Goal: Task Accomplishment & Management: Complete application form

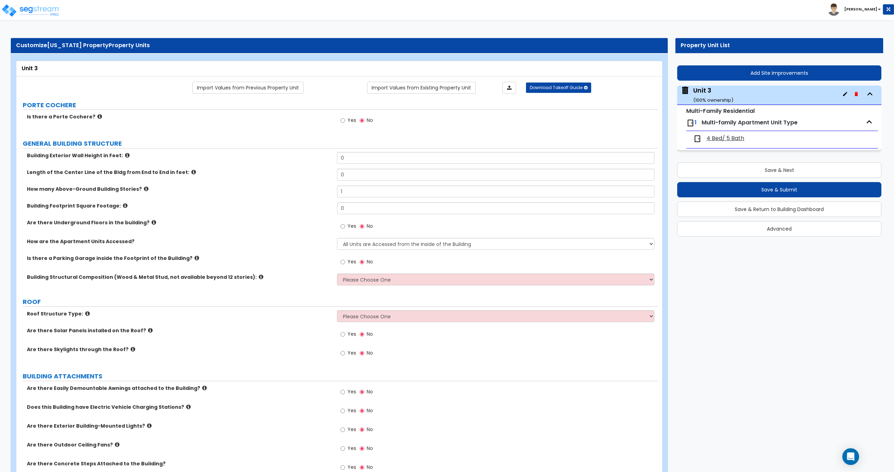
click at [353, 169] on input "0" at bounding box center [495, 175] width 317 height 12
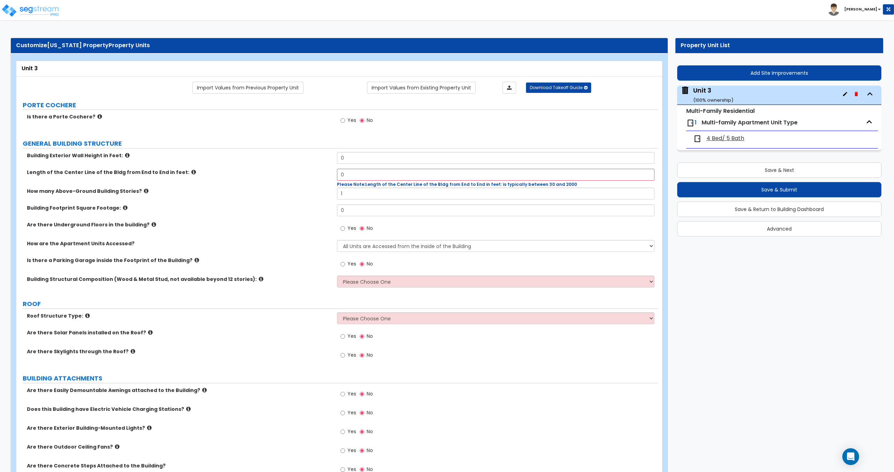
click at [417, 6] on div "Toggle navigation [PERSON_NAME]" at bounding box center [447, 10] width 894 height 20
click at [358, 161] on input "0" at bounding box center [495, 158] width 317 height 12
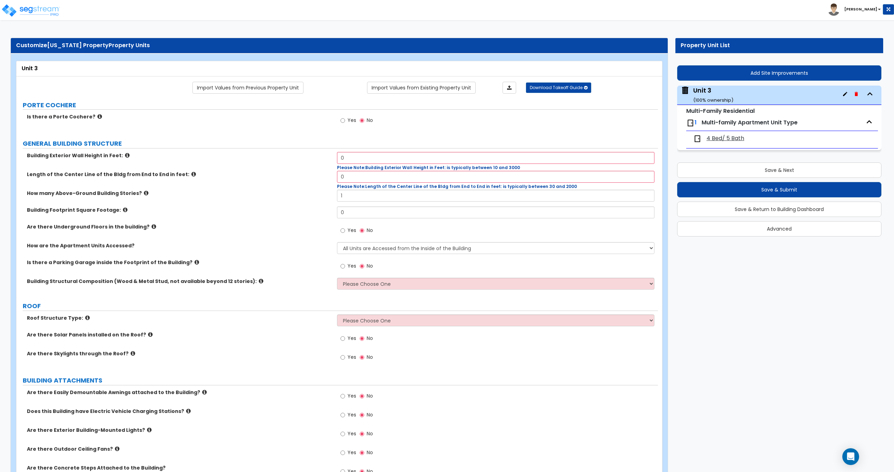
drag, startPoint x: 353, startPoint y: 31, endPoint x: 400, endPoint y: 0, distance: 56.4
click at [322, 159] on div "Building Exterior Wall Height in Feet: 0 Please Note: Building Exterior Wall He…" at bounding box center [337, 161] width 642 height 19
type input "45"
click at [368, 177] on input "0" at bounding box center [495, 177] width 317 height 12
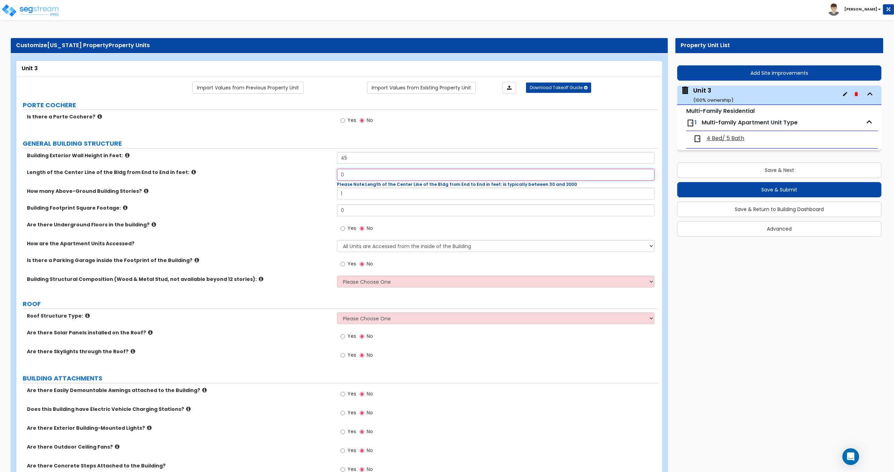
drag, startPoint x: 351, startPoint y: 175, endPoint x: 305, endPoint y: 173, distance: 46.9
click at [309, 173] on div "Length of the Center Line of the Bldg from End to End in feet: 0 Please Note: L…" at bounding box center [337, 178] width 642 height 19
type input "44"
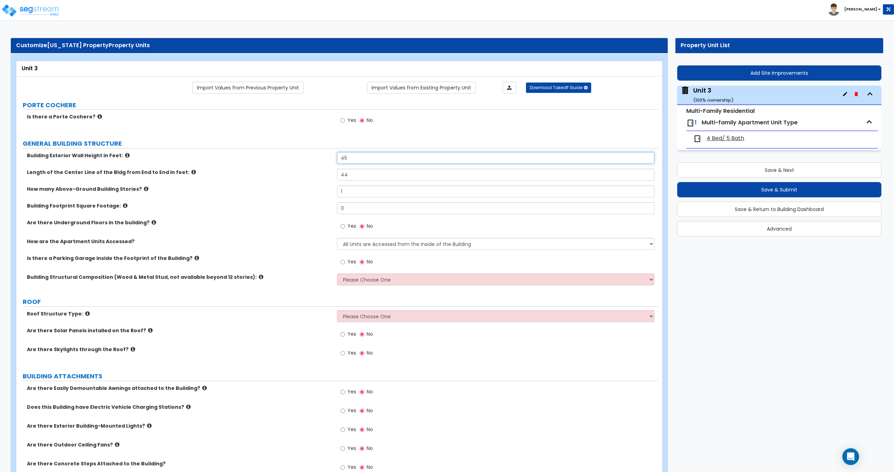
drag, startPoint x: 373, startPoint y: 158, endPoint x: 303, endPoint y: 163, distance: 70.0
click at [307, 162] on div "Building Exterior Wall Height in Feet: 45" at bounding box center [337, 160] width 642 height 17
type input "44"
click at [287, 185] on div "How many Above-Ground Building Stories? 1" at bounding box center [337, 193] width 642 height 17
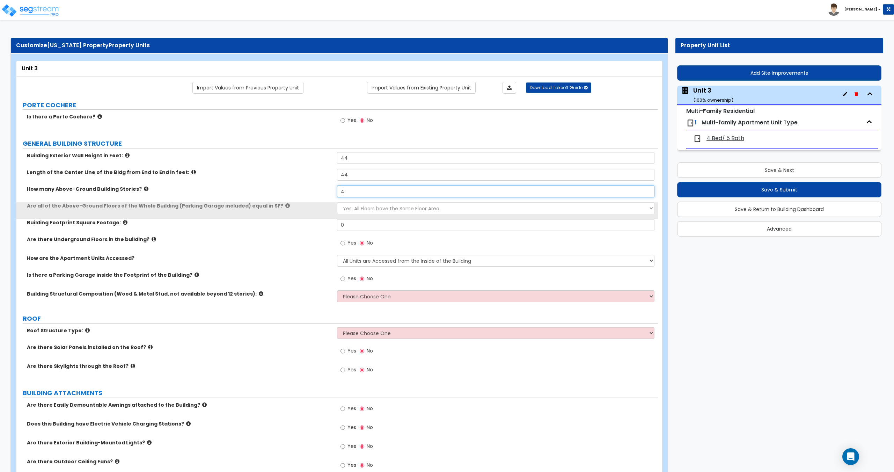
type input "4"
drag, startPoint x: 360, startPoint y: 207, endPoint x: 359, endPoint y: 214, distance: 6.3
click at [360, 207] on select "Yes, All Floors have the Same Floor Area No, Not All Floor Areas are the Same" at bounding box center [495, 208] width 317 height 12
select select "1"
click at [337, 202] on select "Yes, All Floors have the Same Floor Area No, Not All Floor Areas are the Same" at bounding box center [495, 208] width 317 height 12
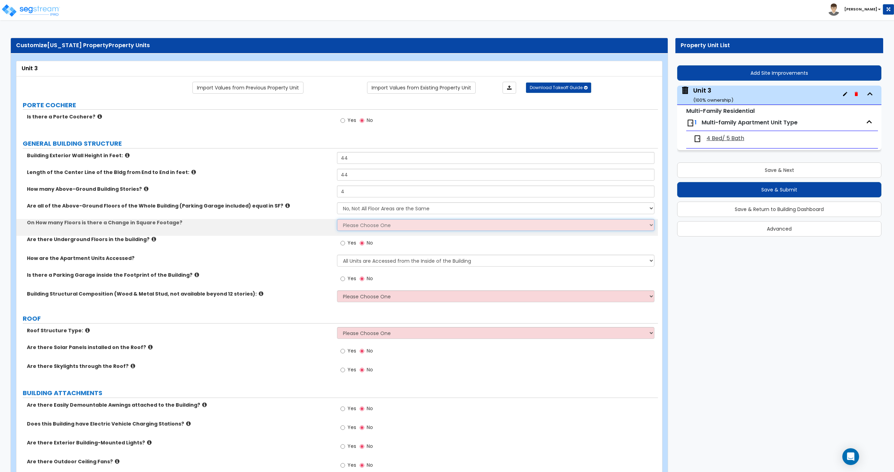
click at [366, 223] on select "Please Choose One 1 2 3 4 5" at bounding box center [495, 225] width 317 height 12
click at [337, 219] on select "Please Choose One 1 2 3 4 5" at bounding box center [495, 225] width 317 height 12
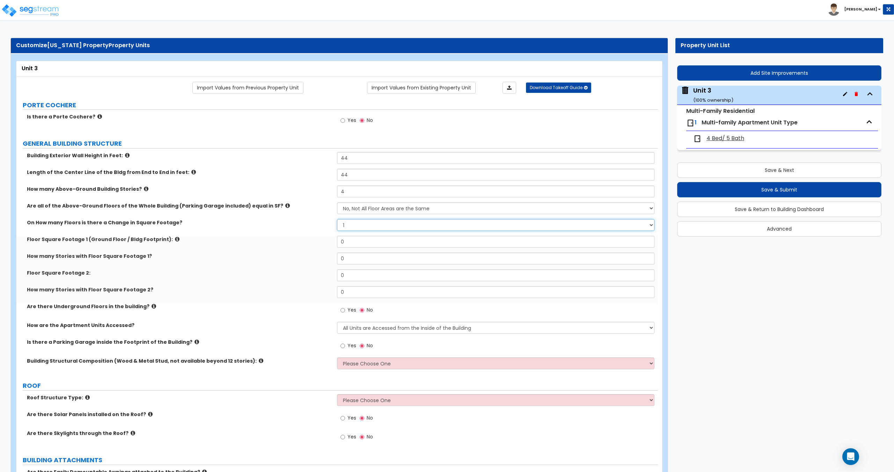
click at [364, 226] on select "Please Choose One 1 2 3 4 5" at bounding box center [495, 225] width 317 height 12
drag, startPoint x: 364, startPoint y: 226, endPoint x: 363, endPoint y: 231, distance: 4.9
click at [364, 226] on select "Please Choose One 1 2 3 4 5" at bounding box center [495, 225] width 317 height 12
select select "2"
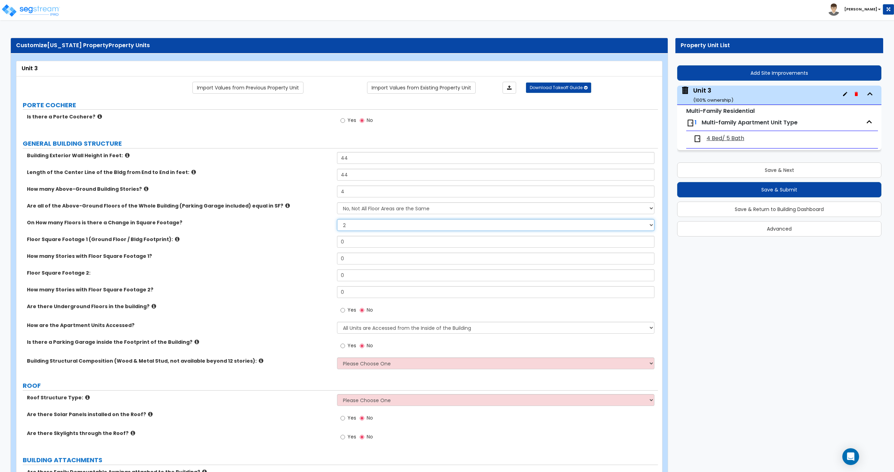
click at [337, 219] on select "Please Choose One 1 2 3 4 5" at bounding box center [495, 225] width 317 height 12
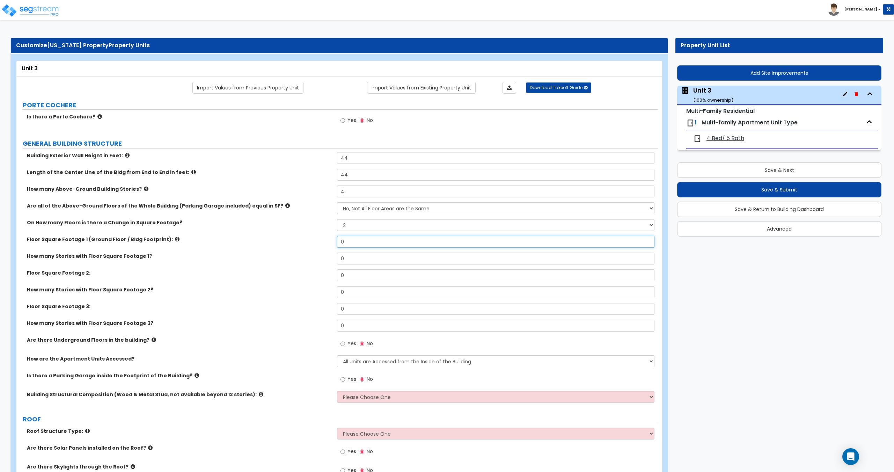
drag, startPoint x: 352, startPoint y: 244, endPoint x: 297, endPoint y: 245, distance: 54.5
click at [307, 242] on div "Floor Square Footage 1 (Ground Floor / Bldg Footprint): 0" at bounding box center [337, 244] width 642 height 17
click at [336, 380] on div "Is there a Parking Garage inside the Footprint of the Building? Yes No" at bounding box center [337, 381] width 642 height 19
click at [344, 378] on input "Yes" at bounding box center [343, 379] width 5 height 8
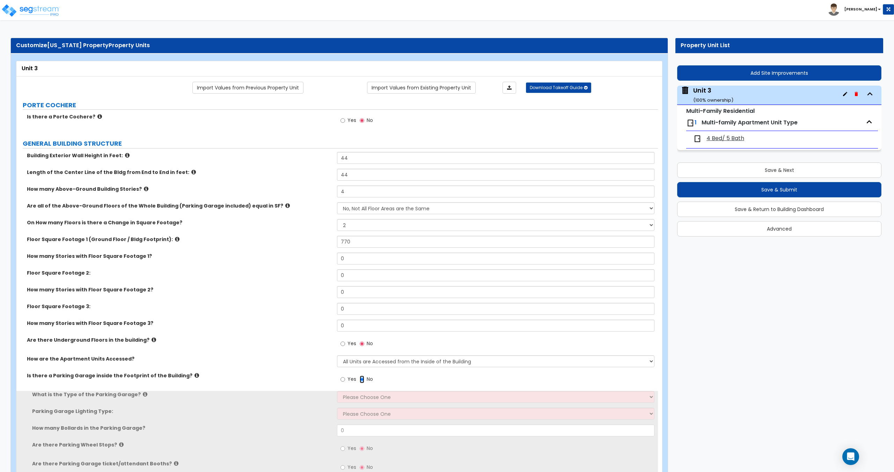
click at [362, 380] on input "No" at bounding box center [362, 379] width 5 height 8
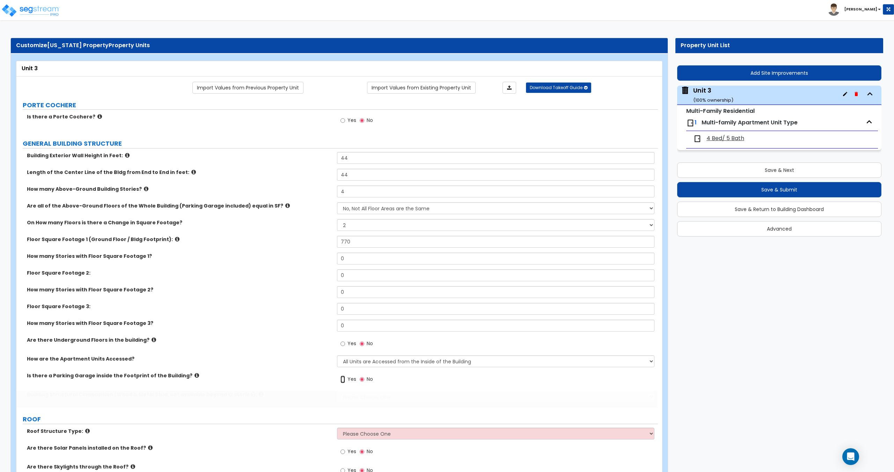
click at [344, 380] on input "Yes" at bounding box center [343, 379] width 5 height 8
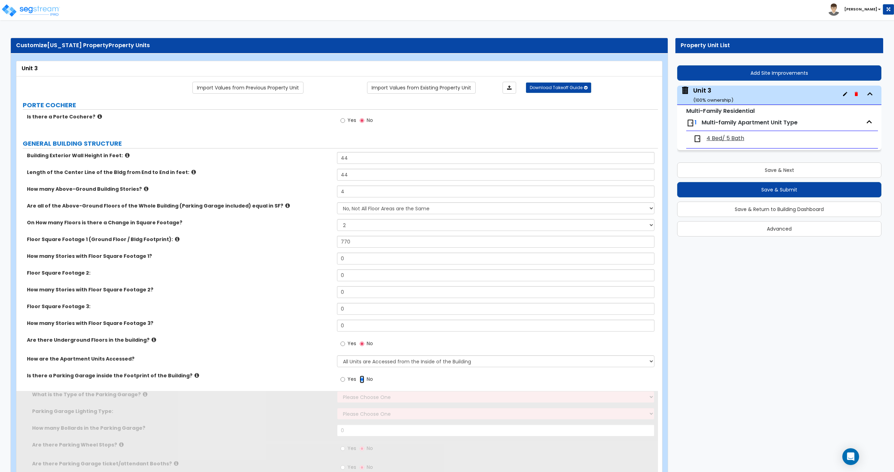
click at [364, 379] on input "No" at bounding box center [362, 379] width 5 height 8
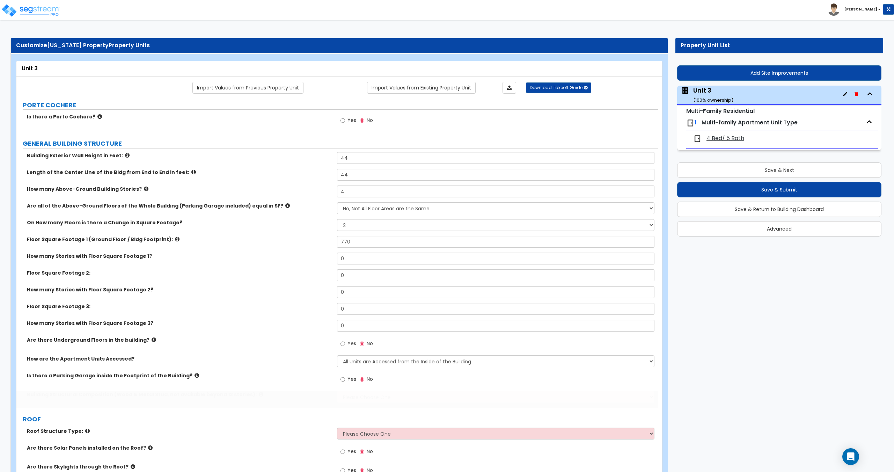
click at [336, 379] on div "Is there a Parking Garage inside the Footprint of the Building? Yes No" at bounding box center [337, 381] width 642 height 19
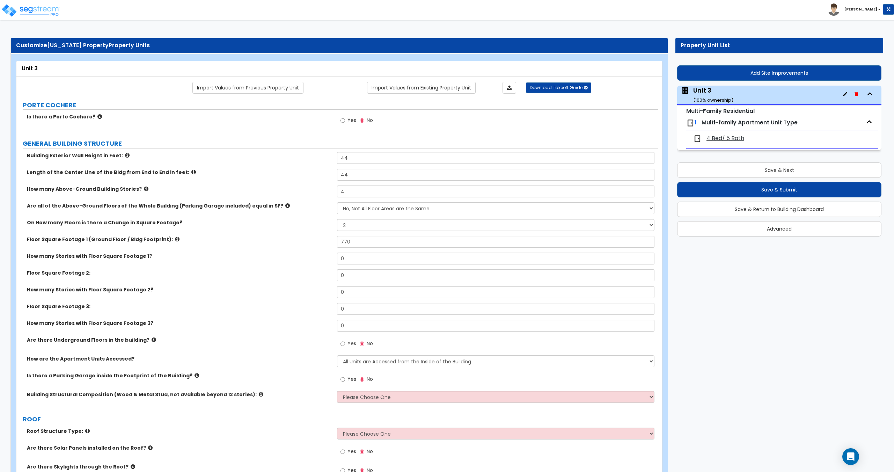
click at [349, 378] on span "Yes" at bounding box center [352, 378] width 9 height 7
click at [345, 378] on input "Yes" at bounding box center [343, 379] width 5 height 8
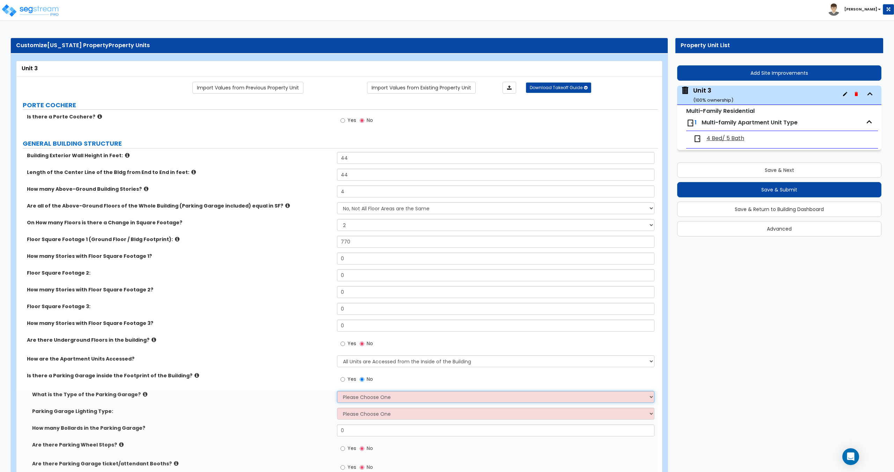
click at [361, 397] on select "Please Choose One Concrete Parking Stilt Parking" at bounding box center [495, 397] width 317 height 12
click at [361, 395] on select "Please Choose One Concrete Parking Stilt Parking" at bounding box center [495, 397] width 317 height 12
click at [363, 380] on input "No" at bounding box center [362, 379] width 5 height 8
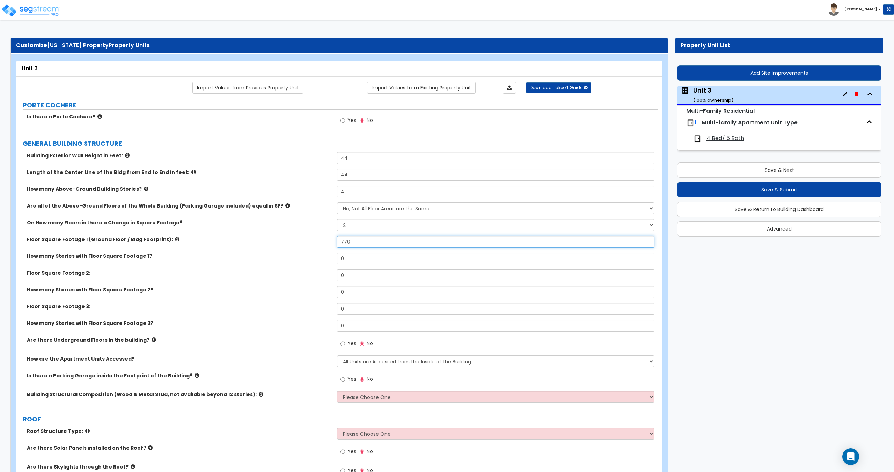
drag, startPoint x: 354, startPoint y: 243, endPoint x: 302, endPoint y: 247, distance: 51.8
click at [306, 246] on div "Floor Square Footage 1 (Ground Floor / Bldg Footprint): 770" at bounding box center [337, 244] width 642 height 17
type input "985"
drag, startPoint x: 356, startPoint y: 257, endPoint x: 309, endPoint y: 253, distance: 46.9
click at [309, 253] on div "How many Stories with Floor Square Footage 1? 0" at bounding box center [337, 261] width 642 height 17
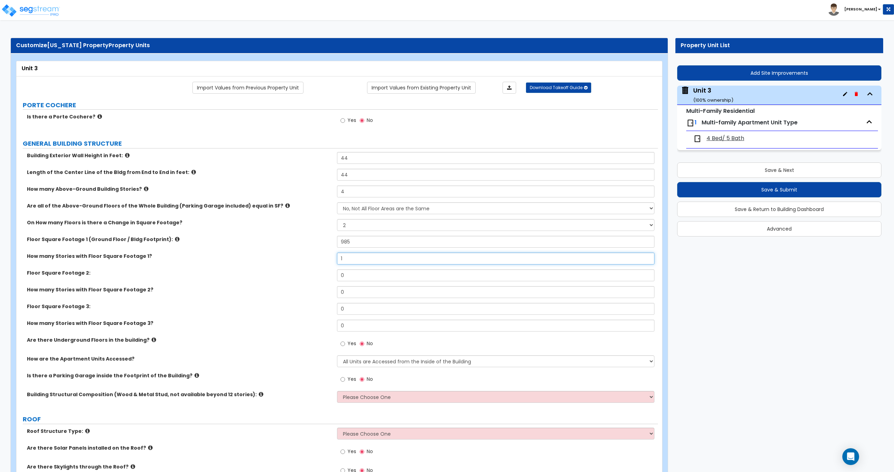
type input "1"
click at [328, 273] on div "Floor Square Footage 2: 0" at bounding box center [337, 277] width 642 height 17
type input "1,025"
click at [360, 228] on select "Please Choose One 1 2 3 4 5" at bounding box center [495, 225] width 317 height 12
select select "4"
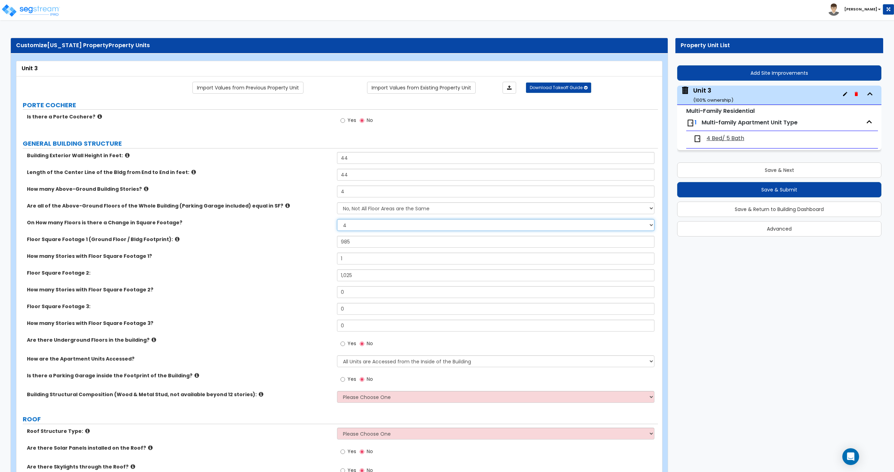
click at [337, 219] on select "Please Choose One 1 2 3 4 5" at bounding box center [495, 225] width 317 height 12
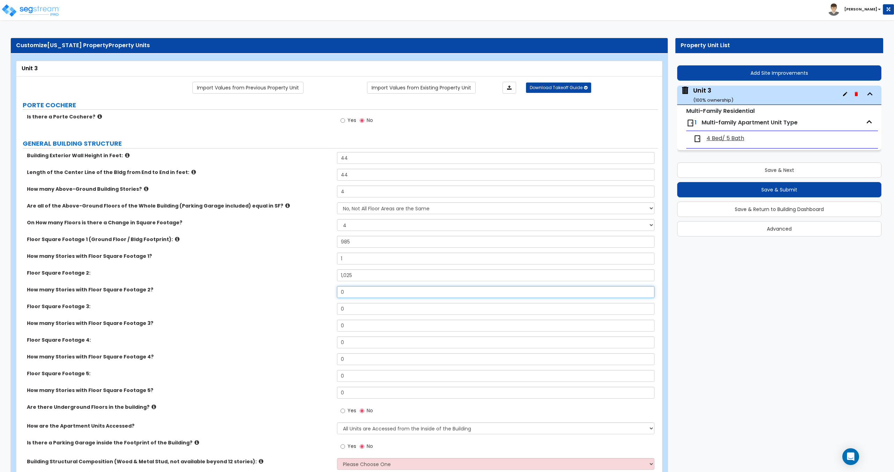
drag, startPoint x: 330, startPoint y: 296, endPoint x: 316, endPoint y: 298, distance: 13.3
click at [317, 297] on div "How many Stories with Floor Square Footage 2? 0" at bounding box center [337, 294] width 642 height 17
type input "1"
drag, startPoint x: 353, startPoint y: 308, endPoint x: 327, endPoint y: 313, distance: 26.2
click at [327, 313] on div "Floor Square Footage 3: 0" at bounding box center [337, 311] width 642 height 17
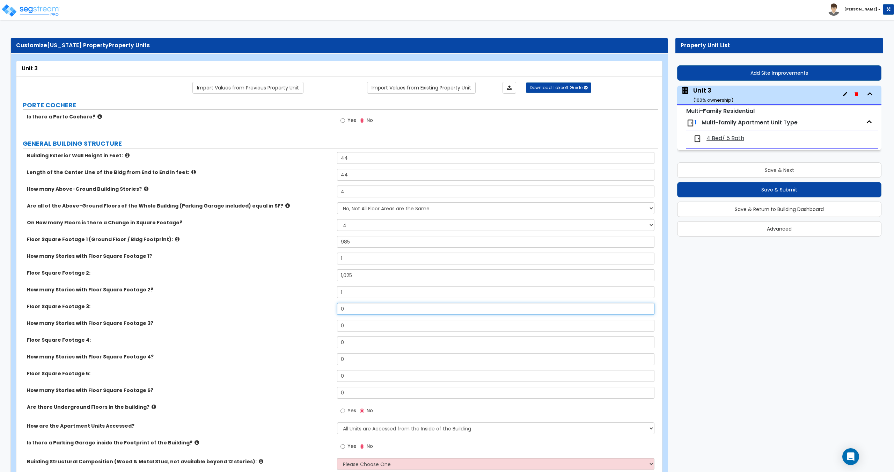
click at [354, 310] on input "0" at bounding box center [495, 309] width 317 height 12
click at [308, 309] on div "Floor Square Footage 3: 0" at bounding box center [337, 311] width 642 height 17
type input "963"
drag, startPoint x: 355, startPoint y: 328, endPoint x: 348, endPoint y: 349, distance: 21.8
click at [305, 330] on div "How many Stories with Floor Square Footage 3? 0" at bounding box center [337, 328] width 642 height 17
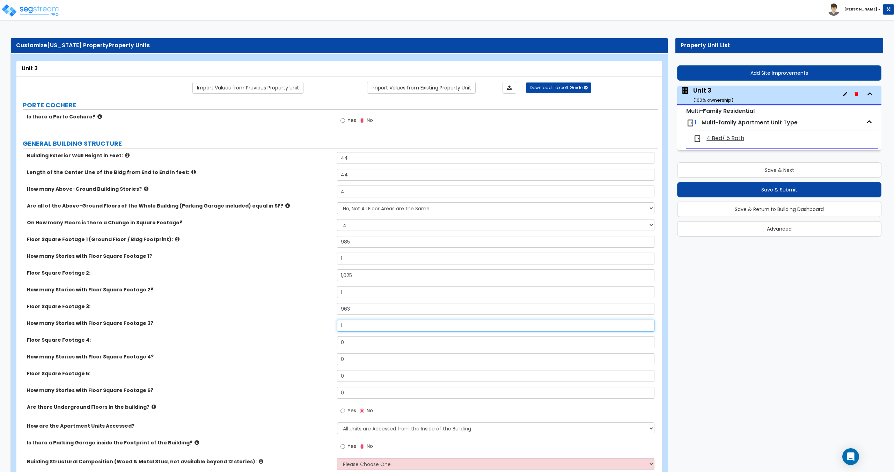
type input "1"
drag, startPoint x: 349, startPoint y: 359, endPoint x: 350, endPoint y: 345, distance: 14.0
click at [319, 360] on div "How many Stories with Floor Square Footage 4? 0" at bounding box center [337, 361] width 642 height 17
type input "1"
click at [353, 342] on input "0" at bounding box center [495, 342] width 317 height 12
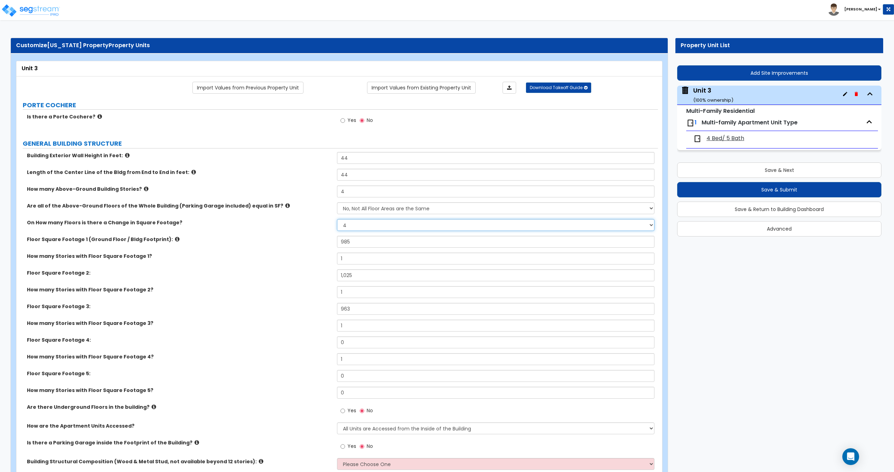
click at [353, 221] on select "Please Choose One 1 2 3 4 5" at bounding box center [495, 225] width 317 height 12
select select "3"
click at [337, 219] on select "Please Choose One 1 2 3 4 5" at bounding box center [495, 225] width 317 height 12
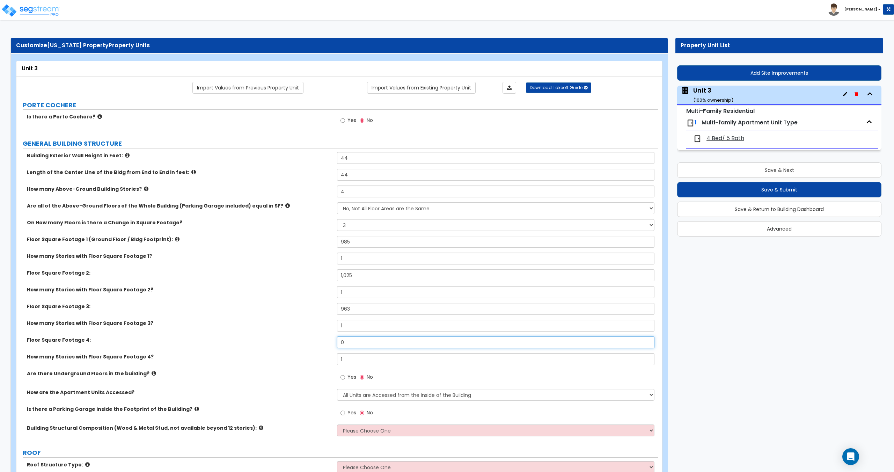
click at [350, 347] on input "0" at bounding box center [495, 342] width 317 height 12
drag, startPoint x: 356, startPoint y: 342, endPoint x: 294, endPoint y: 344, distance: 62.6
click at [307, 343] on div "Floor Square Footage 4: 0" at bounding box center [337, 344] width 642 height 17
type input "392"
drag, startPoint x: 362, startPoint y: 274, endPoint x: 350, endPoint y: 276, distance: 12.0
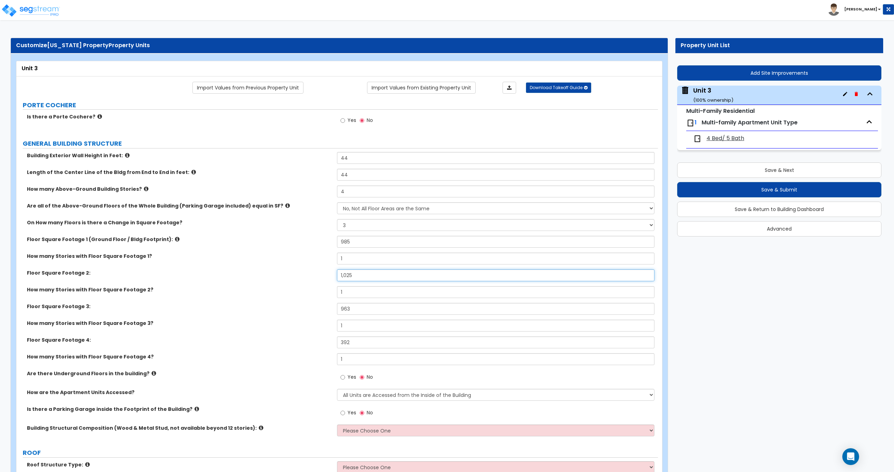
click at [350, 276] on input "1,025" at bounding box center [495, 275] width 317 height 12
type input "1,026"
click at [356, 245] on input "985" at bounding box center [495, 242] width 317 height 12
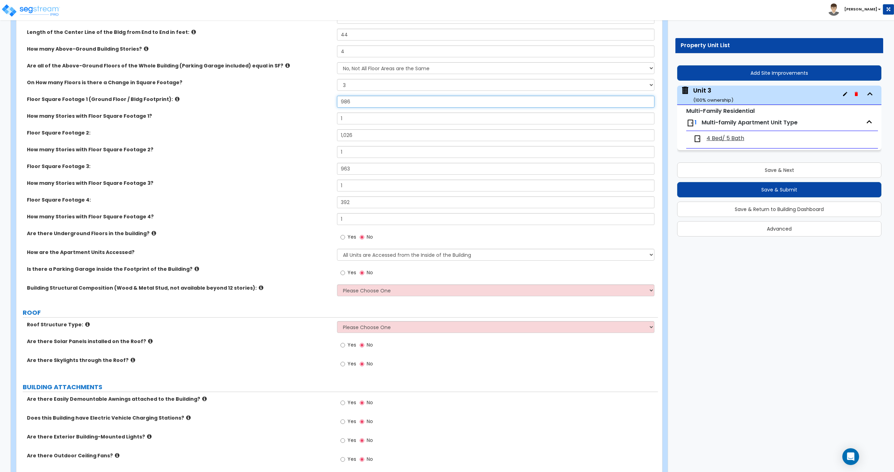
scroll to position [175, 0]
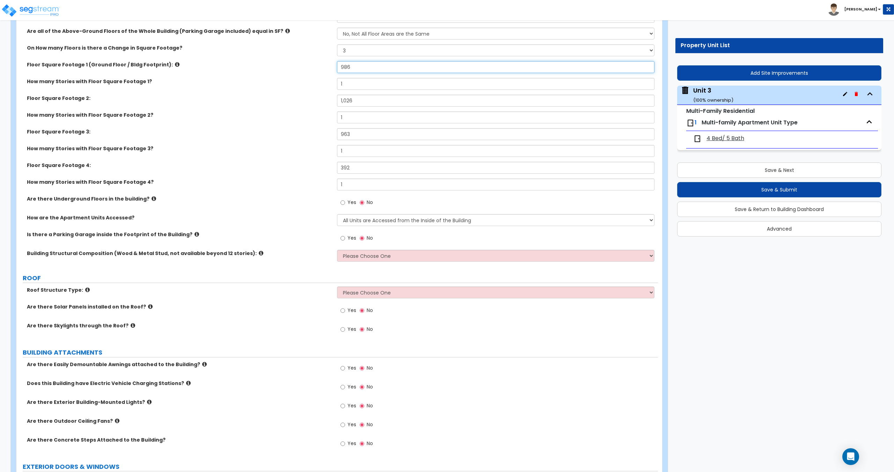
type input "986"
click at [395, 218] on select "All Units are Accessed from the Inside of the Building All Units are Accessed f…" at bounding box center [495, 220] width 317 height 12
click at [337, 214] on select "All Units are Accessed from the Inside of the Building All Units are Accessed f…" at bounding box center [495, 220] width 317 height 12
click at [381, 220] on select "All Units are Accessed from the Inside of the Building All Units are Accessed f…" at bounding box center [495, 220] width 317 height 12
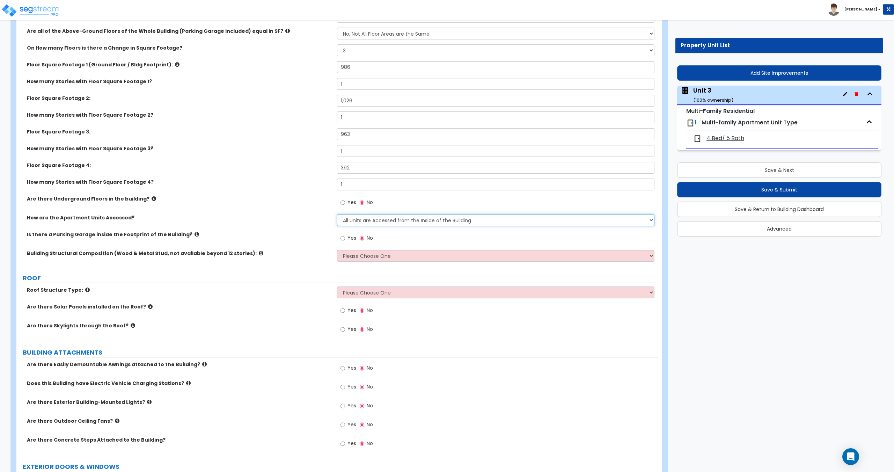
drag, startPoint x: 381, startPoint y: 220, endPoint x: 381, endPoint y: 226, distance: 5.3
click at [381, 220] on select "All Units are Accessed from the Inside of the Building All Units are Accessed f…" at bounding box center [495, 220] width 317 height 12
select select "2"
click at [337, 214] on select "All Units are Accessed from the Inside of the Building All Units are Accessed f…" at bounding box center [495, 220] width 317 height 12
click at [360, 218] on select "All Units are Accessed from the Inside of the Building All Units are Accessed f…" at bounding box center [495, 220] width 317 height 12
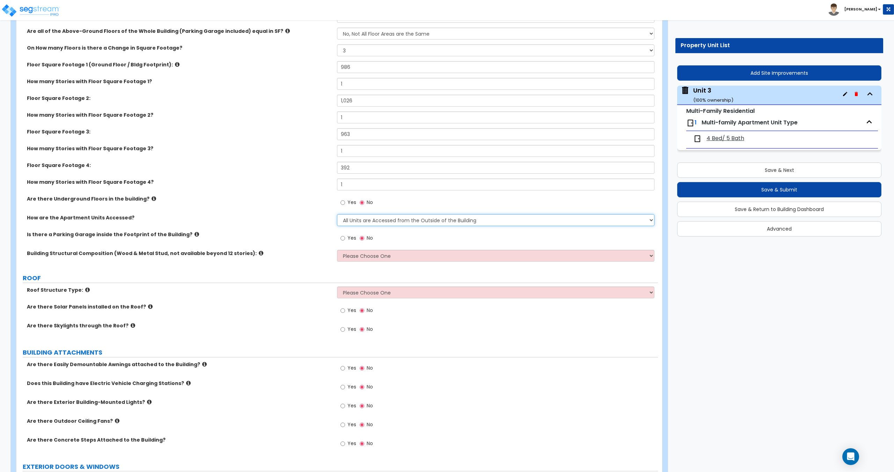
click at [360, 218] on select "All Units are Accessed from the Inside of the Building All Units are Accessed f…" at bounding box center [495, 220] width 317 height 12
click at [362, 258] on select "Please Choose One Reinforced Concrete Structural Steel Brick Masonry CMU Masonr…" at bounding box center [495, 256] width 317 height 12
select select "7"
click at [337, 250] on select "Please Choose One Reinforced Concrete Structural Steel Brick Masonry CMU Masonr…" at bounding box center [495, 256] width 317 height 12
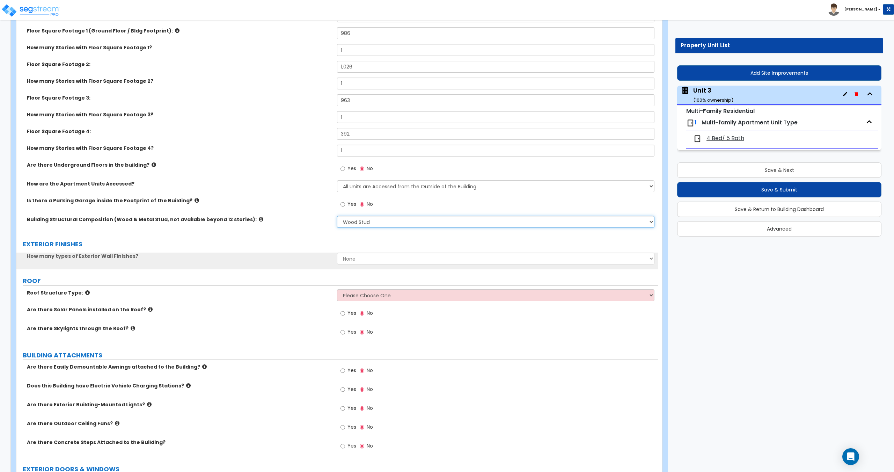
scroll to position [210, 0]
click at [358, 258] on select "None 1 2 3" at bounding box center [495, 257] width 317 height 12
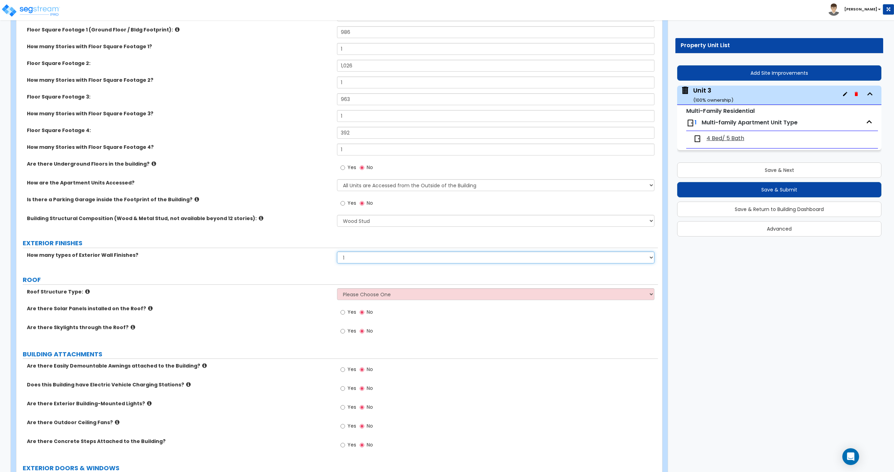
click at [337, 251] on select "None 1 2 3" at bounding box center [495, 257] width 317 height 12
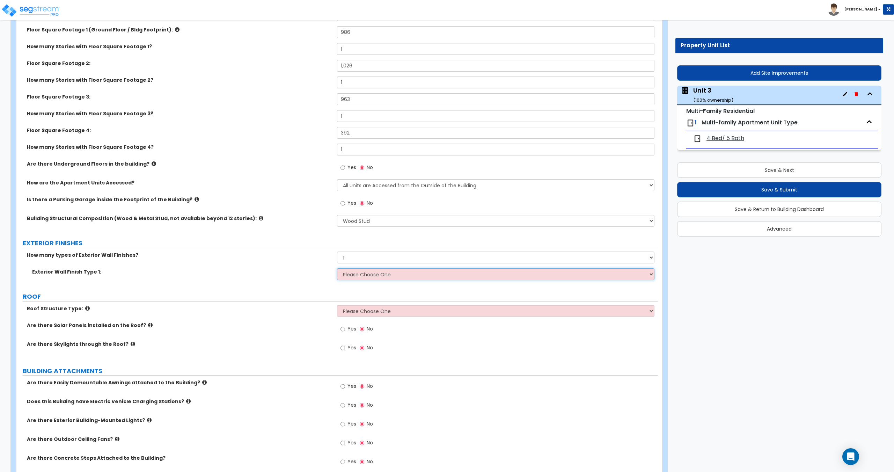
click at [355, 277] on select "Please Choose One No Finish/Shared Wall No Wall Brick Veneer Stone Veneer Wood …" at bounding box center [495, 274] width 317 height 12
click at [364, 274] on select "Please Choose One No Finish/Shared Wall No Wall Brick Veneer Stone Veneer Wood …" at bounding box center [495, 274] width 317 height 12
click at [364, 256] on select "None 1 2 3" at bounding box center [495, 257] width 317 height 12
select select "3"
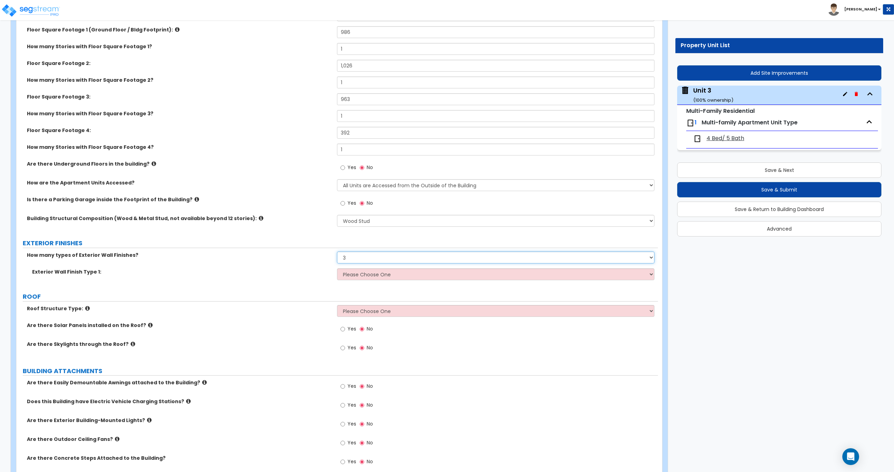
click at [337, 251] on select "None 1 2 3" at bounding box center [495, 257] width 317 height 12
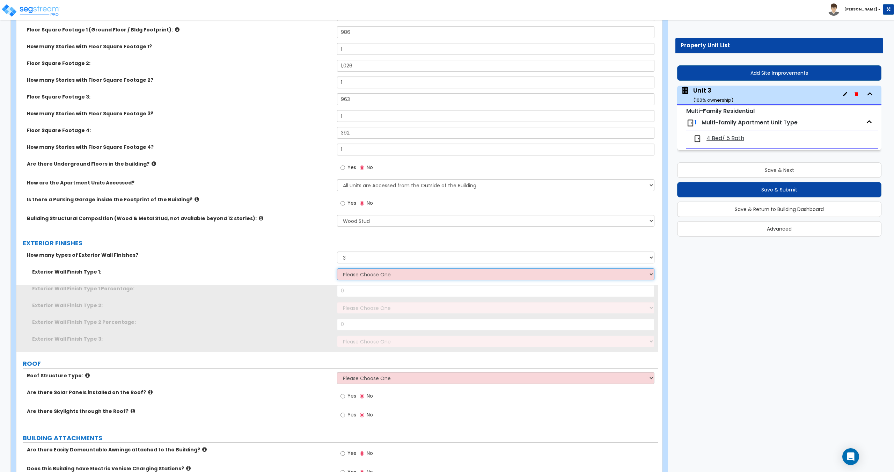
click at [364, 272] on select "Please Choose One No Finish/Shared Wall No Wall Brick Veneer Stone Veneer Wood …" at bounding box center [495, 274] width 317 height 12
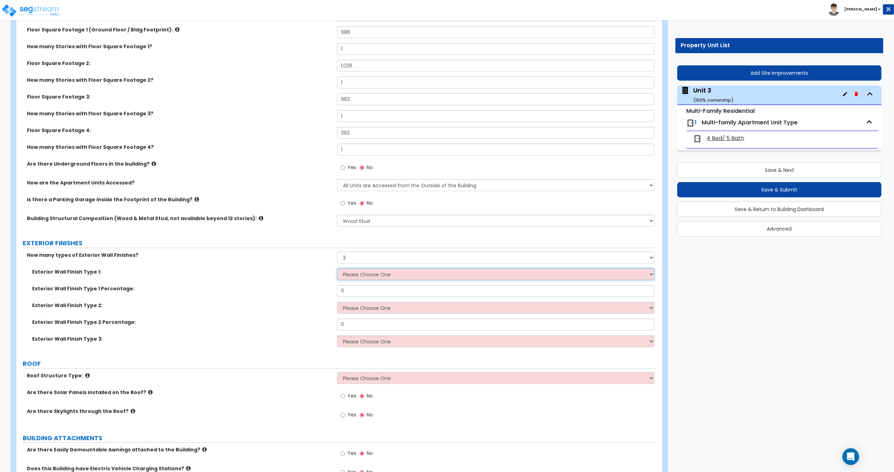
select select "7"
click at [337, 268] on select "Please Choose One No Finish/Shared Wall No Wall Brick Veneer Stone Veneer Wood …" at bounding box center [495, 274] width 317 height 12
click at [370, 302] on select "Please Choose One No Finish/Shared Wall No Wall Brick Veneer Stone Veneer Wood …" at bounding box center [495, 308] width 317 height 12
select select "5"
click at [337, 302] on select "Please Choose One No Finish/Shared Wall No Wall Brick Veneer Stone Veneer Wood …" at bounding box center [495, 308] width 317 height 12
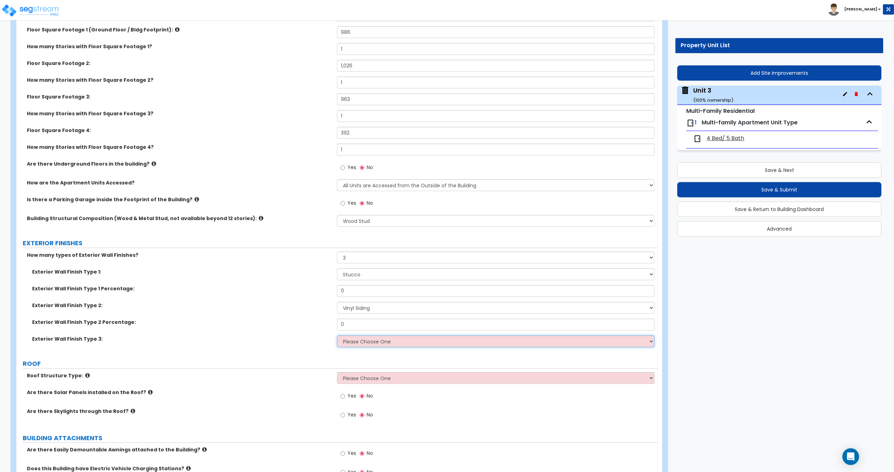
click at [360, 342] on select "Please Choose One No Finish/Shared Wall No Wall Brick Veneer Stone Veneer Wood …" at bounding box center [495, 341] width 317 height 12
select select "3"
click at [337, 335] on select "Please Choose One No Finish/Shared Wall No Wall Brick Veneer Stone Veneer Wood …" at bounding box center [495, 341] width 317 height 12
drag, startPoint x: 358, startPoint y: 324, endPoint x: 318, endPoint y: 324, distance: 40.5
click at [318, 324] on div "Exterior Wall Finish Type 2 Percentage: 0" at bounding box center [337, 327] width 642 height 17
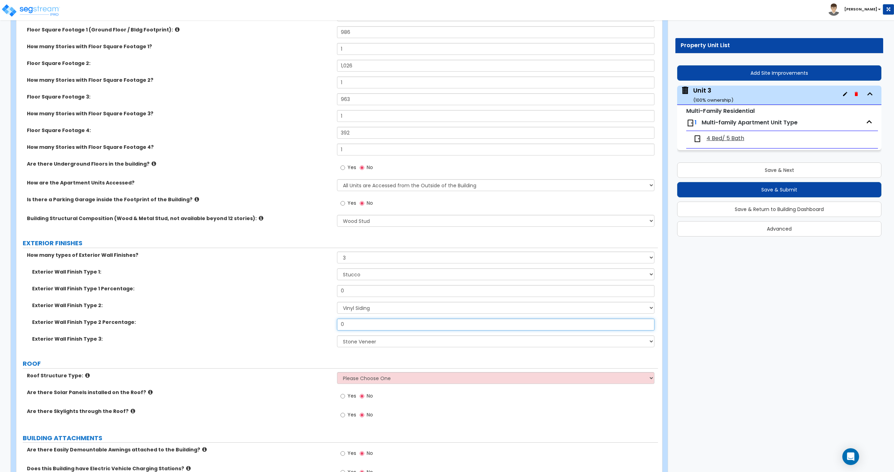
click at [358, 326] on input "0" at bounding box center [495, 325] width 317 height 12
drag, startPoint x: 352, startPoint y: 290, endPoint x: 299, endPoint y: 293, distance: 53.9
click at [300, 293] on div "Exterior Wall Finish Type 1 Percentage: 0" at bounding box center [337, 293] width 642 height 17
click at [371, 289] on input "0" at bounding box center [495, 291] width 317 height 12
drag, startPoint x: 338, startPoint y: 291, endPoint x: 306, endPoint y: 293, distance: 31.5
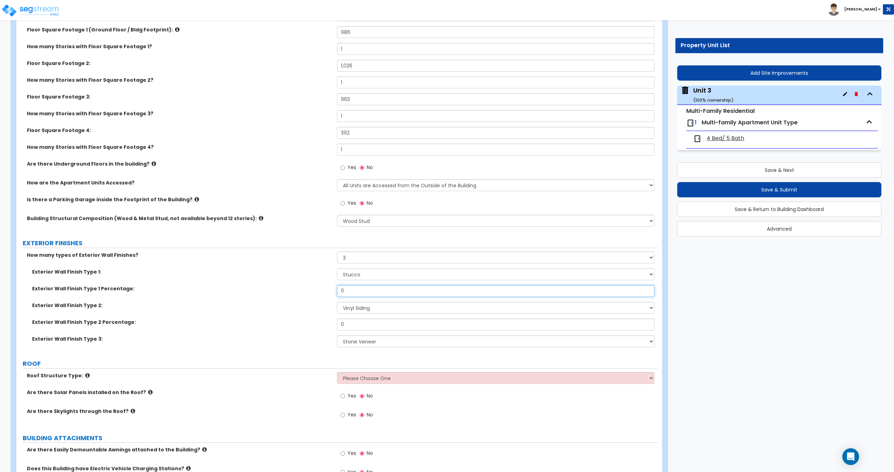
click at [308, 293] on div "Exterior Wall Finish Type 1 Percentage: 0" at bounding box center [337, 293] width 642 height 17
click at [349, 289] on input "0" at bounding box center [495, 291] width 317 height 12
drag, startPoint x: 349, startPoint y: 289, endPoint x: 307, endPoint y: 295, distance: 43.0
click at [311, 293] on div "Exterior Wall Finish Type 1 Percentage: 0" at bounding box center [337, 293] width 642 height 17
type input "70"
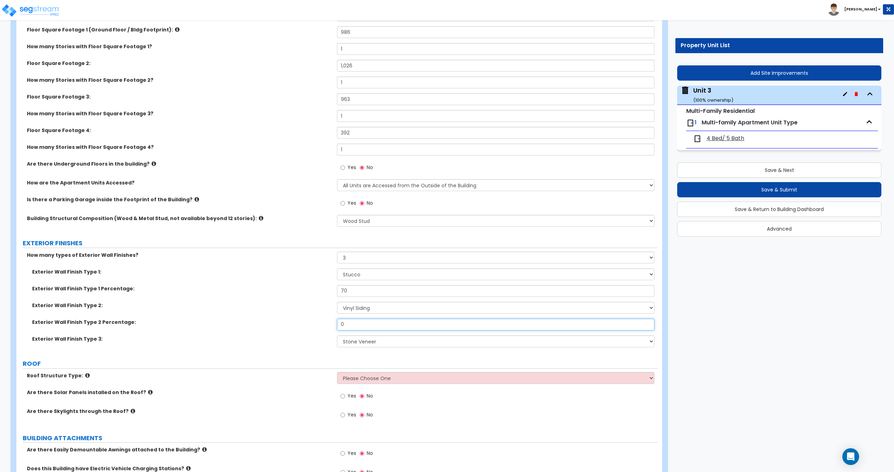
drag, startPoint x: 352, startPoint y: 326, endPoint x: 289, endPoint y: 322, distance: 63.7
click at [297, 322] on div "Exterior Wall Finish Type 2 Percentage: 0" at bounding box center [337, 327] width 642 height 17
type input "15"
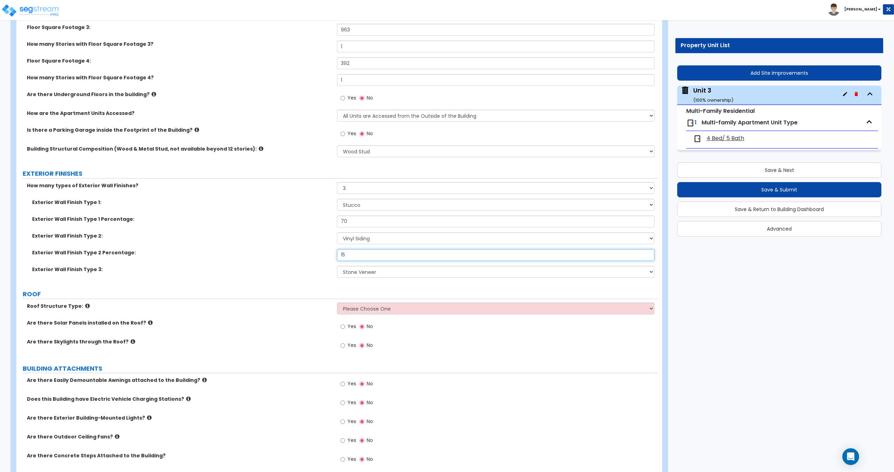
scroll to position [279, 0]
click at [373, 298] on label "ROOF" at bounding box center [340, 293] width 635 height 9
click at [372, 304] on select "Please Choose One [PERSON_NAME] Roof Flat Roof Hybrid [PERSON_NAME] & Flat Roof" at bounding box center [495, 308] width 317 height 12
select select "1"
click at [337, 302] on select "Please Choose One [PERSON_NAME] Roof Flat Roof Hybrid [PERSON_NAME] & Flat Roof" at bounding box center [495, 308] width 317 height 12
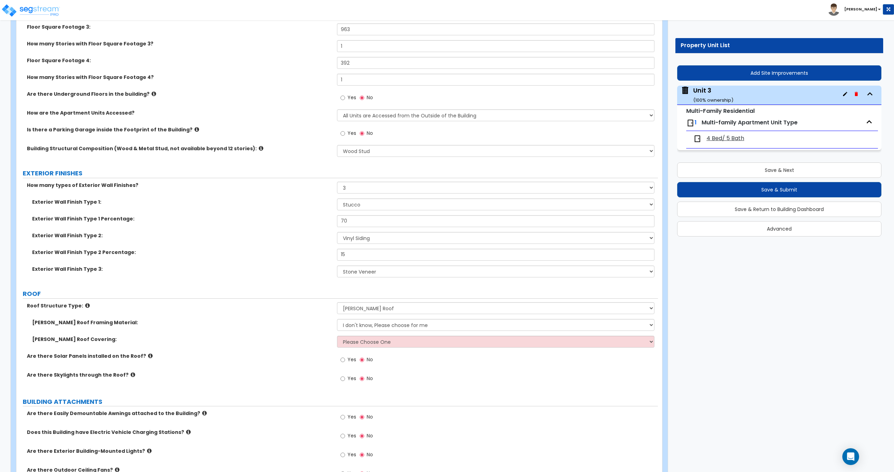
click at [367, 318] on div "Roof Structure Type: Please Choose One [PERSON_NAME] Roof Flat Roof Hybrid [PER…" at bounding box center [337, 310] width 642 height 17
click at [366, 326] on select "I don't know, Please choose for me Metal Wood" at bounding box center [495, 325] width 317 height 12
select select "2"
click at [337, 319] on select "I don't know, Please choose for me Metal Wood" at bounding box center [495, 325] width 317 height 12
click at [367, 345] on select "Please Choose One Asphalt Shingle Clay Tile Wood Shingle Metal Shingle Standing…" at bounding box center [495, 342] width 317 height 12
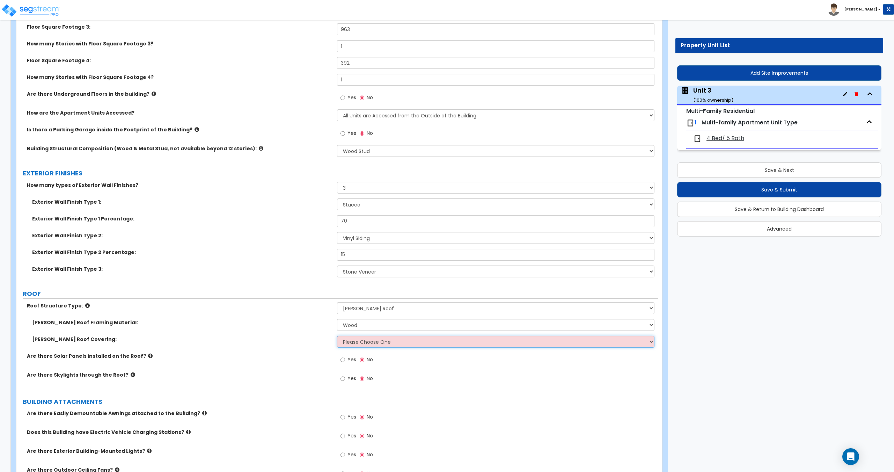
click at [366, 347] on select "Please Choose One Asphalt Shingle Clay Tile Wood Shingle Metal Shingle Standing…" at bounding box center [495, 342] width 317 height 12
click at [367, 240] on select "Please Choose One No Finish/Shared Wall No Wall Brick Veneer Stone Veneer Wood …" at bounding box center [495, 238] width 317 height 12
select select "3"
click at [337, 232] on select "Please Choose One No Finish/Shared Wall No Wall Brick Veneer Stone Veneer Wood …" at bounding box center [495, 238] width 317 height 12
click at [369, 271] on select "Please Choose One No Finish/Shared Wall No Wall Brick Veneer Stone Veneer Wood …" at bounding box center [495, 271] width 317 height 12
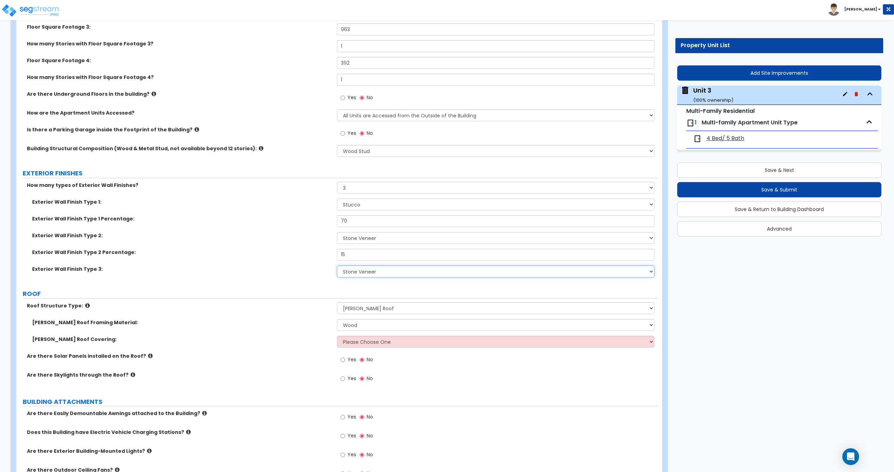
select select "4"
click at [337, 265] on select "Please Choose One No Finish/Shared Wall No Wall Brick Veneer Stone Veneer Wood …" at bounding box center [495, 271] width 317 height 12
drag, startPoint x: 355, startPoint y: 256, endPoint x: 306, endPoint y: 261, distance: 49.5
click at [306, 261] on div "Exterior Wall Finish Type 2 Percentage: 15" at bounding box center [337, 257] width 642 height 17
click at [357, 255] on input "15" at bounding box center [495, 255] width 317 height 12
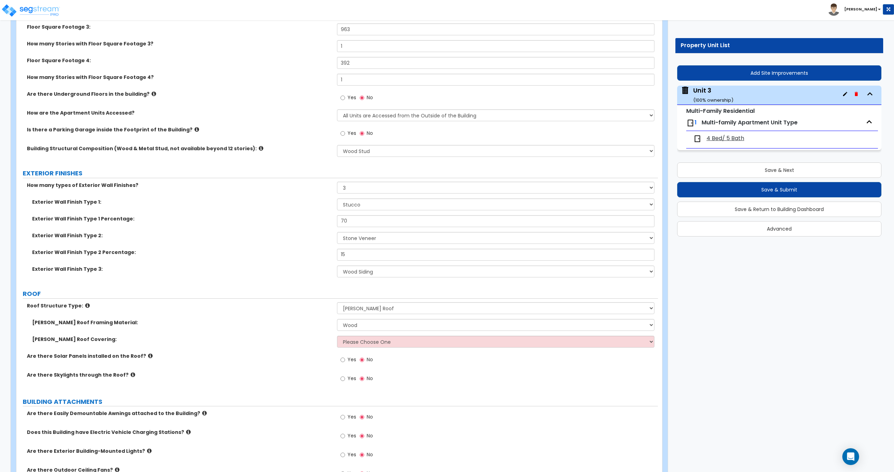
click at [356, 332] on div "[PERSON_NAME] Roof Framing Material: I don't know, Please choose for me Metal W…" at bounding box center [337, 327] width 642 height 17
click at [358, 339] on select "Please Choose One Asphalt Shingle Clay Tile Wood Shingle Metal Shingle Standing…" at bounding box center [495, 342] width 317 height 12
select select "2"
click at [337, 336] on select "Please Choose One Asphalt Shingle Clay Tile Wood Shingle Metal Shingle Standing…" at bounding box center [495, 342] width 317 height 12
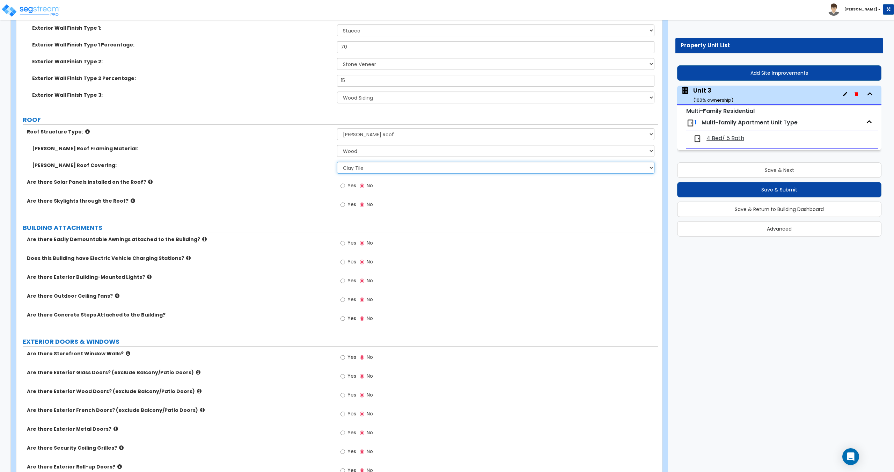
scroll to position [454, 0]
click at [341, 282] on input "Yes" at bounding box center [343, 280] width 5 height 8
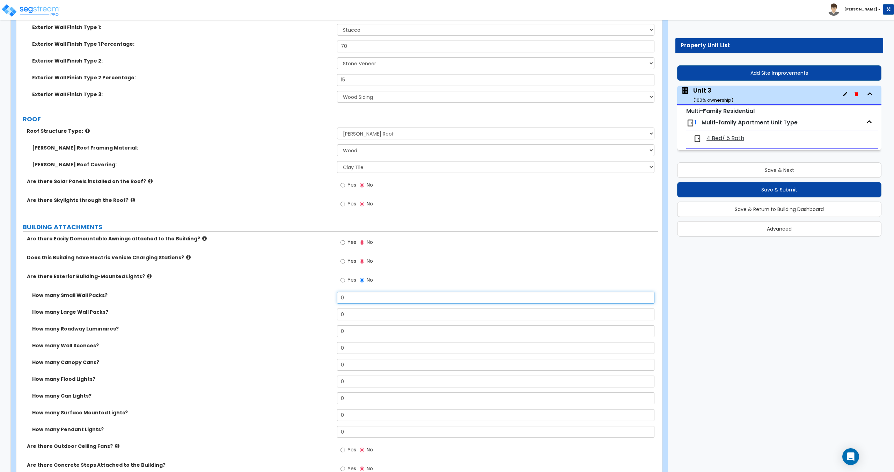
drag, startPoint x: 364, startPoint y: 298, endPoint x: 284, endPoint y: 293, distance: 80.2
click at [284, 293] on div "How many Small Wall Packs? 0" at bounding box center [337, 300] width 642 height 17
click at [147, 278] on icon at bounding box center [149, 275] width 5 height 5
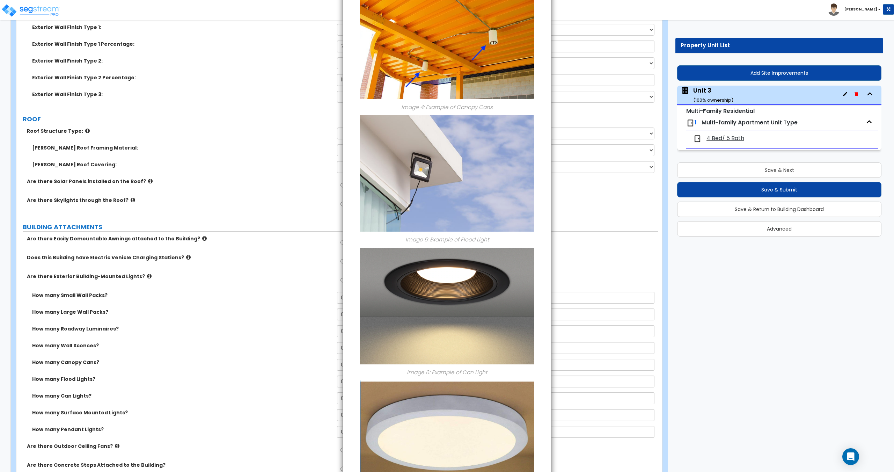
scroll to position [0, 0]
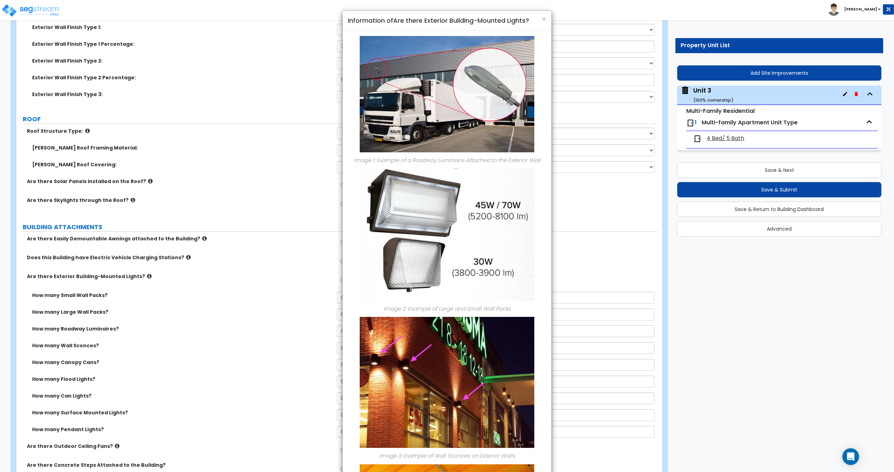
click at [540, 20] on h4 "Information of Are there Exterior Building-Mounted Lights?" at bounding box center [447, 20] width 198 height 9
click at [545, 18] on span "×" at bounding box center [544, 19] width 5 height 10
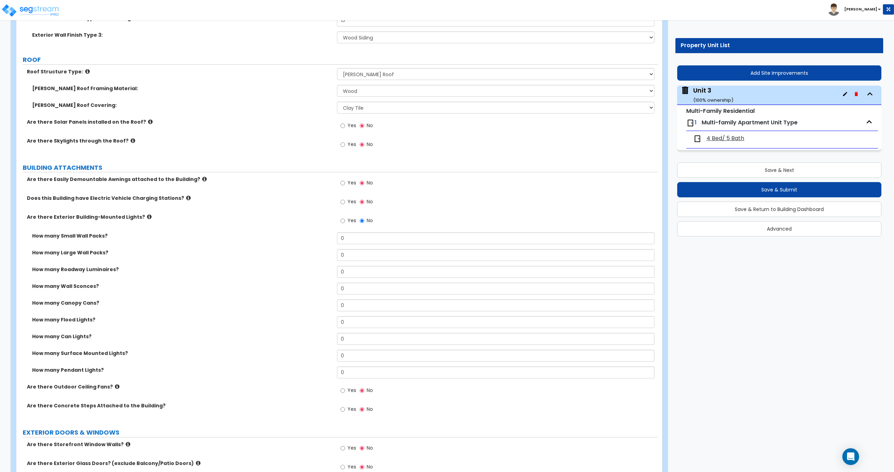
scroll to position [524, 0]
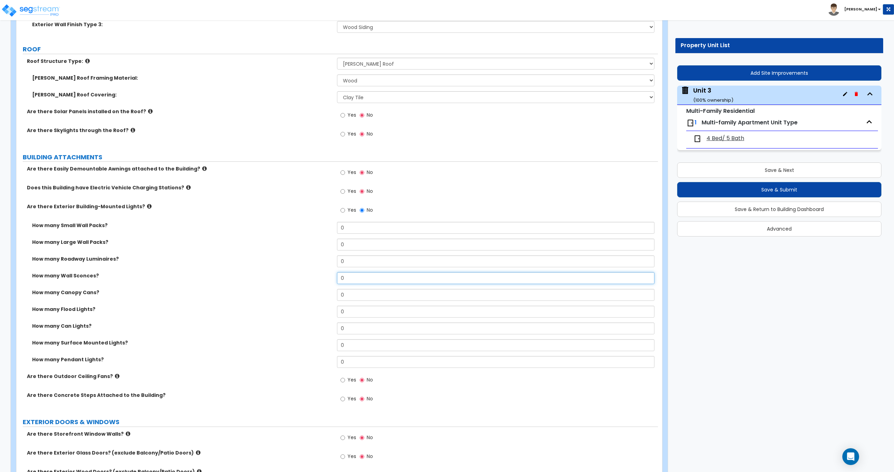
click at [348, 277] on input "0" at bounding box center [495, 278] width 317 height 12
click at [147, 204] on icon at bounding box center [149, 206] width 5 height 5
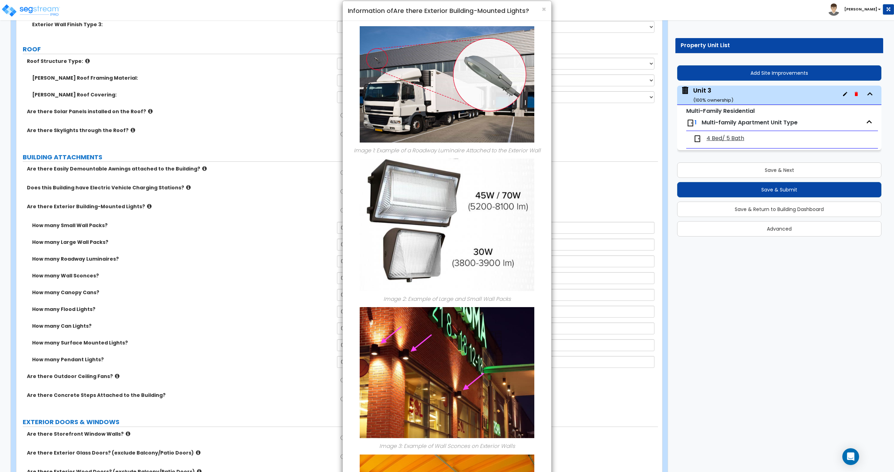
scroll to position [0, 0]
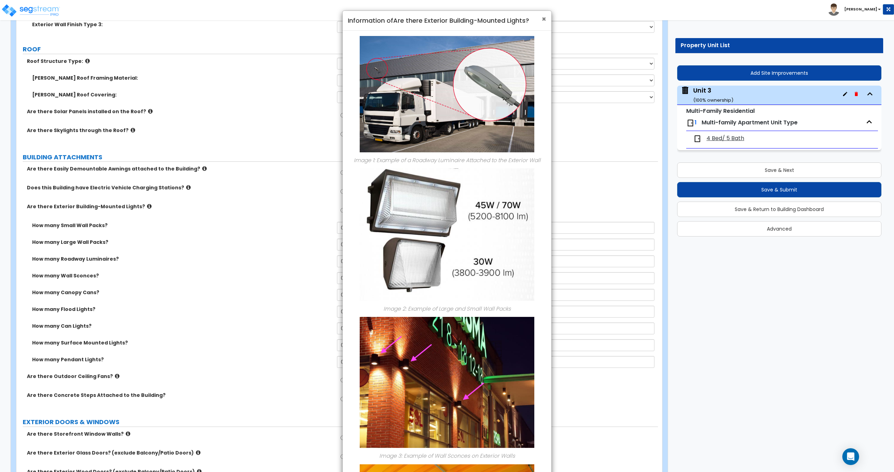
click at [546, 19] on span "×" at bounding box center [544, 19] width 5 height 10
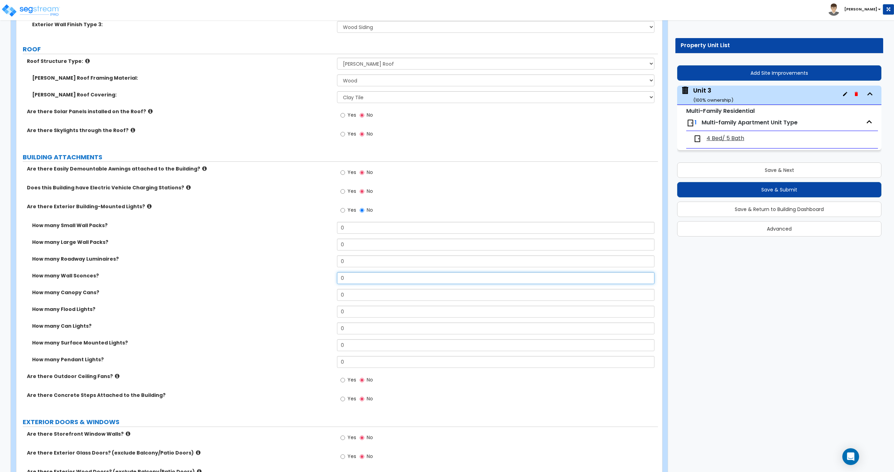
click at [367, 277] on input "0" at bounding box center [495, 278] width 317 height 12
drag, startPoint x: 361, startPoint y: 279, endPoint x: 286, endPoint y: 275, distance: 74.9
click at [294, 275] on div "How many Wall Sconces? 0" at bounding box center [337, 280] width 642 height 17
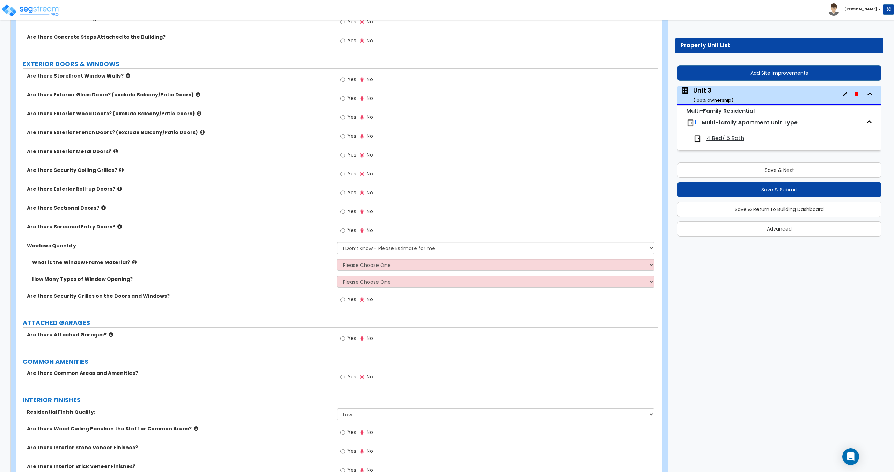
scroll to position [908, 0]
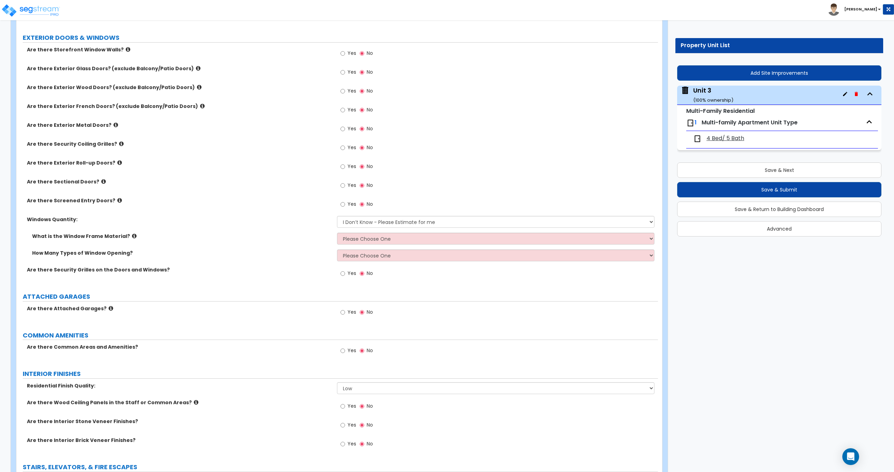
type input "4"
click at [344, 313] on input "Yes" at bounding box center [343, 312] width 5 height 8
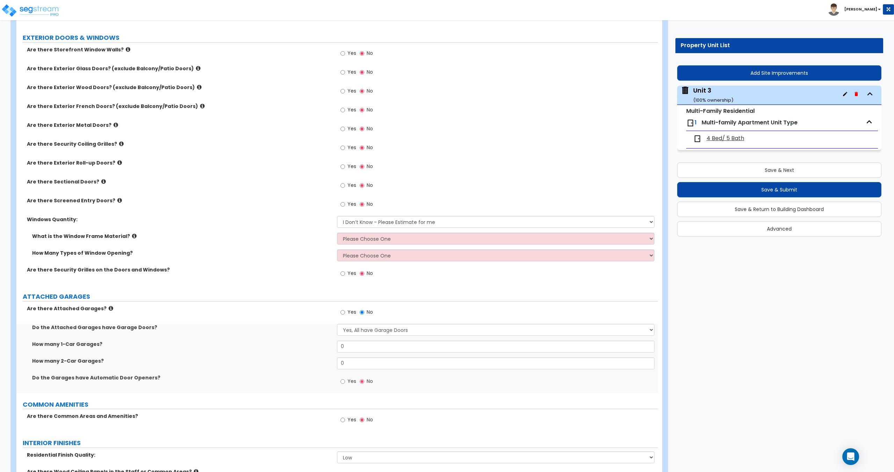
click at [109, 306] on icon at bounding box center [111, 308] width 5 height 5
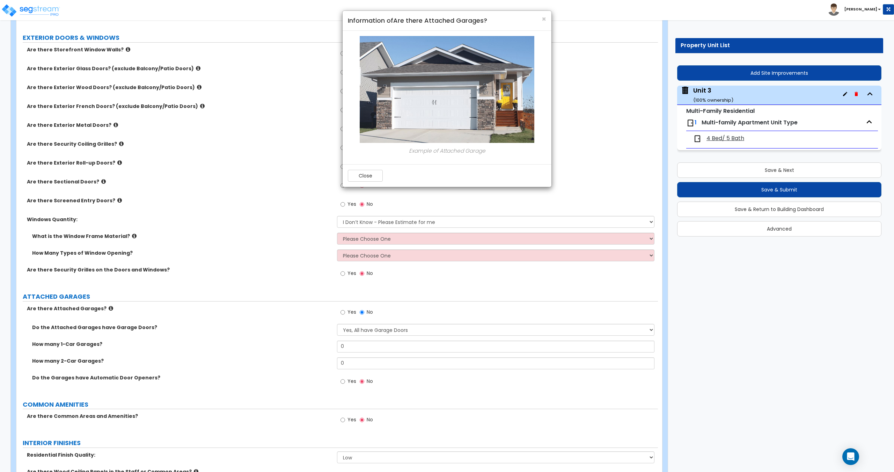
click at [547, 19] on div "× Information of Are there Attached Garages?" at bounding box center [447, 21] width 209 height 20
click at [542, 15] on span "×" at bounding box center [544, 19] width 5 height 10
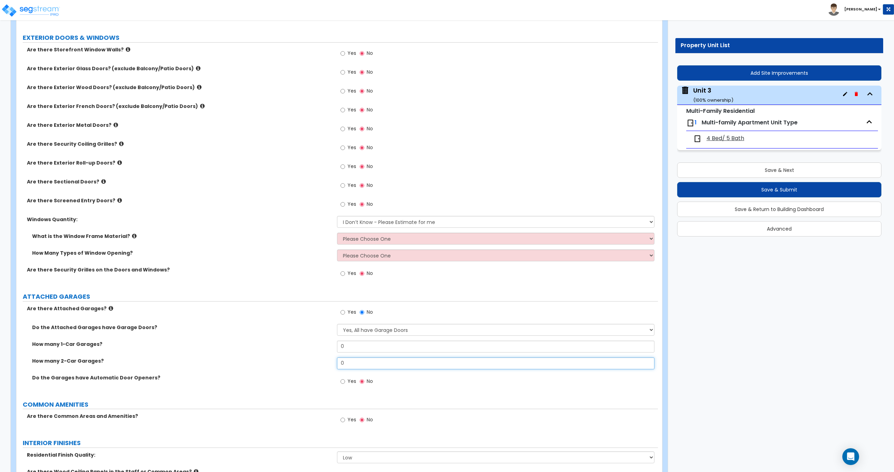
drag, startPoint x: 353, startPoint y: 362, endPoint x: 368, endPoint y: 346, distance: 21.8
click at [316, 365] on div "How many 2-Car Garages? 0" at bounding box center [337, 365] width 642 height 17
type input "1"
click at [343, 380] on input "Yes" at bounding box center [343, 382] width 5 height 8
radio input "true"
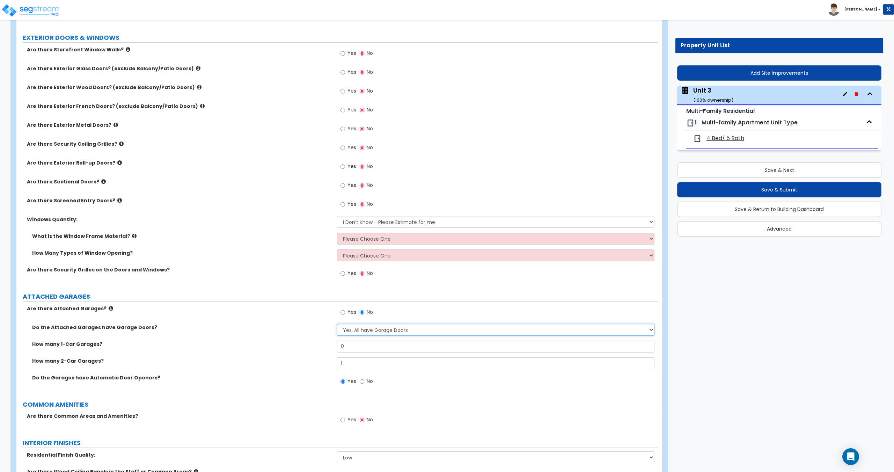
click at [363, 326] on select "Yes, All have Garage Doors No, they don't have Garage Doors I want to Enter the…" at bounding box center [495, 330] width 317 height 12
click at [368, 328] on select "Yes, All have Garage Doors No, they don't have Garage Doors I want to Enter the…" at bounding box center [495, 330] width 317 height 12
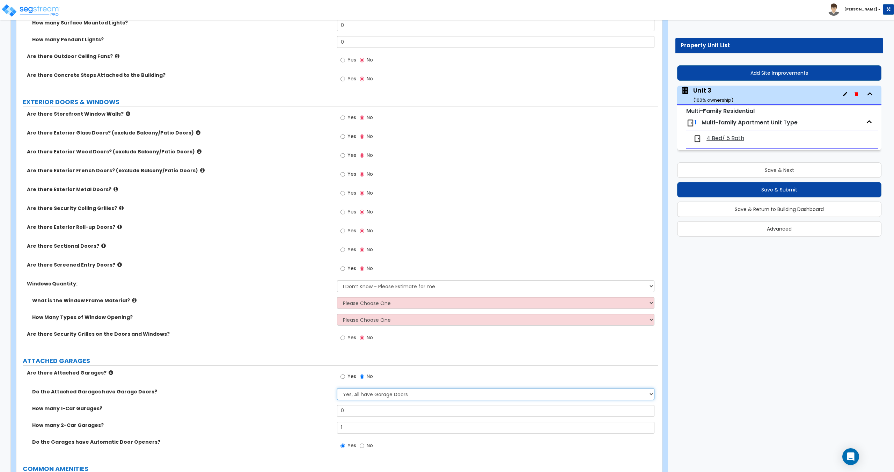
scroll to position [838, 0]
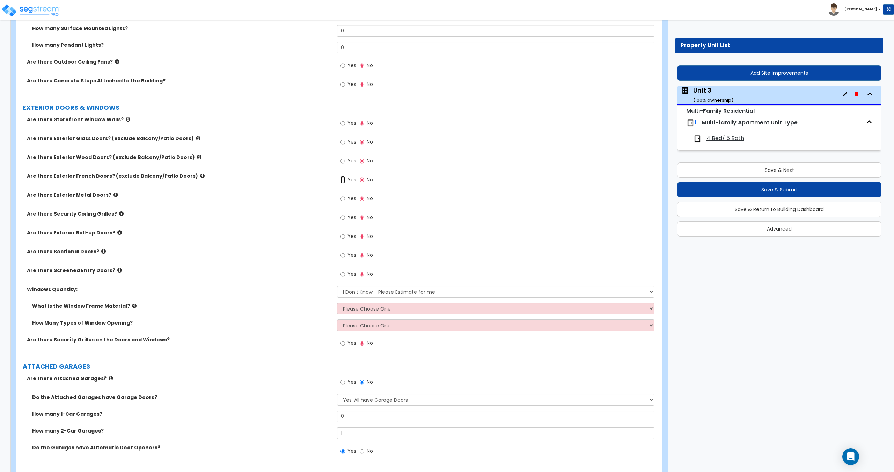
click at [342, 179] on input "Yes" at bounding box center [343, 180] width 5 height 8
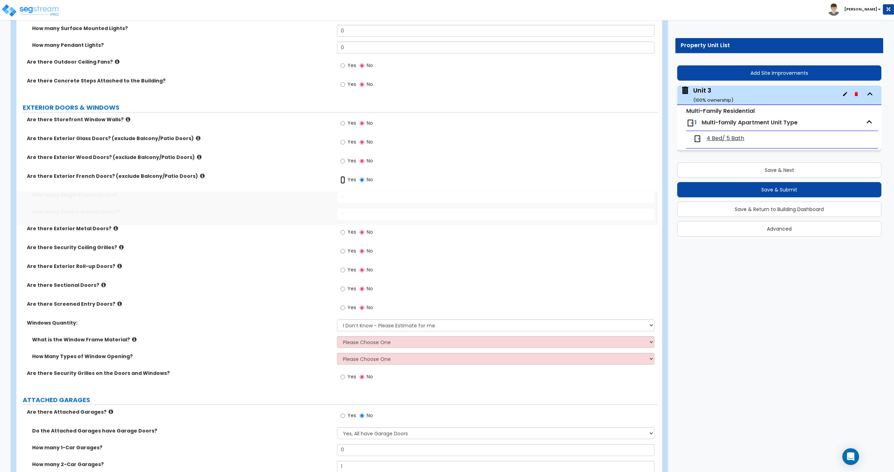
radio input "true"
click at [355, 339] on select "Please Choose One Vinyl Aluminum Wood" at bounding box center [495, 342] width 317 height 12
select select "1"
click at [337, 336] on select "Please Choose One Vinyl Aluminum Wood" at bounding box center [495, 342] width 317 height 12
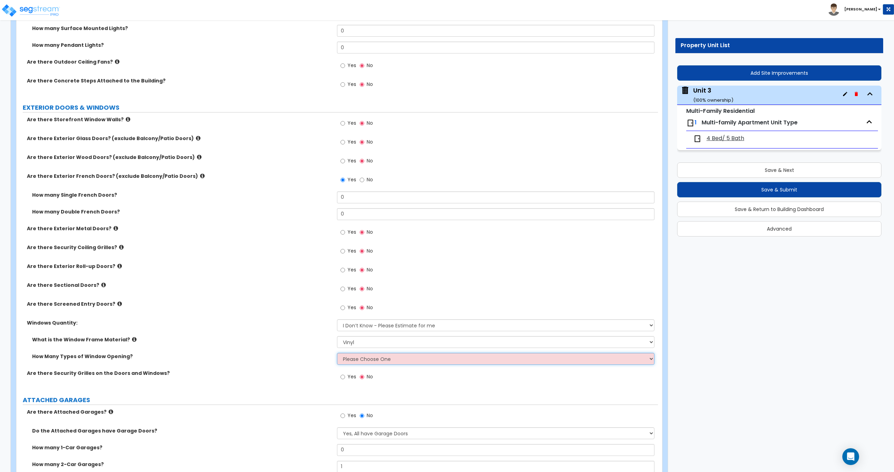
click at [356, 358] on select "Please Choose One 1 2 3 4" at bounding box center [495, 359] width 317 height 12
click at [337, 353] on select "Please Choose One 1 2 3 4" at bounding box center [495, 359] width 317 height 12
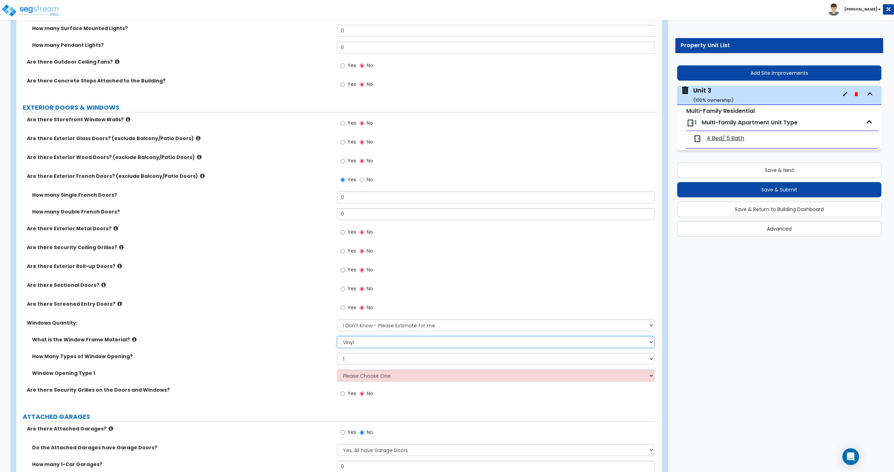
click at [366, 343] on select "Please Choose One Vinyl Aluminum Wood" at bounding box center [495, 342] width 317 height 12
click at [360, 361] on select "Please Choose One 1 2 3 4" at bounding box center [495, 359] width 317 height 12
select select "2"
click at [337, 353] on select "Please Choose One 1 2 3 4" at bounding box center [495, 359] width 317 height 12
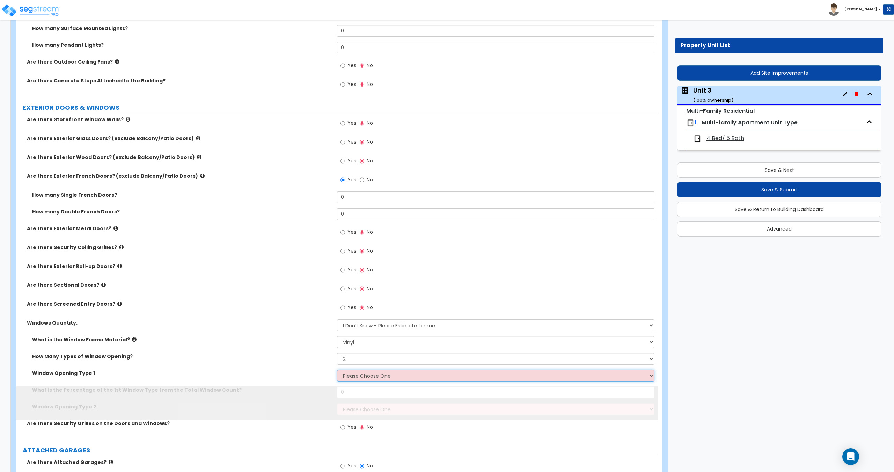
click at [354, 379] on select "Please Choose One Sliding Picture/Fixed Double/Single Hung Awning Swing" at bounding box center [495, 376] width 317 height 12
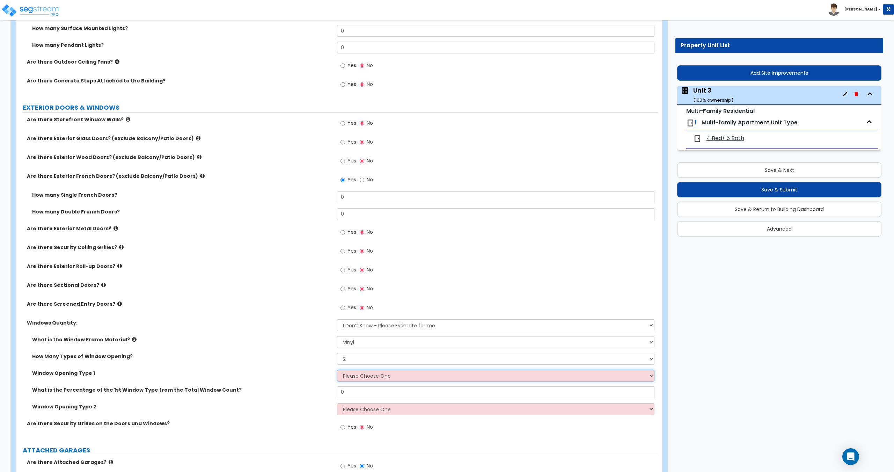
select select "1"
click at [337, 370] on select "Please Choose One Sliding Picture/Fixed Double/Single Hung Awning Swing" at bounding box center [495, 376] width 317 height 12
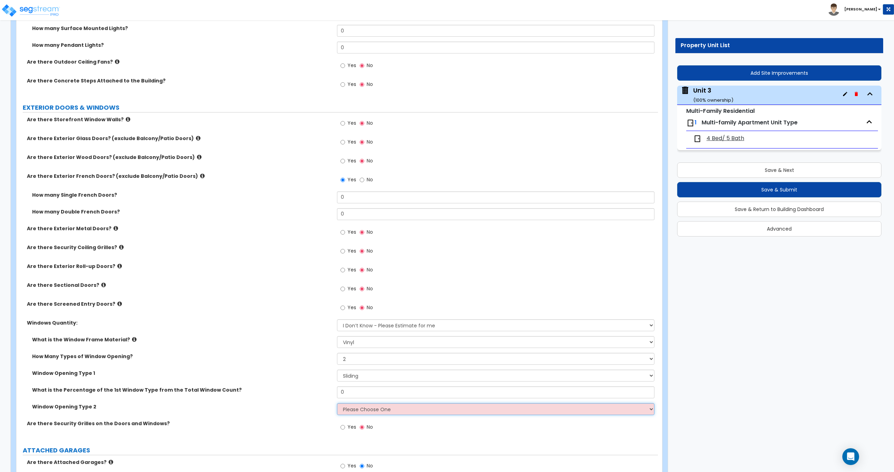
click at [359, 406] on select "Please Choose One Sliding Picture/Fixed Double/Single Hung Awning Swing" at bounding box center [495, 409] width 317 height 12
select select "2"
click at [337, 403] on select "Please Choose One Sliding Picture/Fixed Double/Single Hung Awning Swing" at bounding box center [495, 409] width 317 height 12
drag, startPoint x: 353, startPoint y: 393, endPoint x: 298, endPoint y: 390, distance: 55.6
click at [308, 392] on div "What is the Percentage of the 1st Window Type from the Total Window Count? 0" at bounding box center [337, 394] width 642 height 17
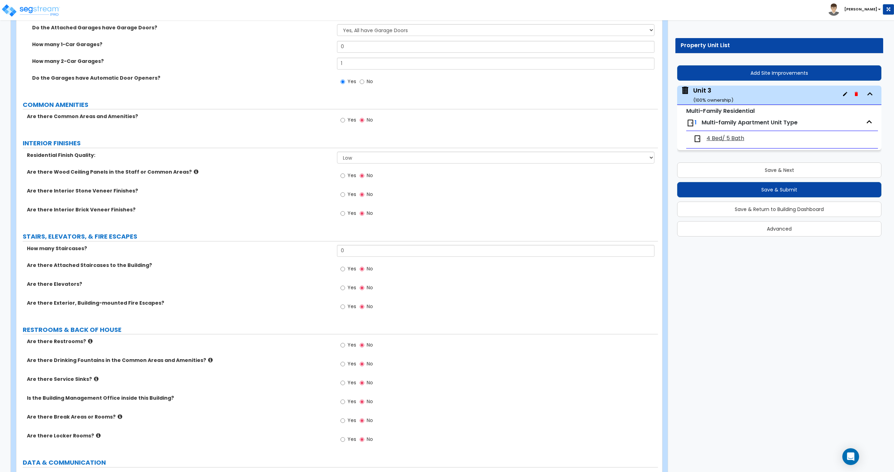
scroll to position [1292, 0]
type input "85"
drag, startPoint x: 363, startPoint y: 249, endPoint x: 237, endPoint y: 239, distance: 125.8
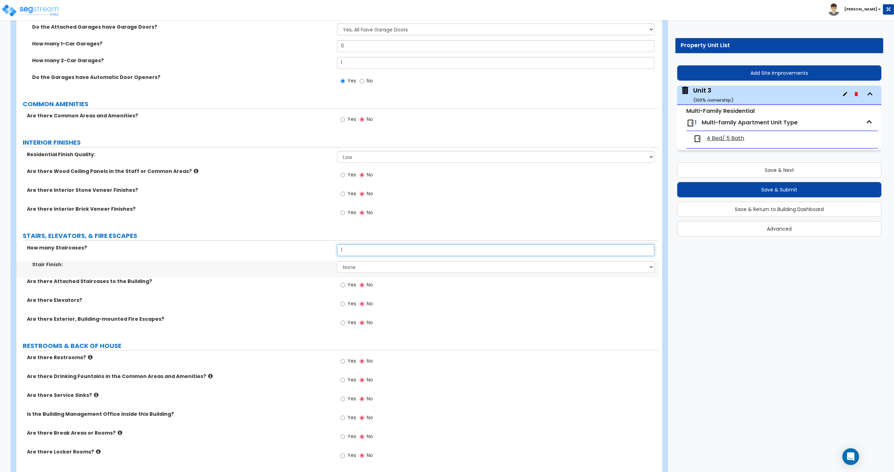
type input "1"
click at [355, 269] on select "None Tile Wood Laminate VCT Sheet Carpet Sheet Vinyl Carpet Tile" at bounding box center [495, 267] width 317 height 12
click at [359, 269] on select "None Tile Wood Laminate VCT Sheet Carpet Sheet Vinyl Carpet Tile" at bounding box center [495, 267] width 317 height 12
select select "5"
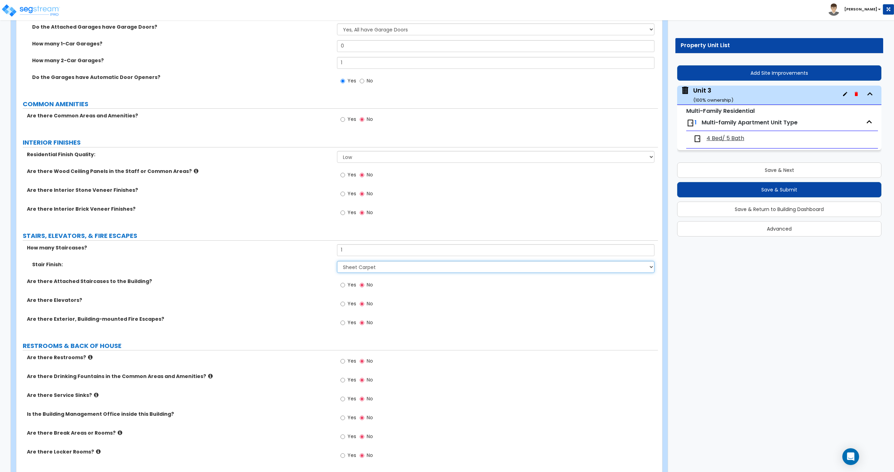
click at [337, 261] on select "None Tile Wood Laminate VCT Sheet Carpet Sheet Vinyl Carpet Tile" at bounding box center [495, 267] width 317 height 12
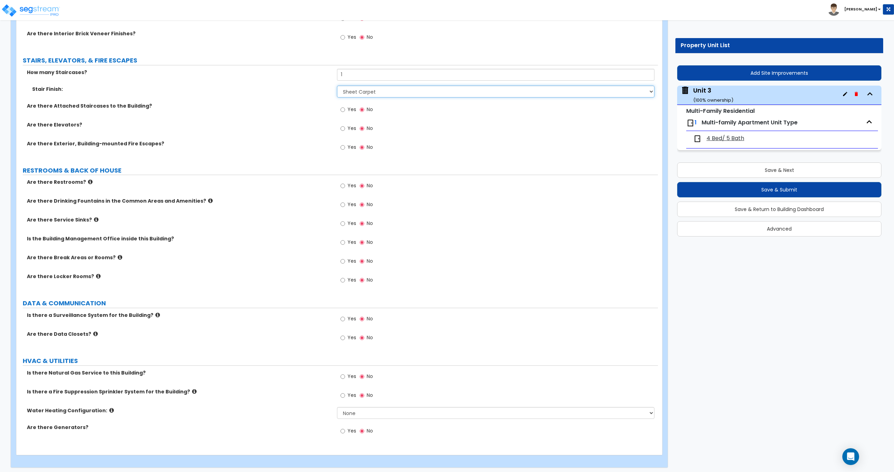
scroll to position [1471, 0]
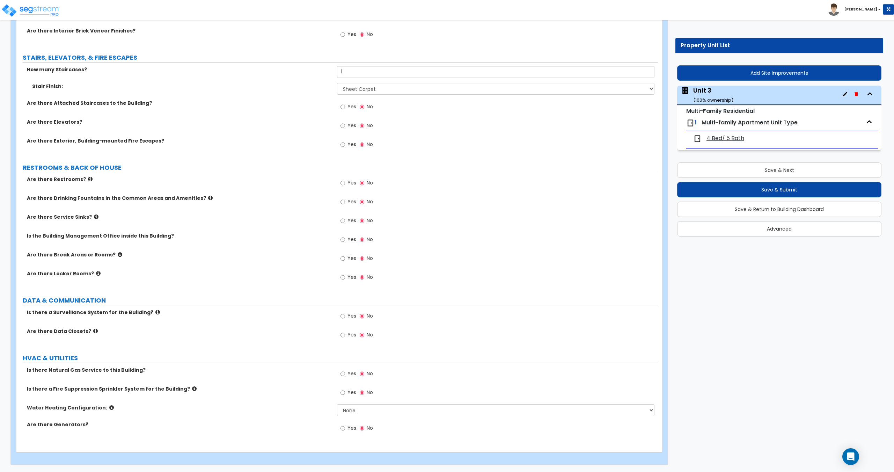
click at [88, 178] on icon at bounding box center [90, 178] width 5 height 5
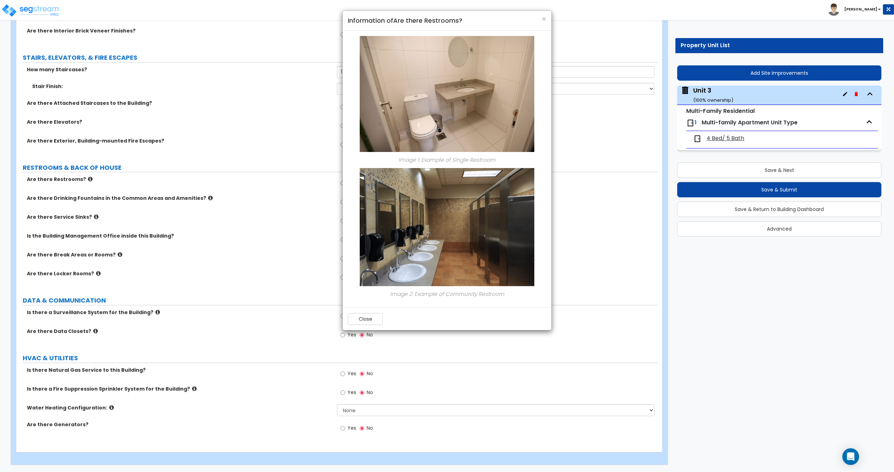
click at [547, 17] on div "× Information of Are there Restrooms?" at bounding box center [447, 21] width 209 height 20
click at [545, 16] on span "×" at bounding box center [544, 19] width 5 height 10
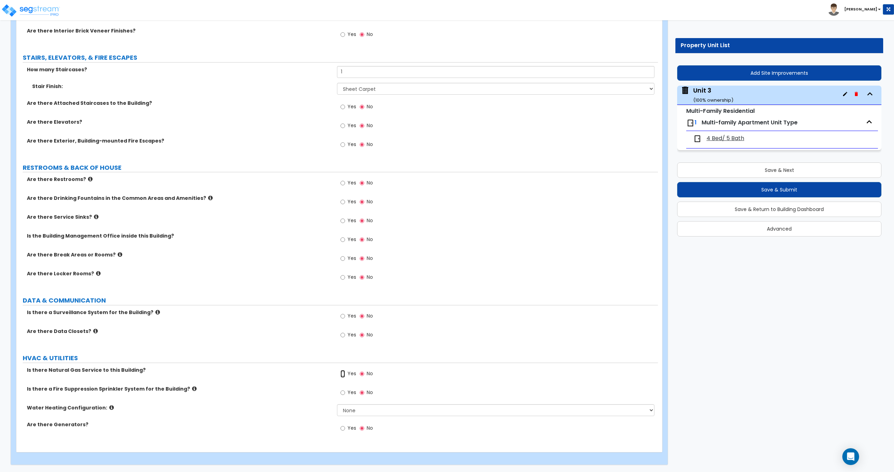
click at [344, 374] on input "Yes" at bounding box center [343, 374] width 5 height 8
click at [356, 401] on div "Yes No" at bounding box center [356, 393] width 39 height 16
click at [356, 405] on select "None Water Heater for Multiple Units Water Heater for Individual Units" at bounding box center [495, 410] width 317 height 12
select select "2"
click at [337, 404] on select "None Water Heater for Multiple Units Water Heater for Individual Units" at bounding box center [495, 410] width 317 height 12
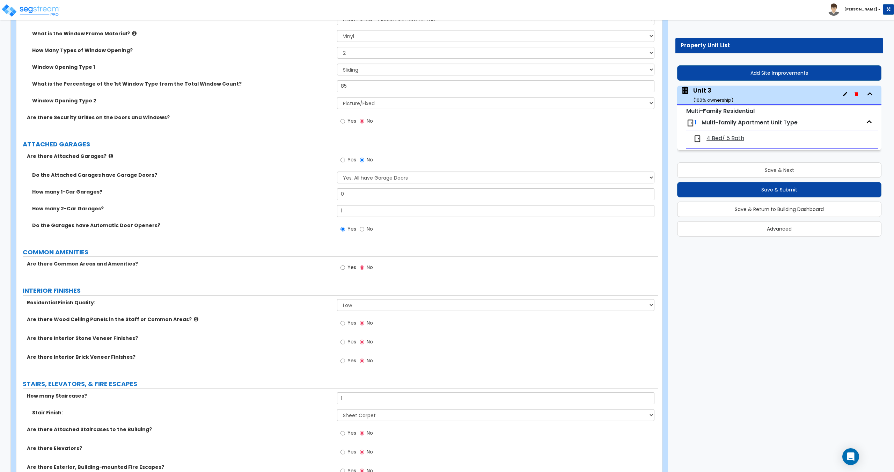
scroll to position [1121, 0]
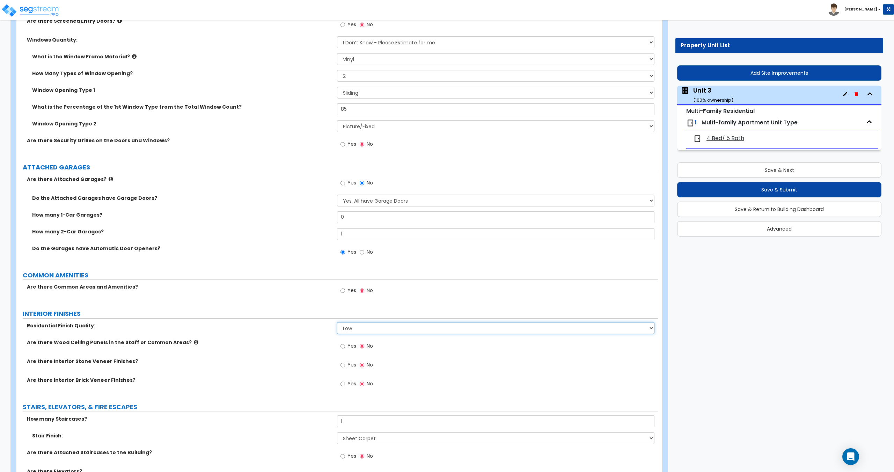
click at [351, 331] on select "Low Average High" at bounding box center [495, 328] width 317 height 12
select select "2"
click at [337, 322] on select "Low Average High" at bounding box center [495, 328] width 317 height 12
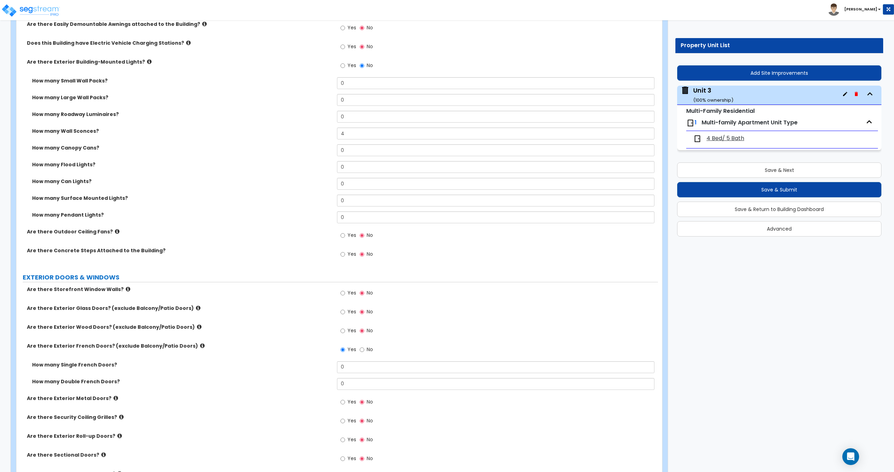
scroll to position [667, 0]
click at [346, 333] on label "Yes" at bounding box center [349, 333] width 16 height 12
click at [345, 333] on input "Yes" at bounding box center [343, 332] width 5 height 8
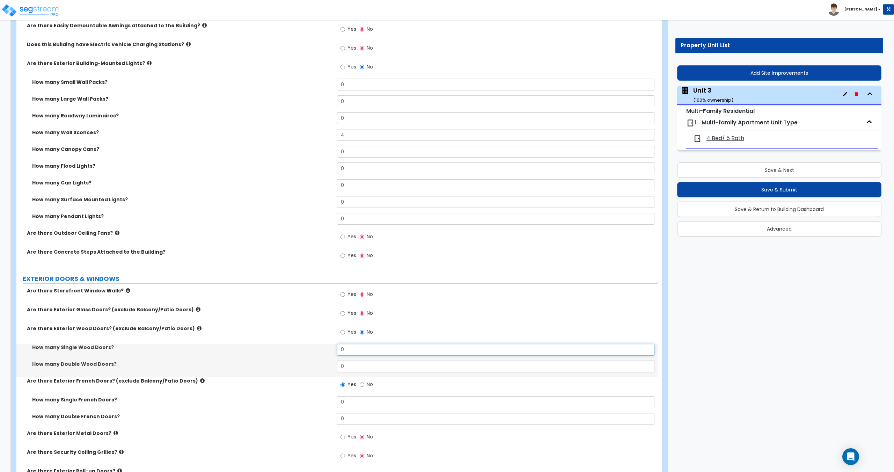
drag, startPoint x: 362, startPoint y: 351, endPoint x: 293, endPoint y: 347, distance: 68.9
click at [294, 347] on div "How many Single Wood Doors? 0" at bounding box center [337, 352] width 642 height 17
type input "1"
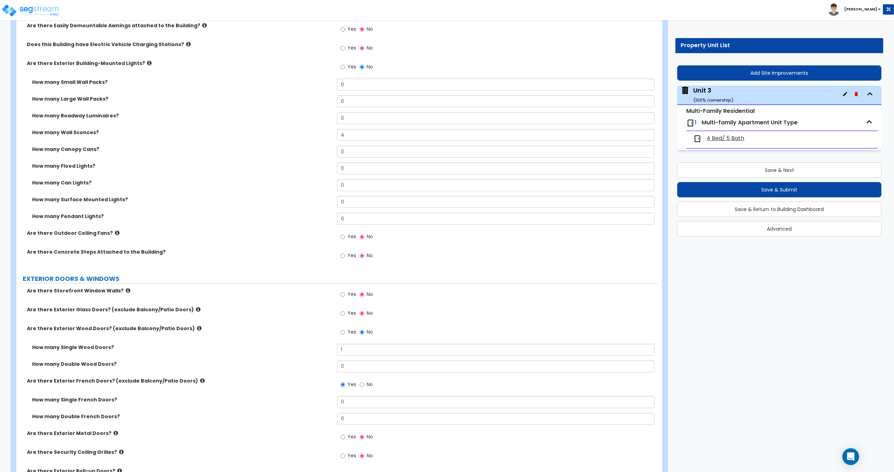
click at [365, 383] on label "No" at bounding box center [366, 385] width 13 height 12
click at [364, 383] on input "No" at bounding box center [362, 385] width 5 height 8
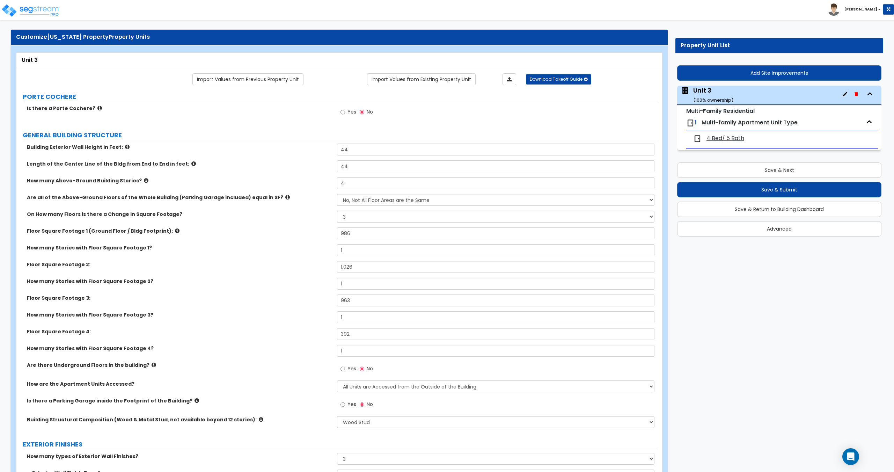
scroll to position [0, 0]
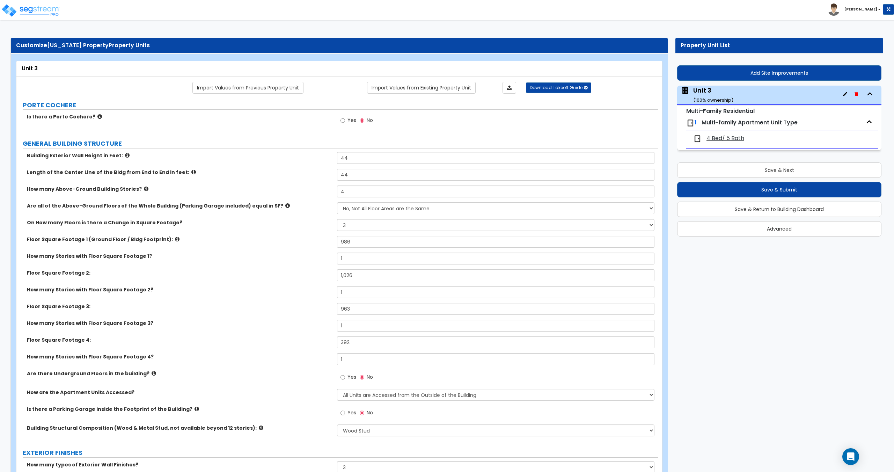
click at [723, 140] on span "4 Bed/ 5 Bath" at bounding box center [726, 138] width 38 height 8
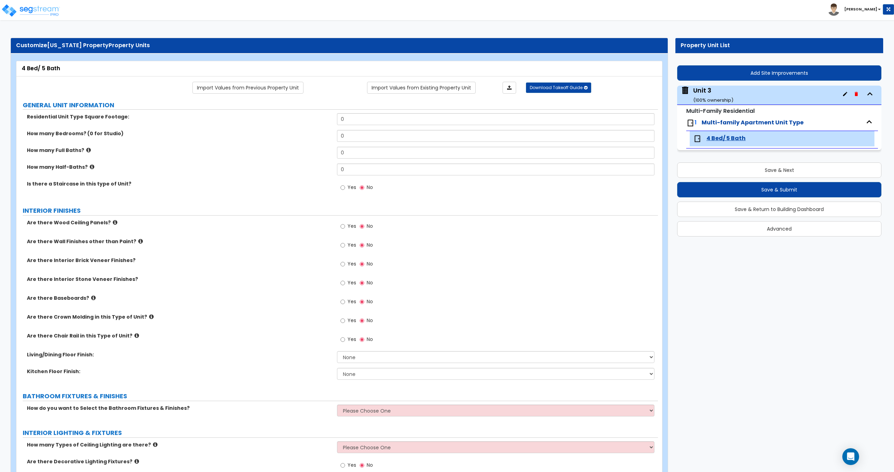
click at [295, 114] on div "Residential Unit Type Square Footage: 0" at bounding box center [337, 121] width 642 height 17
type input "2,949"
click at [707, 95] on div "Unit 3 ( 100 % ownership)" at bounding box center [713, 95] width 40 height 18
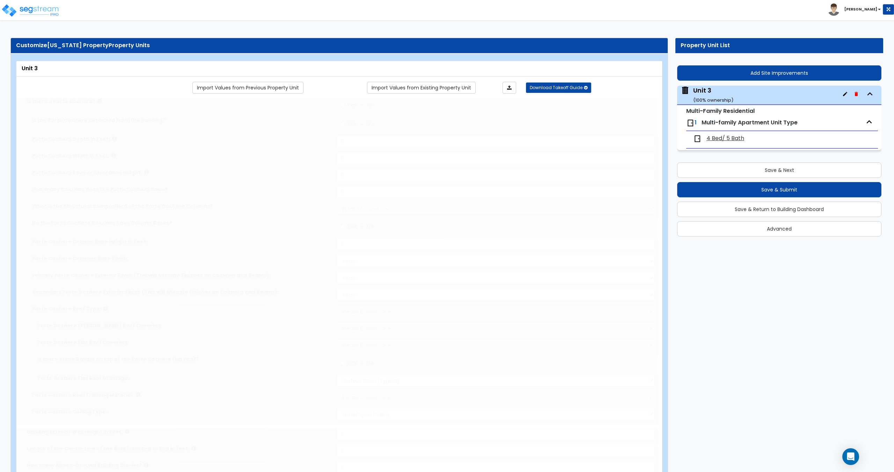
type input "44"
type input "4"
select select "1"
select select "3"
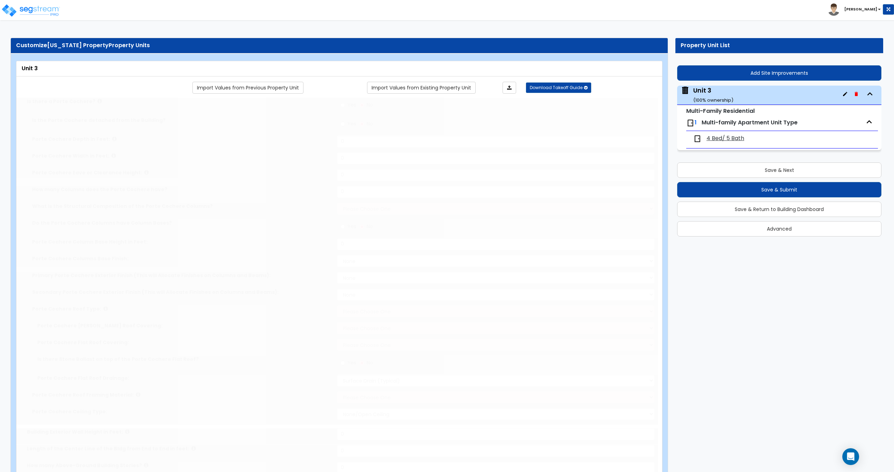
type input "986"
type input "1"
type input "1026"
type input "1"
type input "963"
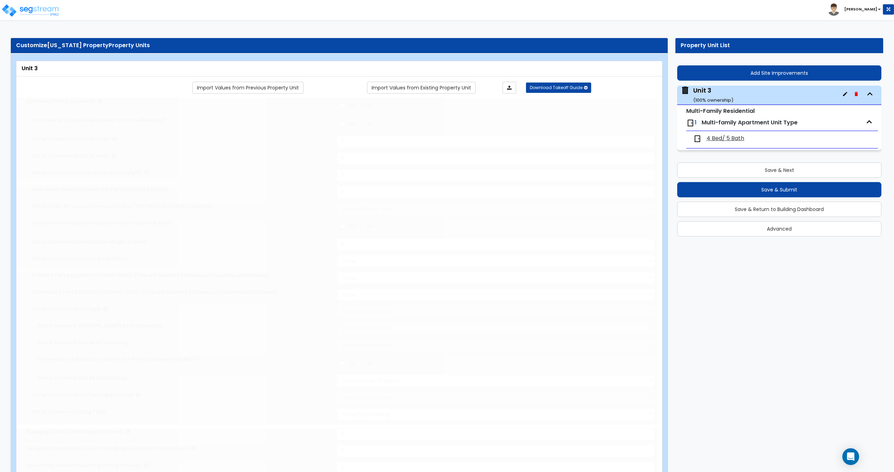
type input "1"
type input "392"
type input "1"
select select "2"
select select "7"
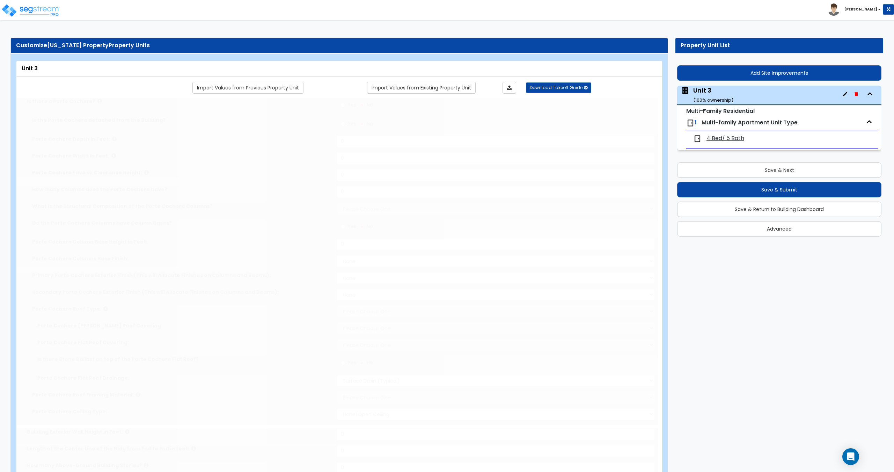
select select "3"
select select "7"
type input "70"
select select "3"
type input "15"
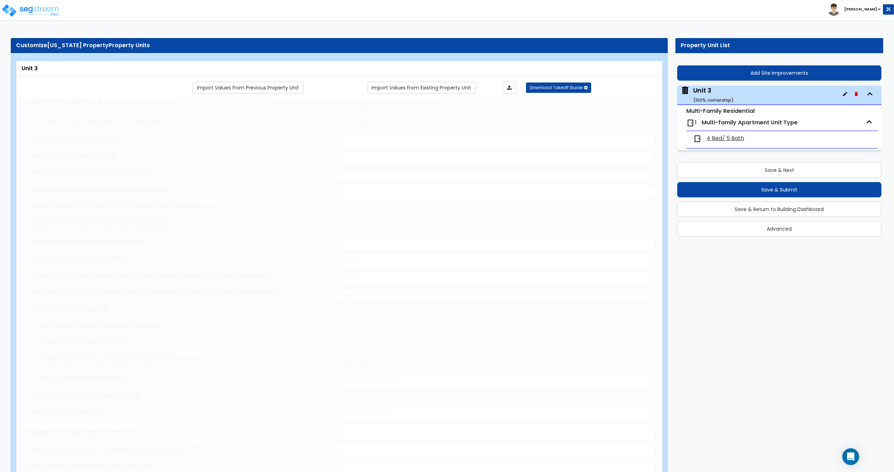
select select "4"
select select "1"
select select "2"
radio input "true"
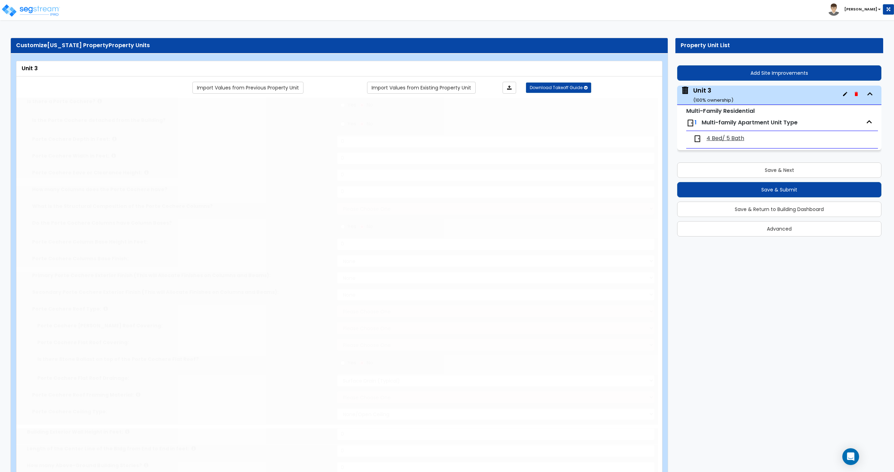
type input "4"
radio input "true"
type input "1"
select select "1"
select select "2"
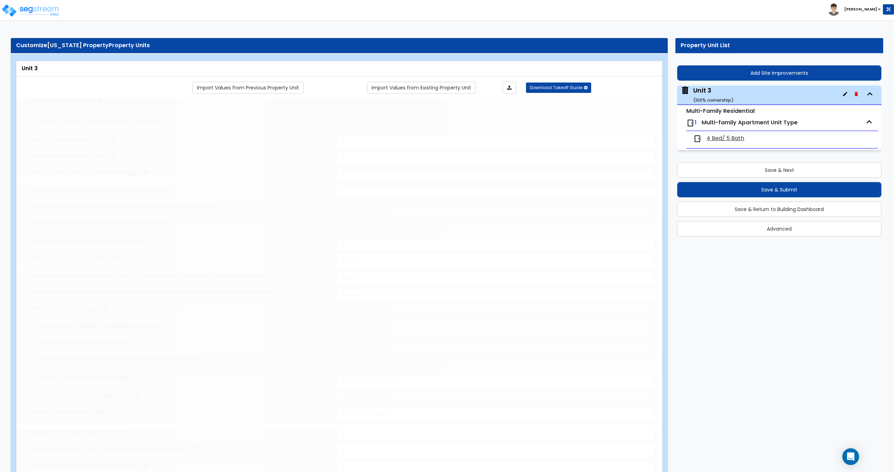
select select "1"
type input "85"
select select "2"
radio input "true"
type input "1"
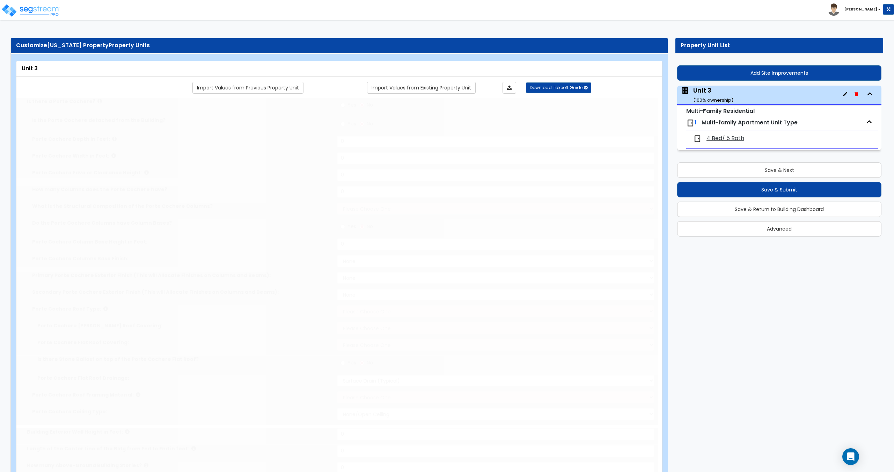
radio input "true"
select select "2"
type input "1"
radio input "true"
select select "2"
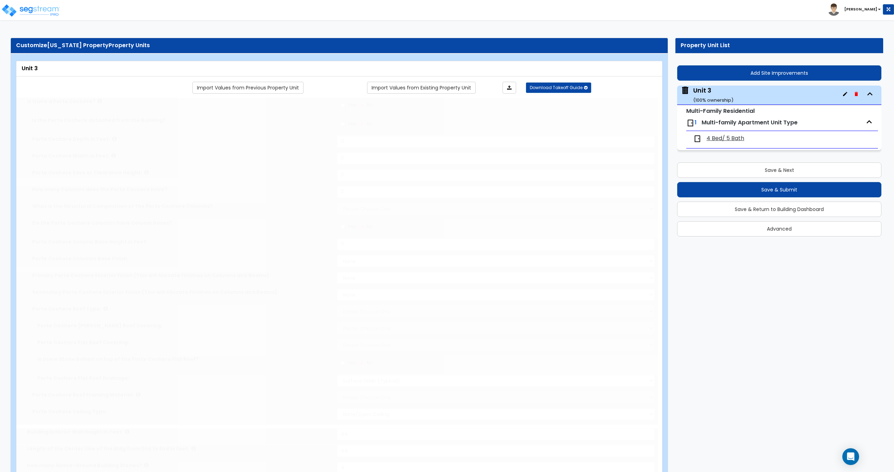
select select "5"
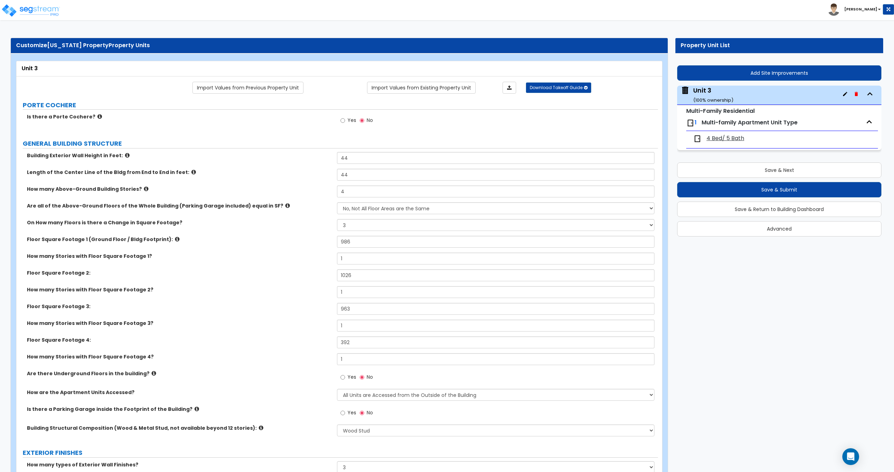
click at [719, 139] on span "4 Bed/ 5 Bath" at bounding box center [726, 138] width 38 height 8
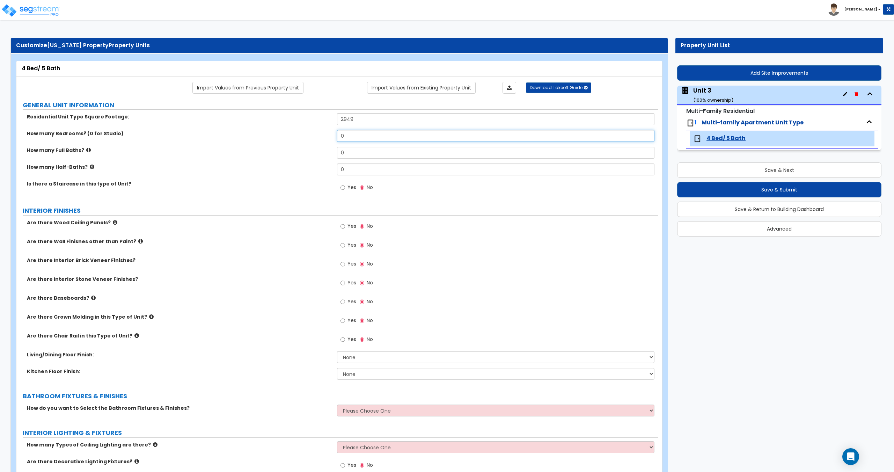
drag, startPoint x: 362, startPoint y: 136, endPoint x: 272, endPoint y: 124, distance: 90.2
click at [275, 124] on div "Residential Unit Type Square Footage: 2949 How many Bedrooms? (0 for Studio) 0 …" at bounding box center [337, 156] width 631 height 86
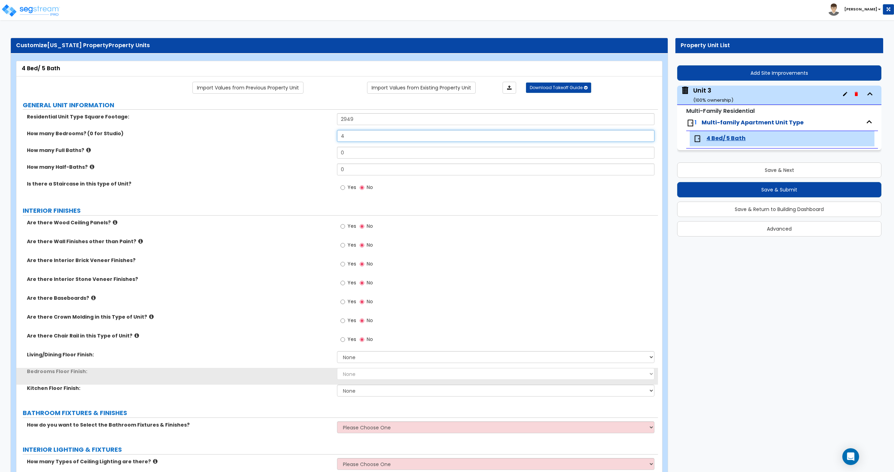
type input "4"
drag, startPoint x: 325, startPoint y: 150, endPoint x: 297, endPoint y: 151, distance: 27.9
click at [298, 150] on div "How many Full Baths? 0" at bounding box center [337, 155] width 642 height 17
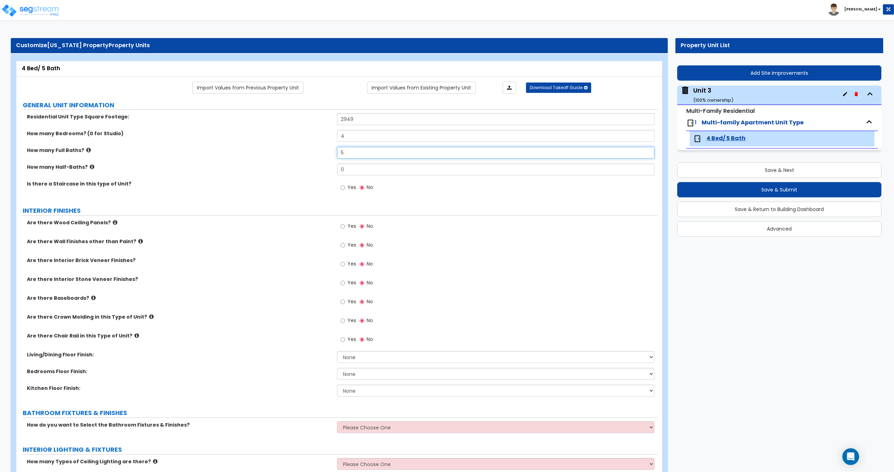
type input "5"
click at [352, 167] on input "0" at bounding box center [495, 169] width 317 height 12
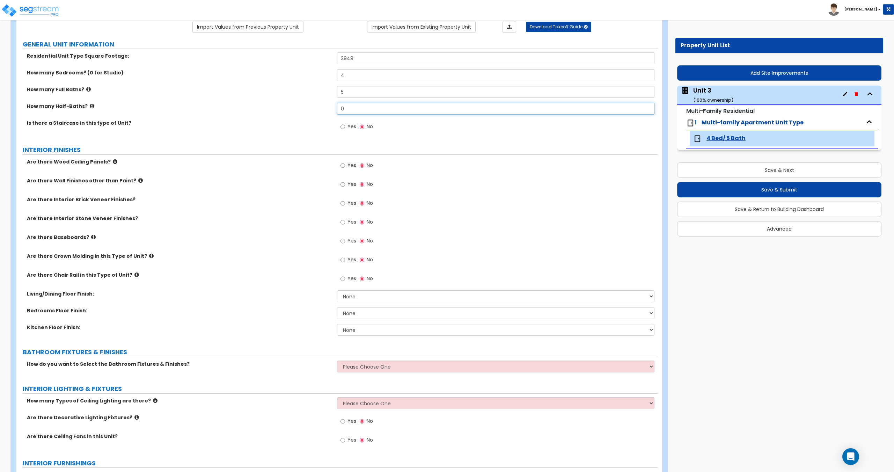
scroll to position [70, 0]
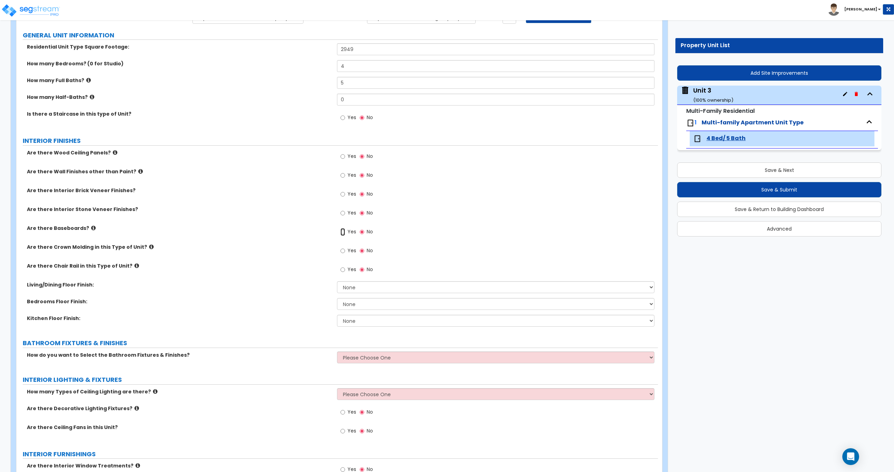
click at [345, 231] on input "Yes" at bounding box center [343, 232] width 5 height 8
radio input "true"
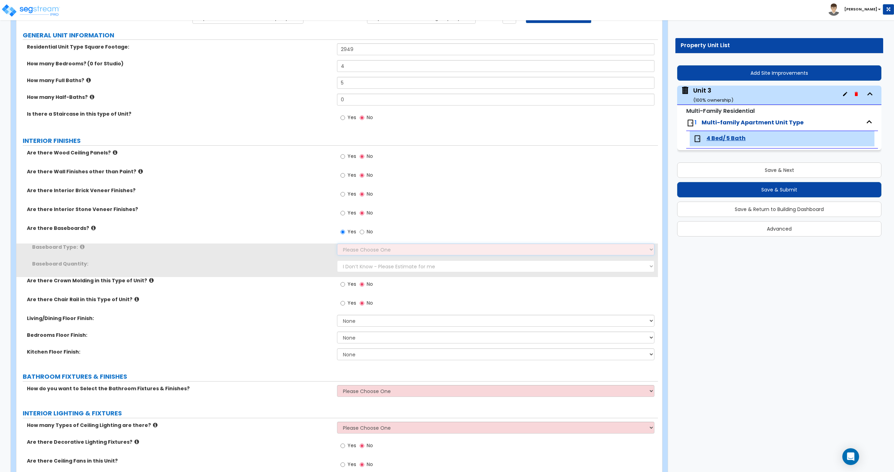
drag, startPoint x: 371, startPoint y: 254, endPoint x: 374, endPoint y: 252, distance: 3.9
click at [371, 254] on select "Please Choose One Wood Vinyl Carpet Tile" at bounding box center [495, 249] width 317 height 12
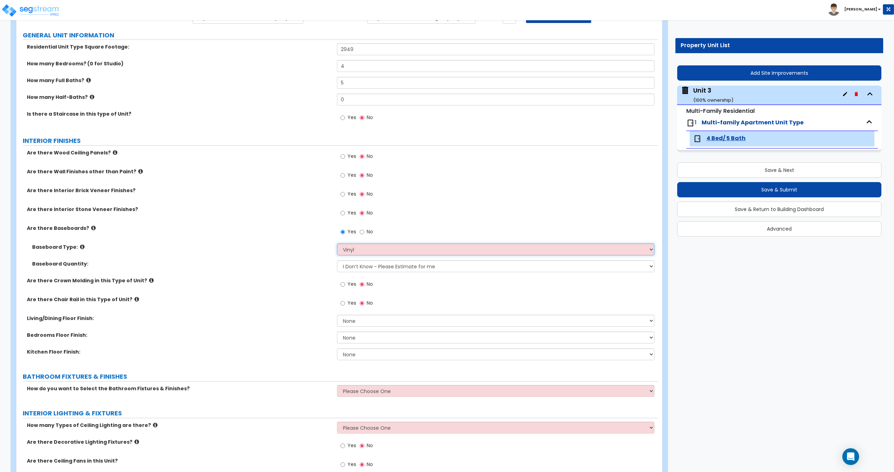
click at [337, 243] on select "Please Choose One Wood Vinyl Carpet Tile" at bounding box center [495, 249] width 317 height 12
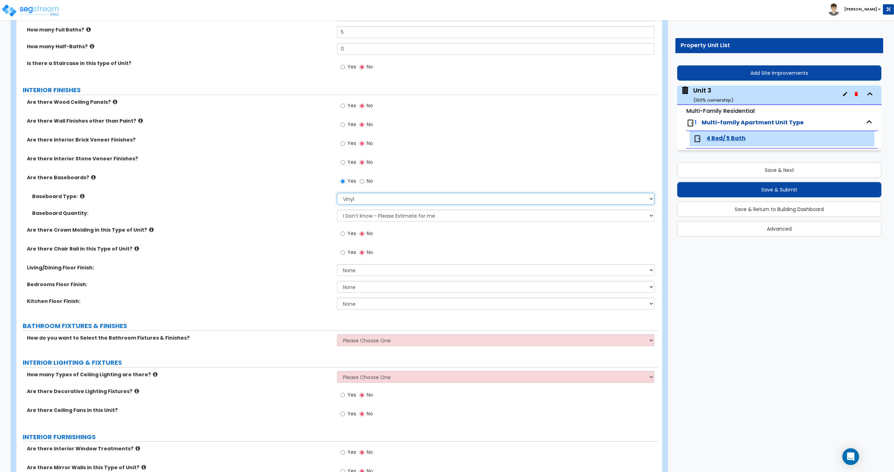
scroll to position [140, 0]
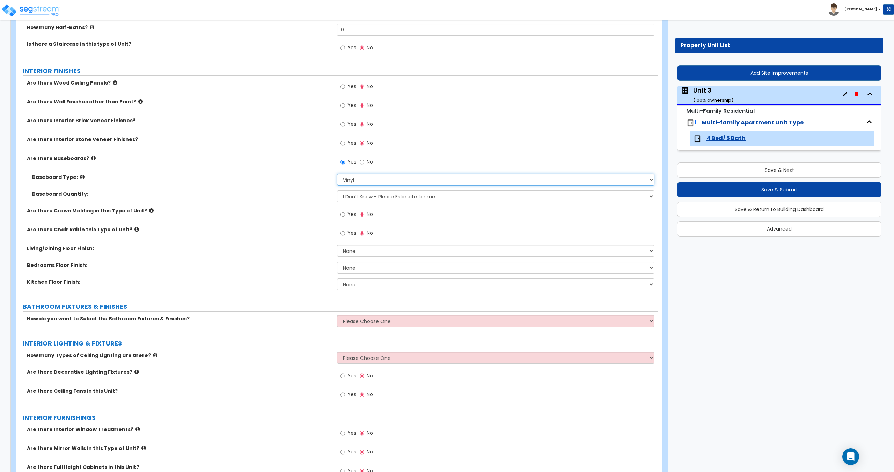
click at [363, 181] on select "Please Choose One Wood Vinyl Carpet Tile" at bounding box center [495, 180] width 317 height 12
select select "1"
click at [337, 174] on select "Please Choose One Wood Vinyl Carpet Tile" at bounding box center [495, 180] width 317 height 12
click at [351, 253] on select "None Tile Flooring Hardwood Flooring Resilient Laminate Flooring VCT Flooring S…" at bounding box center [495, 251] width 317 height 12
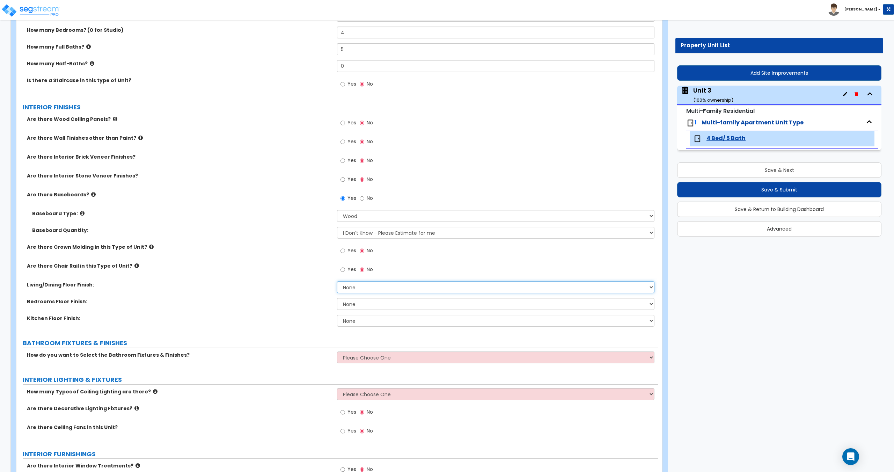
scroll to position [105, 0]
click at [350, 86] on span "Yes" at bounding box center [352, 82] width 9 height 7
click at [345, 86] on input "Yes" at bounding box center [343, 83] width 5 height 8
radio input "true"
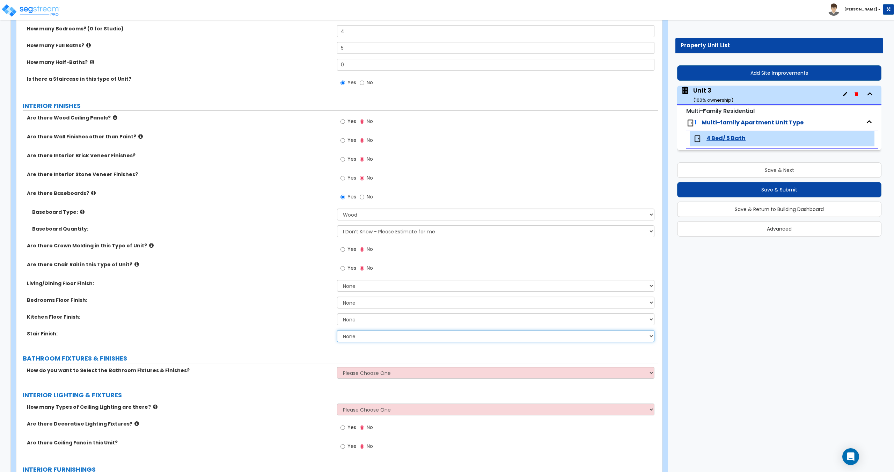
click at [363, 342] on select "None Tile Wood Laminate VCT Sheet Carpet Sheet Vinyl Carpet Tile" at bounding box center [495, 336] width 317 height 12
select select "5"
click at [337, 330] on select "None Tile Wood Laminate VCT Sheet Carpet Sheet Vinyl Carpet Tile" at bounding box center [495, 336] width 317 height 12
click at [358, 286] on select "None Tile Flooring Hardwood Flooring Resilient Laminate Flooring VCT Flooring S…" at bounding box center [495, 286] width 317 height 12
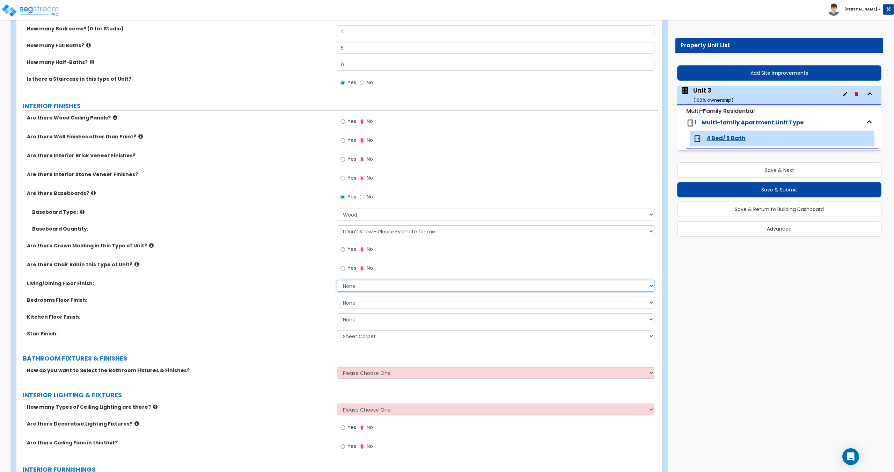
click at [358, 286] on select "None Tile Flooring Hardwood Flooring Resilient Laminate Flooring VCT Flooring S…" at bounding box center [495, 286] width 317 height 12
click at [360, 284] on select "None Tile Flooring Hardwood Flooring Resilient Laminate Flooring VCT Flooring S…" at bounding box center [495, 286] width 317 height 12
select select "2"
click at [337, 280] on select "None Tile Flooring Hardwood Flooring Resilient Laminate Flooring VCT Flooring S…" at bounding box center [495, 286] width 317 height 12
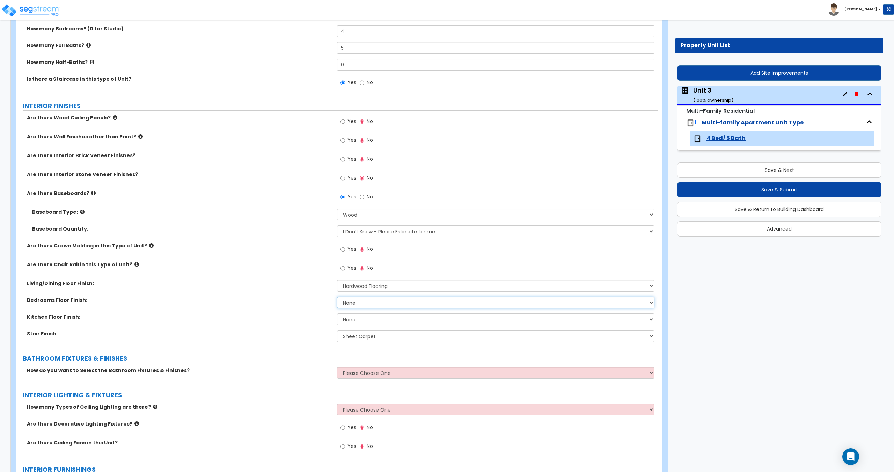
click at [360, 305] on select "None Tile Flooring Hardwood Flooring Resilient Laminate Flooring VCT Flooring S…" at bounding box center [495, 303] width 317 height 12
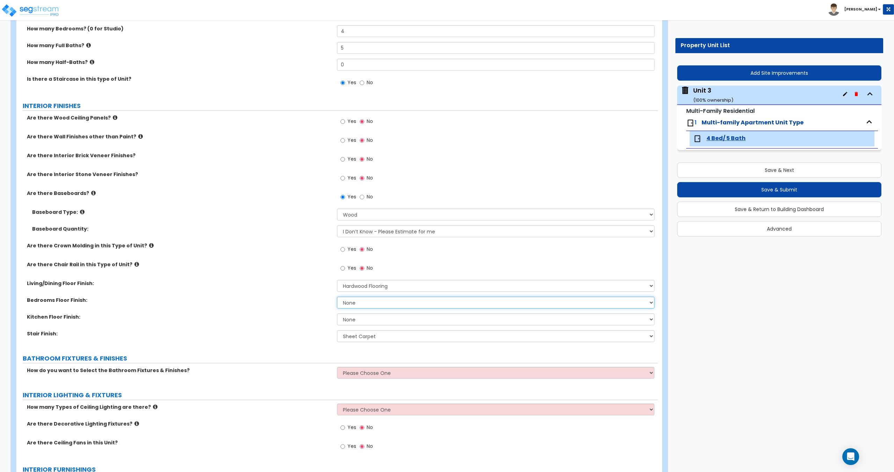
select select "5"
click at [337, 297] on select "None Tile Flooring Hardwood Flooring Resilient Laminate Flooring VCT Flooring S…" at bounding box center [495, 303] width 317 height 12
click at [696, 95] on div "Unit 3 ( 100 % ownership)" at bounding box center [713, 95] width 40 height 18
select select "1"
select select "3"
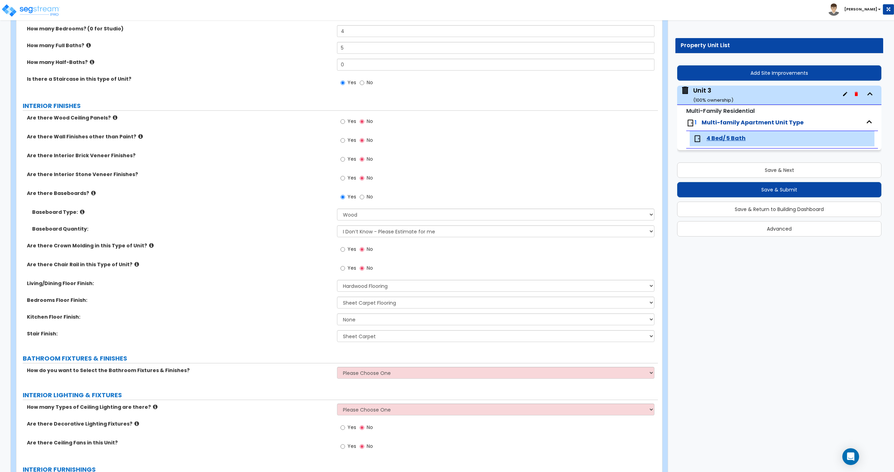
select select "2"
select select "7"
select select "3"
select select "7"
select select "3"
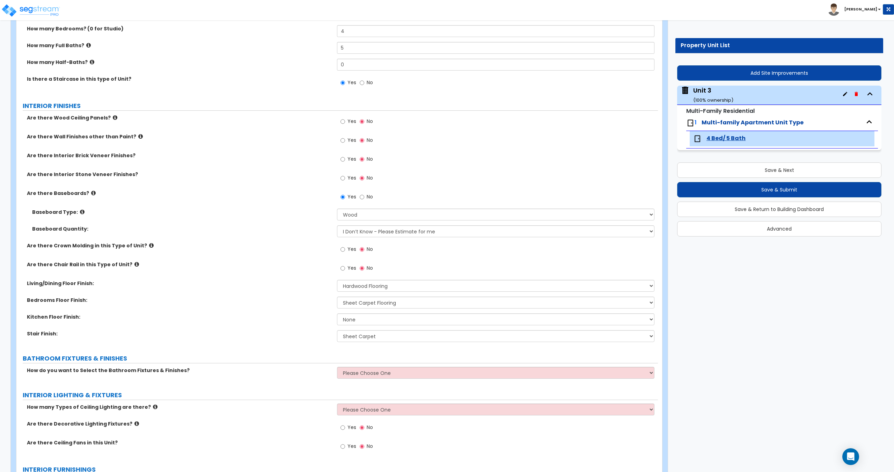
select select "4"
select select "1"
select select "2"
select select "1"
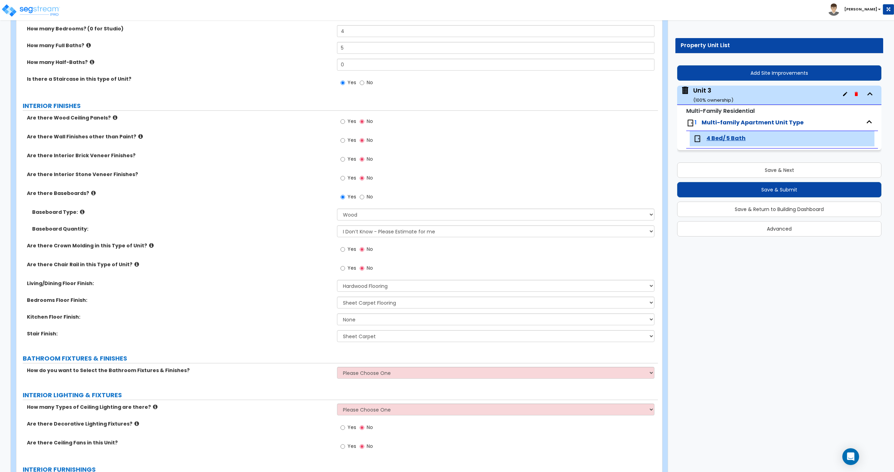
select select "2"
select select "1"
select select "2"
select select "5"
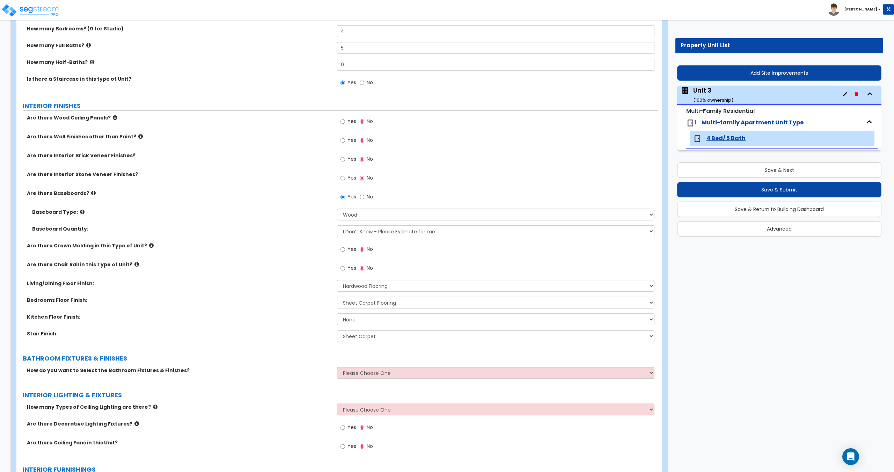
select select "2"
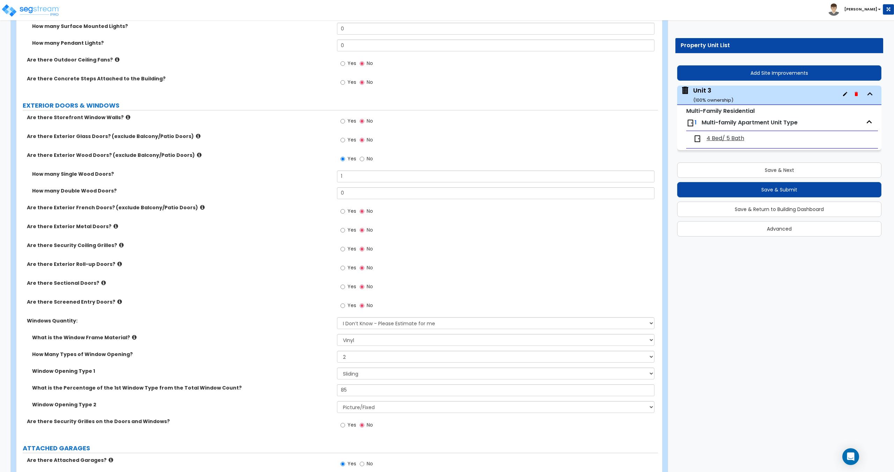
scroll to position [849, 0]
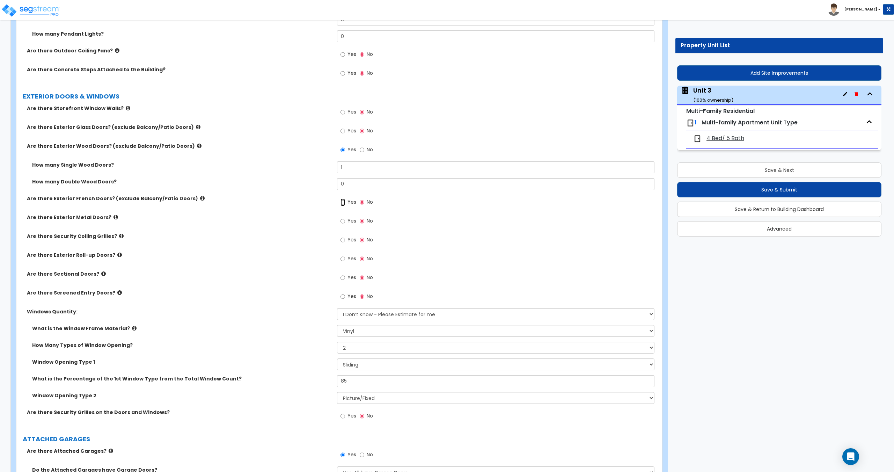
click at [342, 202] on input "Yes" at bounding box center [343, 202] width 5 height 8
radio input "true"
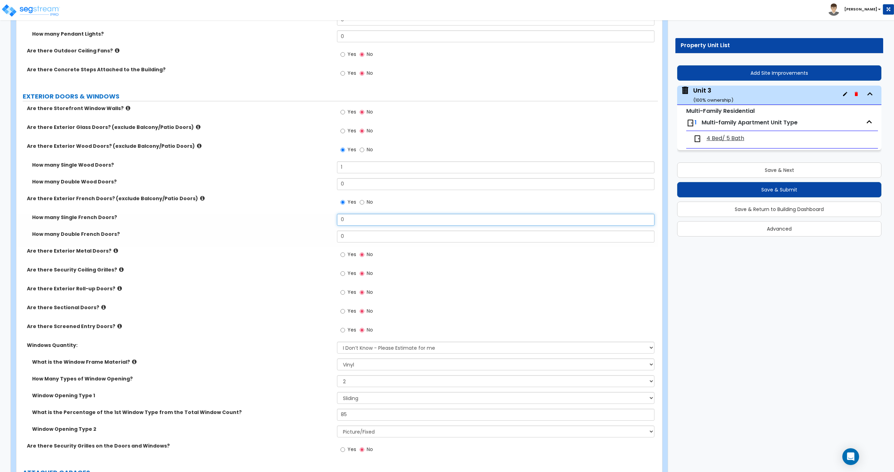
drag, startPoint x: 351, startPoint y: 222, endPoint x: 231, endPoint y: 213, distance: 119.8
click at [243, 213] on div "Are there Storefront Window Walls? Yes No Are there Exterior Glass Doors? (excl…" at bounding box center [337, 283] width 631 height 356
type input "1"
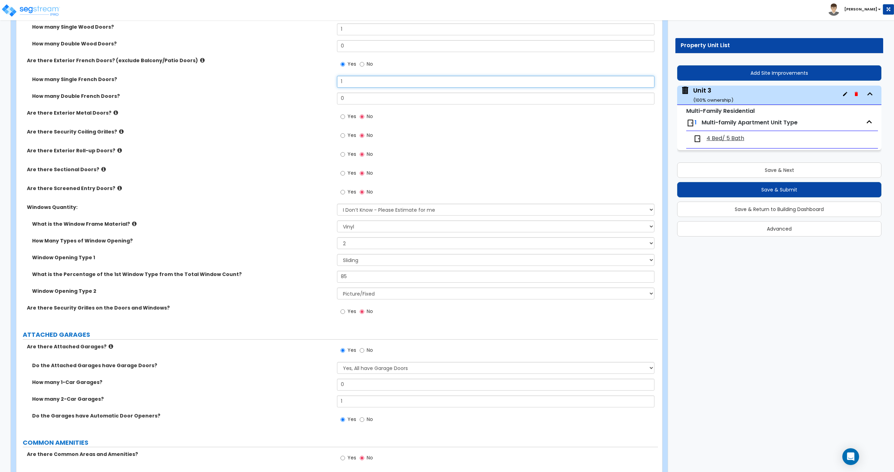
scroll to position [989, 0]
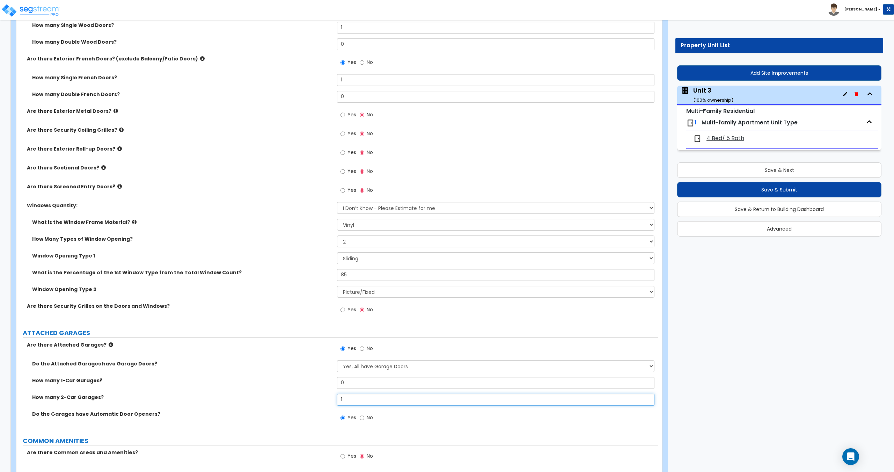
drag, startPoint x: 353, startPoint y: 401, endPoint x: 274, endPoint y: 395, distance: 78.8
click at [276, 395] on div "How many 2-Car Garages? 1" at bounding box center [337, 402] width 642 height 17
type input "0"
drag, startPoint x: 354, startPoint y: 381, endPoint x: 285, endPoint y: 373, distance: 69.9
click at [296, 373] on div "Do the Attached Garages have Garage Doors? Yes, All have Garage Doors No, they …" at bounding box center [337, 394] width 631 height 69
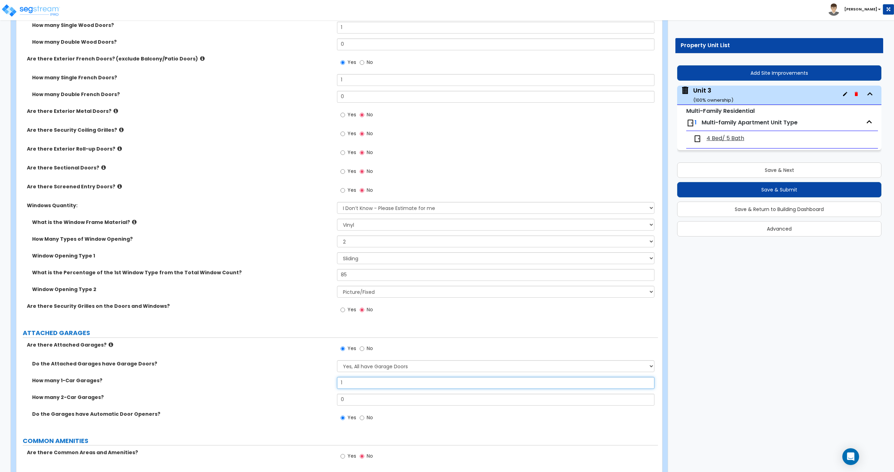
type input "1"
click at [733, 137] on span "4 Bed/ 5 Bath" at bounding box center [726, 138] width 38 height 8
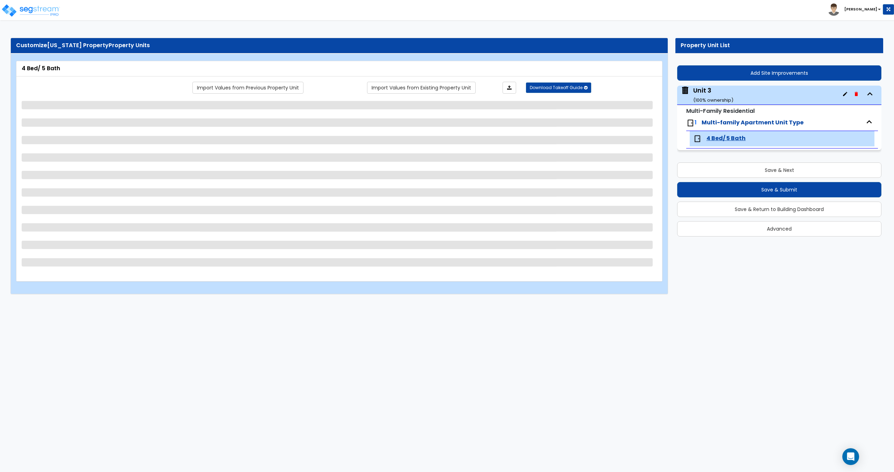
select select "2"
select select "5"
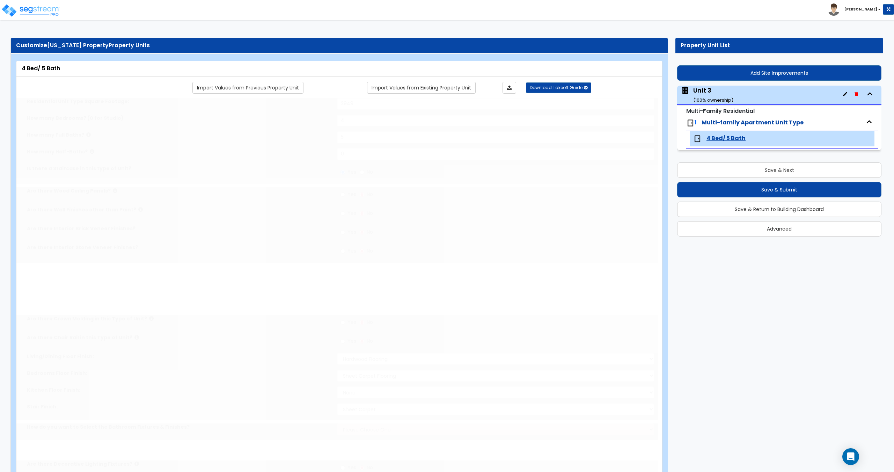
radio input "true"
select select "1"
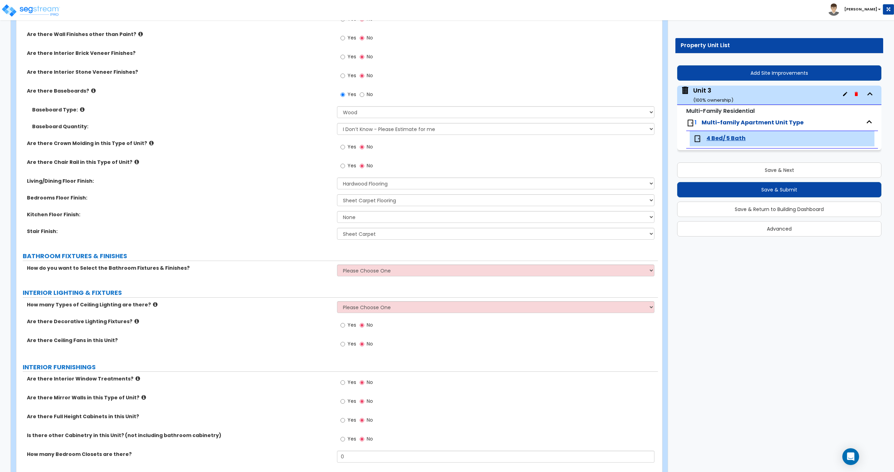
scroll to position [212, 0]
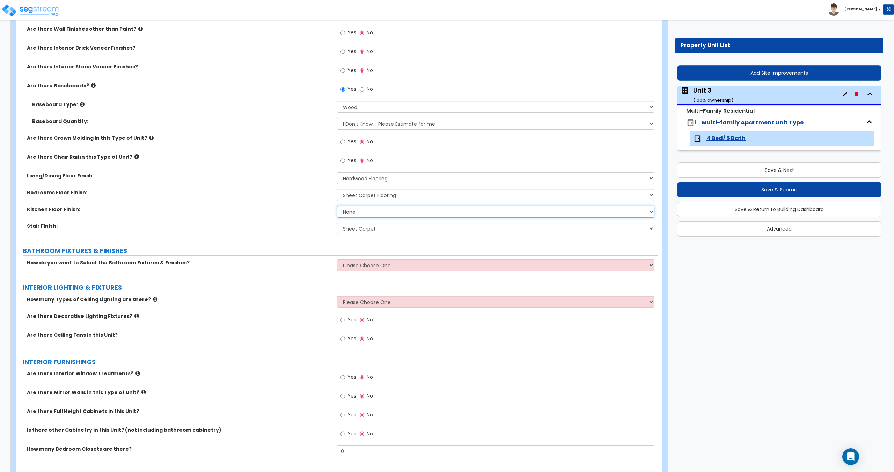
click at [360, 215] on select "None Tile Flooring Hardwood Flooring Resilient Laminate Flooring VCT Flooring S…" at bounding box center [495, 212] width 317 height 12
click at [374, 267] on select "Please Choose One Select the type of Fixtures and Finishes only for one Bath an…" at bounding box center [495, 265] width 317 height 12
click at [364, 211] on select "None Tile Flooring Hardwood Flooring Resilient Laminate Flooring VCT Flooring S…" at bounding box center [495, 212] width 317 height 12
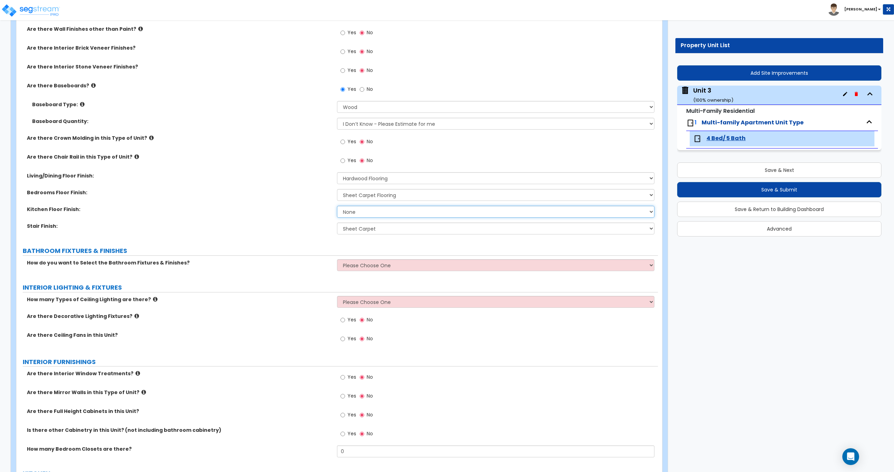
click at [364, 211] on select "None Tile Flooring Hardwood Flooring Resilient Laminate Flooring VCT Flooring S…" at bounding box center [495, 212] width 317 height 12
click at [396, 212] on select "None Tile Flooring Hardwood Flooring Resilient Laminate Flooring VCT Flooring S…" at bounding box center [495, 212] width 317 height 12
select select "2"
click at [337, 206] on select "None Tile Flooring Hardwood Flooring Resilient Laminate Flooring VCT Flooring S…" at bounding box center [495, 212] width 317 height 12
click at [380, 264] on select "Please Choose One Select the type of Fixtures and Finishes only for one Bath an…" at bounding box center [495, 265] width 317 height 12
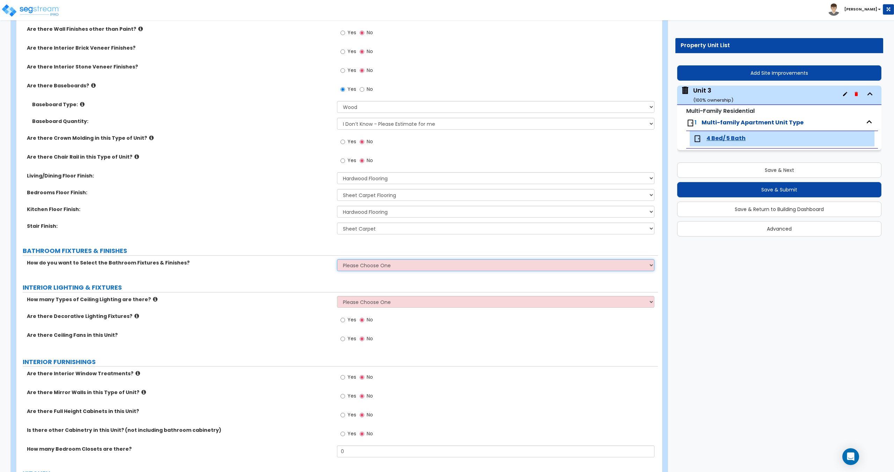
select select "2"
click at [337, 259] on select "Please Choose One Select the type of Fixtures and Finishes only for one Bath an…" at bounding box center [495, 265] width 317 height 12
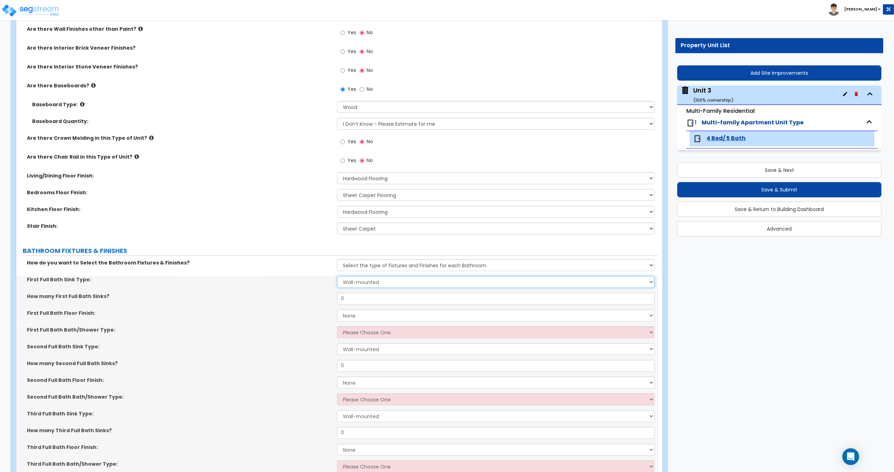
click at [384, 282] on select "Wall-mounted Pedestal-mounted Vanity-mounted" at bounding box center [495, 282] width 317 height 12
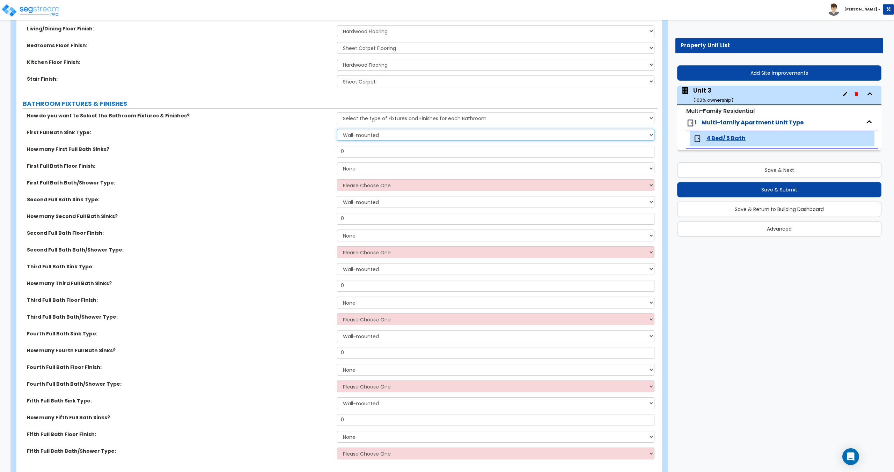
scroll to position [352, 0]
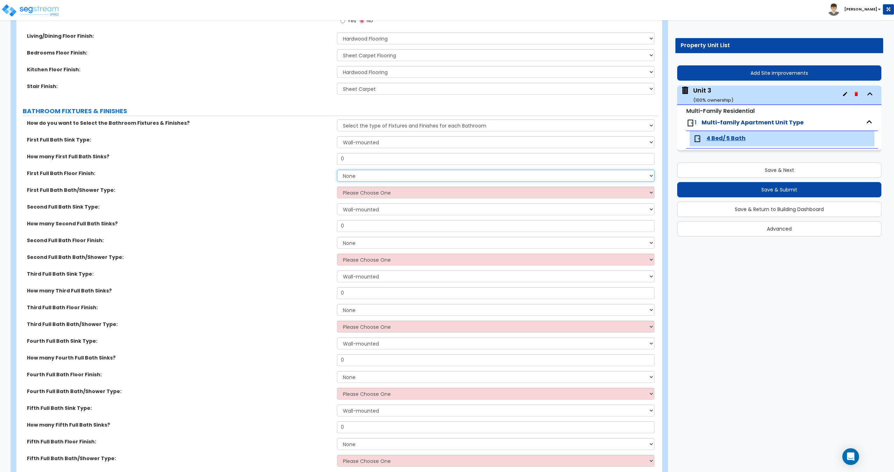
click at [369, 178] on select "None Tile Flooring Hardwood Flooring Resilient Laminate Flooring VCT Flooring S…" at bounding box center [495, 176] width 317 height 12
select select "1"
click at [337, 170] on select "None Tile Flooring Hardwood Flooring Resilient Laminate Flooring VCT Flooring S…" at bounding box center [495, 176] width 317 height 12
click at [349, 159] on input "0" at bounding box center [495, 159] width 317 height 12
drag, startPoint x: 353, startPoint y: 161, endPoint x: 277, endPoint y: 165, distance: 76.2
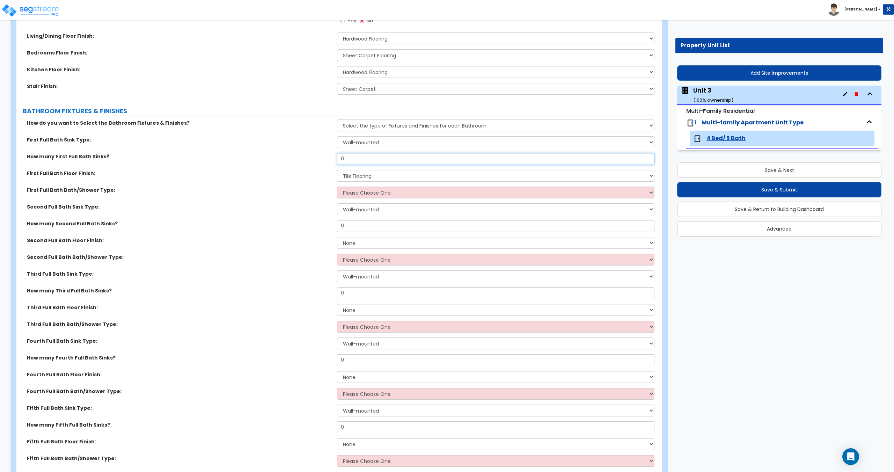
click at [286, 162] on div "How many First Full Bath Sinks? 0" at bounding box center [337, 161] width 642 height 17
drag, startPoint x: 369, startPoint y: 158, endPoint x: 285, endPoint y: 166, distance: 83.9
click at [286, 166] on div "How many First Full Bath Sinks? 1" at bounding box center [337, 161] width 642 height 17
type input "2"
click at [363, 190] on select "Please Choose One Standalone Shower Bathtub - Shower Combo" at bounding box center [495, 193] width 317 height 12
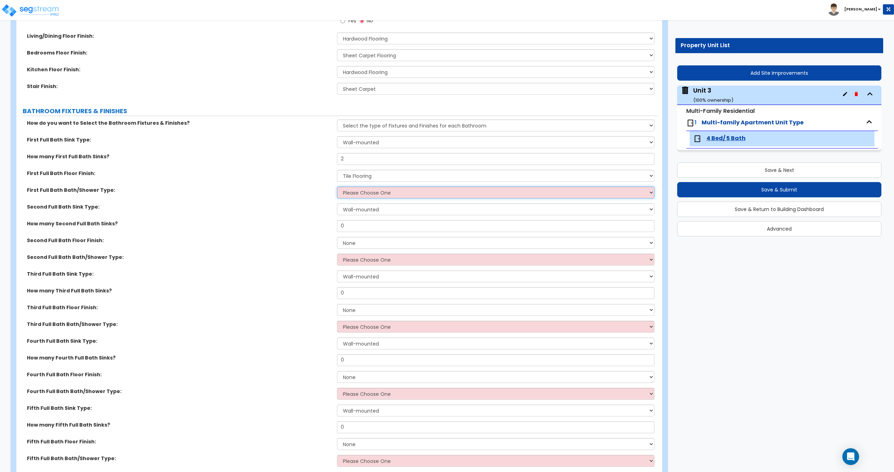
select select "1"
click at [337, 187] on select "Please Choose One Standalone Shower Bathtub - Shower Combo" at bounding box center [495, 193] width 317 height 12
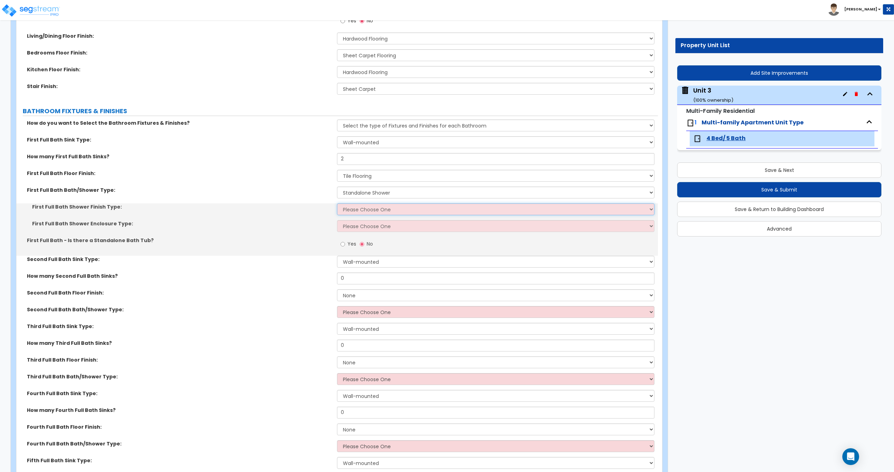
click at [362, 208] on select "Please Choose One Plastic Tile Stone" at bounding box center [495, 209] width 317 height 12
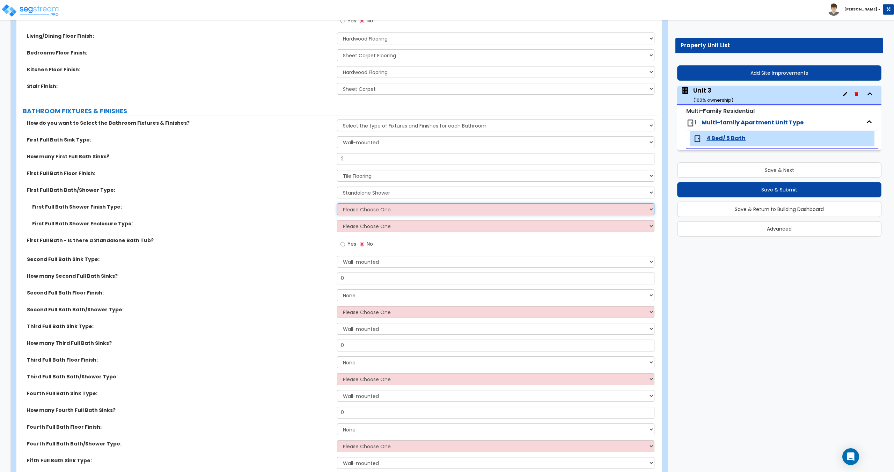
select select "2"
click at [337, 203] on select "Please Choose One Plastic Tile Stone" at bounding box center [495, 209] width 317 height 12
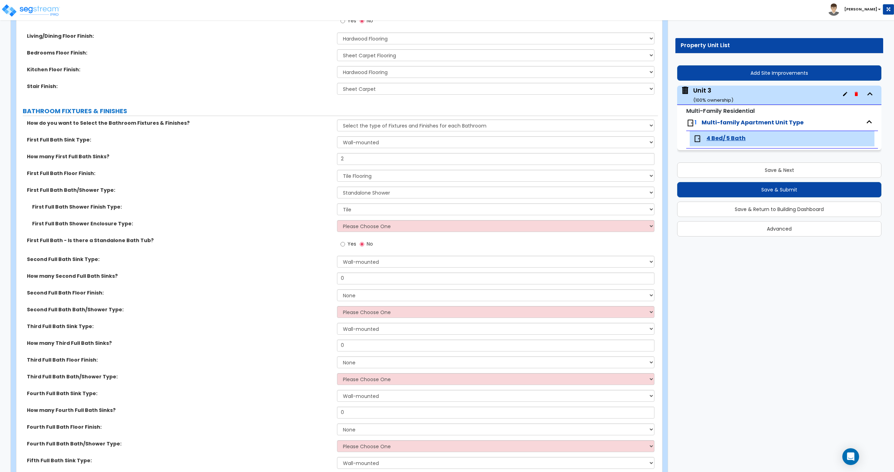
click at [359, 236] on div "First Full Bath Shower Enclosure Type: Please Choose One Curtain & [PERSON_NAME…" at bounding box center [337, 228] width 642 height 17
click at [362, 229] on select "Please Choose One Curtain & [PERSON_NAME] Sliding Doors Glass Hinged Doors" at bounding box center [495, 226] width 317 height 12
select select "3"
click at [337, 220] on select "Please Choose One Curtain & [PERSON_NAME] Sliding Doors Glass Hinged Doors" at bounding box center [495, 226] width 317 height 12
click at [359, 258] on select "Wall-mounted Pedestal-mounted Vanity-mounted" at bounding box center [495, 262] width 317 height 12
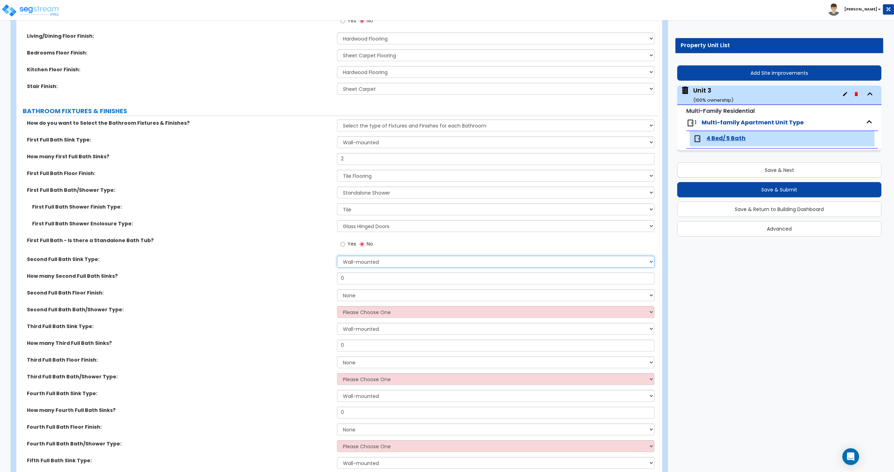
click at [360, 263] on select "Wall-mounted Pedestal-mounted Vanity-mounted" at bounding box center [495, 262] width 317 height 12
drag, startPoint x: 360, startPoint y: 263, endPoint x: 373, endPoint y: 197, distance: 66.9
click at [360, 263] on select "Wall-mounted Pedestal-mounted Vanity-mounted" at bounding box center [495, 262] width 317 height 12
click at [375, 144] on select "Wall-mounted Pedestal-mounted Vanity-mounted" at bounding box center [495, 142] width 317 height 12
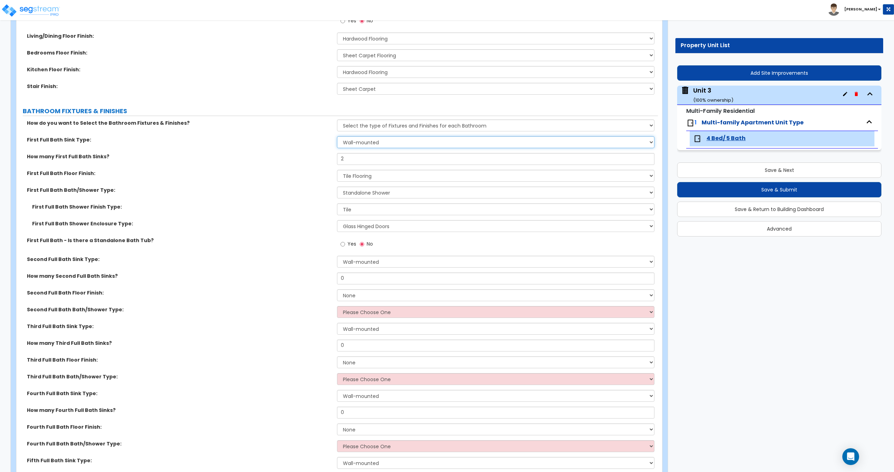
select select "3"
click at [337, 136] on select "Wall-mounted Pedestal-mounted Vanity-mounted" at bounding box center [495, 142] width 317 height 12
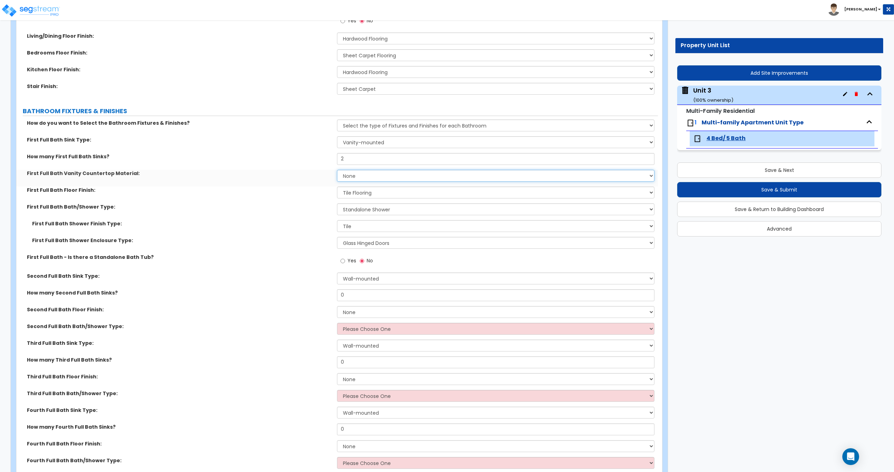
click at [359, 179] on select "None Plastic Laminate Solid Surface Stone Quartz Marble Tile Wood" at bounding box center [495, 176] width 317 height 12
select select "4"
click at [337, 170] on select "None Plastic Laminate Solid Surface Stone Quartz Marble Tile Wood" at bounding box center [495, 176] width 317 height 12
drag, startPoint x: 357, startPoint y: 295, endPoint x: 289, endPoint y: 297, distance: 67.4
click at [290, 297] on div "How many Second Full Bath Sinks? 0" at bounding box center [337, 297] width 642 height 17
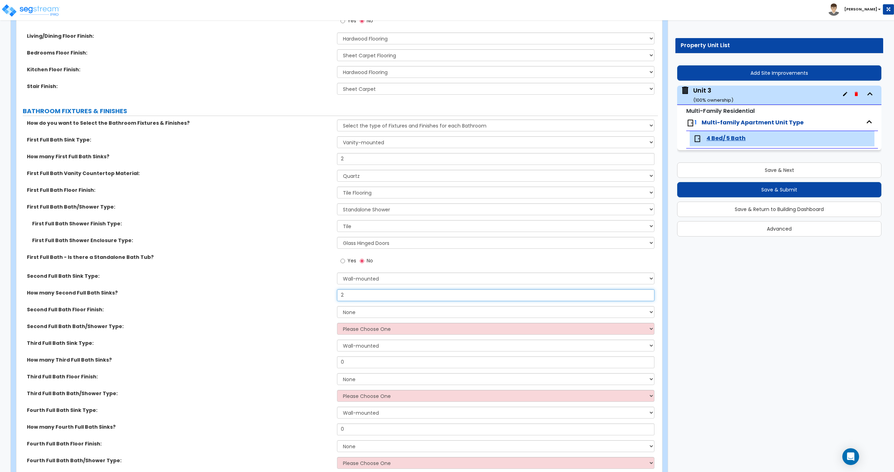
type input "2"
click at [365, 279] on select "Wall-mounted Pedestal-mounted Vanity-mounted" at bounding box center [495, 278] width 317 height 12
select select "3"
click at [337, 272] on select "Wall-mounted Pedestal-mounted Vanity-mounted" at bounding box center [495, 278] width 317 height 12
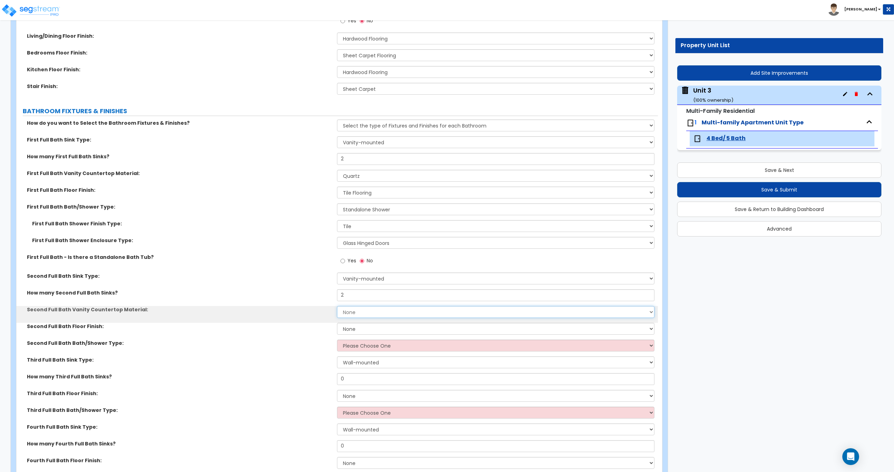
click at [356, 314] on select "None Plastic Laminate Solid Surface Stone Quartz Marble Tile Wood" at bounding box center [495, 312] width 317 height 12
select select "4"
click at [337, 306] on select "None Plastic Laminate Solid Surface Stone Quartz Marble Tile Wood" at bounding box center [495, 312] width 317 height 12
click at [351, 326] on select "None Tile Flooring Hardwood Flooring Resilient Laminate Flooring VCT Flooring S…" at bounding box center [495, 329] width 317 height 12
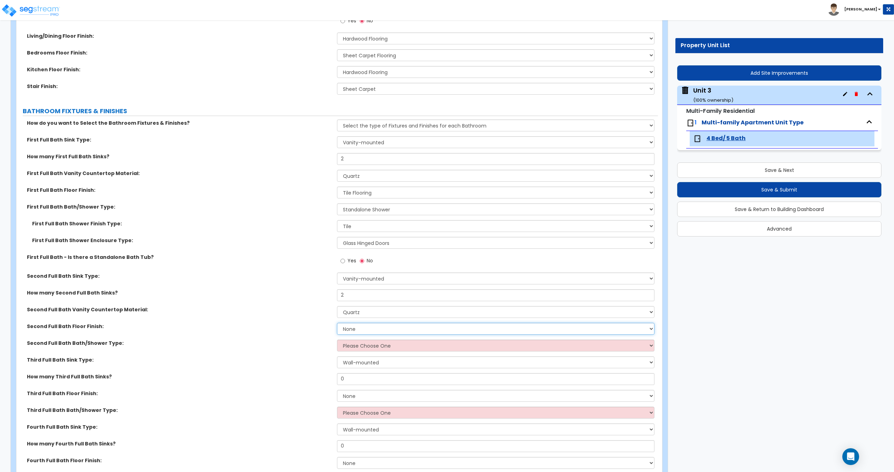
click at [356, 328] on select "None Tile Flooring Hardwood Flooring Resilient Laminate Flooring VCT Flooring S…" at bounding box center [495, 329] width 317 height 12
select select "1"
click at [337, 323] on select "None Tile Flooring Hardwood Flooring Resilient Laminate Flooring VCT Flooring S…" at bounding box center [495, 329] width 317 height 12
click at [384, 346] on select "Please Choose One Standalone Shower Bathtub - Shower Combo" at bounding box center [495, 346] width 317 height 12
select select "2"
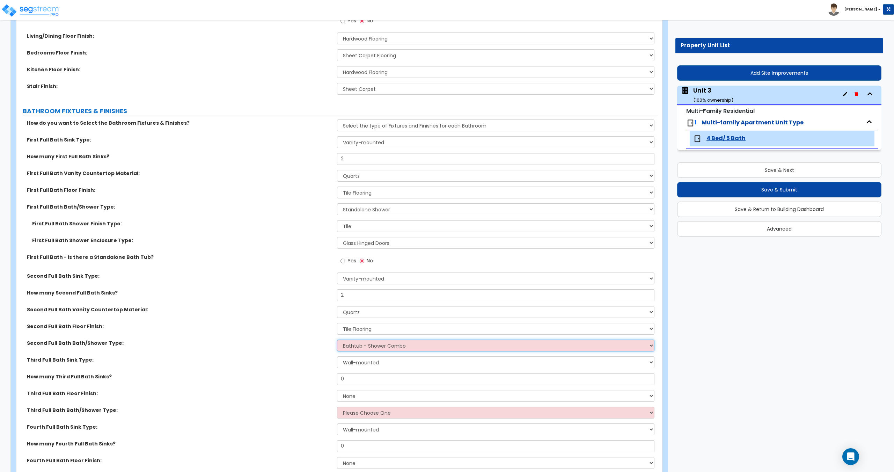
click at [337, 340] on select "Please Choose One Standalone Shower Bathtub - Shower Combo" at bounding box center [495, 346] width 317 height 12
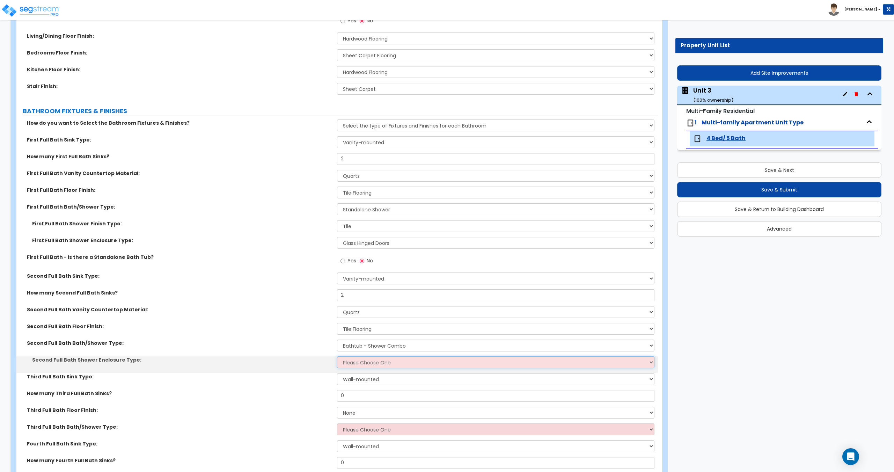
click at [363, 360] on select "Please Choose One Curtain & [PERSON_NAME] Sliding Doors Glass Hinged Doors" at bounding box center [495, 362] width 317 height 12
click at [367, 364] on select "Please Choose One Curtain & [PERSON_NAME] Sliding Doors Glass Hinged Doors" at bounding box center [495, 362] width 317 height 12
select select "1"
click at [337, 356] on select "Please Choose One Curtain & [PERSON_NAME] Sliding Doors Glass Hinged Doors" at bounding box center [495, 362] width 317 height 12
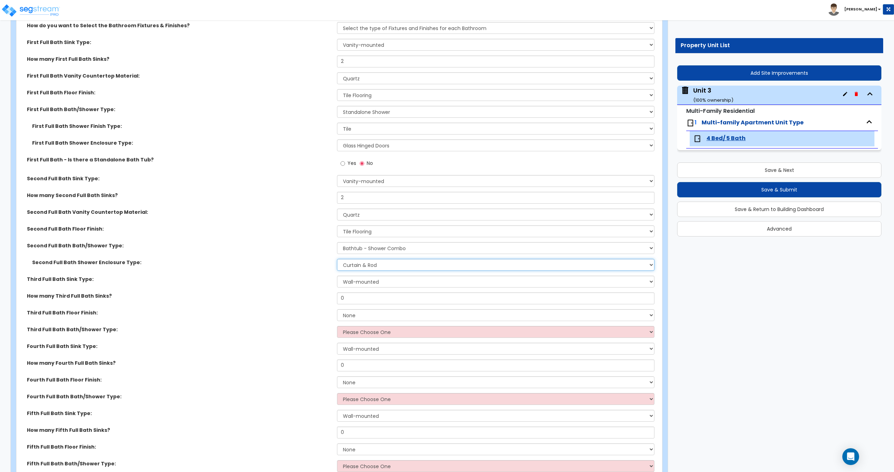
scroll to position [457, 0]
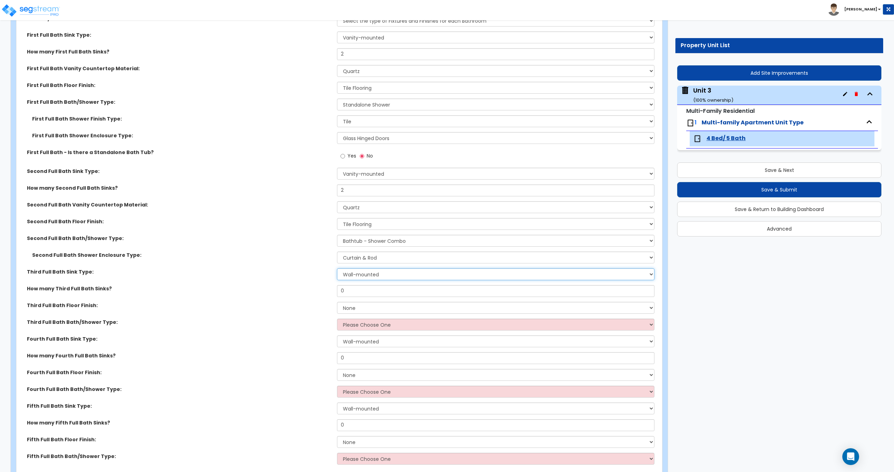
click at [361, 272] on select "Wall-mounted Pedestal-mounted Vanity-mounted" at bounding box center [495, 274] width 317 height 12
select select "2"
click at [337, 268] on select "Wall-mounted Pedestal-mounted Vanity-mounted" at bounding box center [495, 274] width 317 height 12
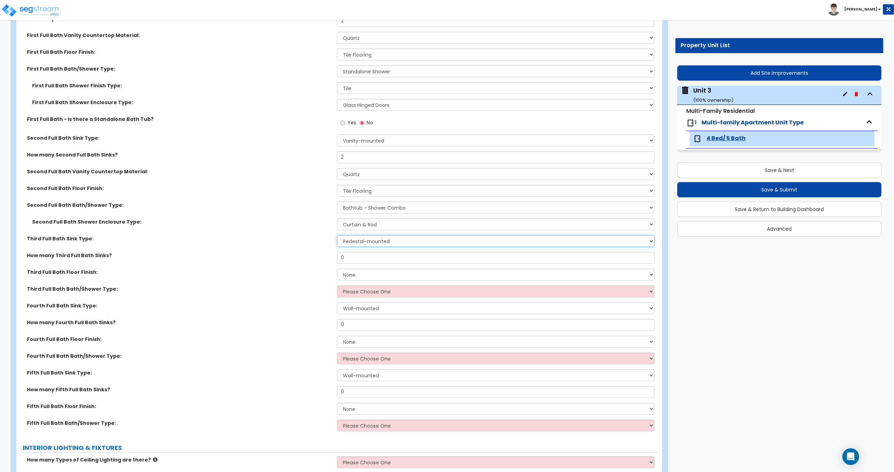
scroll to position [492, 0]
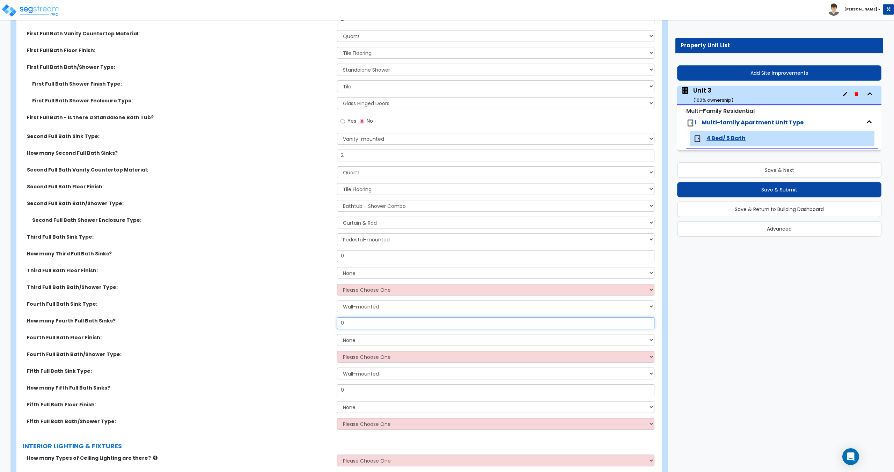
drag, startPoint x: 342, startPoint y: 322, endPoint x: 317, endPoint y: 327, distance: 25.8
click at [301, 325] on div "How many Fourth Full Bath Sinks? 0" at bounding box center [337, 325] width 642 height 17
type input "1"
click at [380, 306] on select "Wall-mounted Pedestal-mounted Vanity-mounted" at bounding box center [495, 306] width 317 height 12
click at [376, 305] on select "Wall-mounted Pedestal-mounted Vanity-mounted" at bounding box center [495, 306] width 317 height 12
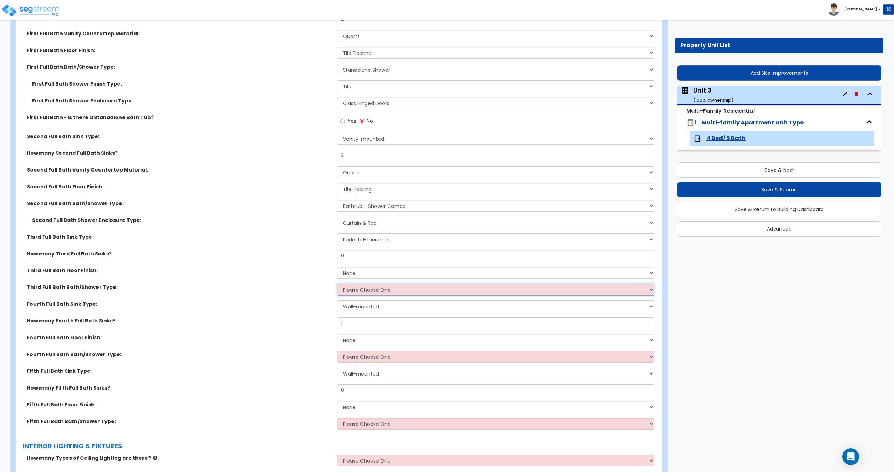
click at [369, 291] on select "Please Choose One Standalone Shower Bathtub - Shower Combo" at bounding box center [495, 290] width 317 height 12
select select "1"
click at [337, 284] on select "Please Choose One Standalone Shower Bathtub - Shower Combo" at bounding box center [495, 290] width 317 height 12
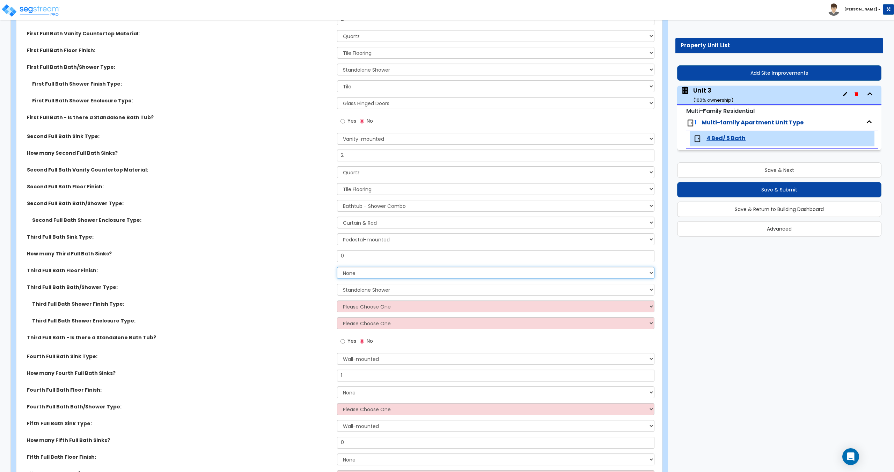
click at [353, 273] on select "None Tile Flooring Hardwood Flooring Resilient Laminate Flooring VCT Flooring S…" at bounding box center [495, 273] width 317 height 12
drag, startPoint x: 353, startPoint y: 257, endPoint x: 286, endPoint y: 264, distance: 67.4
click at [287, 264] on div "How many Third Full Bath Sinks? 0" at bounding box center [337, 258] width 642 height 17
type input "1"
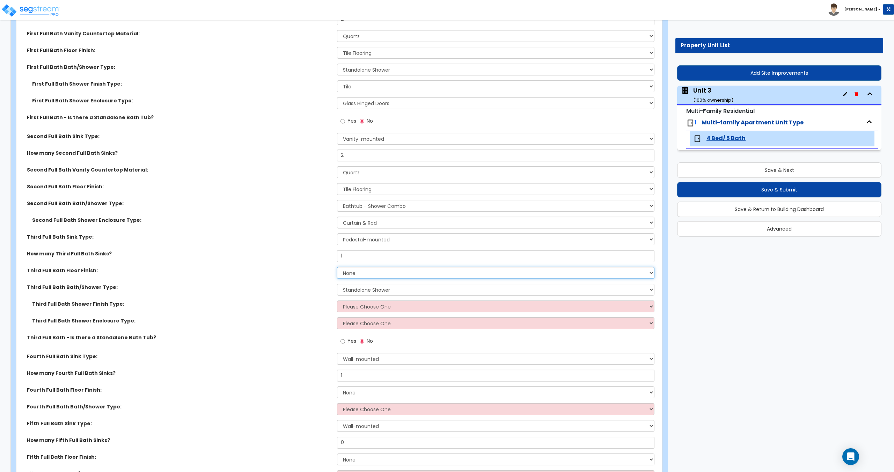
click at [363, 275] on select "None Tile Flooring Hardwood Flooring Resilient Laminate Flooring VCT Flooring S…" at bounding box center [495, 273] width 317 height 12
click at [365, 274] on select "None Tile Flooring Hardwood Flooring Resilient Laminate Flooring VCT Flooring S…" at bounding box center [495, 273] width 317 height 12
click at [362, 274] on select "None Tile Flooring Hardwood Flooring Resilient Laminate Flooring VCT Flooring S…" at bounding box center [495, 273] width 317 height 12
click at [363, 270] on select "None Tile Flooring Hardwood Flooring Resilient Laminate Flooring VCT Flooring S…" at bounding box center [495, 273] width 317 height 12
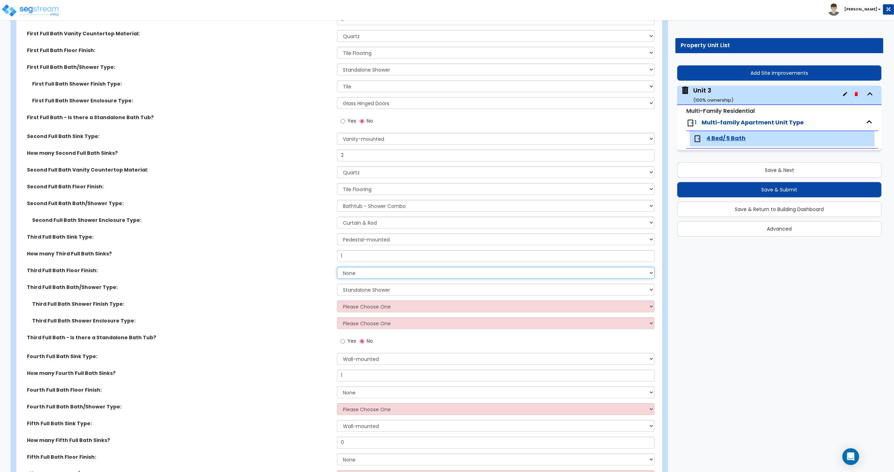
select select "1"
click at [337, 267] on select "None Tile Flooring Hardwood Flooring Resilient Laminate Flooring VCT Flooring S…" at bounding box center [495, 273] width 317 height 12
click at [366, 297] on div "Third Full Bath Bath/Shower Type: Please Choose One Standalone Shower Bathtub -…" at bounding box center [337, 292] width 642 height 17
click at [368, 292] on select "Please Choose One Standalone Shower Bathtub - Shower Combo" at bounding box center [495, 290] width 317 height 12
select select "2"
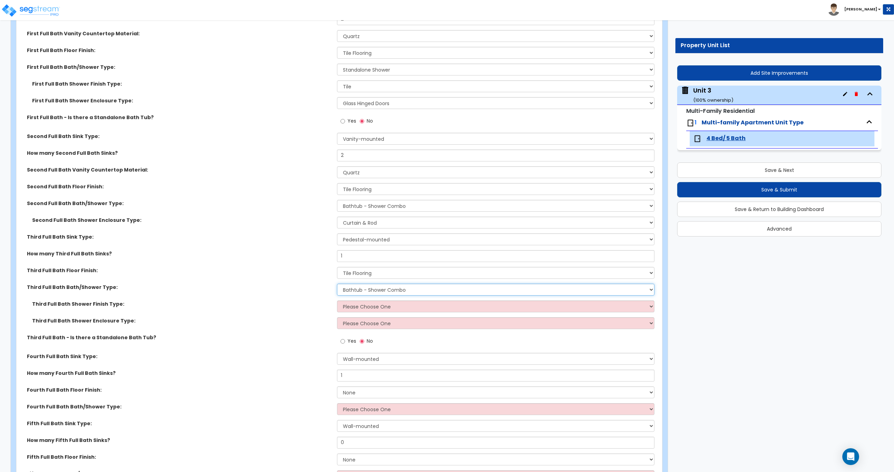
click at [337, 284] on select "Please Choose One Standalone Shower Bathtub - Shower Combo" at bounding box center [495, 290] width 317 height 12
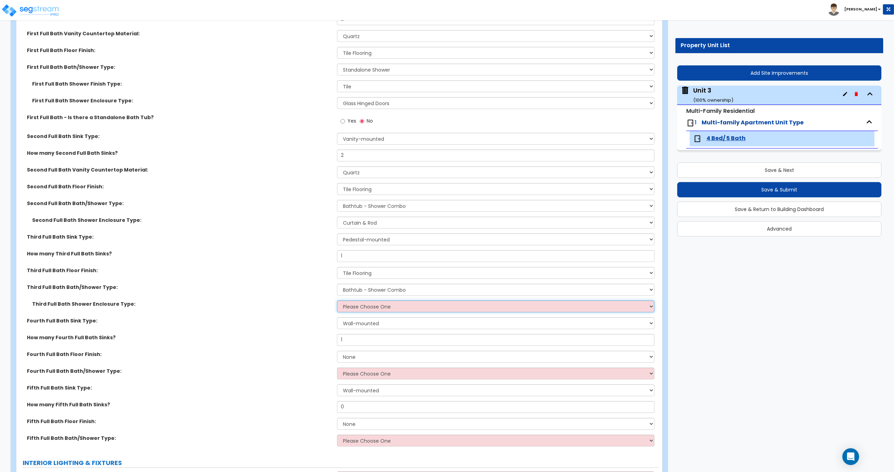
click at [369, 306] on select "Please Choose One Curtain & [PERSON_NAME] Sliding Doors Glass Hinged Doors" at bounding box center [495, 306] width 317 height 12
click at [374, 308] on select "Please Choose One Curtain & [PERSON_NAME] Sliding Doors Glass Hinged Doors" at bounding box center [495, 306] width 317 height 12
select select "3"
click at [337, 300] on select "Please Choose One Curtain & [PERSON_NAME] Sliding Doors Glass Hinged Doors" at bounding box center [495, 306] width 317 height 12
click at [370, 302] on select "Please Choose One Curtain & [PERSON_NAME] Sliding Doors Glass Hinged Doors" at bounding box center [495, 306] width 317 height 12
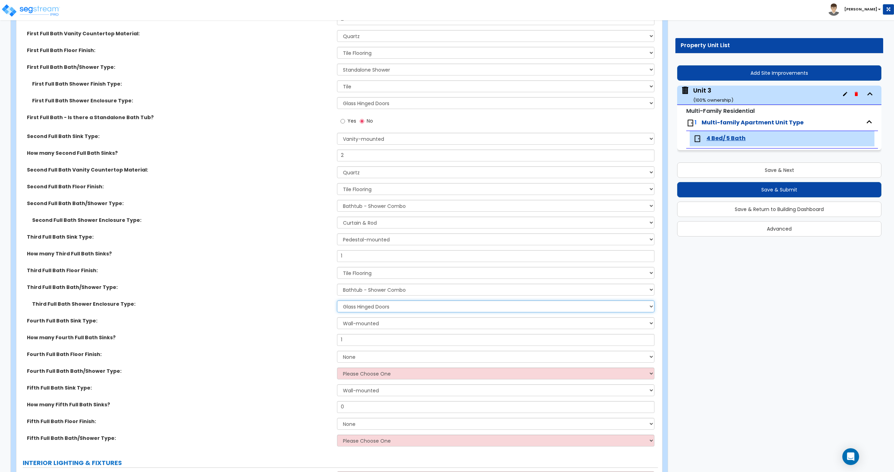
click at [370, 302] on select "Please Choose One Curtain & [PERSON_NAME] Sliding Doors Glass Hinged Doors" at bounding box center [495, 306] width 317 height 12
click at [363, 326] on select "Wall-mounted Pedestal-mounted Vanity-mounted" at bounding box center [495, 323] width 317 height 12
click at [365, 323] on select "Wall-mounted Pedestal-mounted Vanity-mounted" at bounding box center [495, 323] width 317 height 12
select select "3"
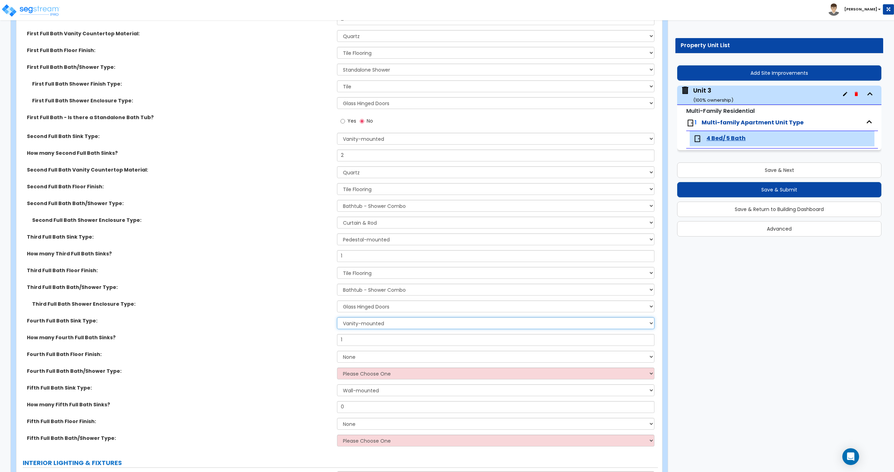
click at [337, 317] on select "Wall-mounted Pedestal-mounted Vanity-mounted" at bounding box center [495, 323] width 317 height 12
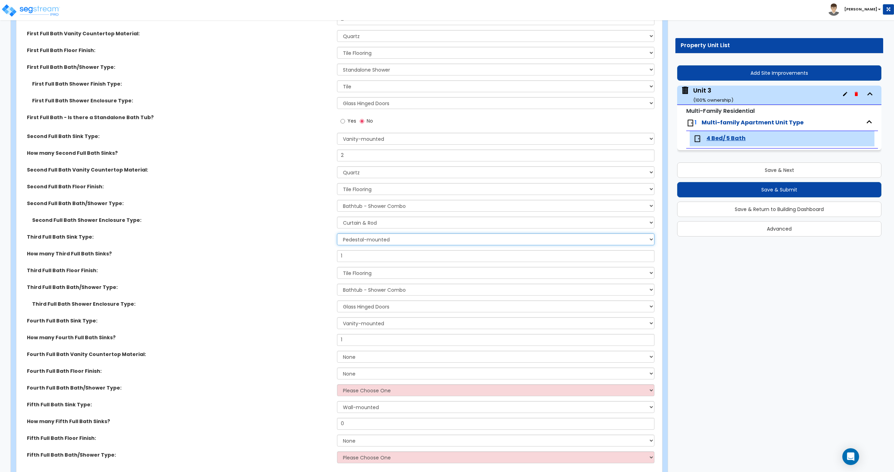
click at [370, 238] on select "Wall-mounted Pedestal-mounted Vanity-mounted" at bounding box center [495, 239] width 317 height 12
select select "3"
click at [337, 233] on select "Wall-mounted Pedestal-mounted Vanity-mounted" at bounding box center [495, 239] width 317 height 12
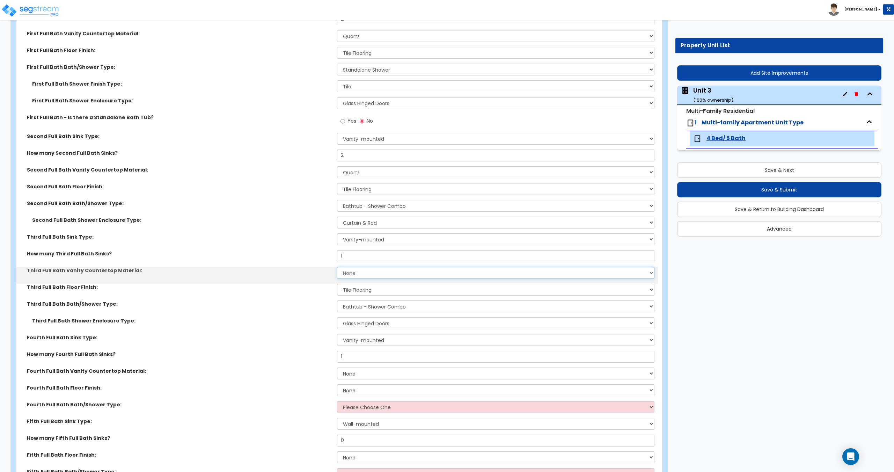
click at [365, 273] on select "None Plastic Laminate Solid Surface Stone Quartz Marble Tile Wood" at bounding box center [495, 273] width 317 height 12
select select "4"
click at [337, 267] on select "None Plastic Laminate Solid Surface Stone Quartz Marble Tile Wood" at bounding box center [495, 273] width 317 height 12
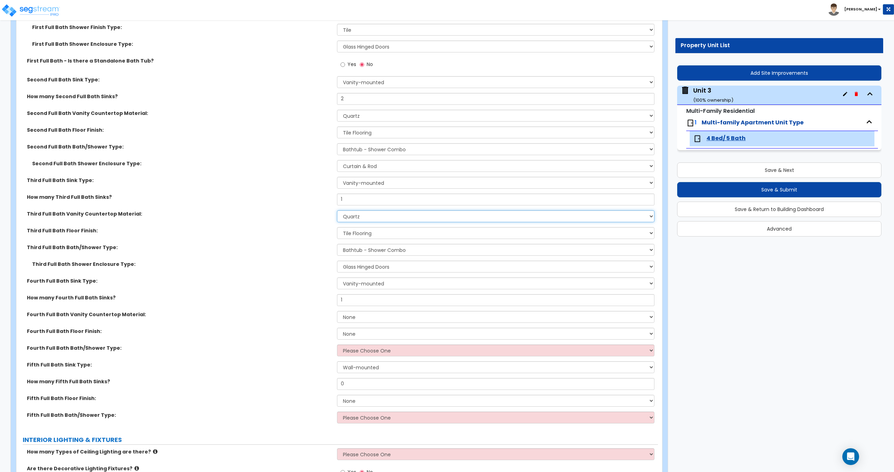
scroll to position [562, 0]
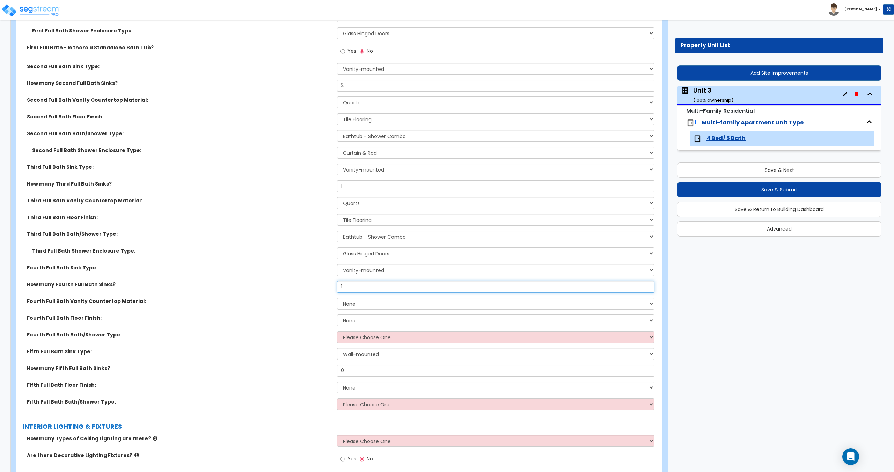
click at [357, 289] on input "1" at bounding box center [495, 287] width 317 height 12
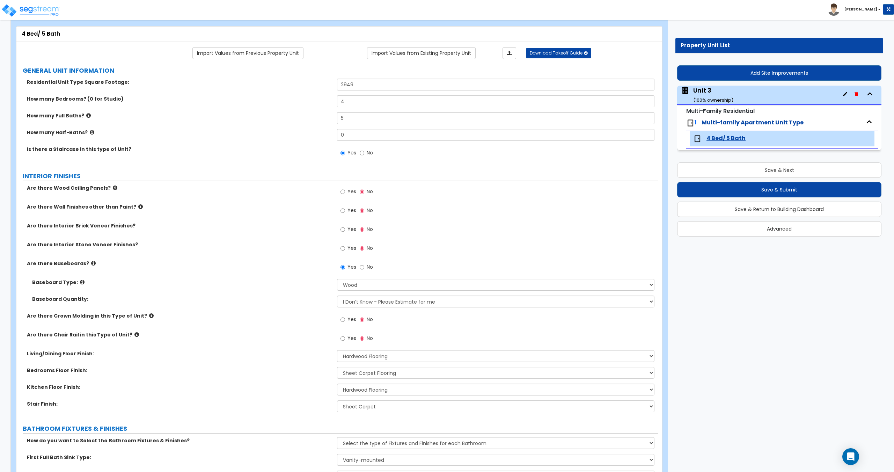
scroll to position [35, 0]
drag, startPoint x: 358, startPoint y: 120, endPoint x: 279, endPoint y: 114, distance: 79.5
click at [290, 115] on div "How many Full Baths? 5" at bounding box center [337, 120] width 642 height 17
type input "4"
drag, startPoint x: 350, startPoint y: 137, endPoint x: 312, endPoint y: 141, distance: 37.9
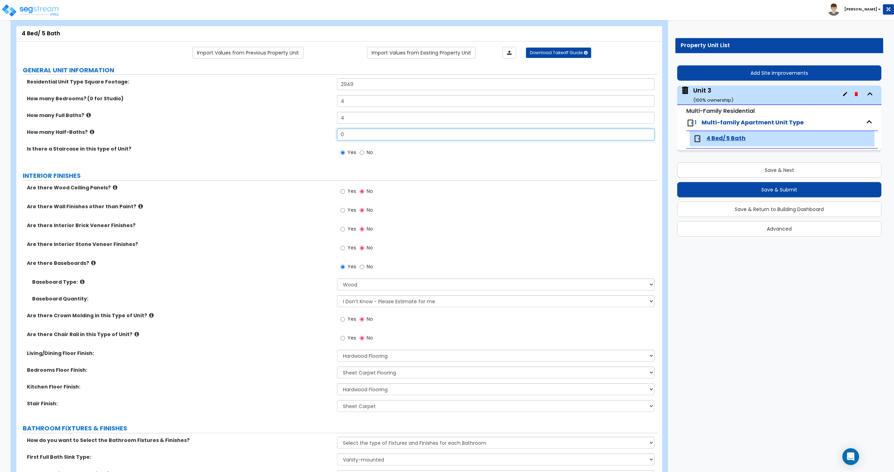
click at [316, 140] on div "How many Half-Baths? 0" at bounding box center [337, 137] width 642 height 17
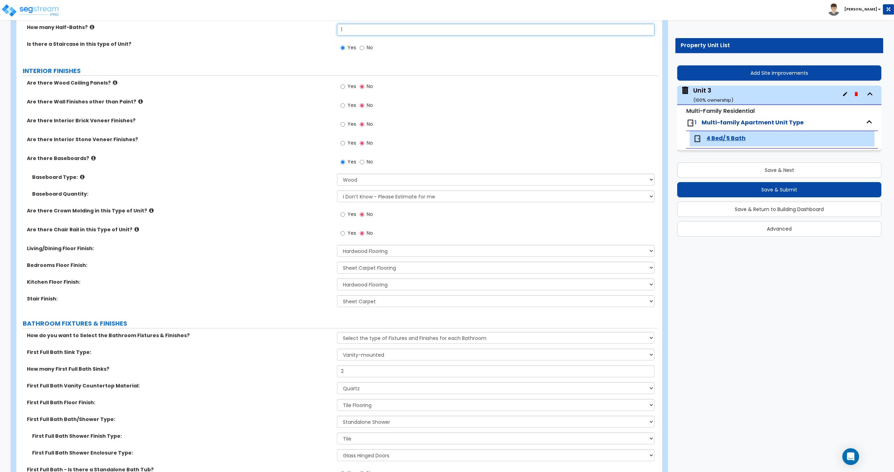
type input "1"
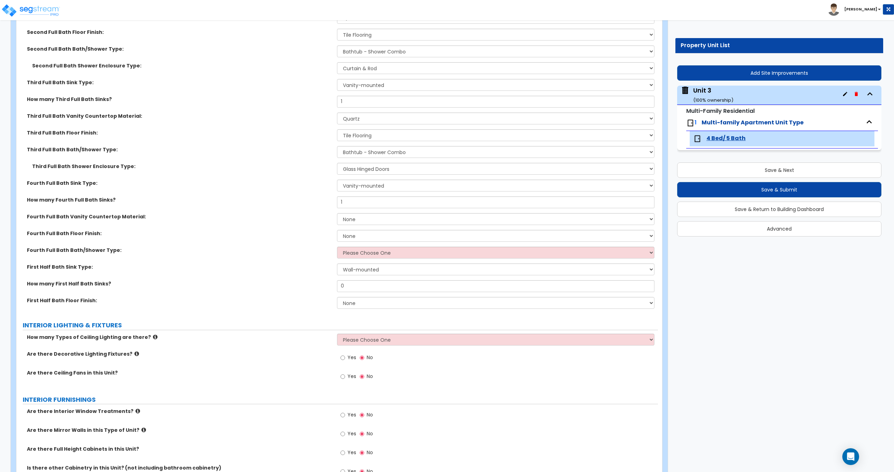
scroll to position [691, 0]
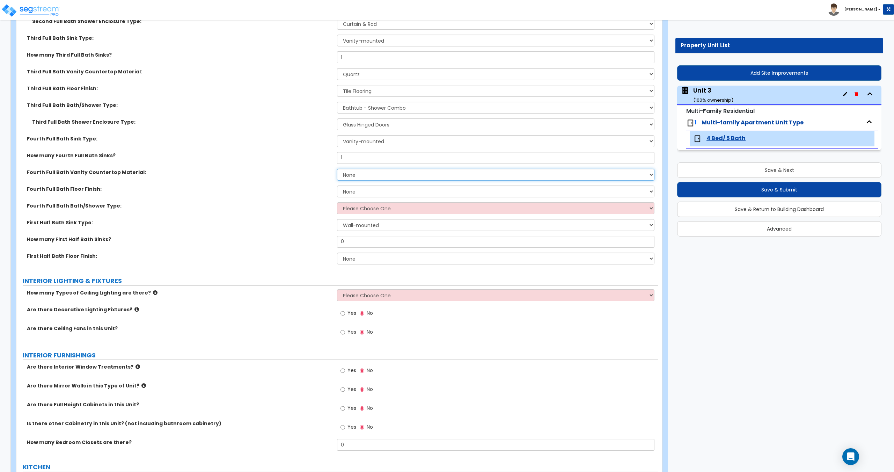
click at [366, 172] on select "None Plastic Laminate Solid Surface Stone Quartz Marble Tile Wood" at bounding box center [495, 175] width 317 height 12
click at [374, 174] on select "None Plastic Laminate Solid Surface Stone Quartz Marble Tile Wood" at bounding box center [495, 175] width 317 height 12
select select "4"
click at [337, 169] on select "None Plastic Laminate Solid Surface Stone Quartz Marble Tile Wood" at bounding box center [495, 175] width 317 height 12
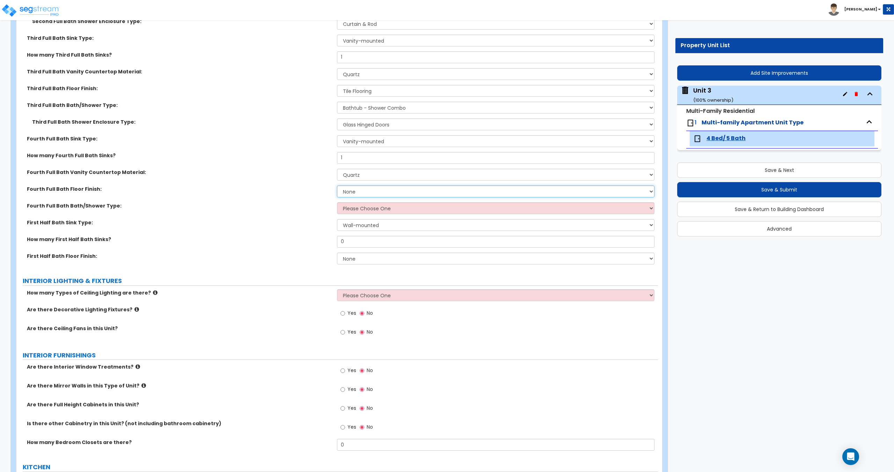
click at [366, 195] on select "None Tile Flooring Hardwood Flooring Resilient Laminate Flooring VCT Flooring S…" at bounding box center [495, 191] width 317 height 12
select select "1"
click at [337, 185] on select "None Tile Flooring Hardwood Flooring Resilient Laminate Flooring VCT Flooring S…" at bounding box center [495, 191] width 317 height 12
click at [365, 207] on select "Please Choose One Standalone Shower Bathtub - Shower Combo" at bounding box center [495, 208] width 317 height 12
select select "1"
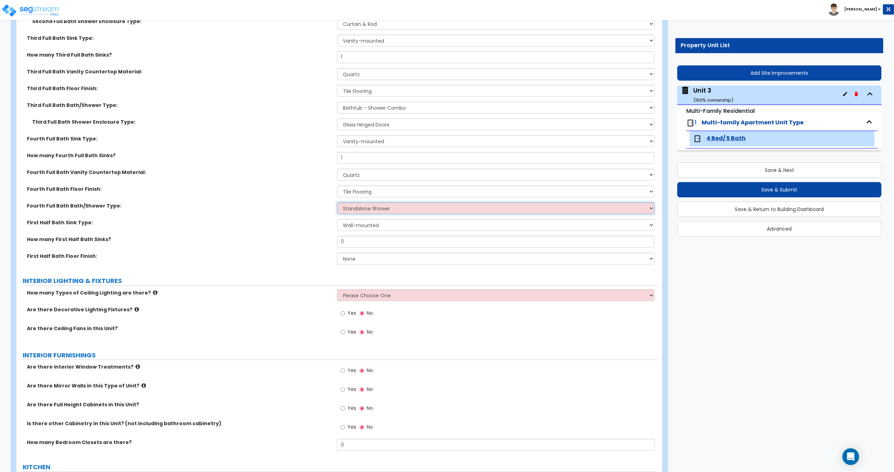
click at [337, 202] on select "Please Choose One Standalone Shower Bathtub - Shower Combo" at bounding box center [495, 208] width 317 height 12
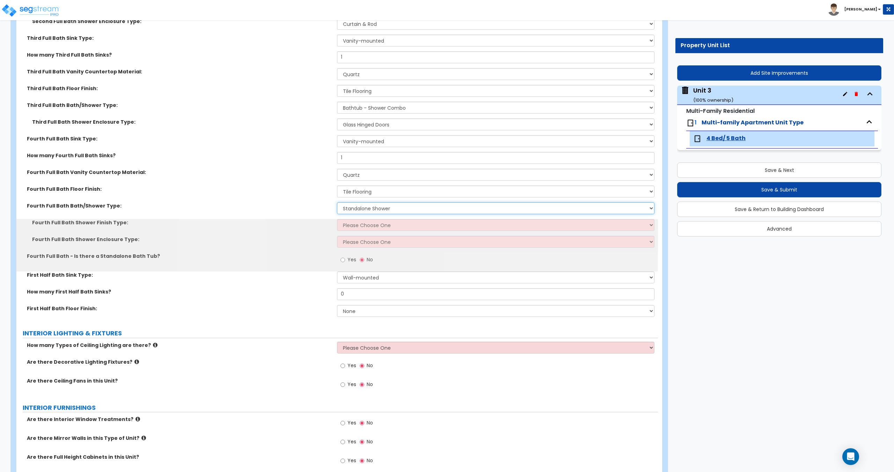
click at [364, 206] on select "Please Choose One Standalone Shower Bathtub - Shower Combo" at bounding box center [495, 208] width 317 height 12
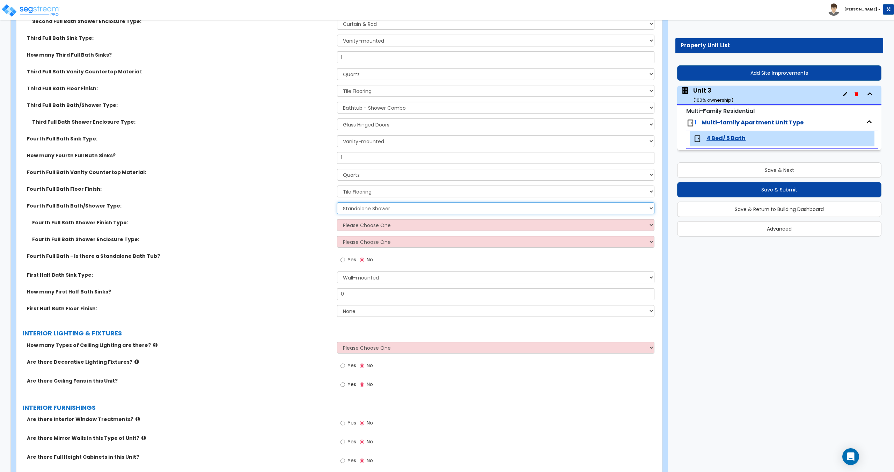
click at [364, 206] on select "Please Choose One Standalone Shower Bathtub - Shower Combo" at bounding box center [495, 208] width 317 height 12
click at [362, 230] on select "Please Choose One Plastic Tile Stone" at bounding box center [495, 225] width 317 height 12
click at [366, 225] on select "Please Choose One Plastic Tile Stone" at bounding box center [495, 225] width 317 height 12
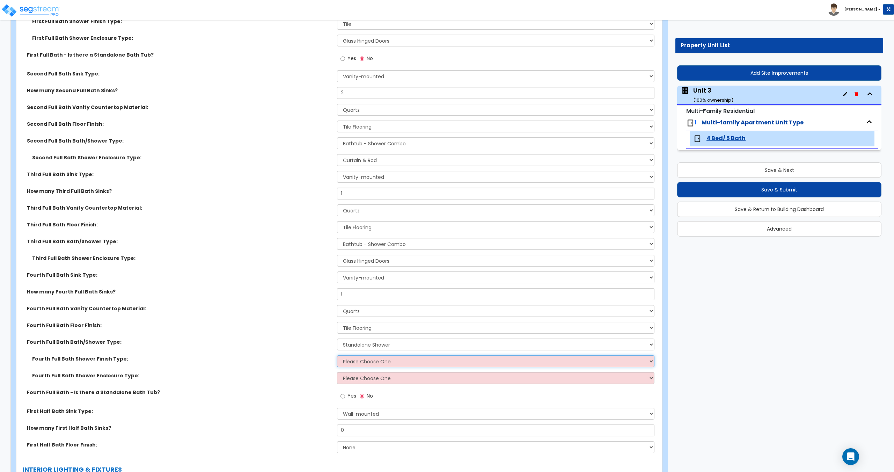
scroll to position [586, 0]
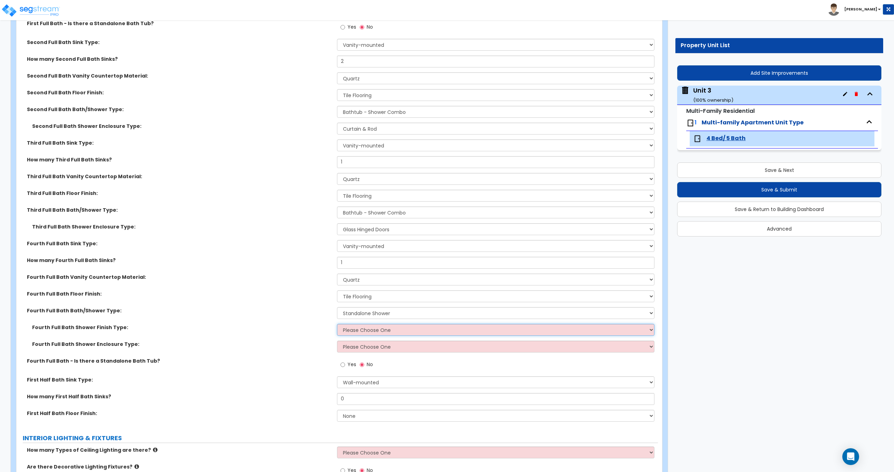
click at [368, 324] on select "Please Choose One Plastic Tile Stone" at bounding box center [495, 330] width 317 height 12
click at [367, 329] on select "Please Choose One Plastic Tile Stone" at bounding box center [495, 330] width 317 height 12
select select "2"
click at [337, 324] on select "Please Choose One Plastic Tile Stone" at bounding box center [495, 330] width 317 height 12
click at [367, 342] on select "Please Choose One Curtain & [PERSON_NAME] Sliding Doors Glass Hinged Doors" at bounding box center [495, 347] width 317 height 12
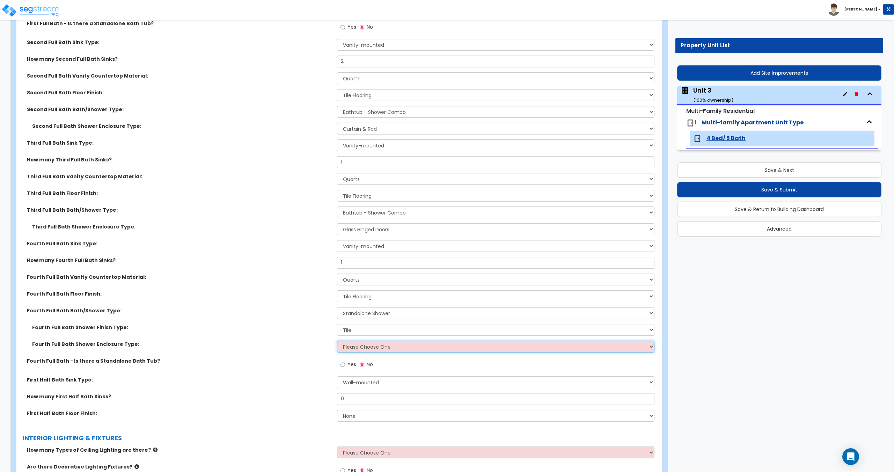
select select "3"
click at [337, 341] on select "Please Choose One Curtain & [PERSON_NAME] Sliding Doors Glass Hinged Doors" at bounding box center [495, 347] width 317 height 12
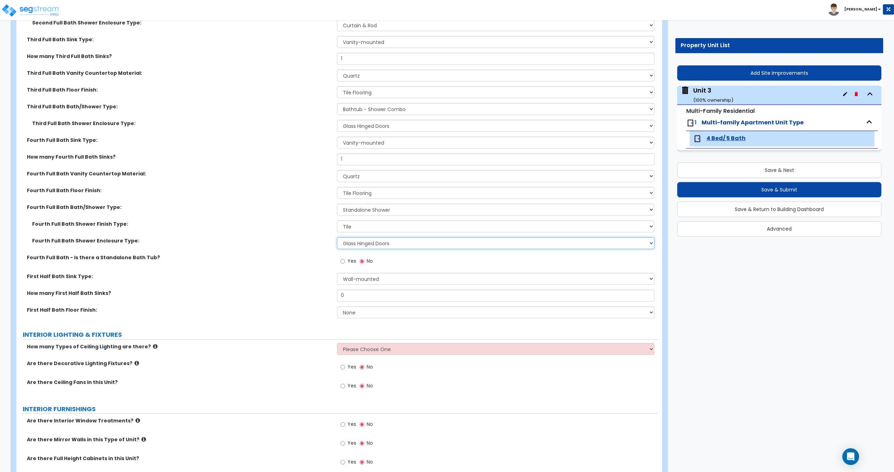
scroll to position [691, 0]
drag, startPoint x: 352, startPoint y: 297, endPoint x: 302, endPoint y: 296, distance: 50.0
click at [304, 295] on div "How many First Half Bath Sinks? 0" at bounding box center [337, 296] width 642 height 17
type input "1"
click at [360, 307] on select "None Tile Flooring Hardwood Flooring Resilient Laminate Flooring VCT Flooring S…" at bounding box center [495, 311] width 317 height 12
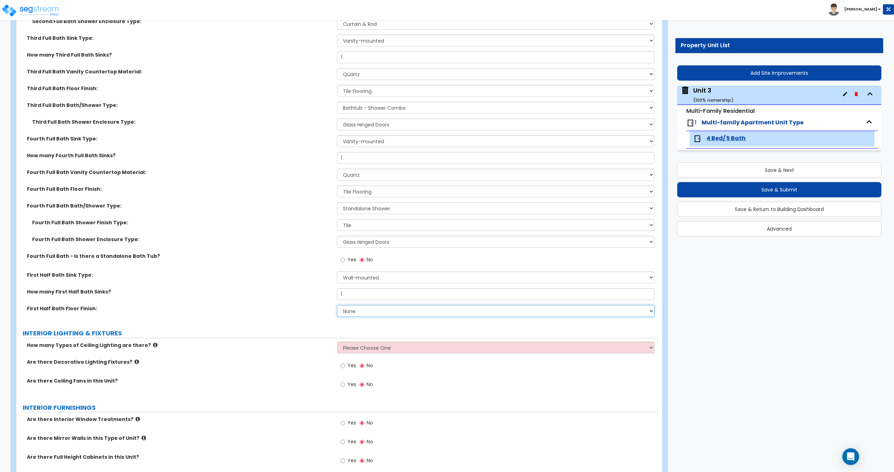
select select "1"
click at [337, 305] on select "None Tile Flooring Hardwood Flooring Resilient Laminate Flooring VCT Flooring S…" at bounding box center [495, 311] width 317 height 12
click at [362, 278] on select "Wall-mounted Pedestal-mounted Vanity-mounted" at bounding box center [495, 277] width 317 height 12
select select "3"
click at [337, 271] on select "Wall-mounted Pedestal-mounted Vanity-mounted" at bounding box center [495, 277] width 317 height 12
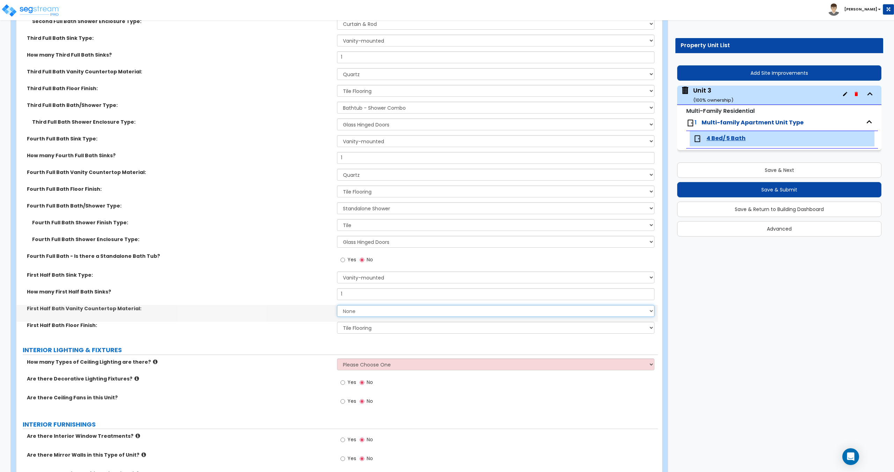
click at [362, 313] on select "None Plastic Laminate Solid Surface Stone Quartz Marble Tile Wood" at bounding box center [495, 311] width 317 height 12
select select "6"
click at [337, 305] on select "None Plastic Laminate Solid Surface Stone Quartz Marble Tile Wood" at bounding box center [495, 311] width 317 height 12
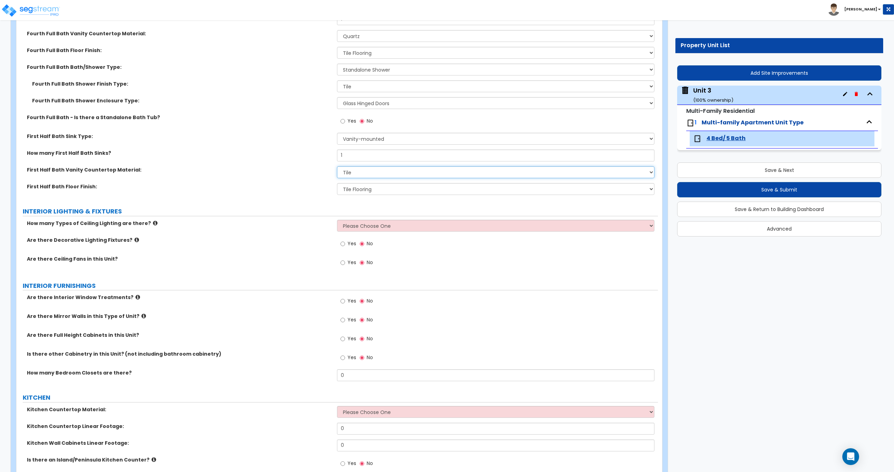
scroll to position [830, 0]
click at [364, 224] on select "Please Choose One 1 2 3" at bounding box center [495, 225] width 317 height 12
select select "1"
click at [337, 219] on select "Please Choose One 1 2 3" at bounding box center [495, 225] width 317 height 12
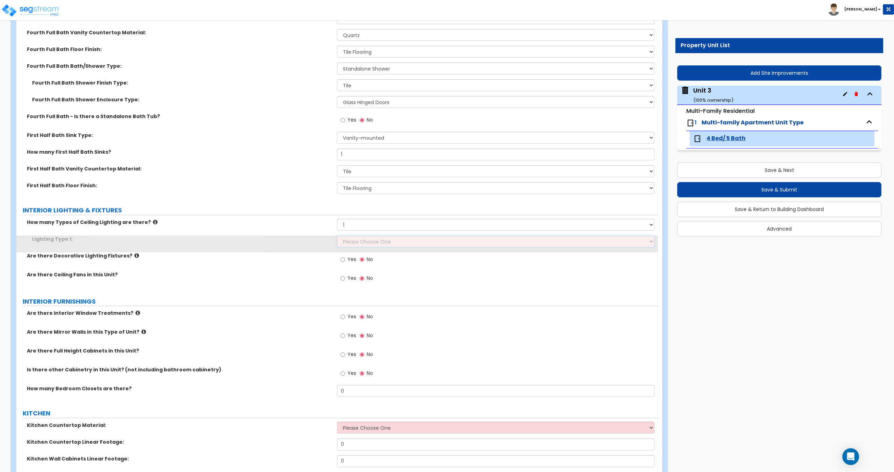
click at [361, 243] on select "Please Choose One LED Surface-Mounted LED Recessed Fluorescent Surface-Mounted …" at bounding box center [495, 241] width 317 height 12
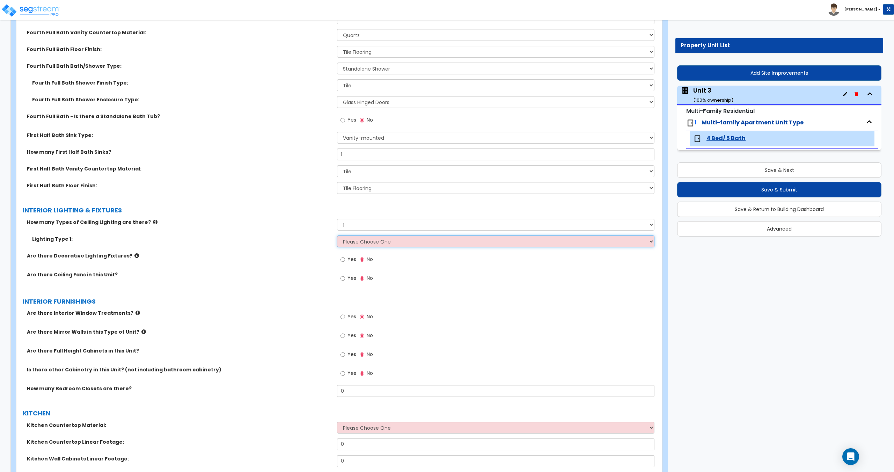
select select "2"
click at [337, 235] on select "Please Choose One LED Surface-Mounted LED Recessed Fluorescent Surface-Mounted …" at bounding box center [495, 241] width 317 height 12
click at [352, 260] on span "Yes" at bounding box center [352, 259] width 9 height 7
click at [345, 260] on input "Yes" at bounding box center [343, 260] width 5 height 8
radio input "true"
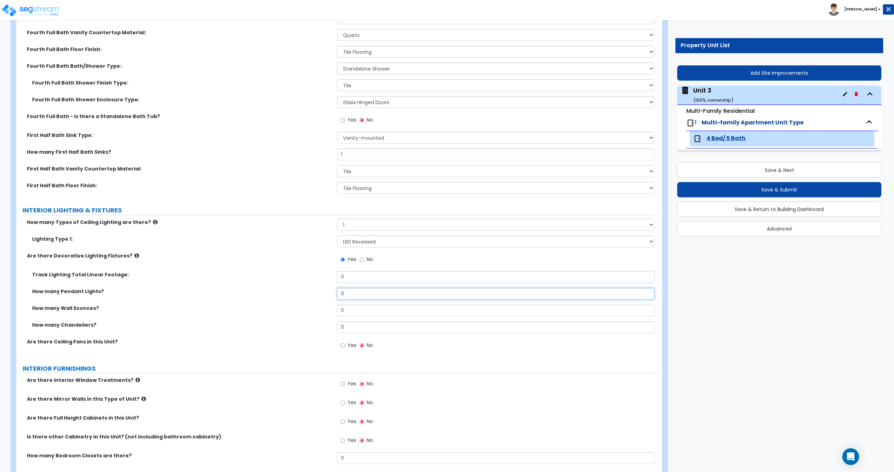
drag, startPoint x: 351, startPoint y: 297, endPoint x: 272, endPoint y: 292, distance: 78.4
click at [277, 293] on div "How many Pendant Lights? 0" at bounding box center [337, 296] width 642 height 17
type input "3"
click at [134, 256] on icon at bounding box center [136, 255] width 5 height 5
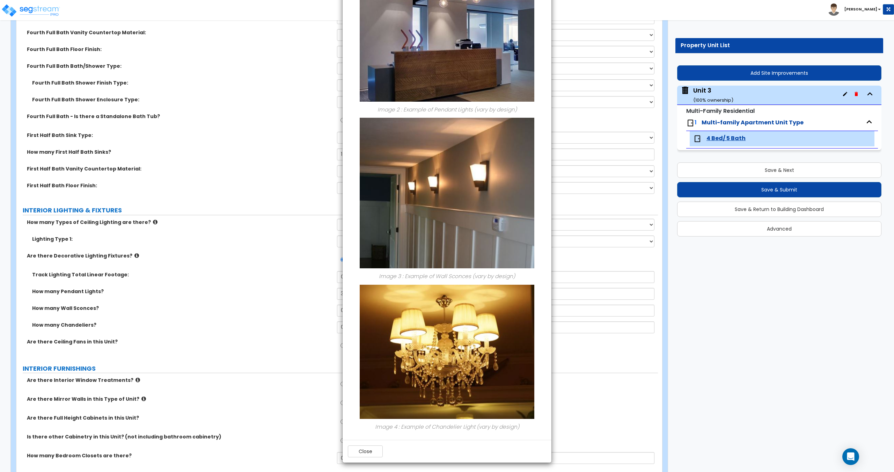
scroll to position [235, 0]
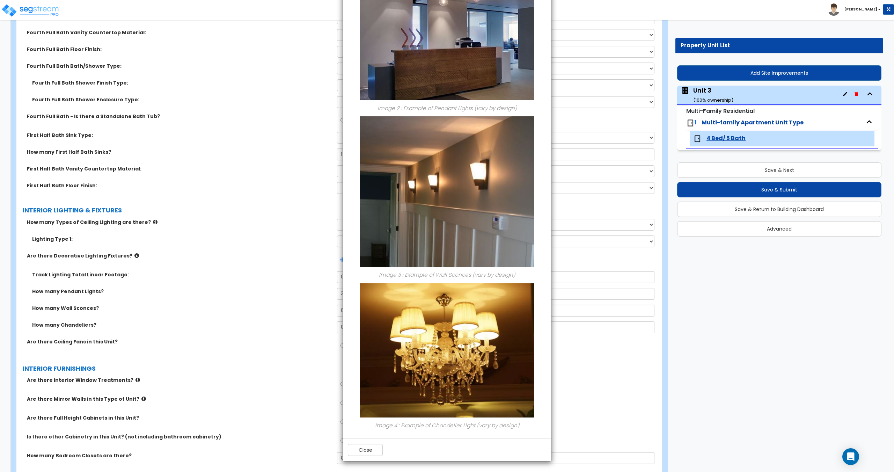
click at [273, 285] on div "× Information of Are there Decorative Lighting Fixtures? Image 1 : Example of T…" at bounding box center [447, 236] width 894 height 472
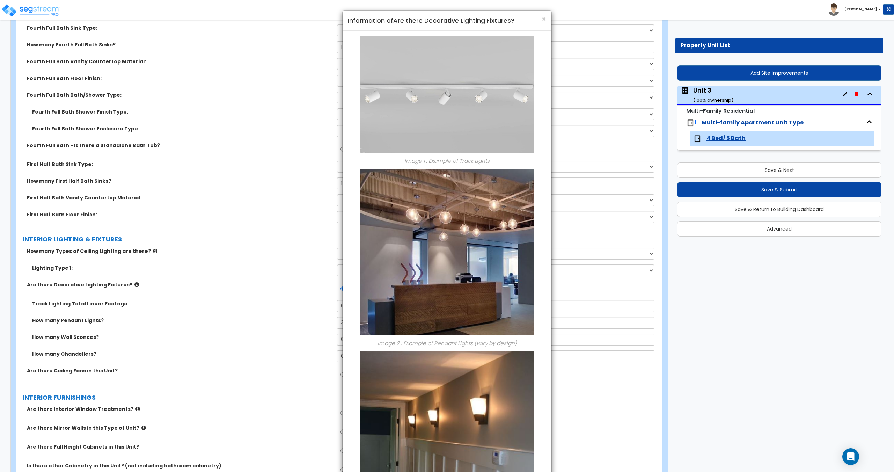
scroll to position [795, 0]
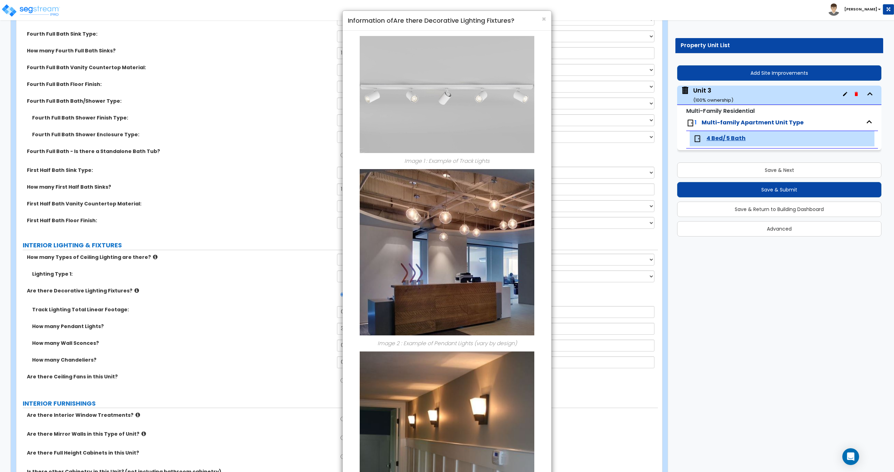
click at [546, 21] on div "× Information of Are there Decorative Lighting Fixtures?" at bounding box center [447, 21] width 209 height 20
click at [540, 18] on h4 "Information of Are there Decorative Lighting Fixtures?" at bounding box center [447, 20] width 198 height 9
click at [543, 15] on span "×" at bounding box center [544, 19] width 5 height 10
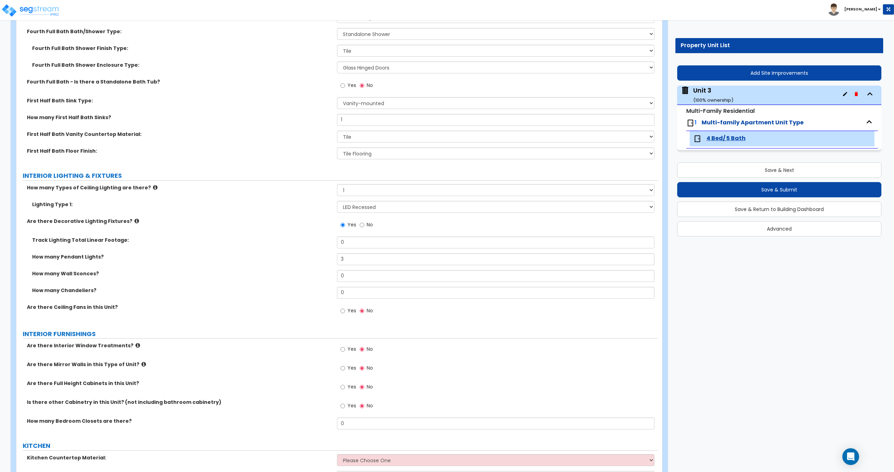
scroll to position [865, 0]
drag, startPoint x: 356, startPoint y: 291, endPoint x: 247, endPoint y: 297, distance: 109.2
click at [261, 292] on div "How many Chandeliers? 0" at bounding box center [337, 294] width 642 height 17
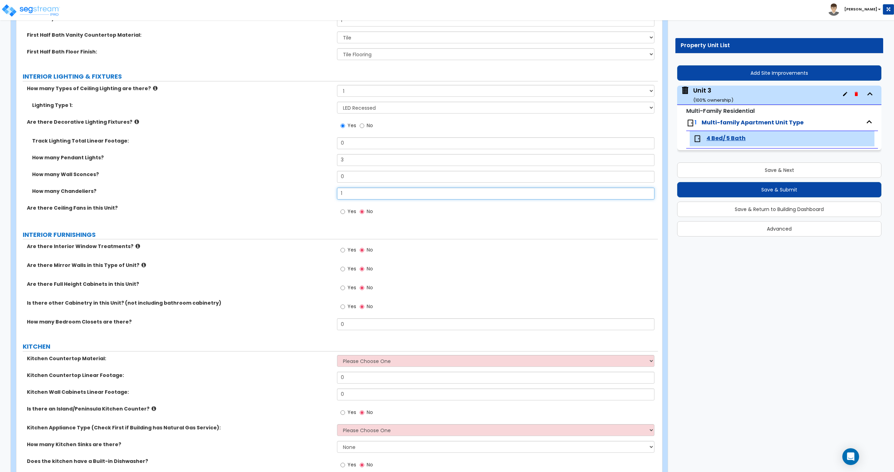
scroll to position [970, 0]
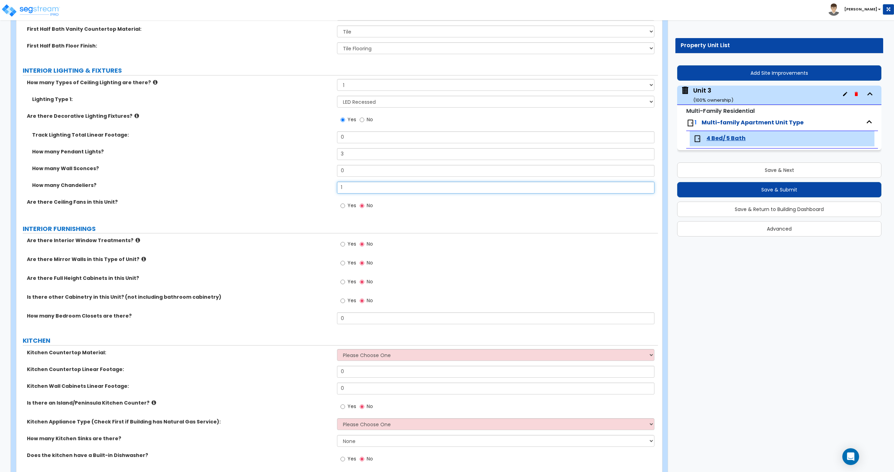
type input "1"
click at [346, 243] on label "Yes" at bounding box center [349, 245] width 16 height 12
click at [345, 243] on input "Yes" at bounding box center [343, 244] width 5 height 8
radio input "true"
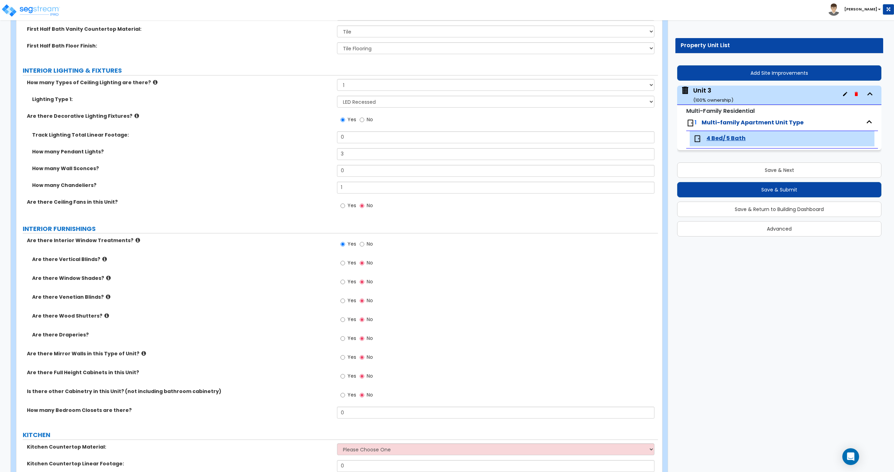
click at [106, 277] on icon at bounding box center [108, 277] width 5 height 5
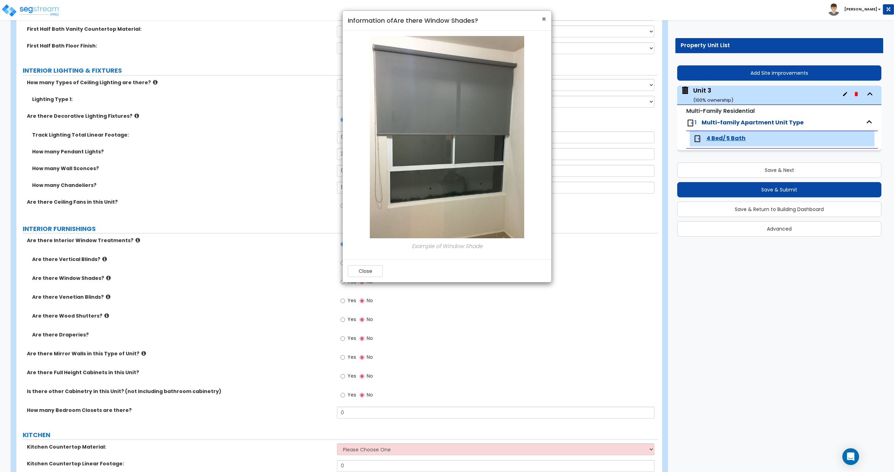
click at [542, 21] on span "×" at bounding box center [544, 19] width 5 height 10
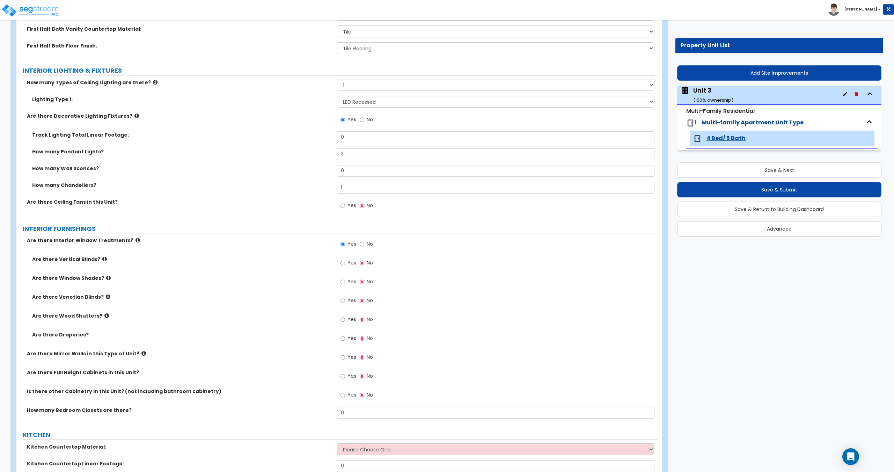
click at [349, 280] on span "Yes" at bounding box center [352, 281] width 9 height 7
click at [345, 280] on input "Yes" at bounding box center [343, 282] width 5 height 8
radio input "true"
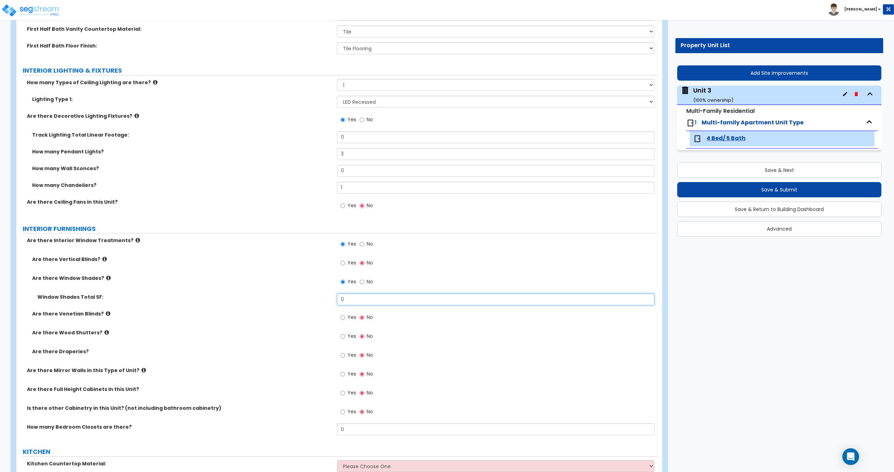
drag, startPoint x: 290, startPoint y: 293, endPoint x: 307, endPoint y: 299, distance: 17.6
click at [277, 295] on div "Window Shades Total SF: 0" at bounding box center [337, 301] width 642 height 17
drag, startPoint x: 370, startPoint y: 300, endPoint x: 254, endPoint y: 297, distance: 115.3
click at [255, 296] on div "Window Shades Total SF: 0" at bounding box center [337, 301] width 642 height 17
type input "40"
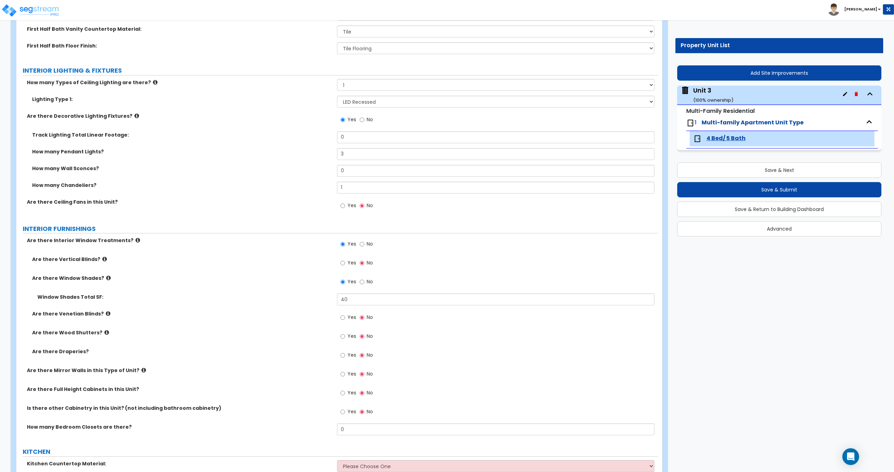
click at [349, 358] on span "Yes" at bounding box center [352, 354] width 9 height 7
click at [345, 358] on input "Yes" at bounding box center [343, 355] width 5 height 8
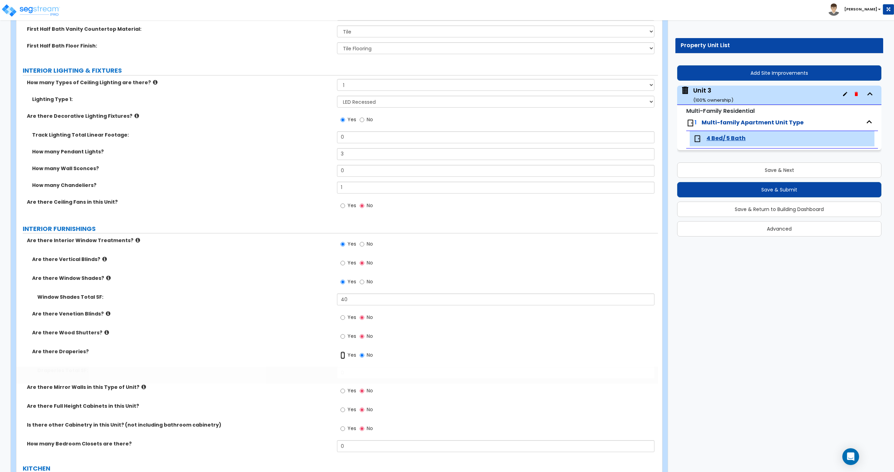
radio input "true"
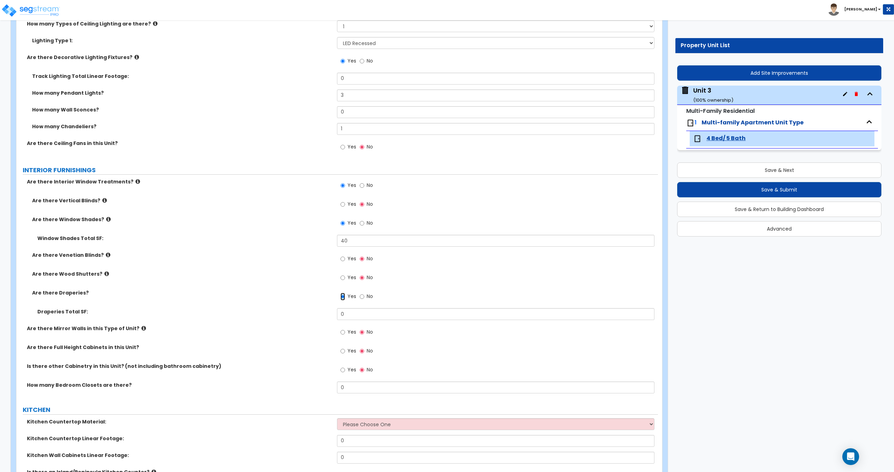
scroll to position [1040, 0]
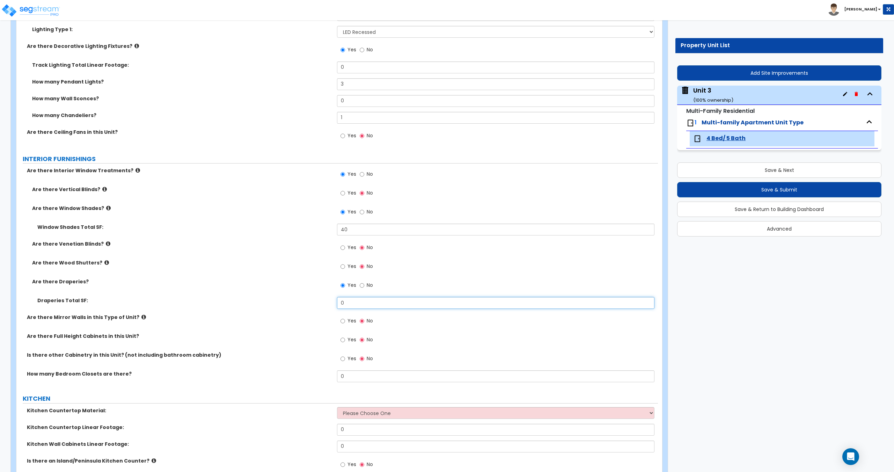
drag, startPoint x: 359, startPoint y: 299, endPoint x: 251, endPoint y: 295, distance: 107.3
click at [256, 293] on div "Are there Vertical Blinds? Yes No Are there Window Shades? Yes No Window Shades…" at bounding box center [337, 250] width 631 height 128
drag, startPoint x: 354, startPoint y: 306, endPoint x: 301, endPoint y: 301, distance: 53.3
click at [301, 301] on div "Draperies Total SF: 60" at bounding box center [337, 305] width 642 height 17
type input "70"
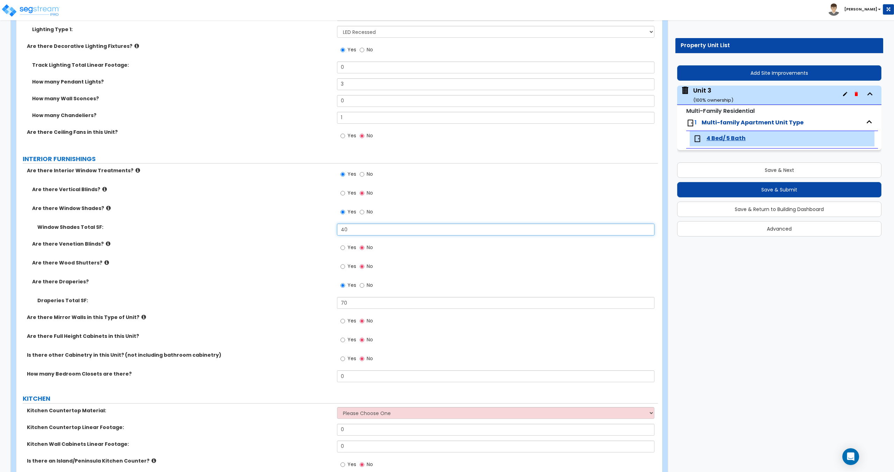
drag, startPoint x: 308, startPoint y: 224, endPoint x: 298, endPoint y: 230, distance: 12.4
click at [302, 227] on div "Window Shades Total SF: 40" at bounding box center [337, 232] width 642 height 17
drag, startPoint x: 359, startPoint y: 228, endPoint x: 291, endPoint y: 234, distance: 68.7
click at [298, 233] on div "Window Shades Total SF: 80" at bounding box center [337, 232] width 642 height 17
drag, startPoint x: 358, startPoint y: 234, endPoint x: 305, endPoint y: 229, distance: 54.0
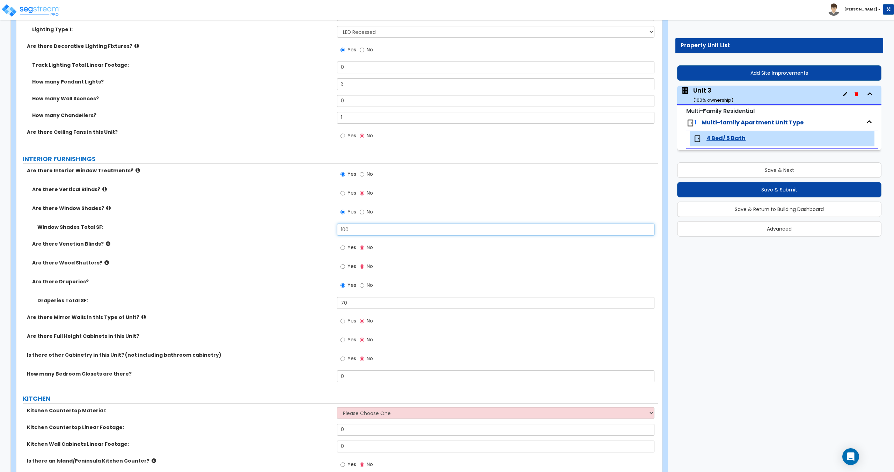
click at [305, 229] on div "Window Shades Total SF: 100" at bounding box center [337, 232] width 642 height 17
drag, startPoint x: 350, startPoint y: 232, endPoint x: 285, endPoint y: 238, distance: 64.9
click at [290, 235] on div "Window Shades Total SF: 120" at bounding box center [337, 232] width 642 height 17
drag, startPoint x: 356, startPoint y: 231, endPoint x: 272, endPoint y: 226, distance: 84.3
click at [272, 225] on div "Window Shades Total SF: 125" at bounding box center [337, 232] width 642 height 17
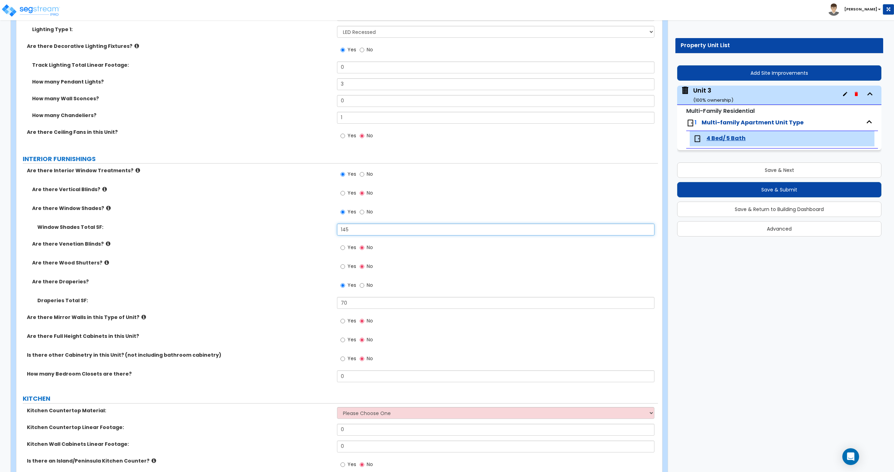
drag, startPoint x: 362, startPoint y: 229, endPoint x: 256, endPoint y: 232, distance: 106.2
click at [258, 231] on div "Window Shades Total SF: 145" at bounding box center [337, 232] width 642 height 17
drag, startPoint x: 359, startPoint y: 228, endPoint x: 293, endPoint y: 227, distance: 66.0
click at [296, 226] on div "Window Shades Total SF: 165" at bounding box center [337, 232] width 642 height 17
click at [370, 223] on div "Yes No" at bounding box center [497, 214] width 321 height 19
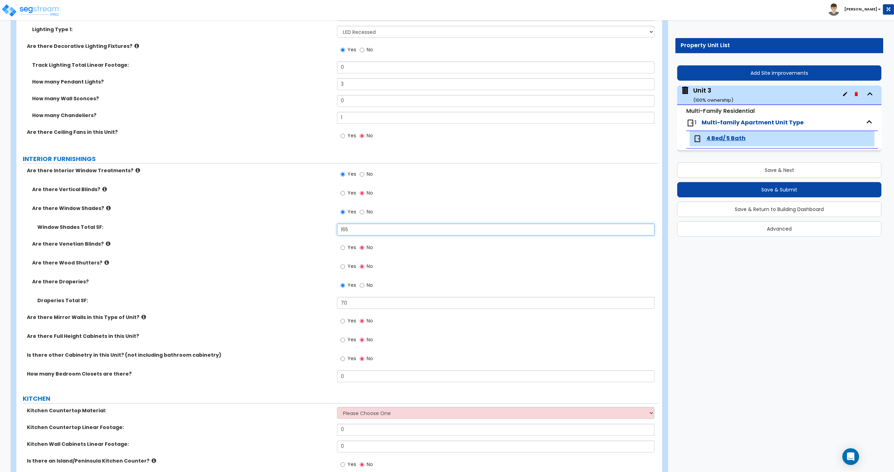
drag, startPoint x: 357, startPoint y: 227, endPoint x: 298, endPoint y: 223, distance: 59.2
click at [302, 223] on div "Are there Vertical Blinds? Yes No Are there Window Shades? Yes No Window Shades…" at bounding box center [337, 250] width 631 height 128
drag, startPoint x: 358, startPoint y: 226, endPoint x: 320, endPoint y: 230, distance: 38.9
click at [320, 230] on div "Window Shades Total SF: 170" at bounding box center [337, 232] width 642 height 17
click at [364, 230] on input "170" at bounding box center [495, 230] width 317 height 12
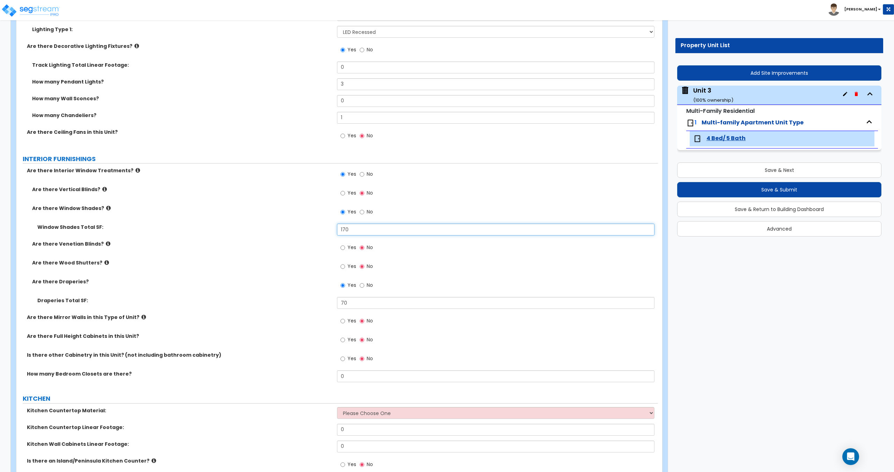
drag, startPoint x: 309, startPoint y: 226, endPoint x: 297, endPoint y: 226, distance: 12.2
click at [301, 226] on div "Window Shades Total SF: 170" at bounding box center [337, 232] width 642 height 17
click at [350, 228] on input "170" at bounding box center [495, 230] width 317 height 12
drag, startPoint x: 365, startPoint y: 231, endPoint x: 298, endPoint y: 229, distance: 67.8
click at [301, 228] on div "Window Shades Total SF: 170" at bounding box center [337, 232] width 642 height 17
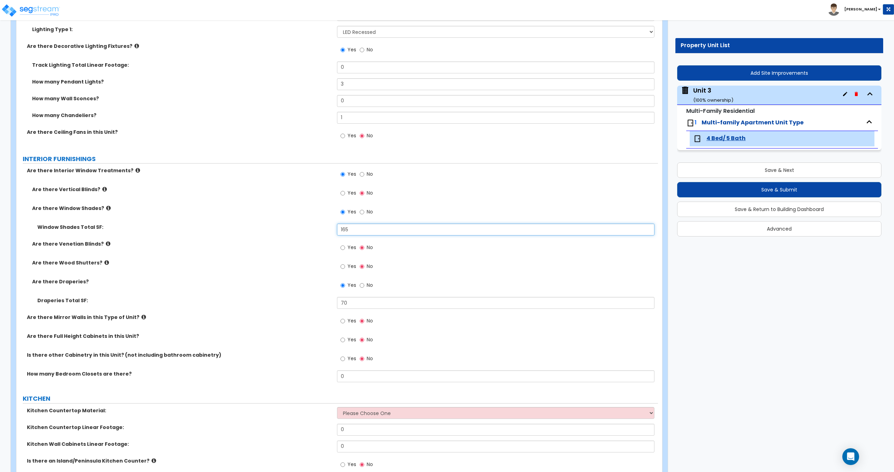
drag, startPoint x: 356, startPoint y: 229, endPoint x: 315, endPoint y: 226, distance: 41.7
click at [315, 226] on div "Window Shades Total SF: 165" at bounding box center [337, 232] width 642 height 17
click at [356, 228] on input "165" at bounding box center [495, 230] width 317 height 12
drag, startPoint x: 374, startPoint y: 231, endPoint x: 315, endPoint y: 223, distance: 59.2
click at [322, 224] on div "Window Shades Total SF: 165" at bounding box center [337, 232] width 642 height 17
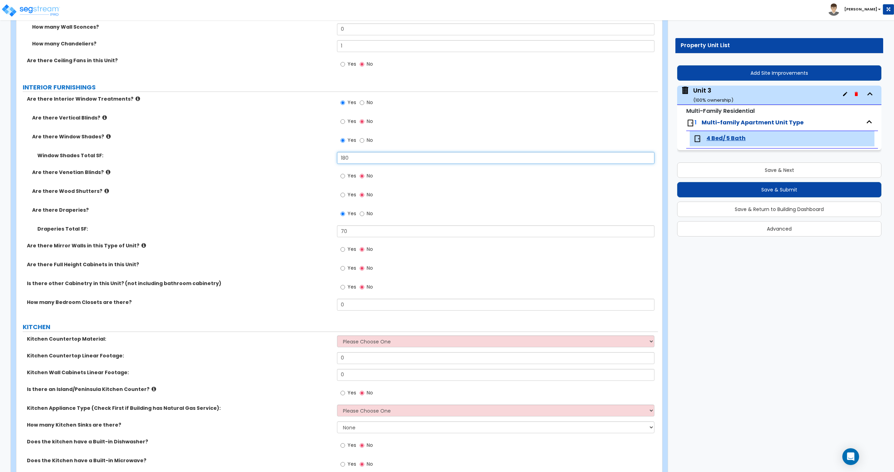
scroll to position [1145, 0]
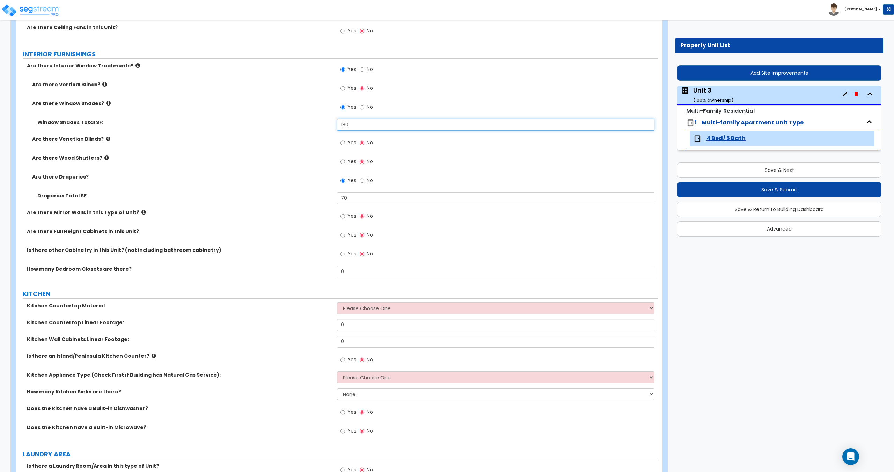
type input "180"
drag, startPoint x: 297, startPoint y: 276, endPoint x: 296, endPoint y: 279, distance: 3.9
click at [290, 275] on div "How many Bedroom Closets are there? 0" at bounding box center [337, 273] width 642 height 17
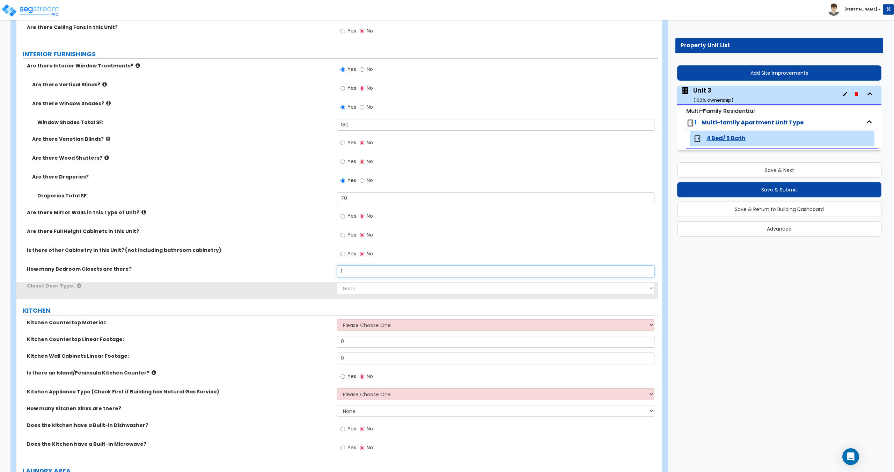
type input "1"
click at [377, 287] on select "None Bi-fold Louvered Doors Bi-fold Panel Doors Sliding Doors Hinged Wood Door" at bounding box center [495, 288] width 317 height 12
select select "3"
click at [337, 282] on select "None Bi-fold Louvered Doors Bi-fold Panel Doors Sliding Doors Hinged Wood Door" at bounding box center [495, 288] width 317 height 12
click at [390, 287] on select "None Bi-fold Louvered Doors Bi-fold Panel Doors Sliding Doors Hinged Wood Door" at bounding box center [495, 288] width 317 height 12
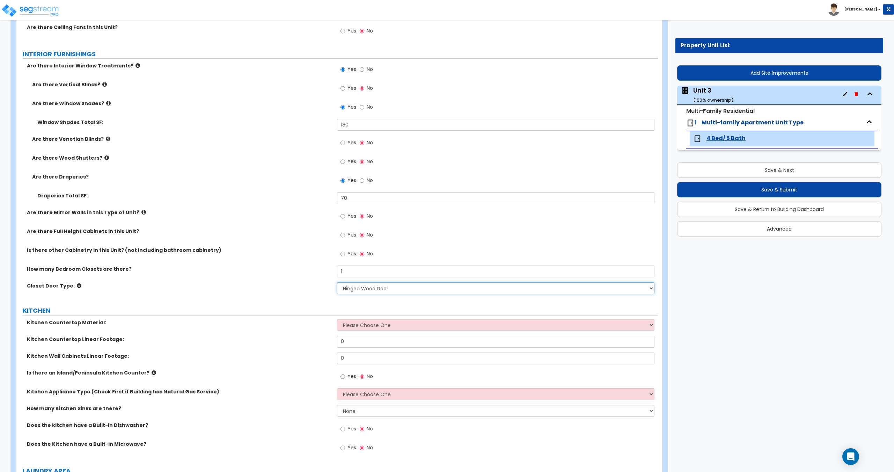
drag, startPoint x: 390, startPoint y: 287, endPoint x: 385, endPoint y: 288, distance: 5.8
click at [390, 287] on select "None Bi-fold Louvered Doors Bi-fold Panel Doors Sliding Doors Hinged Wood Door" at bounding box center [495, 288] width 317 height 12
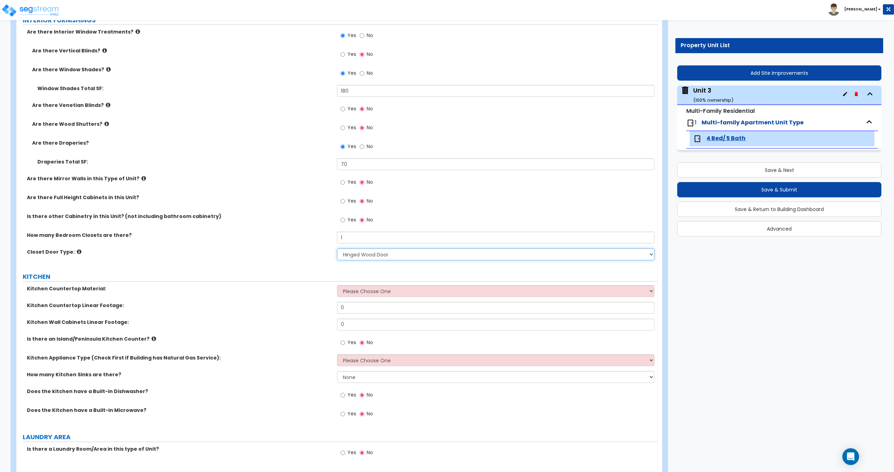
scroll to position [1180, 0]
click at [368, 289] on select "Please Choose One Plastic Laminate Solid Surface Stone Quartz Marble Tile Wood …" at bounding box center [495, 290] width 317 height 12
click at [337, 284] on select "Please Choose One Plastic Laminate Solid Surface Stone Quartz Marble Tile Wood …" at bounding box center [495, 290] width 317 height 12
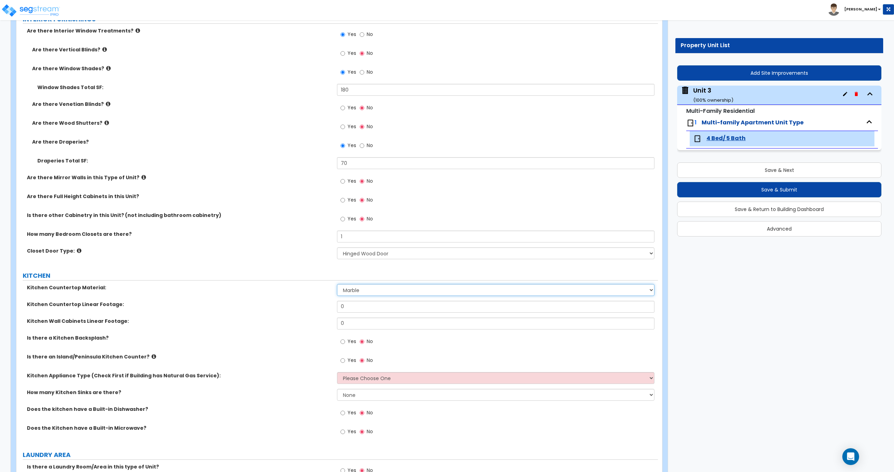
click at [363, 292] on select "Please Choose One Plastic Laminate Solid Surface Stone Quartz Marble Tile Wood …" at bounding box center [495, 290] width 317 height 12
select select "4"
click at [337, 284] on select "Please Choose One Plastic Laminate Solid Surface Stone Quartz Marble Tile Wood …" at bounding box center [495, 290] width 317 height 12
drag, startPoint x: 353, startPoint y: 306, endPoint x: 308, endPoint y: 307, distance: 45.1
click at [309, 305] on div "Kitchen Countertop Linear Footage: 0" at bounding box center [337, 309] width 642 height 17
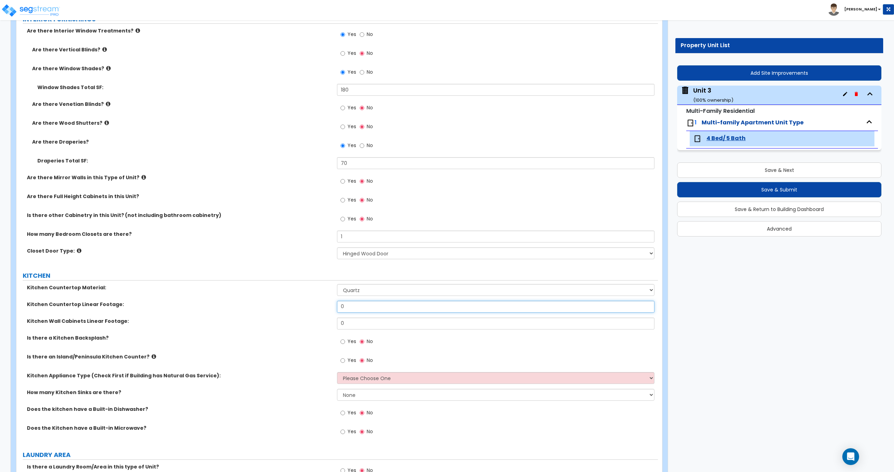
click at [348, 306] on input "0" at bounding box center [495, 307] width 317 height 12
click at [321, 306] on div "Kitchen Countertop Linear Footage: 0" at bounding box center [337, 309] width 642 height 17
type input "18"
click at [352, 356] on label "Yes" at bounding box center [349, 361] width 16 height 12
click at [345, 357] on input "Yes" at bounding box center [343, 361] width 5 height 8
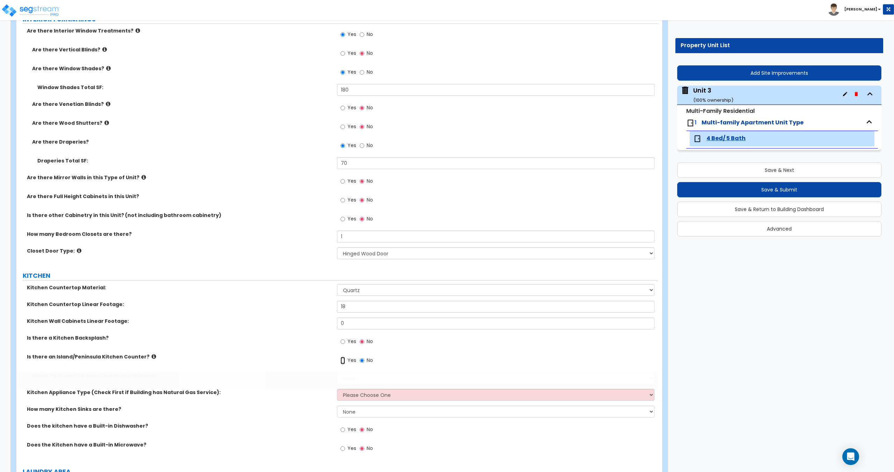
radio input "true"
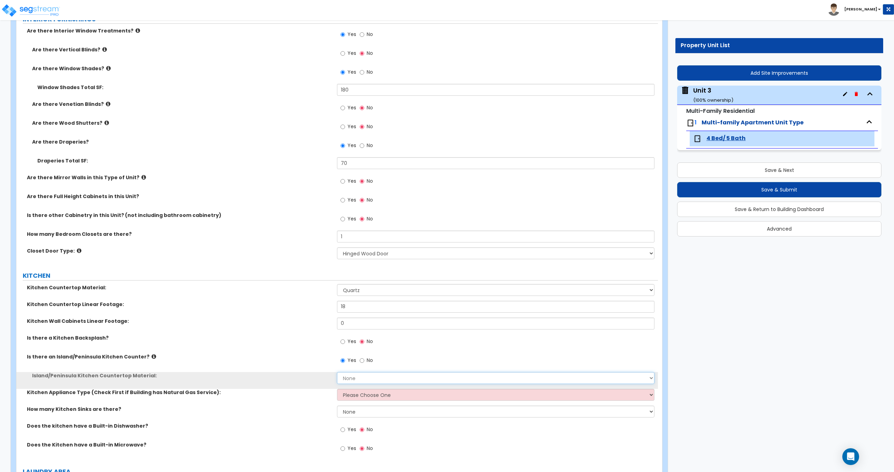
click at [357, 383] on select "None Plastic Laminate Solid Surface Stone Quartz Marble Tile Wood Stainless Ste…" at bounding box center [495, 378] width 317 height 12
select select "5"
click at [337, 372] on select "None Plastic Laminate Solid Surface Stone Quartz Marble Tile Wood Stainless Ste…" at bounding box center [495, 378] width 317 height 12
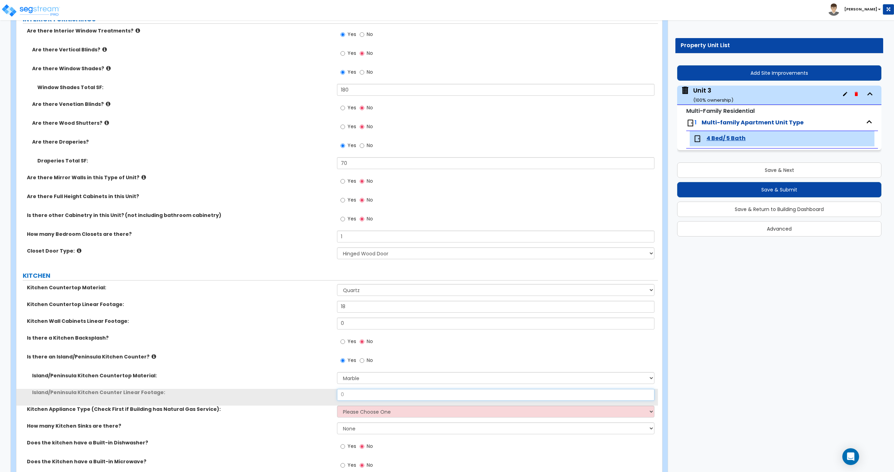
drag, startPoint x: 358, startPoint y: 398, endPoint x: 295, endPoint y: 399, distance: 63.2
click at [297, 399] on div "Island/Peninsula Kitchen Counter Linear Footage: 0" at bounding box center [337, 397] width 642 height 17
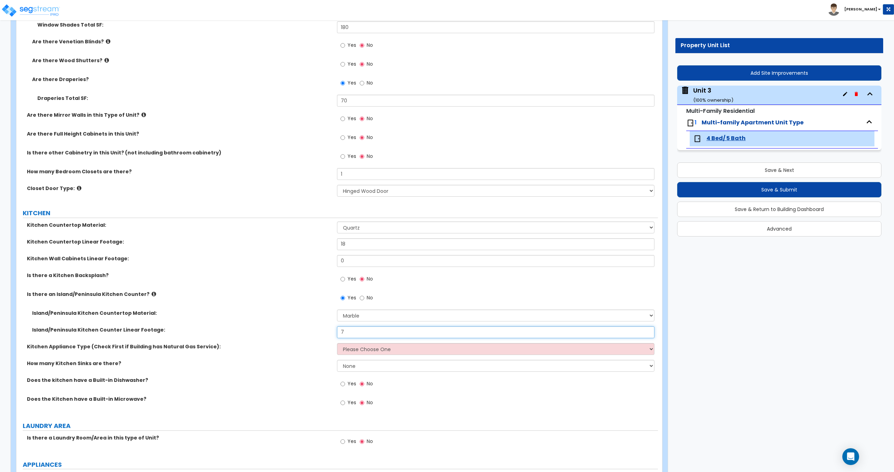
scroll to position [1249, 0]
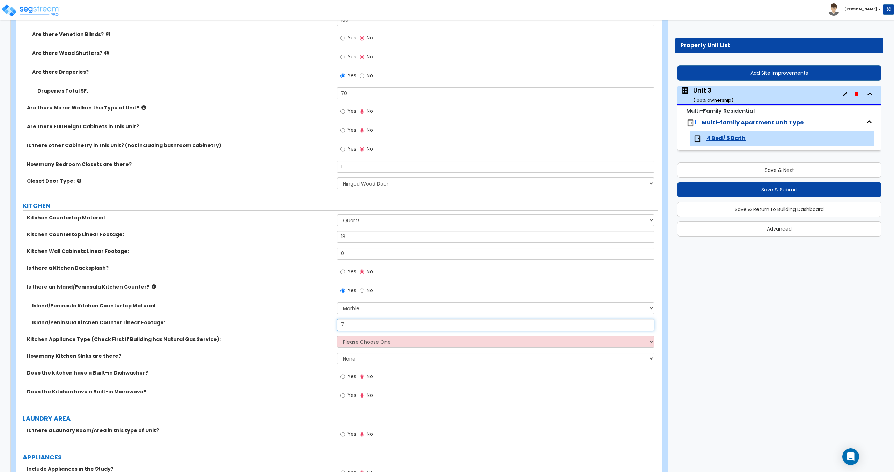
type input "7"
click at [359, 343] on select "Please Choose One Gas Electric" at bounding box center [495, 342] width 317 height 12
select select "2"
click at [337, 336] on select "Please Choose One Gas Electric" at bounding box center [495, 342] width 317 height 12
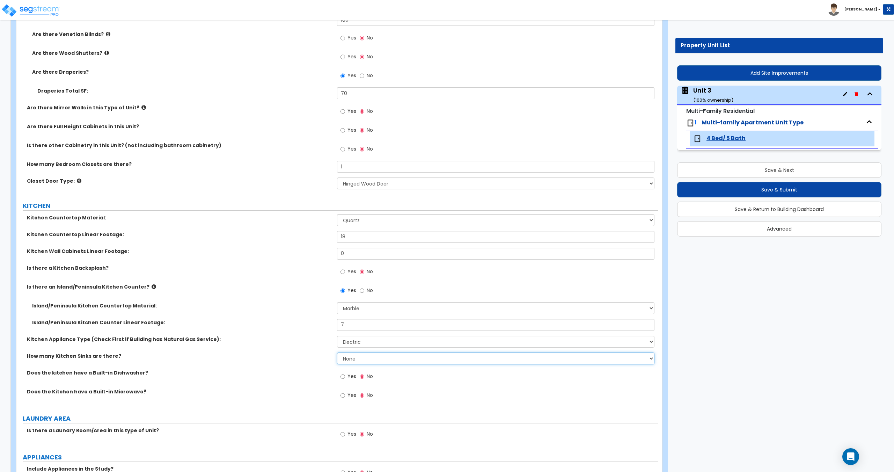
click at [356, 356] on select "None 1 2 3" at bounding box center [495, 358] width 317 height 12
select select "1"
click at [337, 352] on select "None 1 2 3" at bounding box center [495, 358] width 317 height 12
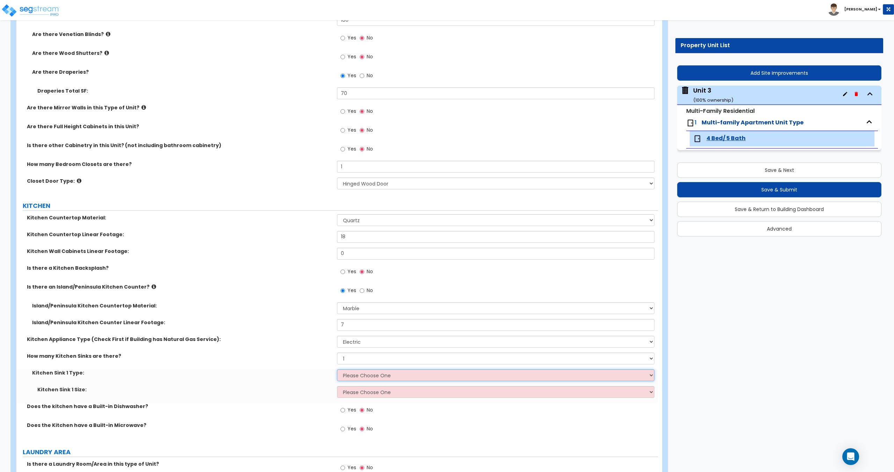
click at [366, 376] on select "Please Choose One Stainless Steel Porcelain Enamel Cast Iron Granite Composite" at bounding box center [495, 375] width 317 height 12
select select "1"
click at [337, 369] on select "Please Choose One Stainless Steel Porcelain Enamel Cast Iron Granite Composite" at bounding box center [495, 375] width 317 height 12
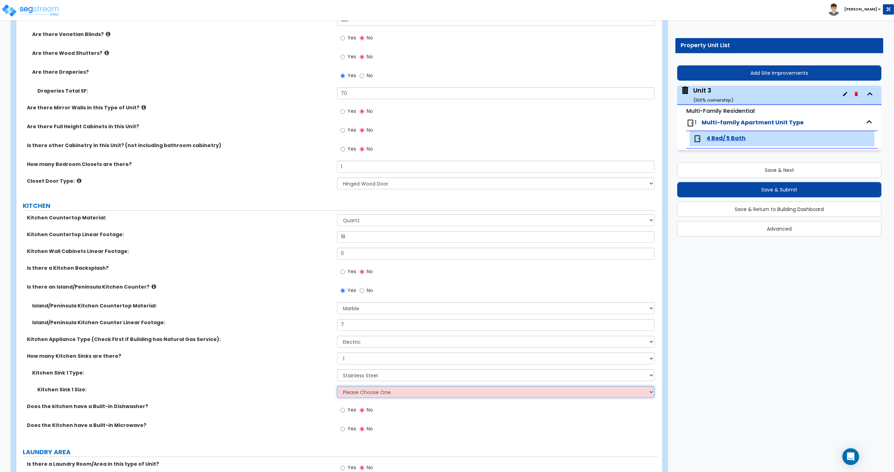
click at [366, 396] on select "Please Choose One Single Sink Double Sink" at bounding box center [495, 392] width 317 height 12
select select "2"
click at [337, 386] on select "Please Choose One Single Sink Double Sink" at bounding box center [495, 392] width 317 height 12
click at [350, 412] on span "Yes" at bounding box center [352, 409] width 9 height 7
click at [345, 412] on input "Yes" at bounding box center [343, 410] width 5 height 8
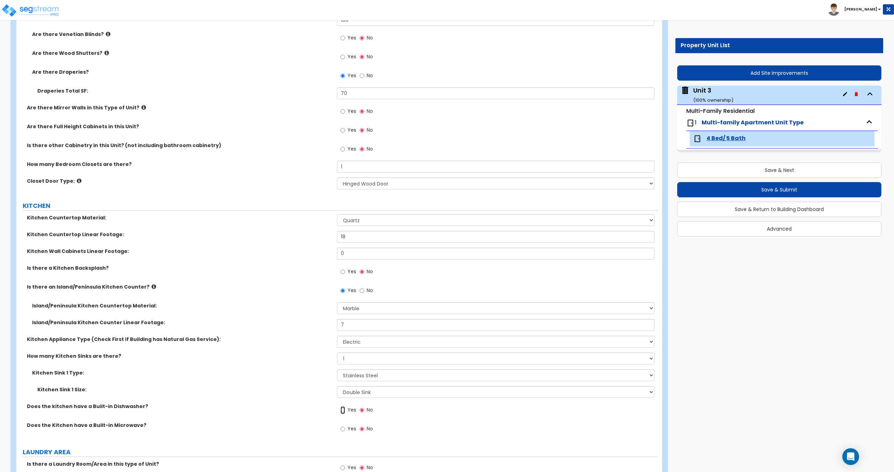
radio input "true"
click at [349, 429] on span "Yes" at bounding box center [352, 428] width 9 height 7
click at [345, 429] on input "Yes" at bounding box center [343, 429] width 5 height 8
radio input "true"
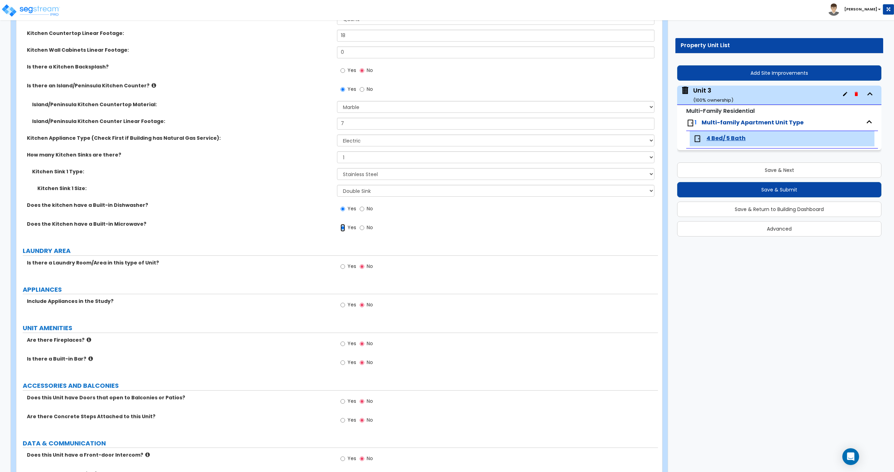
scroll to position [1459, 0]
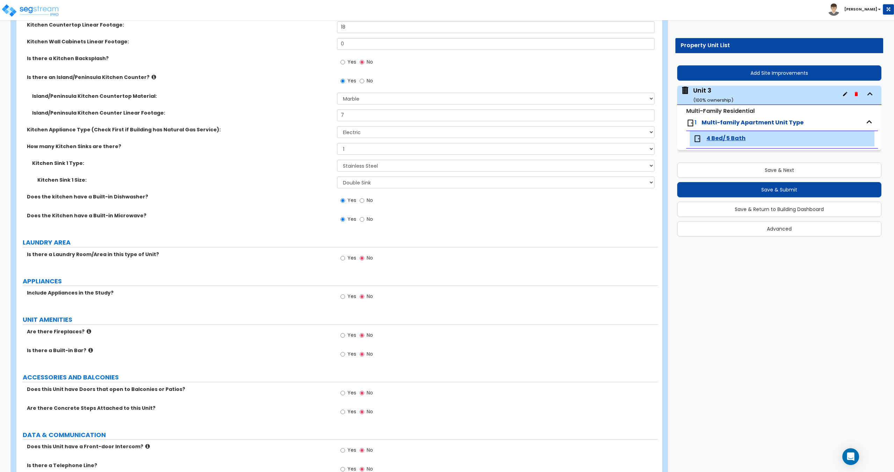
click at [346, 259] on label "Yes" at bounding box center [349, 259] width 16 height 12
click at [345, 259] on input "Yes" at bounding box center [343, 258] width 5 height 8
radio input "true"
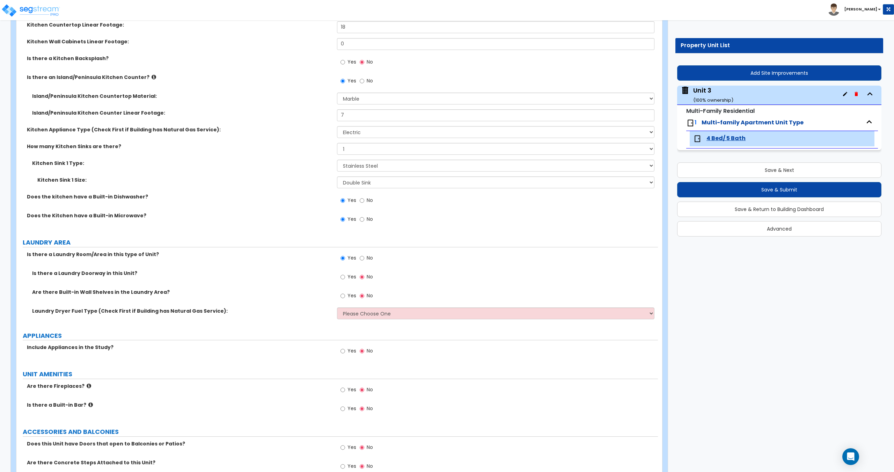
click at [347, 278] on label "Yes" at bounding box center [349, 278] width 16 height 12
click at [345, 278] on input "Yes" at bounding box center [343, 277] width 5 height 8
radio input "true"
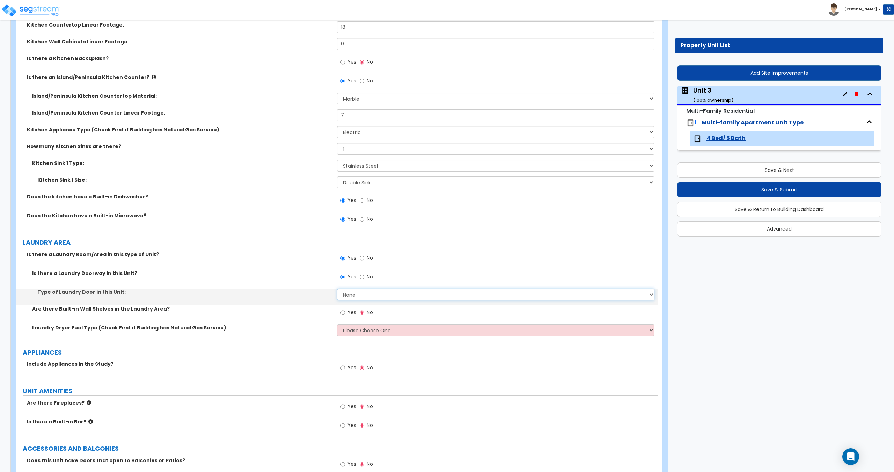
click at [357, 293] on select "None Bi-Fold Louvered Paneled Wood Passage" at bounding box center [495, 295] width 317 height 12
click at [363, 298] on select "None Bi-Fold Louvered Paneled Wood Passage" at bounding box center [495, 295] width 317 height 12
click at [349, 332] on select "Please Choose One Gas Electric" at bounding box center [495, 330] width 317 height 12
select select "2"
click at [337, 324] on select "Please Choose One Gas Electric" at bounding box center [495, 330] width 317 height 12
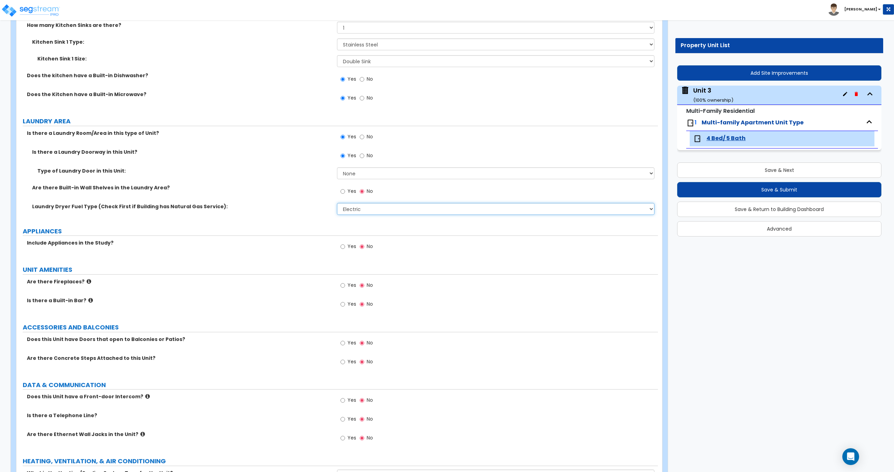
scroll to position [1599, 0]
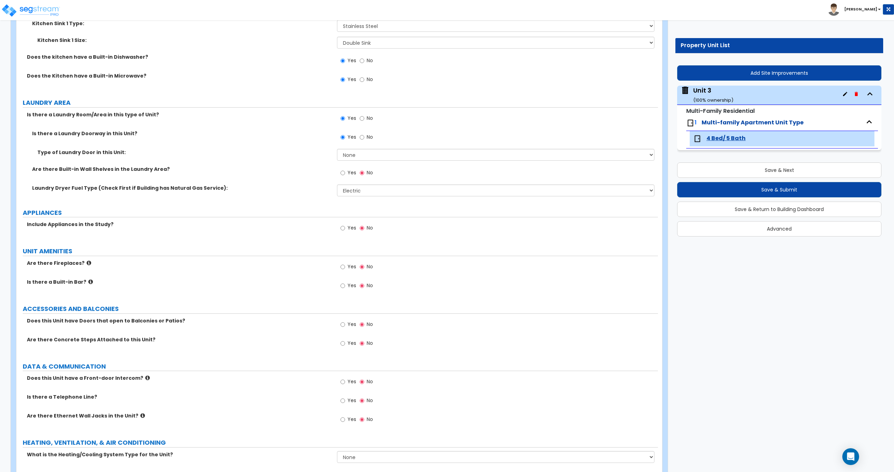
click at [350, 227] on span "Yes" at bounding box center [352, 227] width 9 height 7
click at [345, 227] on input "Yes" at bounding box center [343, 228] width 5 height 8
radio input "true"
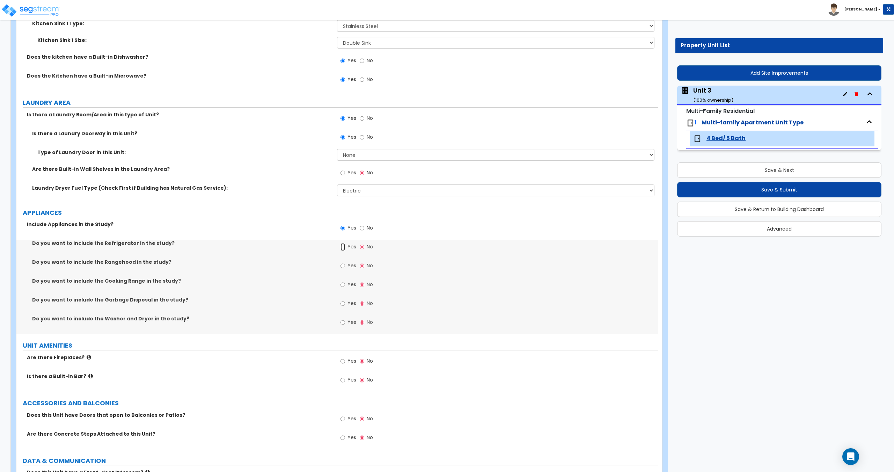
click at [342, 248] on input "Yes" at bounding box center [343, 247] width 5 height 8
radio input "true"
click at [349, 266] on span "Yes" at bounding box center [352, 265] width 9 height 7
click at [345, 266] on input "Yes" at bounding box center [343, 266] width 5 height 8
radio input "true"
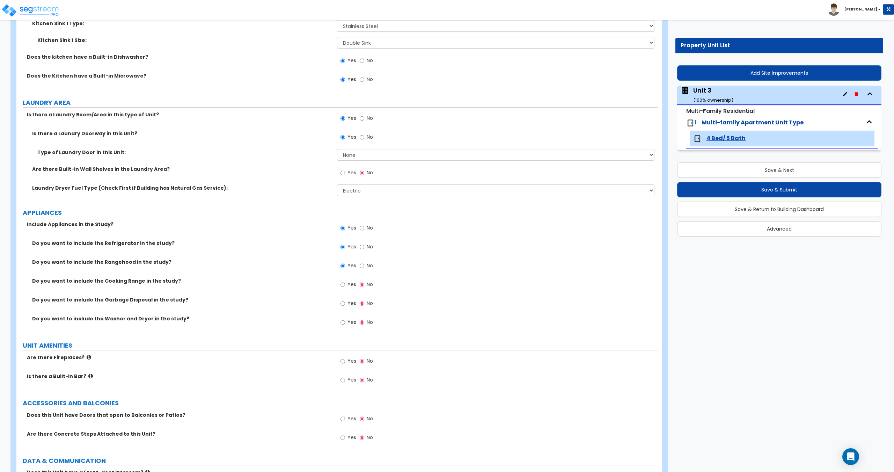
click at [349, 285] on span "Yes" at bounding box center [352, 284] width 9 height 7
click at [345, 285] on input "Yes" at bounding box center [343, 285] width 5 height 8
radio input "true"
click at [350, 304] on span "Yes" at bounding box center [352, 303] width 9 height 7
click at [345, 304] on input "Yes" at bounding box center [343, 304] width 5 height 8
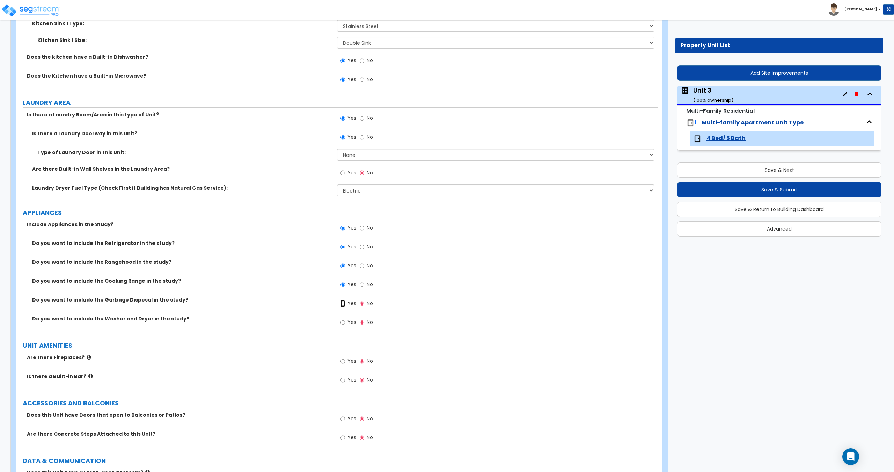
radio input "true"
click at [351, 322] on span "Yes" at bounding box center [352, 322] width 9 height 7
click at [345, 322] on input "Yes" at bounding box center [343, 323] width 5 height 8
radio input "true"
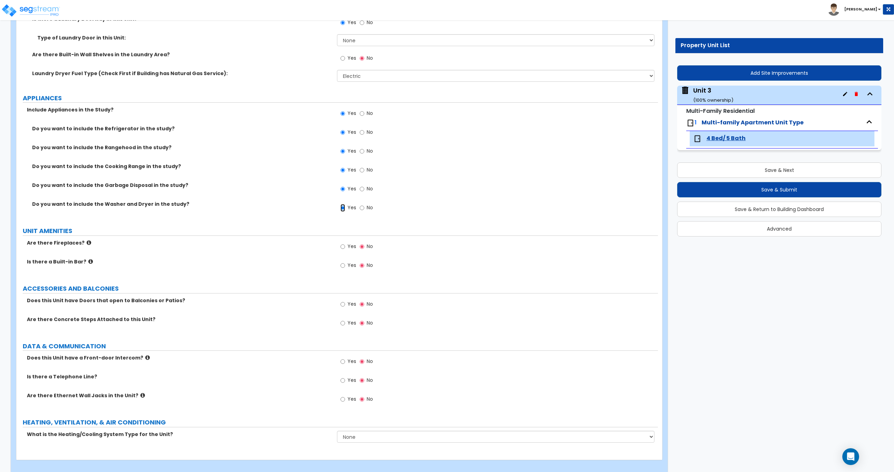
scroll to position [1721, 0]
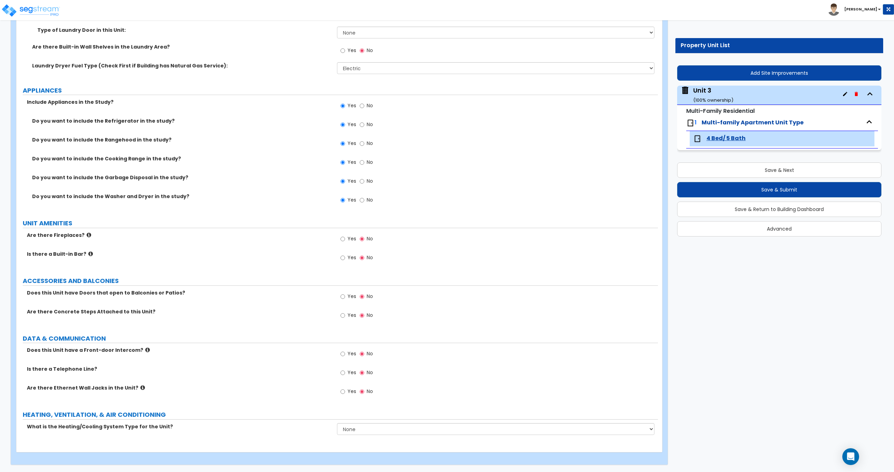
click at [350, 238] on span "Yes" at bounding box center [352, 238] width 9 height 7
click at [345, 238] on input "Yes" at bounding box center [343, 239] width 5 height 8
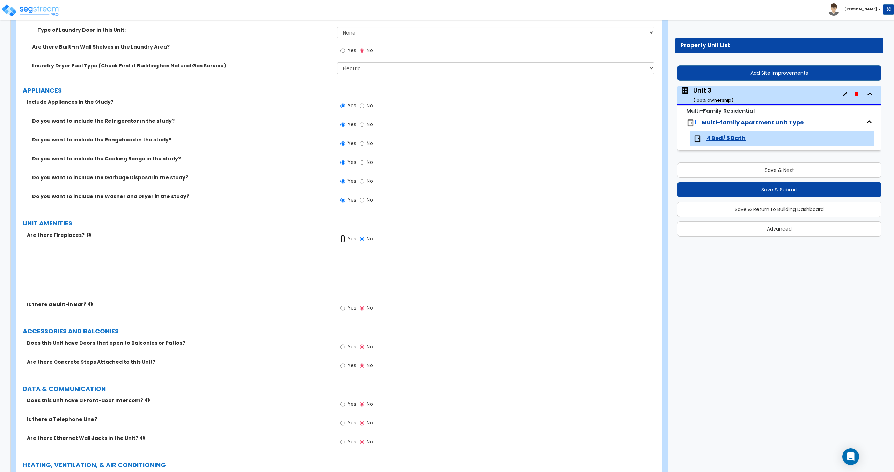
radio input "true"
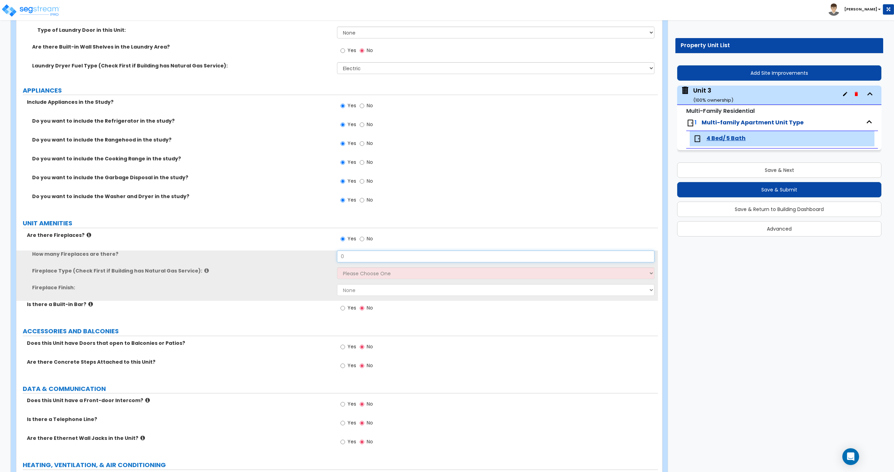
click at [360, 254] on input "0" at bounding box center [495, 256] width 317 height 12
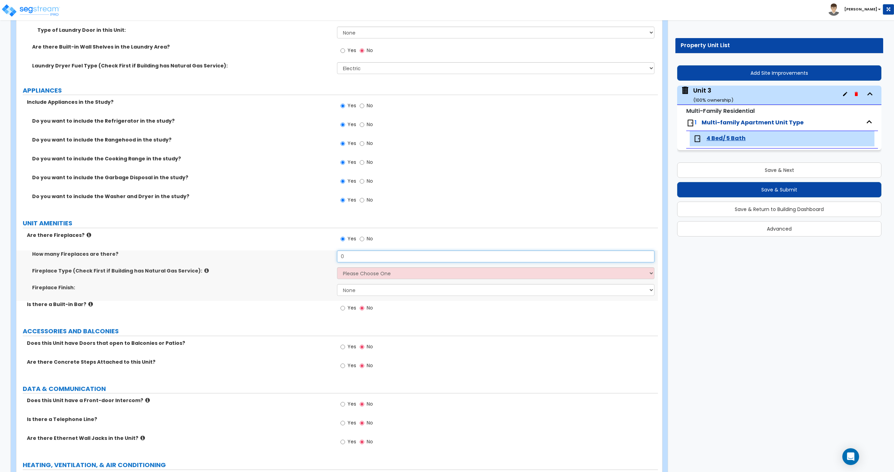
drag, startPoint x: 361, startPoint y: 254, endPoint x: 329, endPoint y: 272, distance: 36.5
click at [293, 255] on div "How many Fireplaces are there? 0" at bounding box center [337, 258] width 642 height 17
type input "1"
click at [358, 274] on select "Please Choose One Built-in Electric Fireplace Built-in Gas Fireplace Built-in W…" at bounding box center [495, 273] width 317 height 12
select select "1"
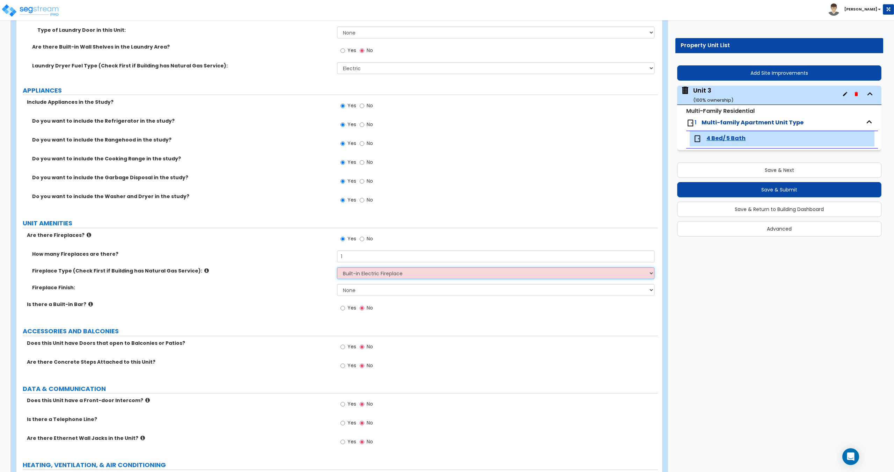
click at [337, 267] on select "Please Choose One Built-in Electric Fireplace Built-in Gas Fireplace Built-in W…" at bounding box center [495, 273] width 317 height 12
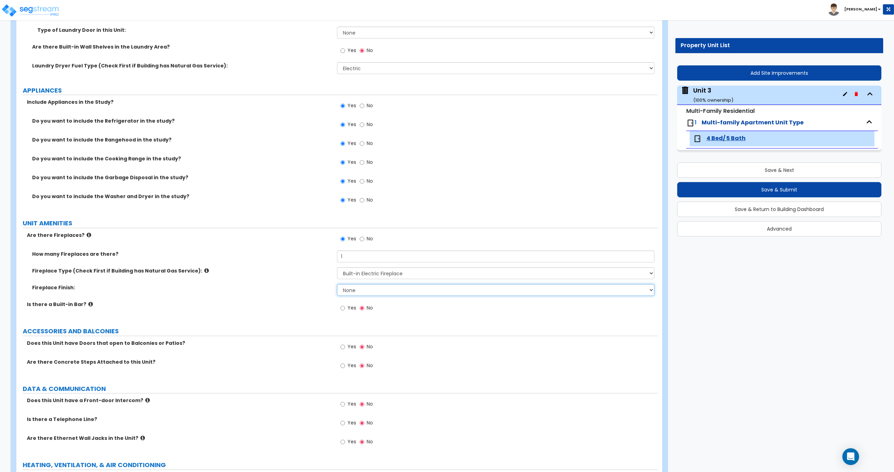
click at [357, 292] on select "None Brick Stone Tile Painted Molding" at bounding box center [495, 290] width 317 height 12
select select "2"
click at [337, 284] on select "None Brick Stone Tile Painted Molding" at bounding box center [495, 290] width 317 height 12
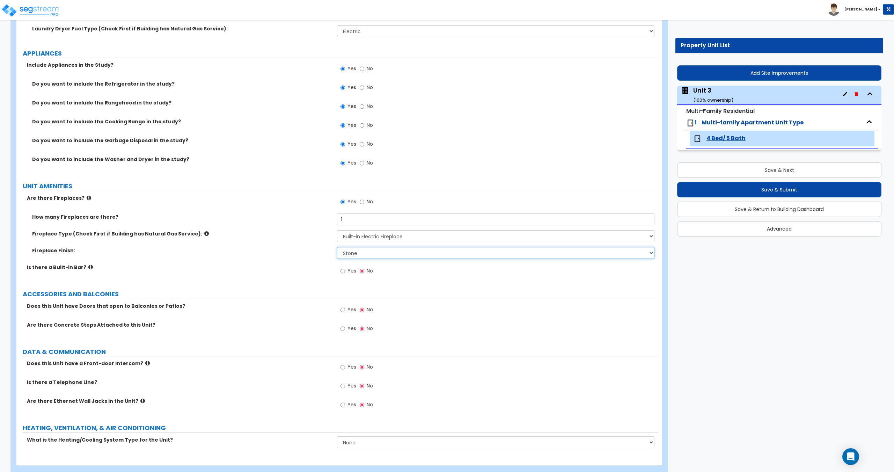
scroll to position [1771, 0]
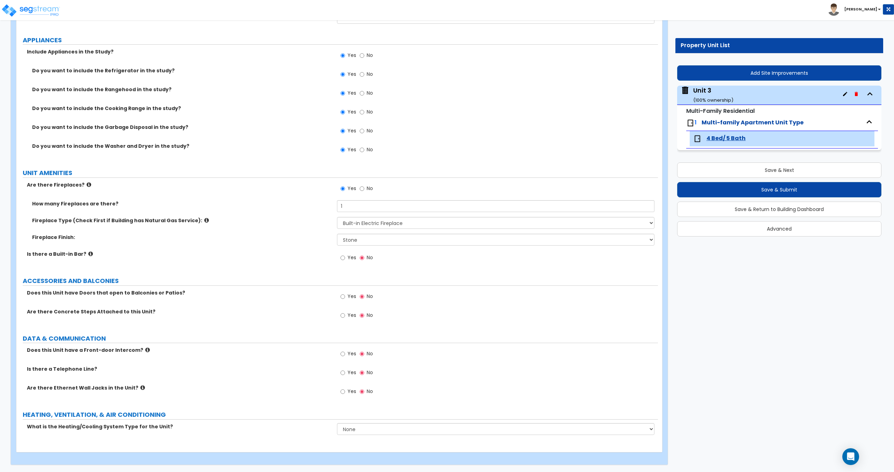
click at [347, 298] on label "Yes" at bounding box center [349, 297] width 16 height 12
click at [345, 298] on input "Yes" at bounding box center [343, 297] width 5 height 8
radio input "true"
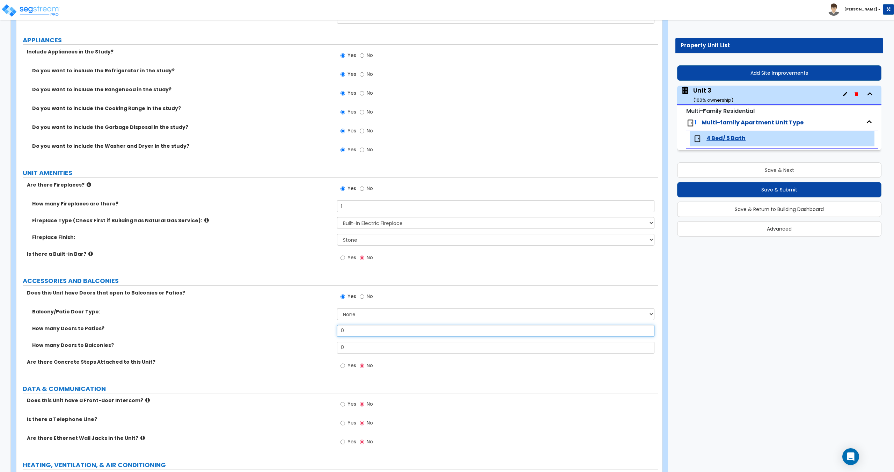
click at [329, 336] on div "How many Doors to Patios? 0" at bounding box center [337, 333] width 642 height 17
type input "1"
drag, startPoint x: 356, startPoint y: 347, endPoint x: 308, endPoint y: 352, distance: 47.7
click at [307, 351] on div "How many Doors to Balconies? 0" at bounding box center [337, 350] width 642 height 17
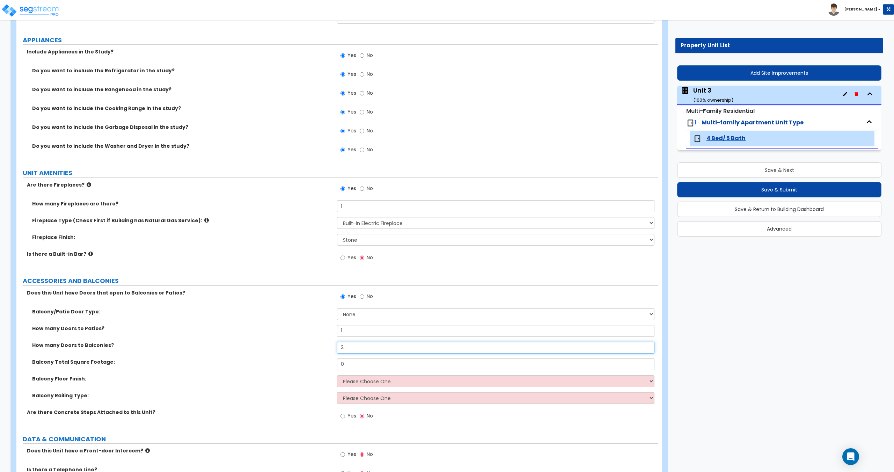
type input "2"
click at [348, 314] on select "None Single Hinged Doors Double Hinged Doors Single French Doors Double French …" at bounding box center [495, 314] width 317 height 12
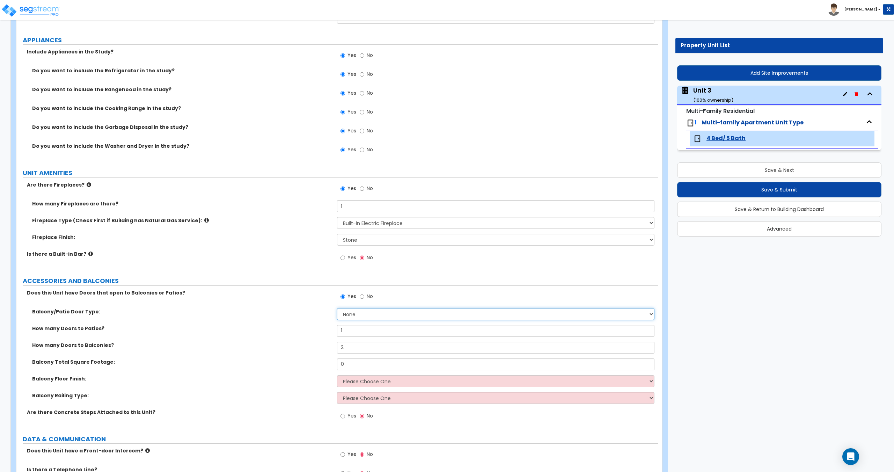
click at [348, 314] on select "None Single Hinged Doors Double Hinged Doors Single French Doors Double French …" at bounding box center [495, 314] width 317 height 12
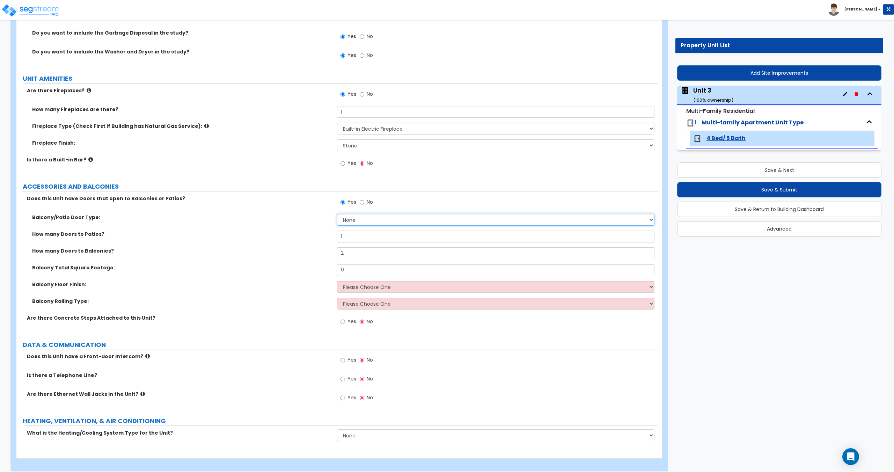
scroll to position [1872, 0]
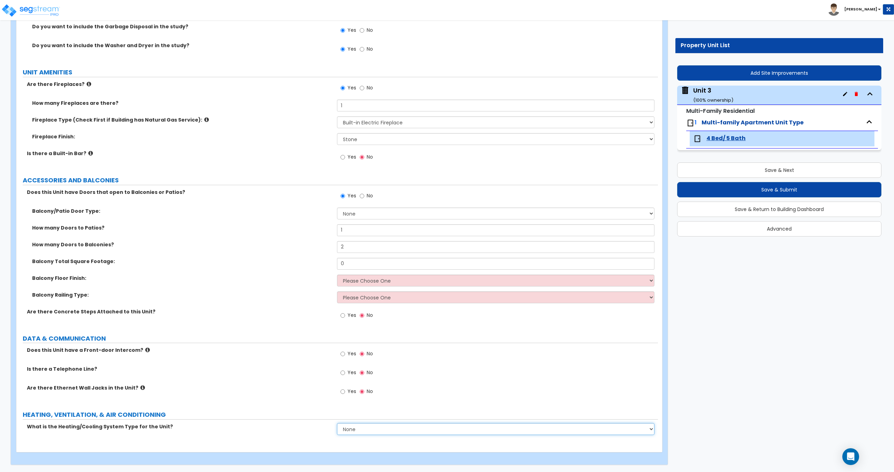
click at [350, 430] on select "None Heat Only Centralized Heating & Cooling Thru Wall Air Conditioners Mini Sp…" at bounding box center [495, 429] width 317 height 12
select select "2"
click at [337, 423] on select "None Heat Only Centralized Heating & Cooling Thru Wall Air Conditioners Mini Sp…" at bounding box center [495, 429] width 317 height 12
click at [140, 390] on icon at bounding box center [142, 387] width 5 height 5
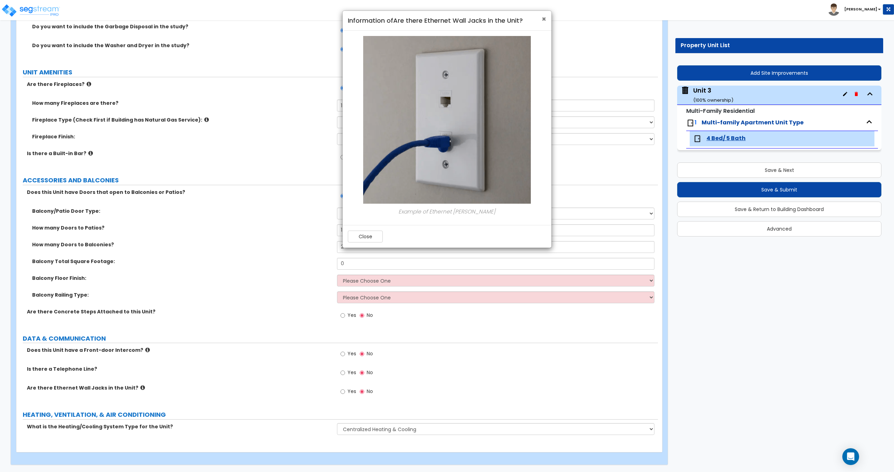
click at [544, 21] on span "×" at bounding box center [544, 19] width 5 height 10
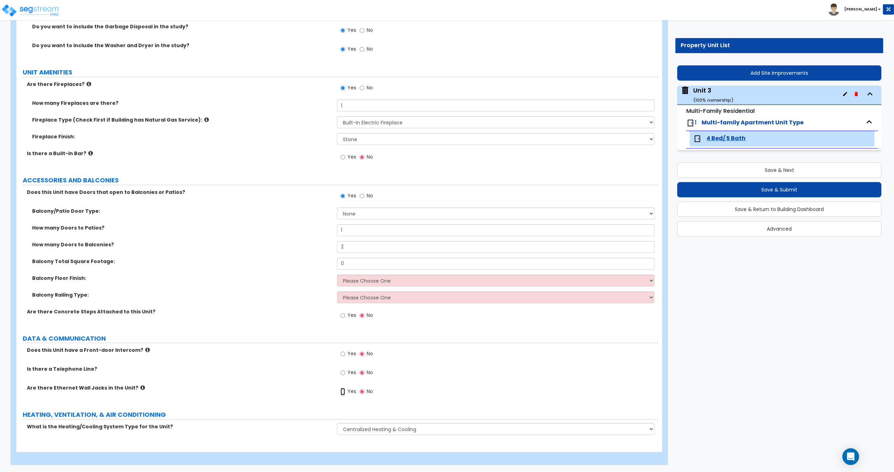
click at [341, 395] on input "Yes" at bounding box center [343, 392] width 5 height 8
radio input "true"
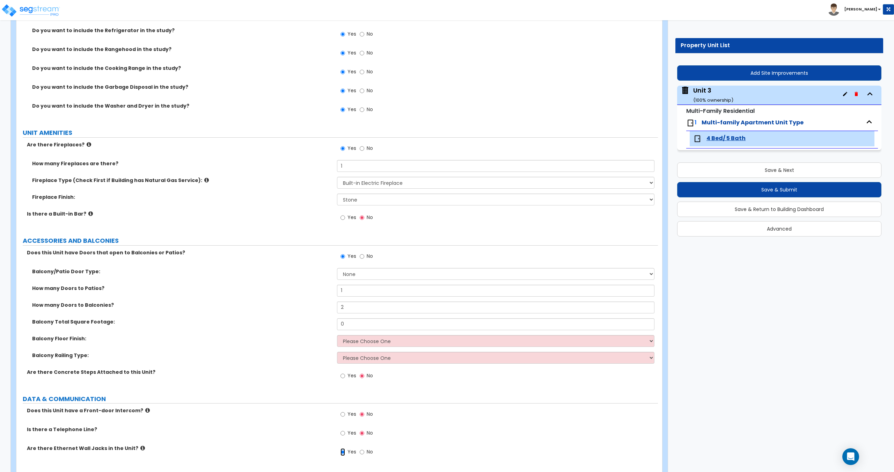
scroll to position [1802, 0]
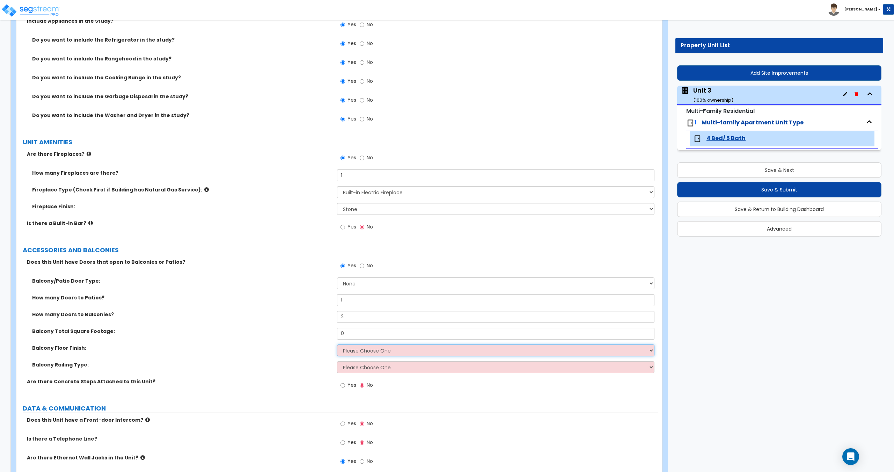
click at [347, 353] on select "Please Choose One Concrete Tile Wood PVC" at bounding box center [495, 350] width 317 height 12
click at [337, 344] on select "Please Choose One Concrete Tile Wood PVC" at bounding box center [495, 350] width 317 height 12
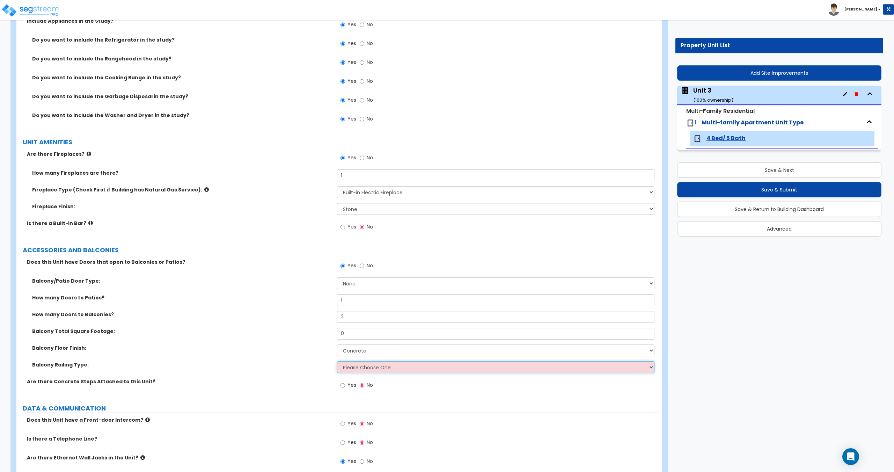
click at [357, 367] on select "Please Choose One Steel Aluminum Wood Glass and Metal Wrought Iron" at bounding box center [495, 367] width 317 height 12
click at [337, 361] on select "Please Choose One Steel Aluminum Wood Glass and Metal Wrought Iron" at bounding box center [495, 367] width 317 height 12
click at [357, 364] on select "Please Choose One Steel Aluminum Wood Glass and Metal Wrought Iron" at bounding box center [495, 367] width 317 height 12
click at [337, 361] on select "Please Choose One Steel Aluminum Wood Glass and Metal Wrought Iron" at bounding box center [495, 367] width 317 height 12
click at [366, 367] on select "Please Choose One Steel Aluminum Wood Glass and Metal Wrought Iron" at bounding box center [495, 367] width 317 height 12
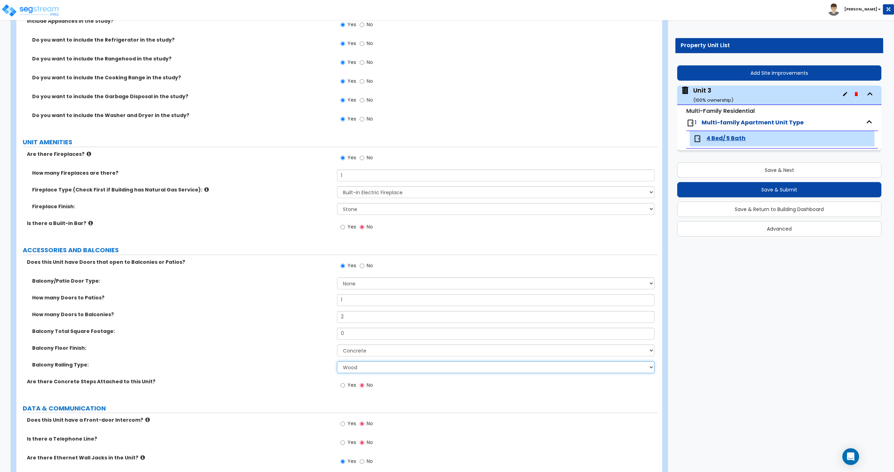
click at [337, 361] on select "Please Choose One Steel Aluminum Wood Glass and Metal Wrought Iron" at bounding box center [495, 367] width 317 height 12
drag, startPoint x: 353, startPoint y: 335, endPoint x: 324, endPoint y: 336, distance: 29.0
click at [324, 336] on div "Balcony Total Square Footage: 0" at bounding box center [337, 336] width 642 height 17
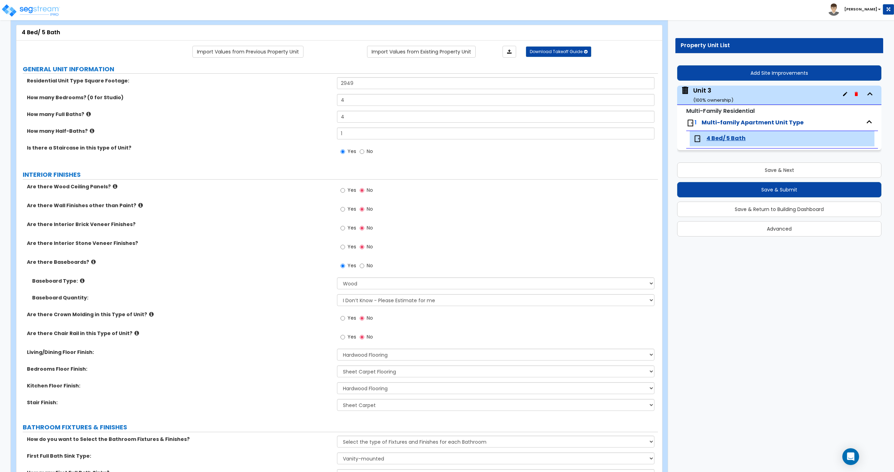
scroll to position [0, 0]
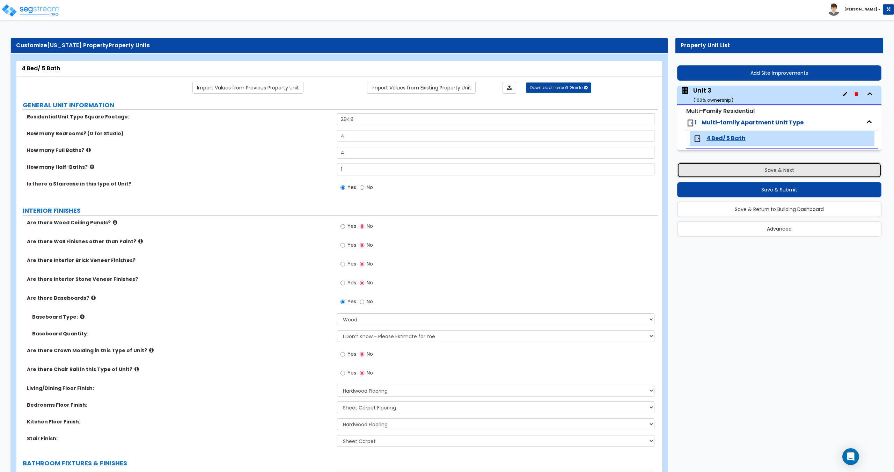
click at [715, 166] on button "Save & Next" at bounding box center [779, 169] width 204 height 15
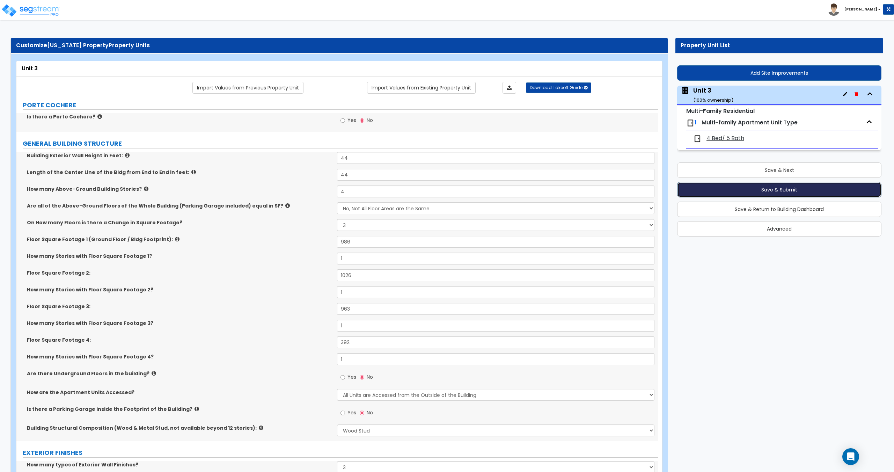
click at [745, 187] on button "Save & Submit" at bounding box center [779, 189] width 204 height 15
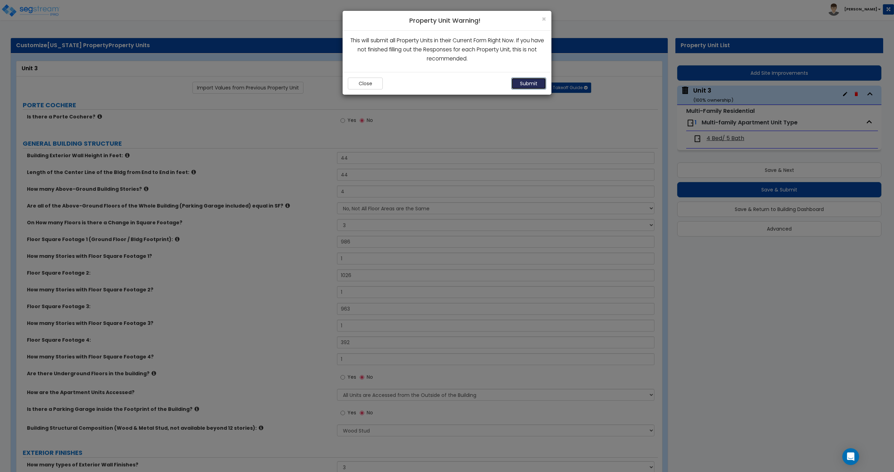
click at [526, 86] on button "Submit" at bounding box center [528, 84] width 35 height 12
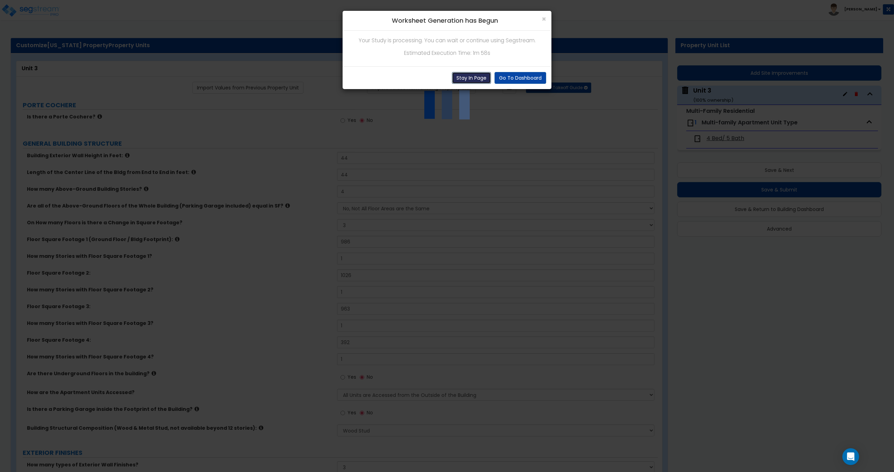
click at [480, 80] on button "Stay In Page" at bounding box center [471, 78] width 39 height 12
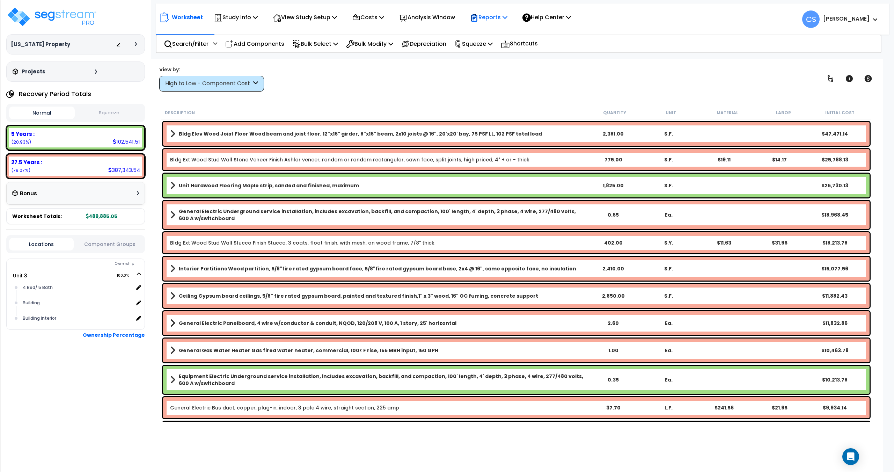
click at [508, 17] on icon at bounding box center [505, 17] width 5 height 6
click at [432, 64] on div "Worksheet Study Info Study Setup Add Property Unit Template study Clone study CS" at bounding box center [516, 295] width 733 height 472
click at [484, 48] on p "Squeeze" at bounding box center [473, 43] width 38 height 9
click at [483, 57] on link "Squeeze" at bounding box center [485, 59] width 69 height 14
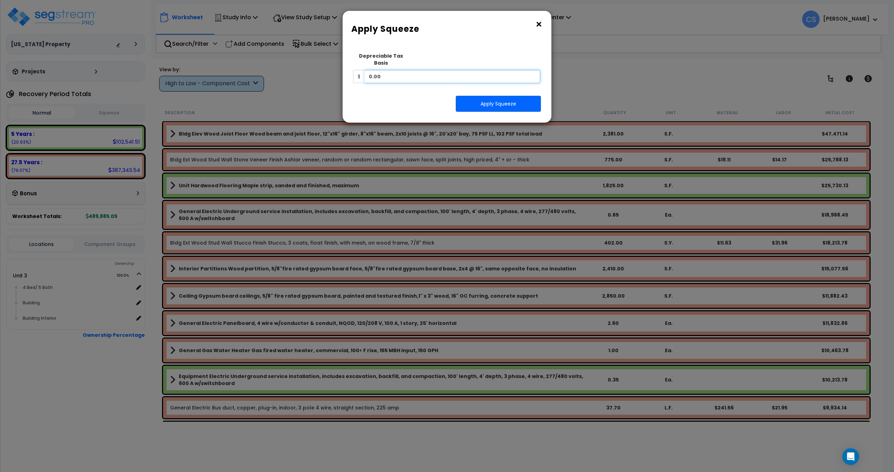
click at [425, 70] on input "0.00" at bounding box center [453, 76] width 176 height 13
drag, startPoint x: 392, startPoint y: 65, endPoint x: 289, endPoint y: 73, distance: 103.7
click at [296, 72] on div "× Apply Squeeze Squeeze Type Select 1. Squeeze Entire Worksheet 2. Squeeze by T…" at bounding box center [447, 236] width 894 height 472
click at [426, 70] on input "0.00" at bounding box center [453, 76] width 176 height 13
drag, startPoint x: 399, startPoint y: 68, endPoint x: 312, endPoint y: 75, distance: 87.2
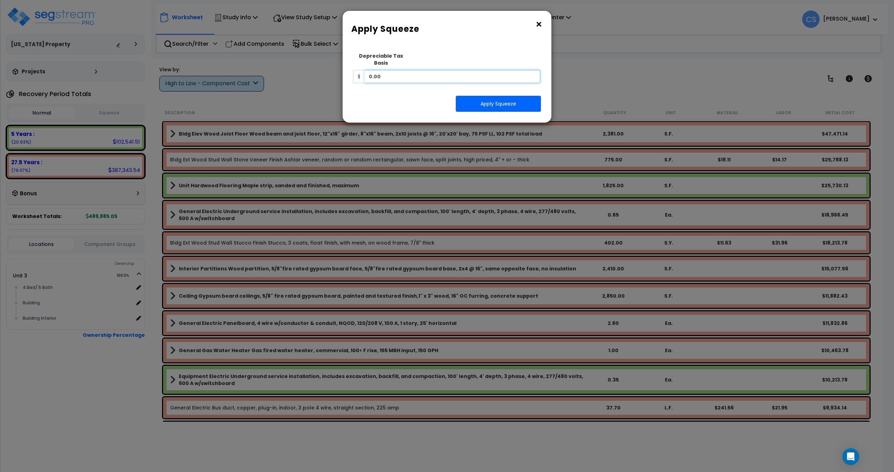
click at [318, 74] on div "× Apply Squeeze Squeeze Type Select 1. Squeeze Entire Worksheet 2. Squeeze by T…" at bounding box center [447, 236] width 894 height 472
paste input "1,785,0"
type input "1,785,000"
click at [482, 96] on button "Apply Squeeze" at bounding box center [498, 104] width 85 height 16
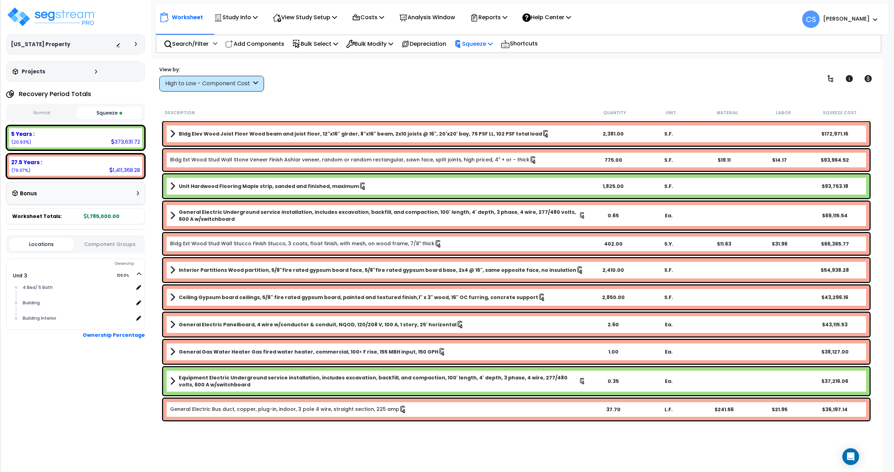
click at [493, 46] on p "Squeeze" at bounding box center [473, 43] width 38 height 9
click at [490, 41] on p "Squeeze" at bounding box center [473, 43] width 38 height 9
click at [508, 19] on p "Reports" at bounding box center [488, 17] width 37 height 9
click at [503, 35] on link "Get Report" at bounding box center [501, 33] width 69 height 14
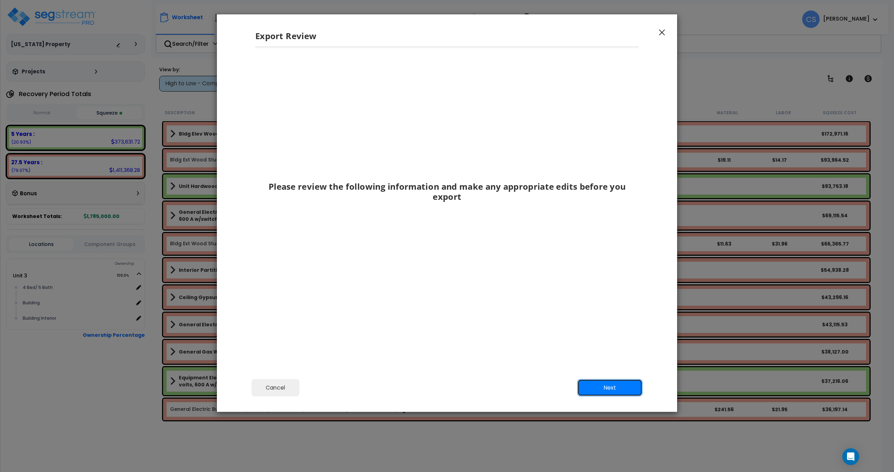
click at [613, 386] on button "Next" at bounding box center [609, 387] width 65 height 17
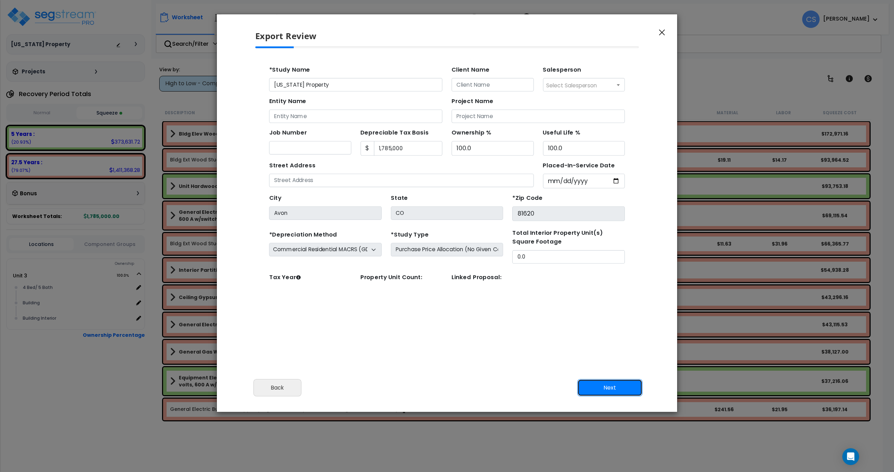
click at [615, 384] on button "Next" at bounding box center [609, 387] width 65 height 17
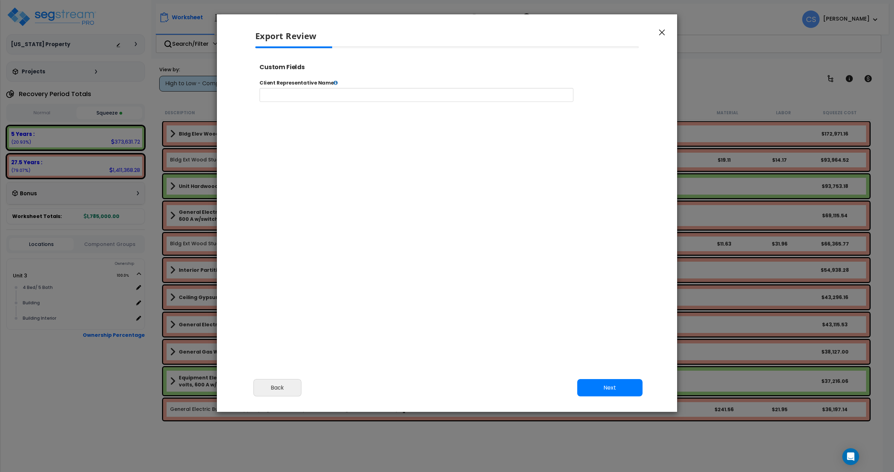
select select "2025"
click at [348, 97] on input "text" at bounding box center [438, 100] width 357 height 16
click at [614, 375] on div "Cancel Back Next Export Edit Images" at bounding box center [447, 392] width 460 height 38
click at [614, 389] on button "Next" at bounding box center [609, 387] width 65 height 17
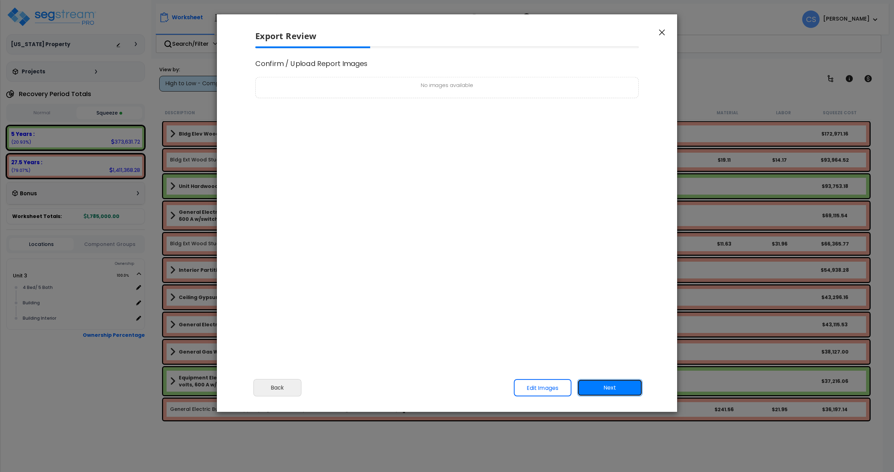
scroll to position [0, 0]
click at [615, 390] on button "Next" at bounding box center [609, 387] width 65 height 17
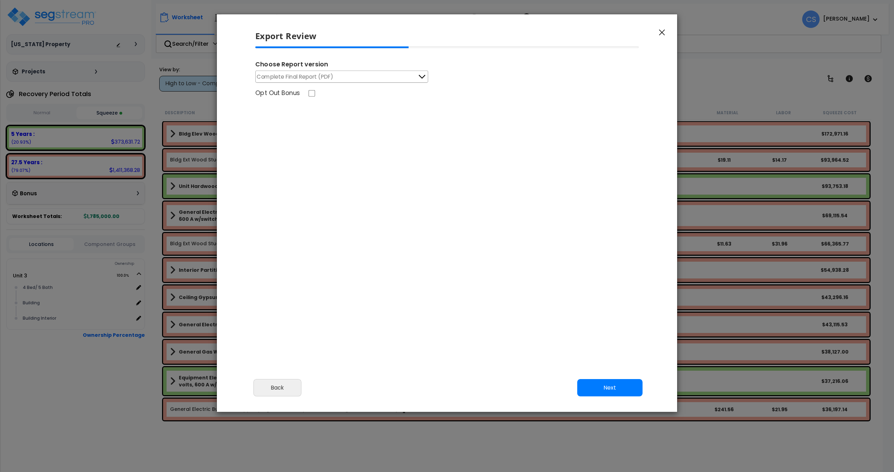
click at [322, 78] on span "Complete Final Report (PDF)" at bounding box center [295, 76] width 76 height 9
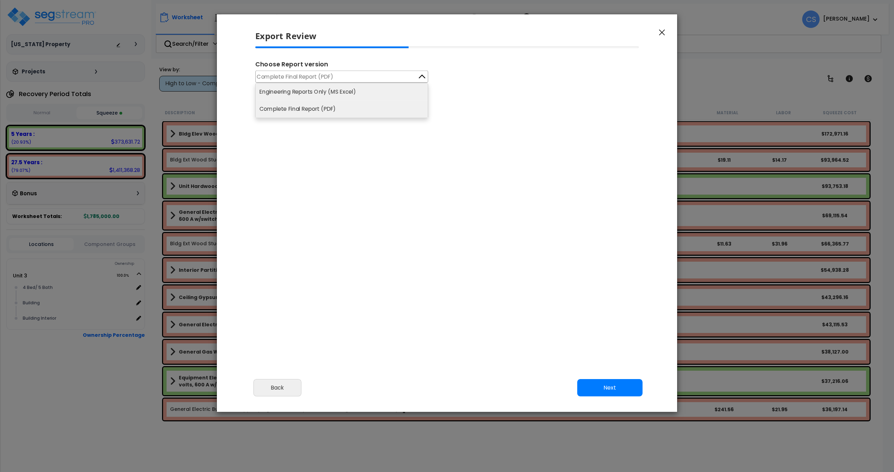
click at [332, 96] on li "Engineering Reports Only (MS Excel)" at bounding box center [342, 91] width 172 height 17
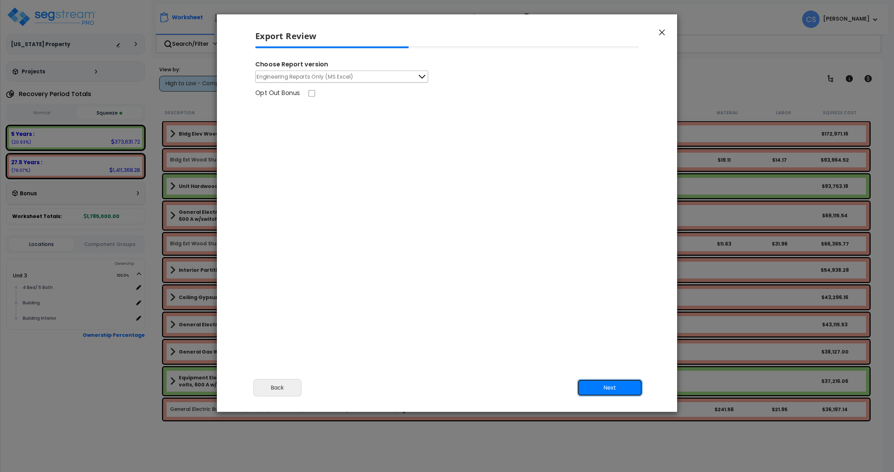
click at [622, 383] on button "Next" at bounding box center [609, 387] width 65 height 17
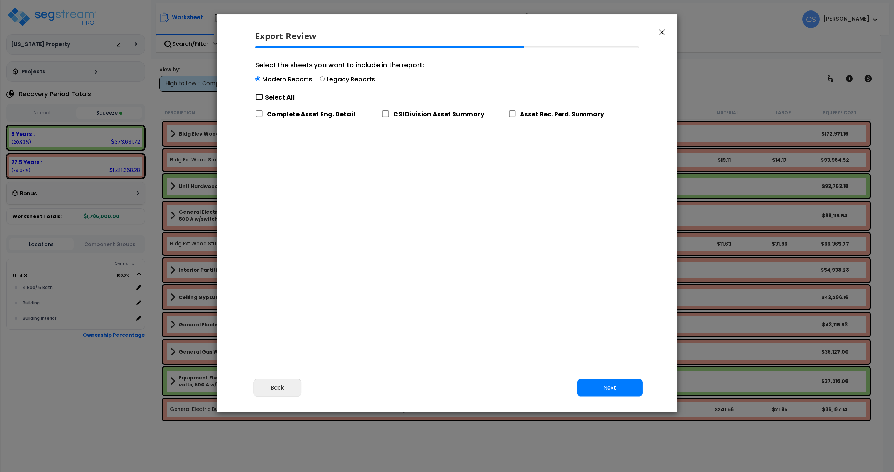
click at [262, 97] on input "Select the sheets you want to include in the report: Modern Reports Legacy Repo…" at bounding box center [259, 97] width 8 height 7
checkbox input "true"
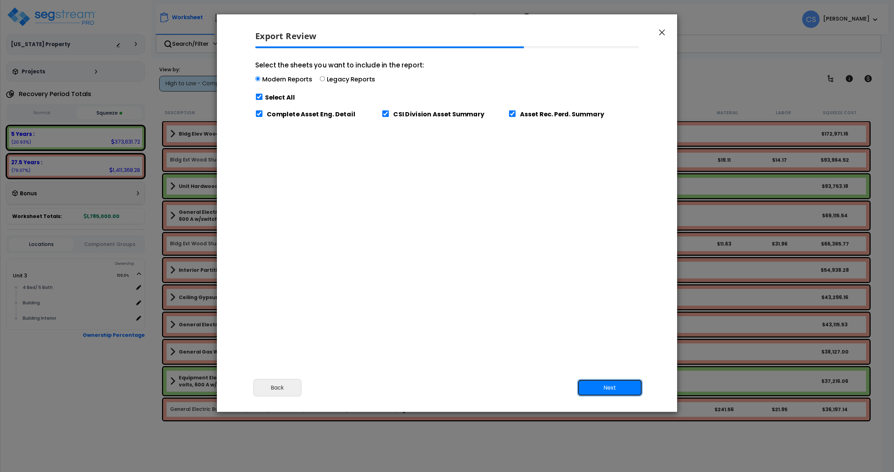
click at [625, 394] on button "Next" at bounding box center [609, 387] width 65 height 17
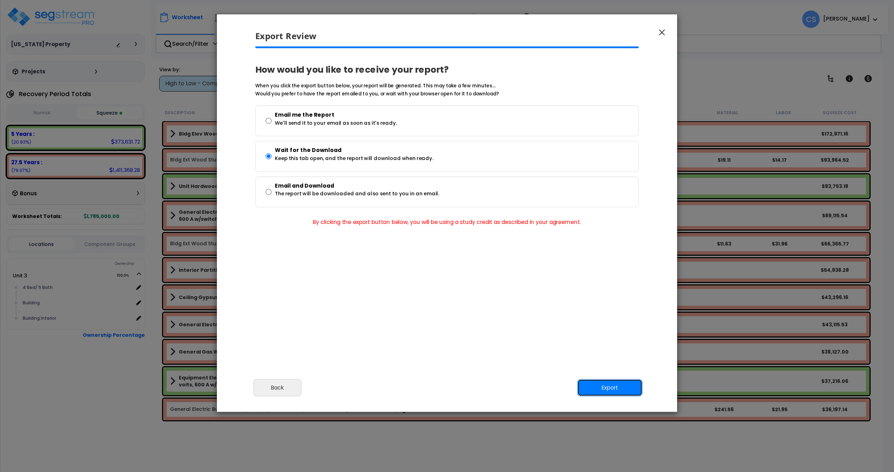
click at [633, 388] on button "Export" at bounding box center [609, 387] width 65 height 17
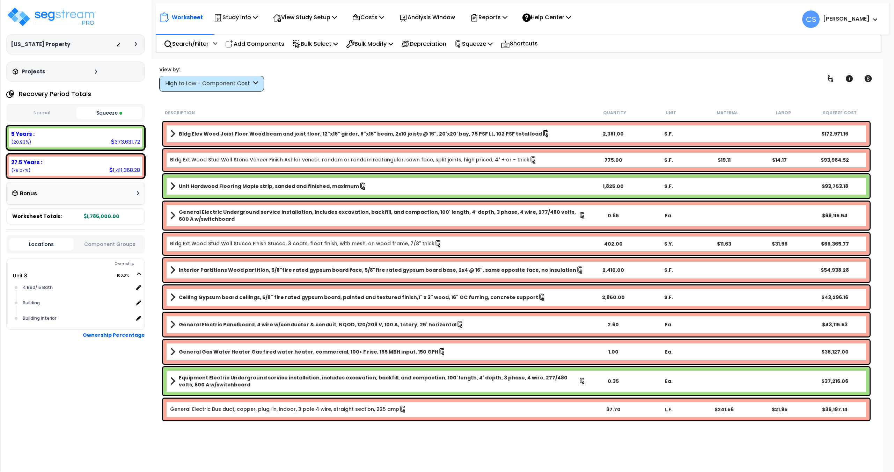
click at [477, 82] on div "View by: High to Low - Component Cost High to Low - Component Cost" at bounding box center [516, 79] width 719 height 26
click at [502, 15] on p "Reports" at bounding box center [488, 17] width 37 height 9
click at [407, 80] on div "View by: High to Low - Component Cost High to Low - Component Cost" at bounding box center [516, 79] width 719 height 26
click at [310, 42] on p "Bulk Select" at bounding box center [315, 43] width 46 height 9
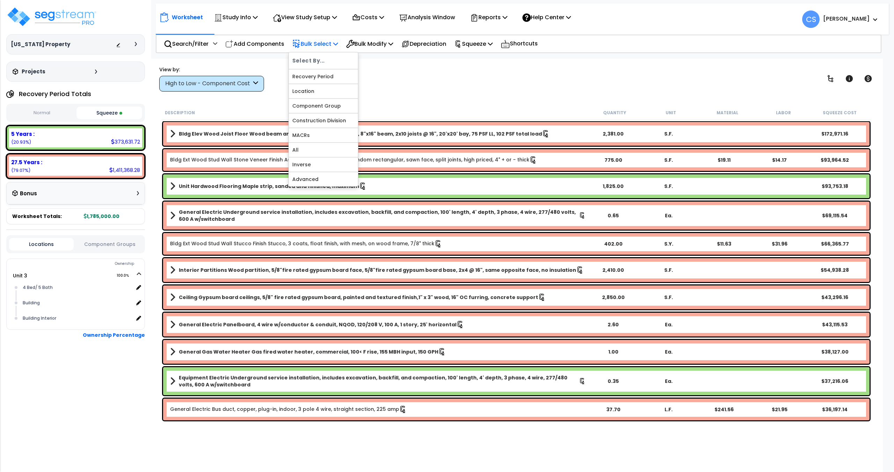
click at [310, 42] on p "Bulk Select" at bounding box center [315, 43] width 46 height 9
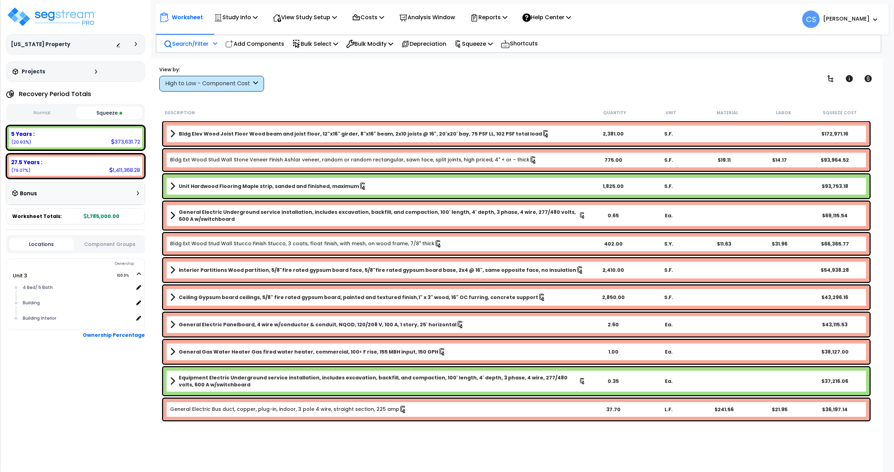
click at [212, 45] on div "Search/Filter Additional Search / Filter" at bounding box center [190, 44] width 53 height 16
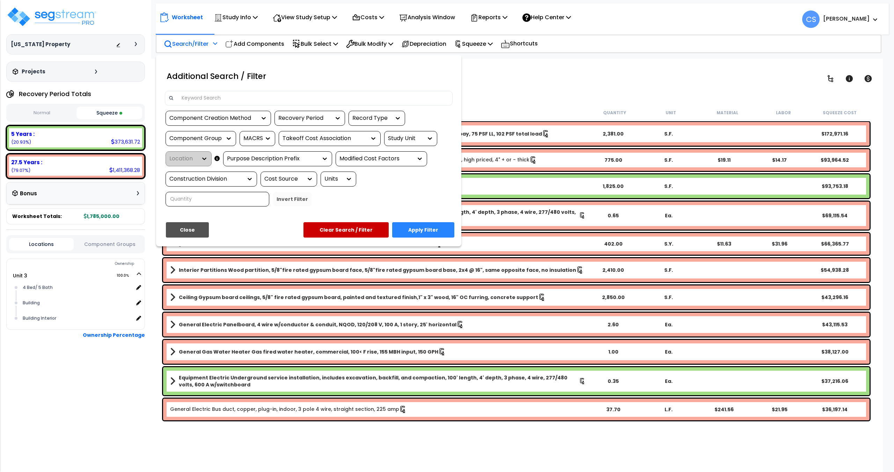
click at [216, 114] on div "Component Creation Method" at bounding box center [212, 118] width 87 height 8
click at [211, 157] on div "Model Generated" at bounding box center [218, 158] width 105 height 19
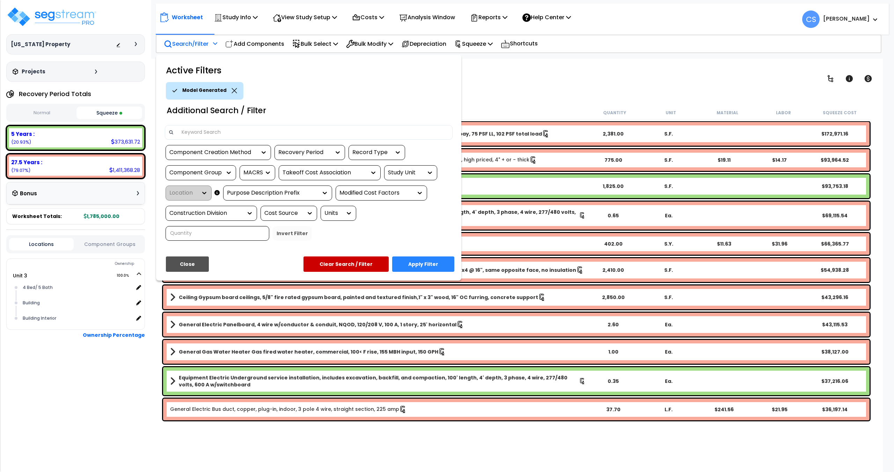
click at [302, 147] on div "Recovery Period" at bounding box center [310, 152] width 71 height 15
click at [308, 156] on div "Recovery Period" at bounding box center [304, 152] width 52 height 8
click at [305, 176] on div "5 Years" at bounding box center [327, 173] width 105 height 19
click at [212, 175] on div "Component Group" at bounding box center [195, 173] width 52 height 8
type input "distri"
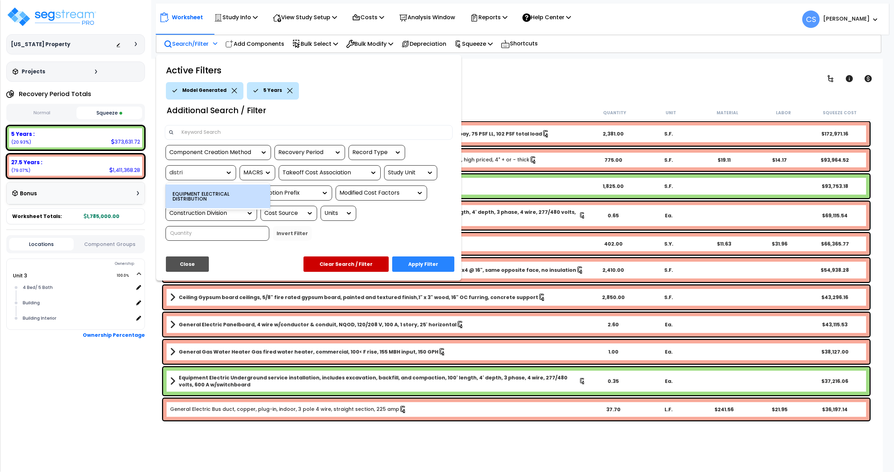
click at [208, 188] on div "EQUIPMENT ELECTRICAL DISTRIBUTION" at bounding box center [218, 196] width 105 height 24
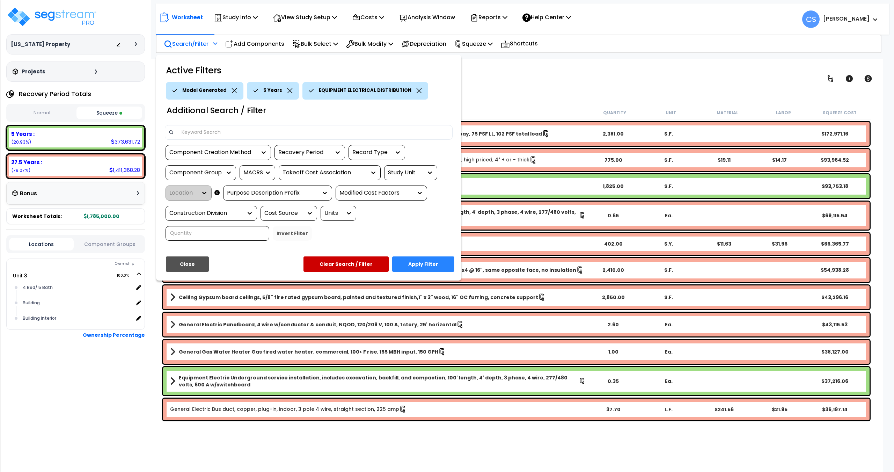
click at [407, 262] on button "Apply Filter" at bounding box center [423, 263] width 62 height 15
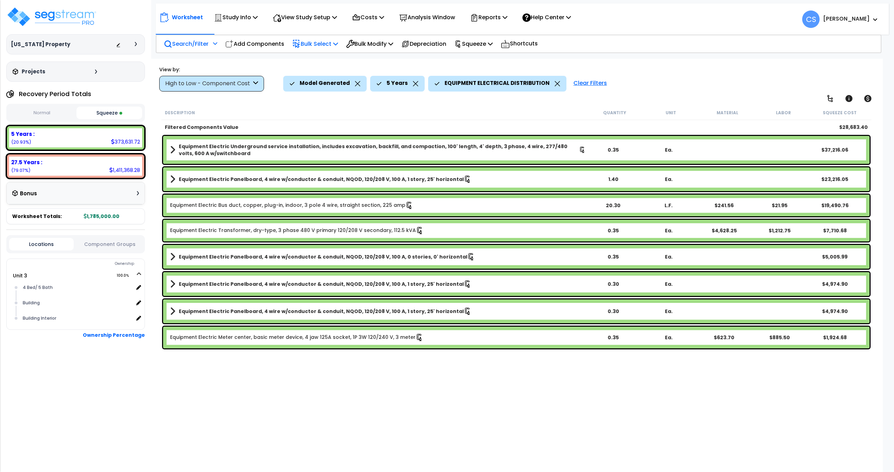
click at [334, 43] on p "Bulk Select" at bounding box center [315, 43] width 46 height 9
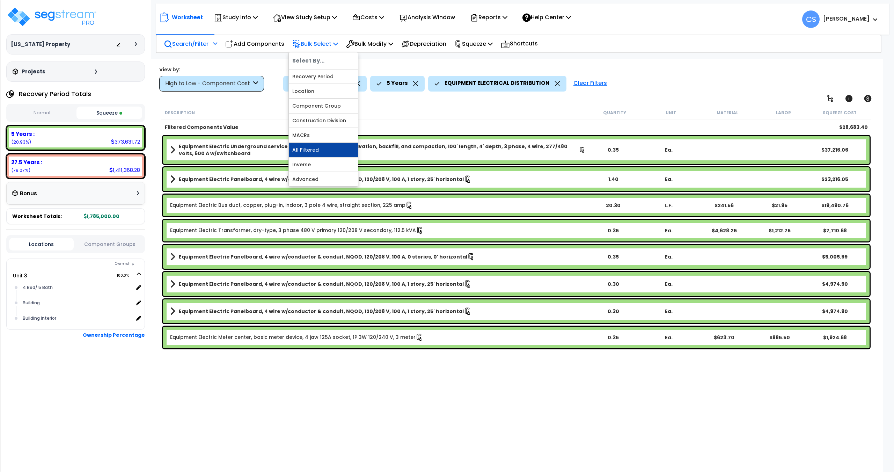
click at [319, 150] on link "All Filtered" at bounding box center [323, 150] width 69 height 14
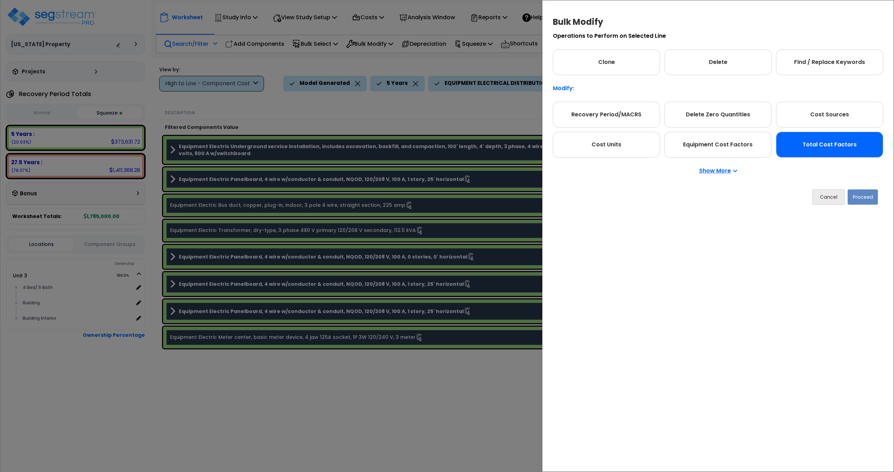
click at [848, 147] on div "Total Cost Factors" at bounding box center [829, 145] width 107 height 26
click at [874, 202] on button "Proceed" at bounding box center [863, 196] width 30 height 15
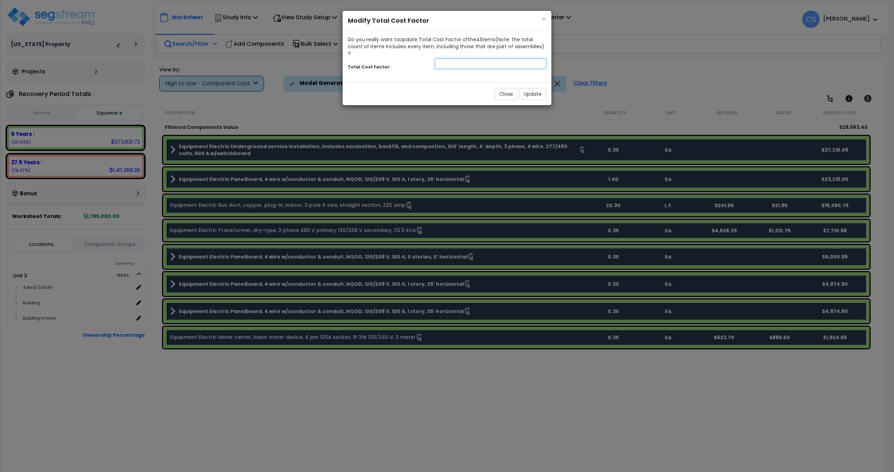
click at [477, 58] on input "number" at bounding box center [490, 63] width 111 height 10
click at [502, 88] on button "Close" at bounding box center [506, 94] width 23 height 12
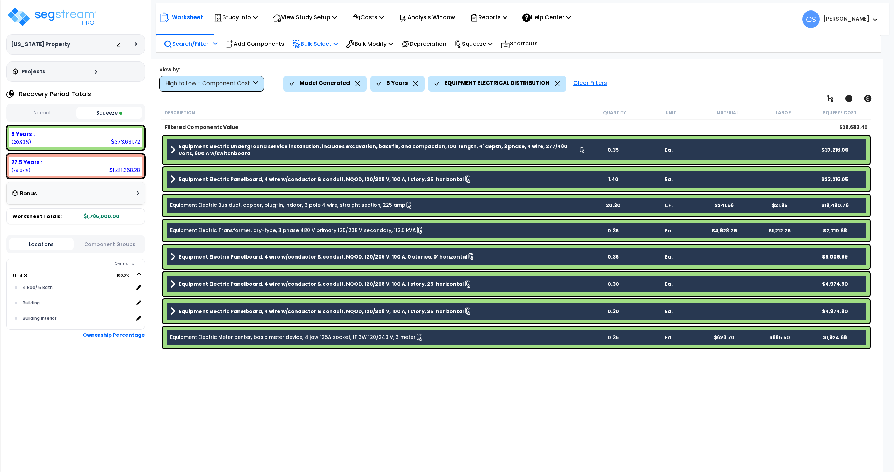
click at [320, 44] on p "Bulk Select" at bounding box center [315, 43] width 46 height 9
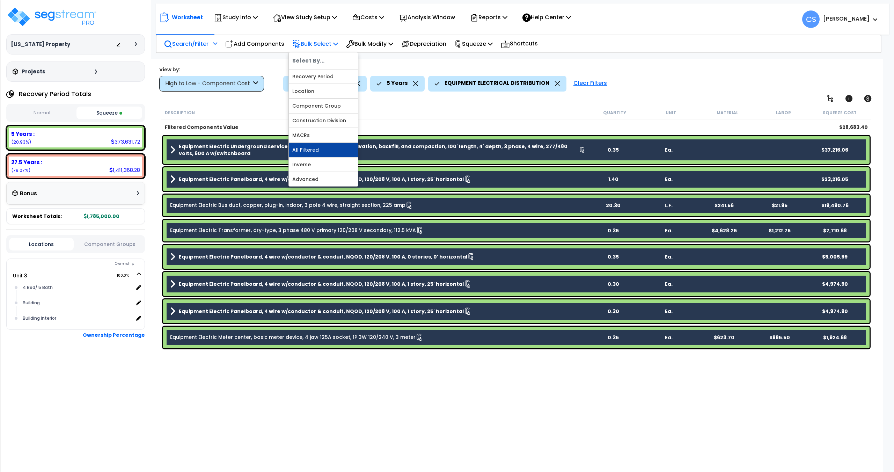
click at [324, 150] on link "All Filtered" at bounding box center [323, 150] width 69 height 14
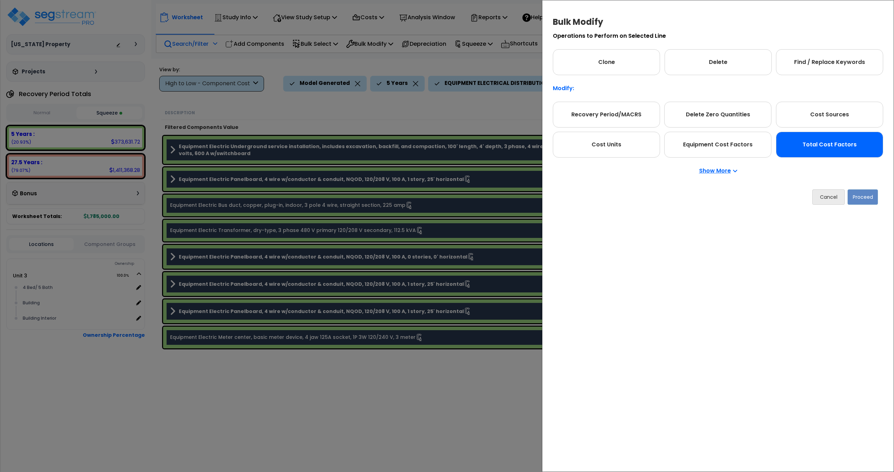
click at [831, 145] on div "Total Cost Factors" at bounding box center [829, 145] width 107 height 26
click at [866, 202] on button "Proceed" at bounding box center [863, 196] width 30 height 15
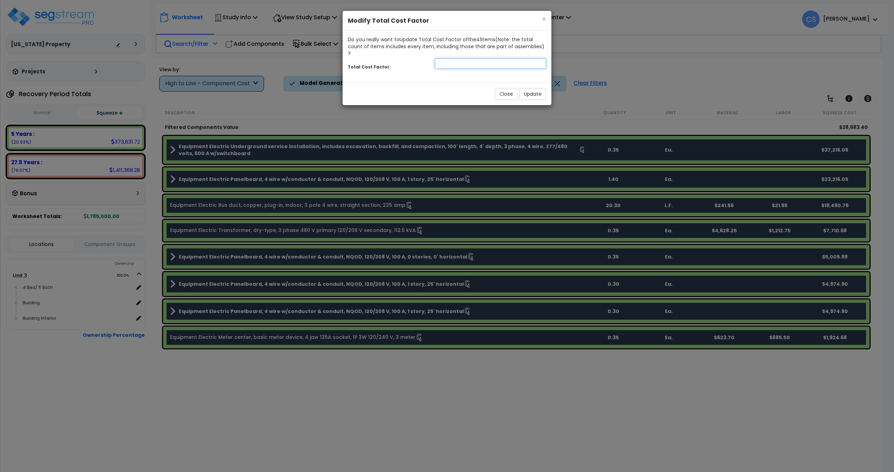
click at [470, 58] on input "number" at bounding box center [490, 63] width 111 height 10
type input "0.5"
click at [534, 88] on button "Update" at bounding box center [532, 94] width 27 height 12
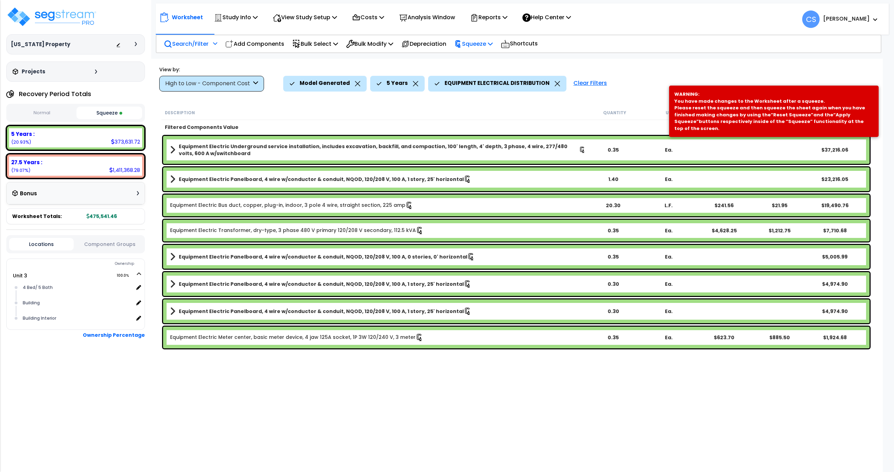
click at [476, 42] on p "Squeeze" at bounding box center [473, 43] width 38 height 9
click at [477, 58] on link "Re-squeeze" at bounding box center [485, 60] width 69 height 16
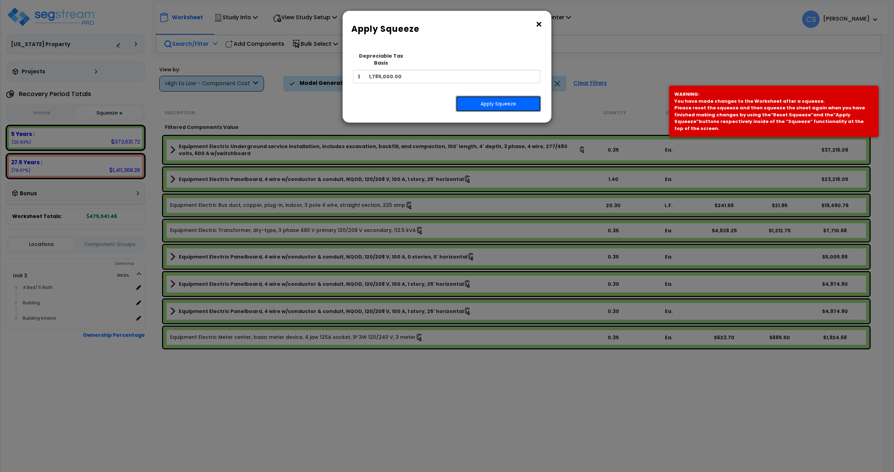
click at [481, 101] on button "Apply Squeeze" at bounding box center [498, 104] width 85 height 16
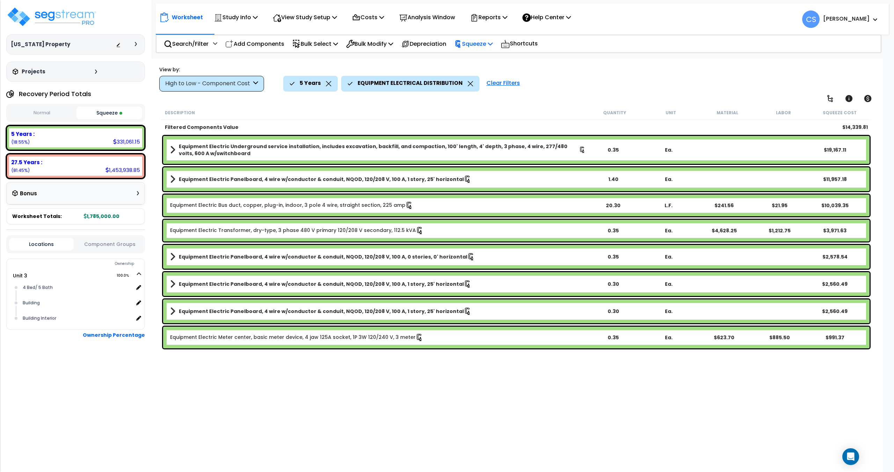
click at [475, 44] on p "Squeeze" at bounding box center [473, 43] width 38 height 9
click at [490, 39] on p "Squeeze" at bounding box center [473, 43] width 38 height 9
click at [491, 49] on div "Squeeze" at bounding box center [473, 44] width 38 height 16
click at [492, 46] on p "Squeeze" at bounding box center [473, 43] width 38 height 9
click at [505, 22] on p "Reports" at bounding box center [488, 17] width 37 height 9
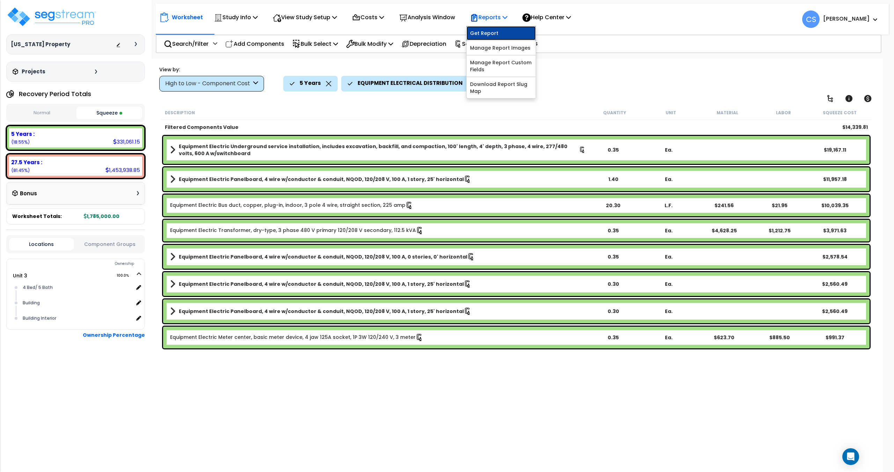
click at [501, 31] on link "Get Report" at bounding box center [501, 33] width 69 height 14
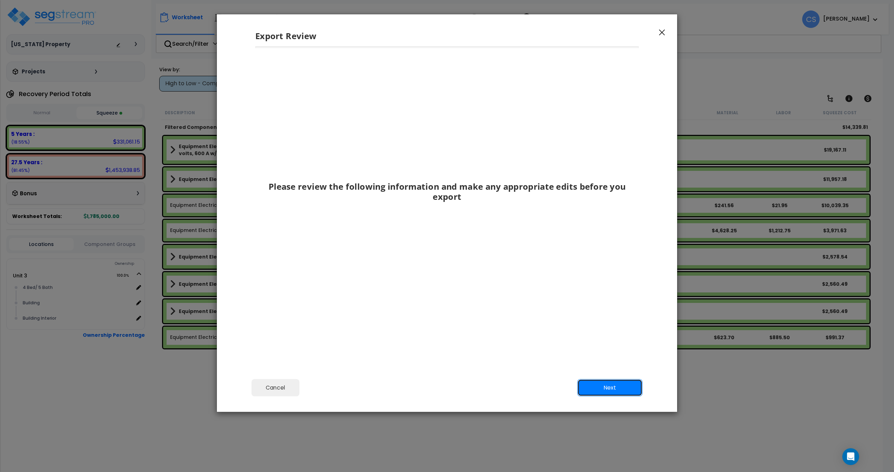
click at [607, 391] on button "Next" at bounding box center [609, 387] width 65 height 17
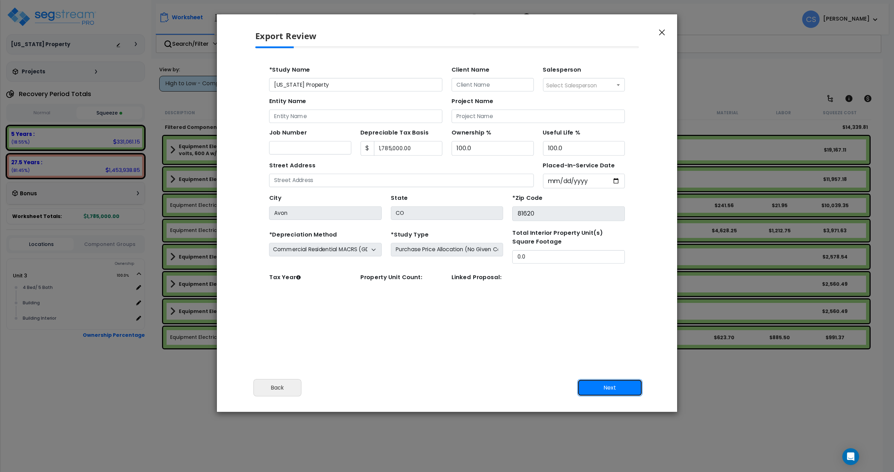
click at [599, 386] on button "Next" at bounding box center [609, 387] width 65 height 17
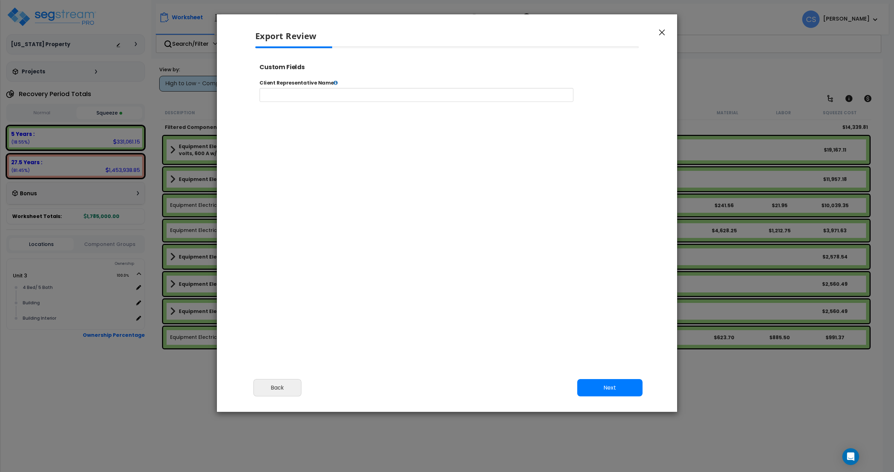
select select "2025"
click at [620, 379] on button "Next" at bounding box center [609, 387] width 65 height 17
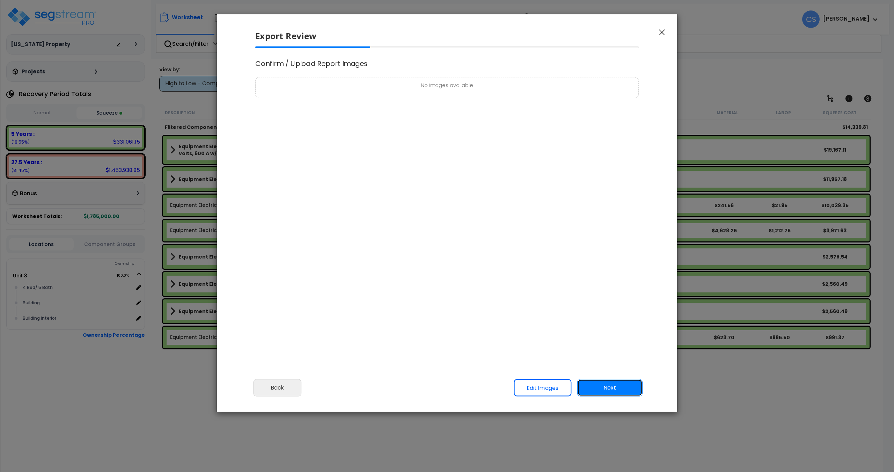
scroll to position [0, 0]
click at [615, 380] on button "Next" at bounding box center [609, 387] width 65 height 17
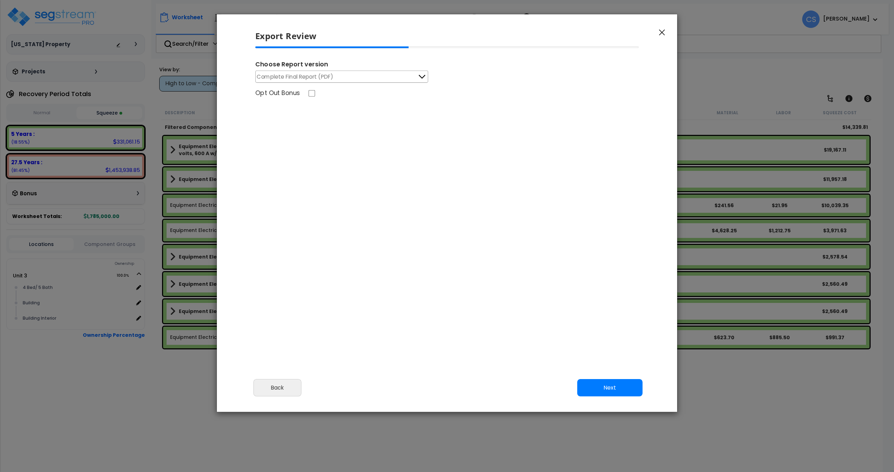
click at [330, 76] on span "Complete Final Report (PDF)" at bounding box center [295, 76] width 76 height 9
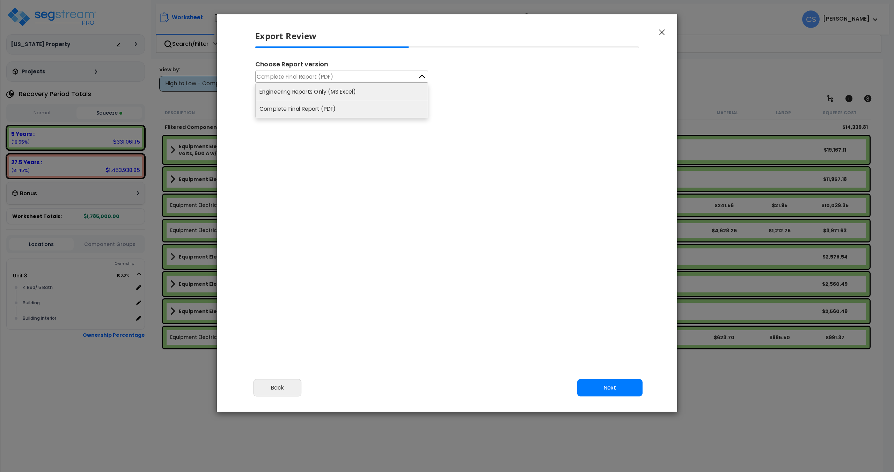
click at [332, 93] on li "Engineering Reports Only (MS Excel)" at bounding box center [342, 91] width 172 height 17
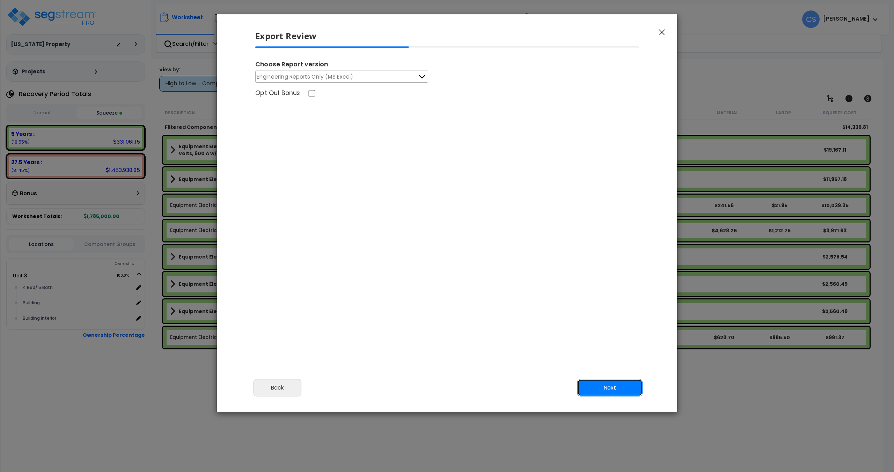
click at [622, 387] on button "Next" at bounding box center [609, 387] width 65 height 17
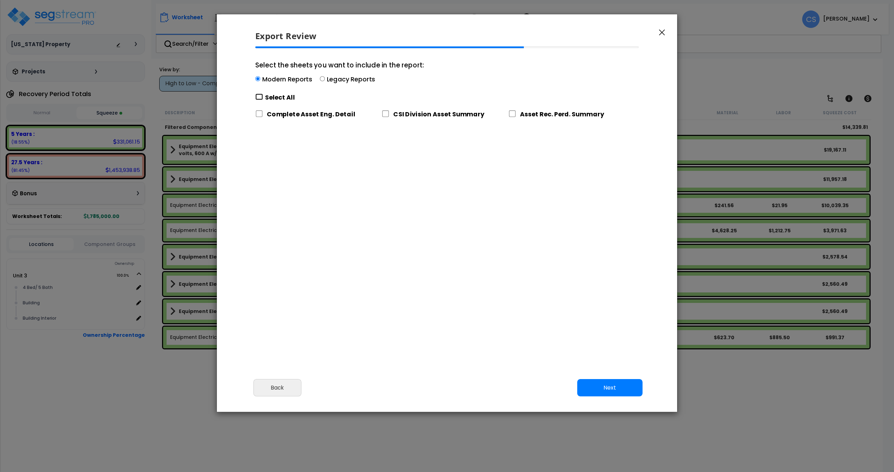
click at [260, 96] on input "Select the sheets you want to include in the report: Modern Reports Legacy Repo…" at bounding box center [259, 97] width 8 height 7
checkbox input "true"
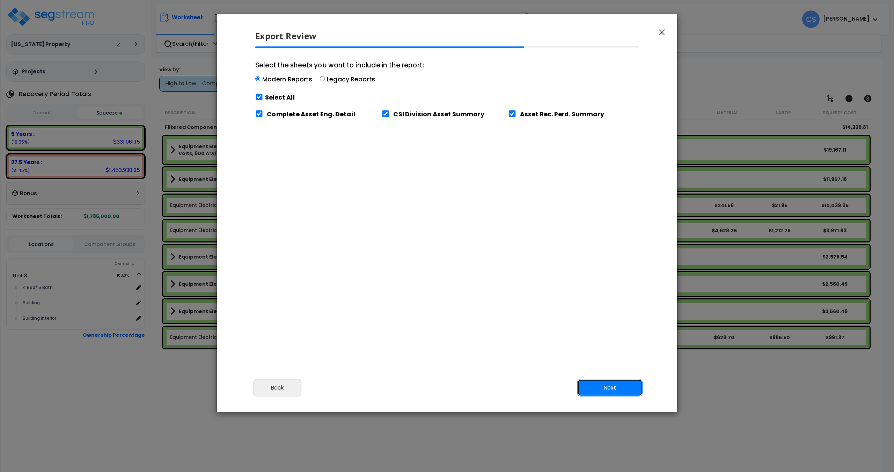
click at [626, 389] on button "Next" at bounding box center [609, 387] width 65 height 17
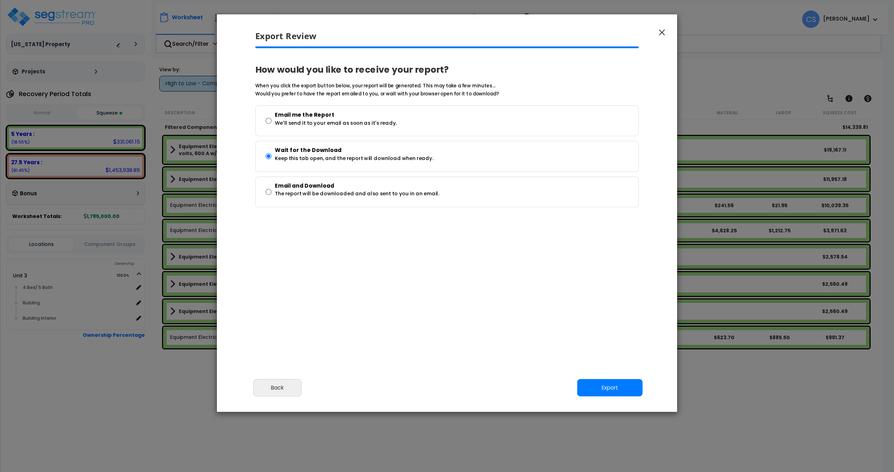
click at [614, 404] on div "Cancel Back Next Export Edit Images" at bounding box center [447, 392] width 460 height 38
click at [613, 389] on button "Export" at bounding box center [609, 387] width 65 height 17
